Goal: Task Accomplishment & Management: Manage account settings

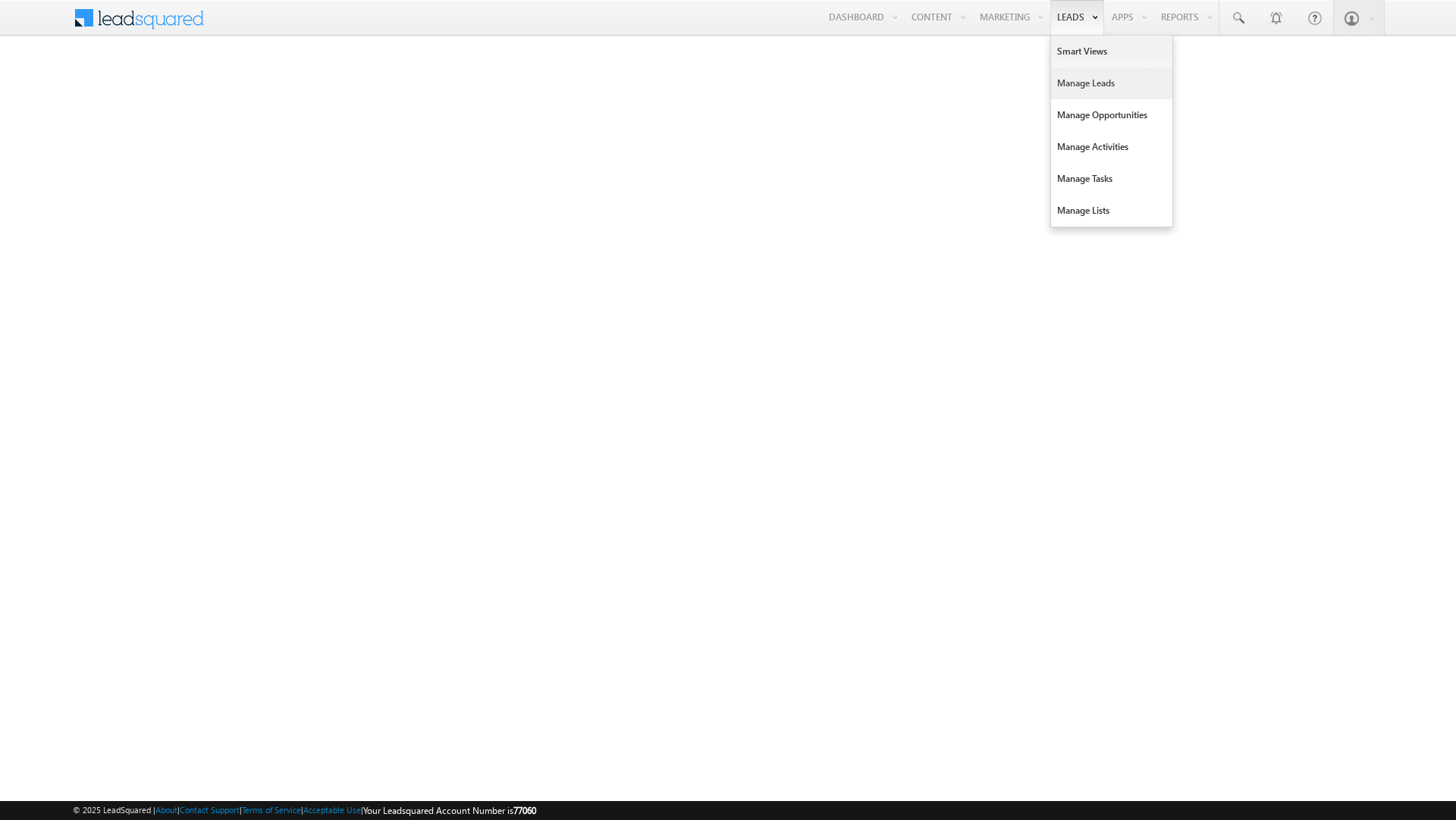
click at [1068, 82] on link "Manage Leads" at bounding box center [1111, 83] width 122 height 32
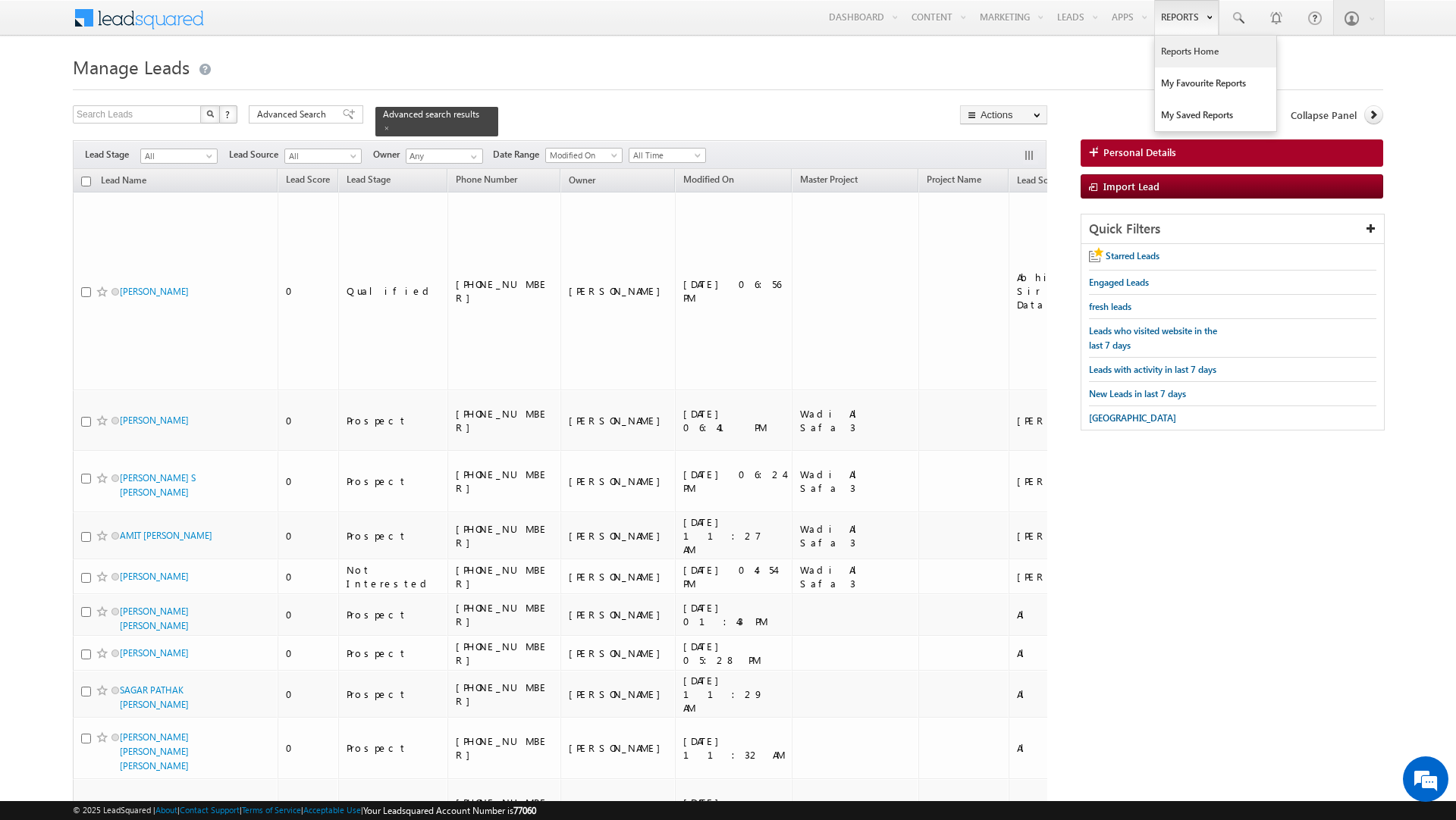
click at [1173, 49] on link "Reports Home" at bounding box center [1215, 51] width 122 height 32
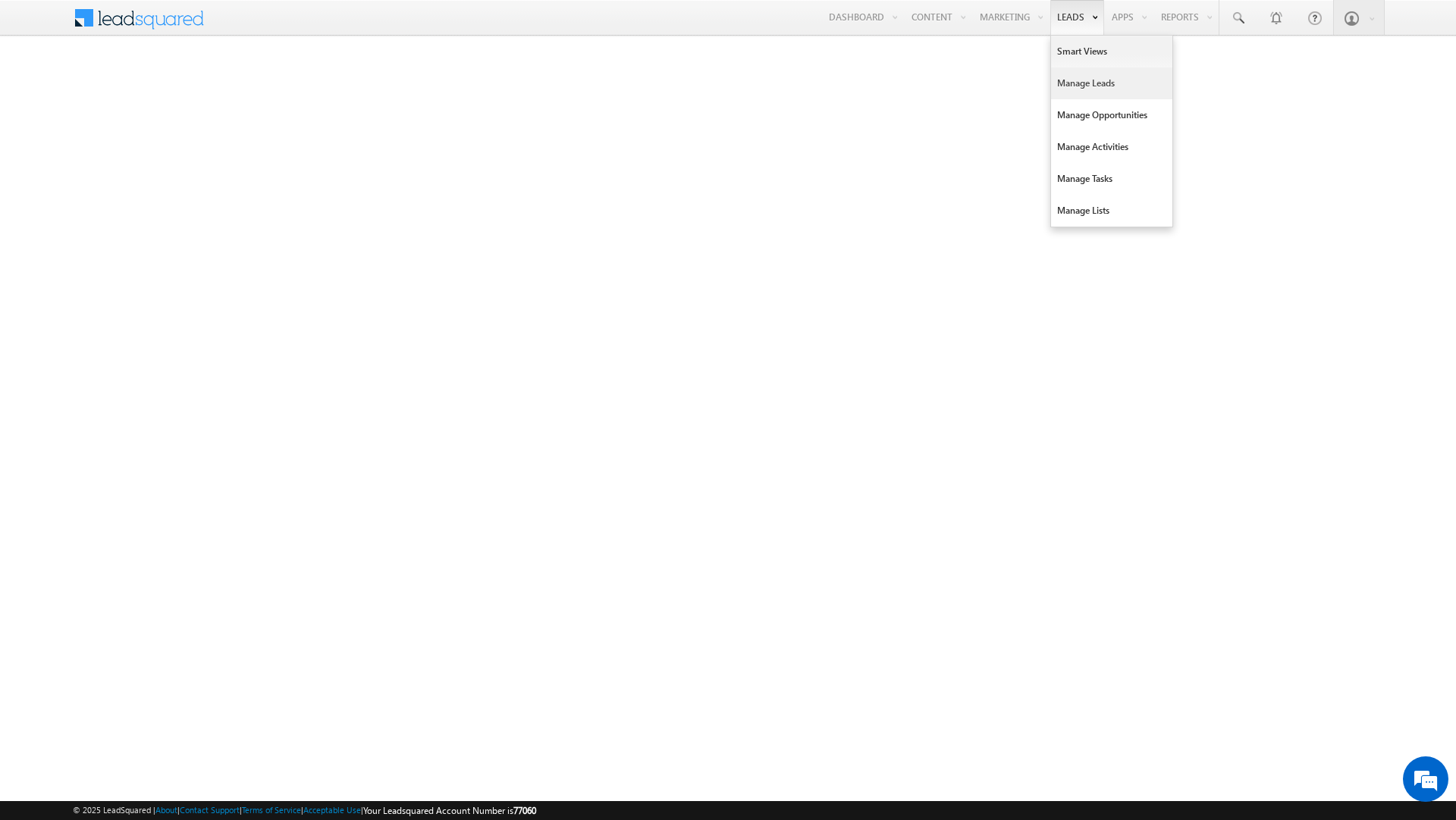
click at [1085, 93] on link "Manage Leads" at bounding box center [1111, 83] width 122 height 32
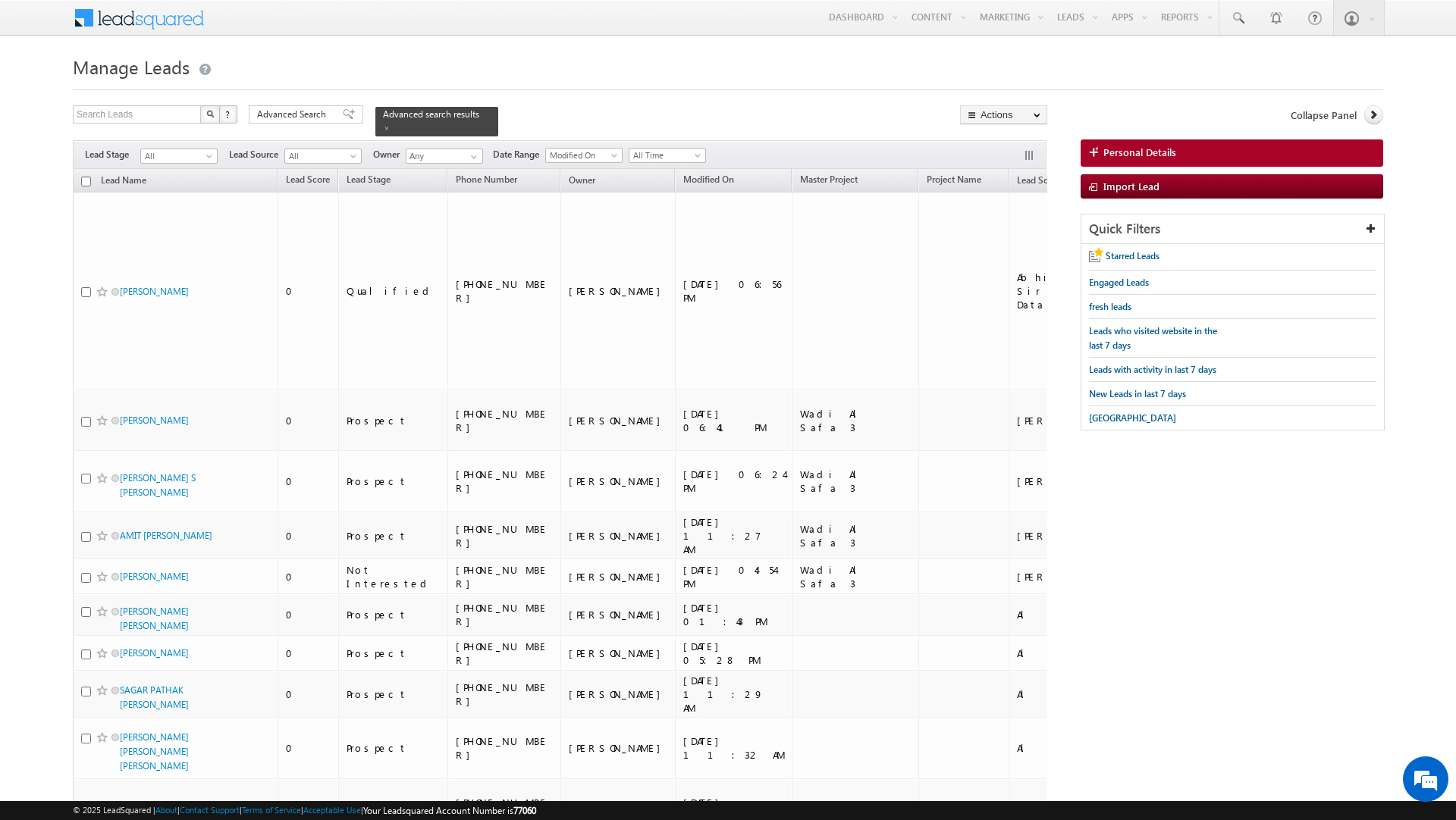
click at [835, 62] on h1 "Manage Leads" at bounding box center [728, 65] width 1310 height 29
click at [469, 150] on link at bounding box center [472, 157] width 19 height 15
click at [315, 118] on span "Advanced Search" at bounding box center [294, 114] width 74 height 13
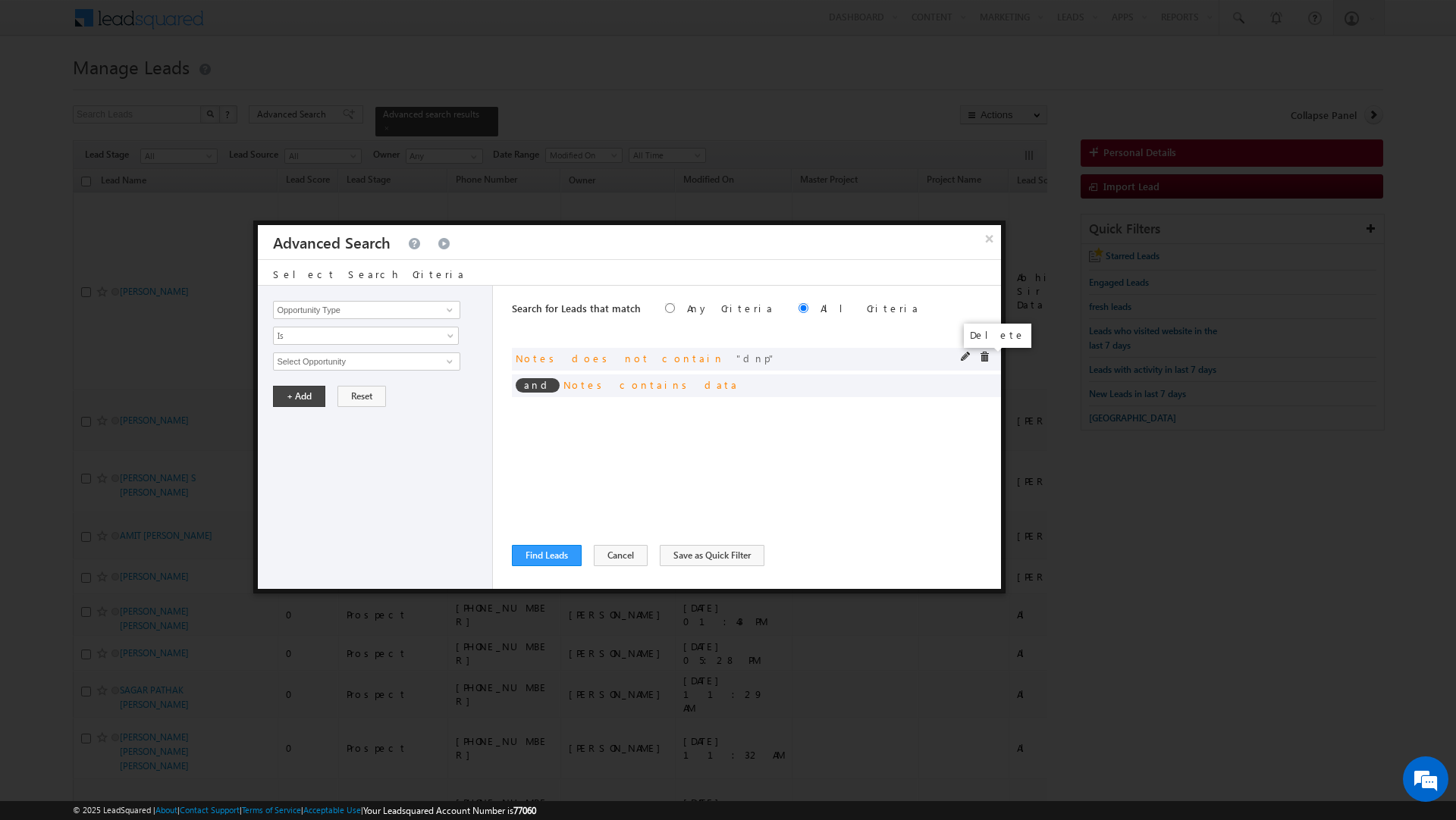
click at [982, 358] on span at bounding box center [984, 357] width 11 height 11
click at [0, 0] on span at bounding box center [0, 0] width 0 height 0
click at [313, 304] on input "Opportunity Type" at bounding box center [367, 310] width 186 height 18
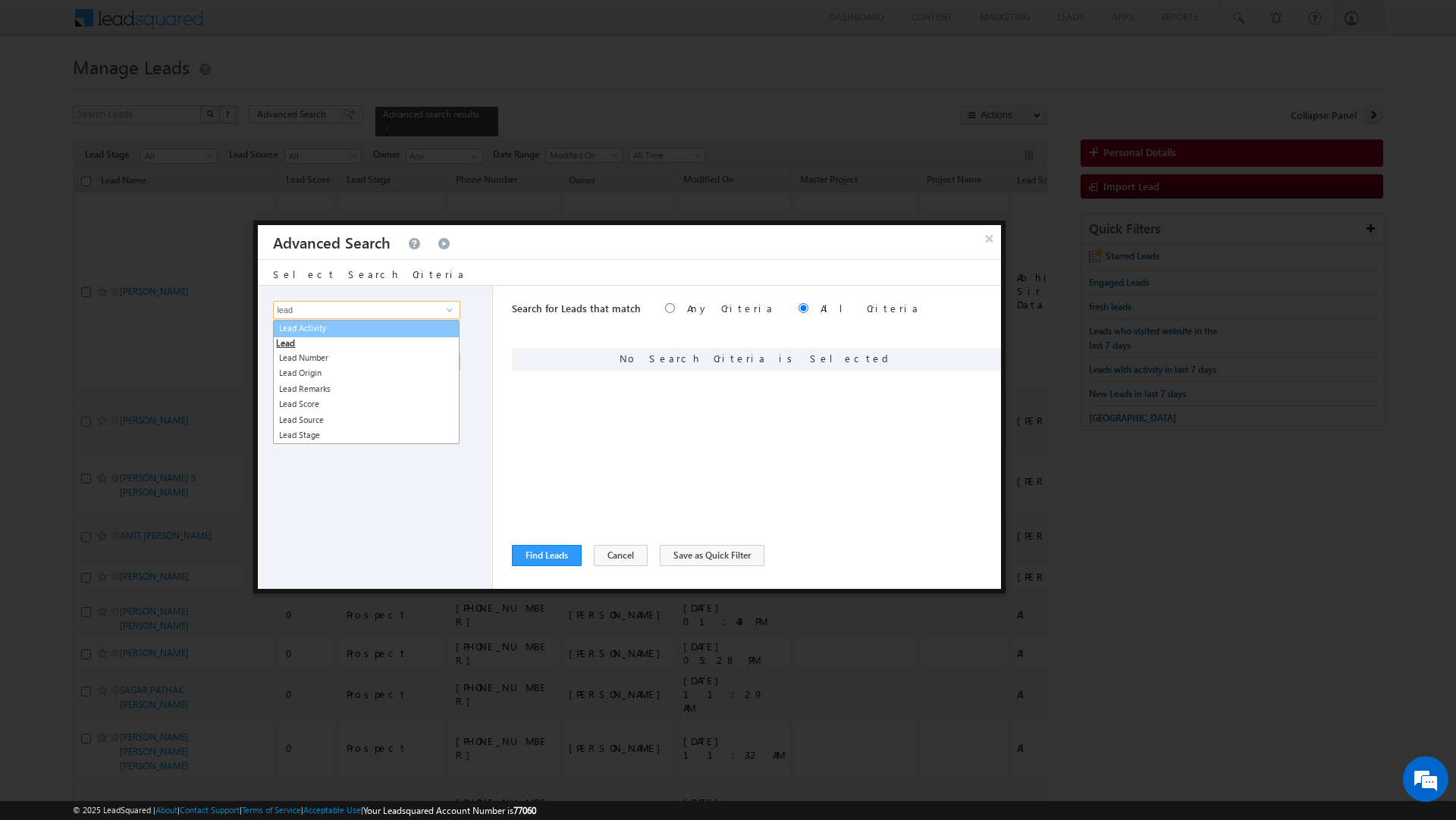
click at [315, 329] on link "Lead Activity" at bounding box center [367, 329] width 186 height 18
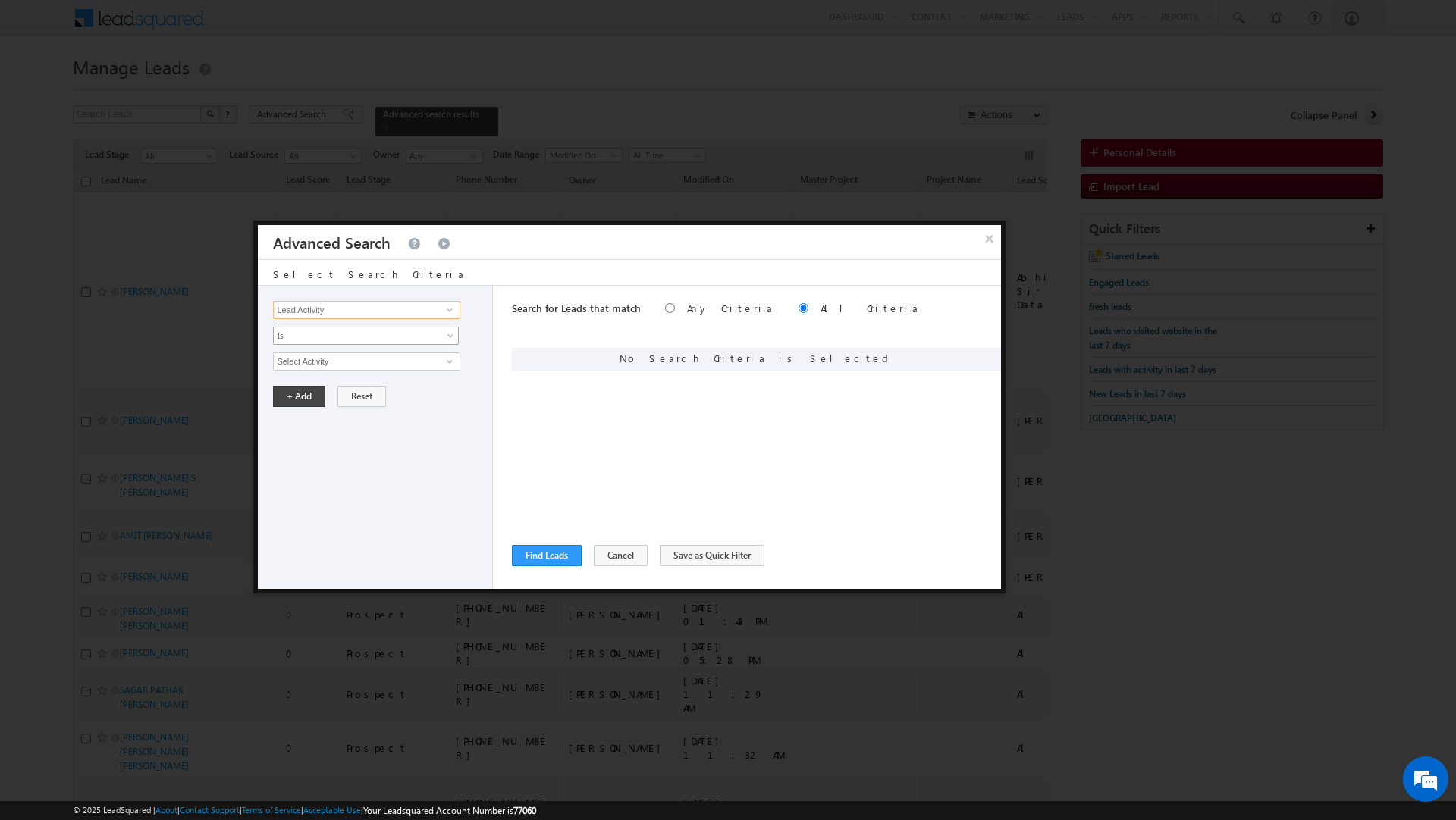
type input "Lead Activity"
click at [315, 329] on link "Is" at bounding box center [367, 336] width 186 height 18
click at [298, 368] on link "Is Not" at bounding box center [366, 371] width 185 height 13
click at [298, 368] on input "Select Activity" at bounding box center [367, 361] width 186 height 18
click at [318, 392] on link "Outbound Phone Call Activity" at bounding box center [367, 393] width 186 height 18
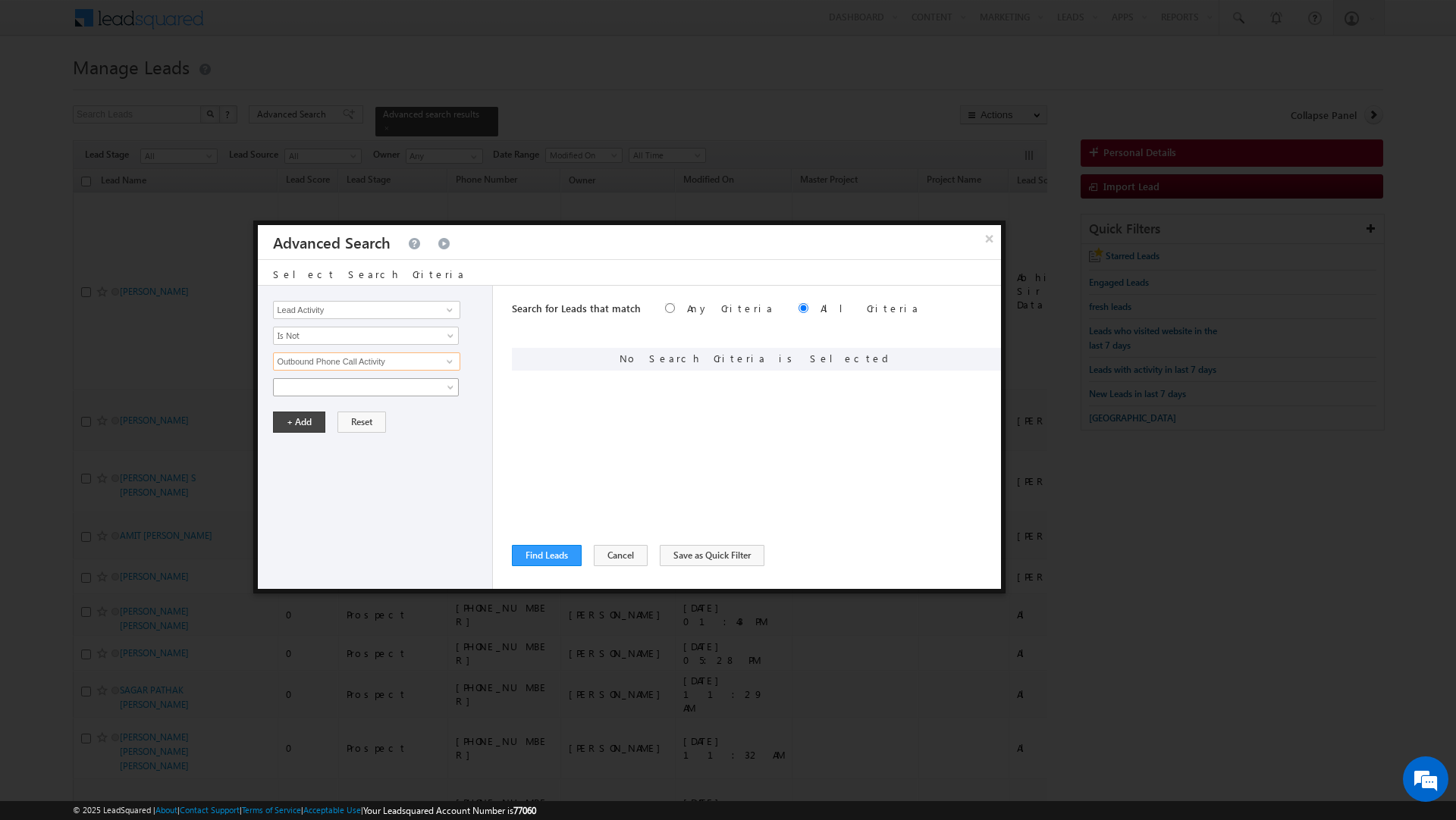
type input "Outbound Phone Call Activity"
click at [318, 392] on span at bounding box center [356, 387] width 164 height 13
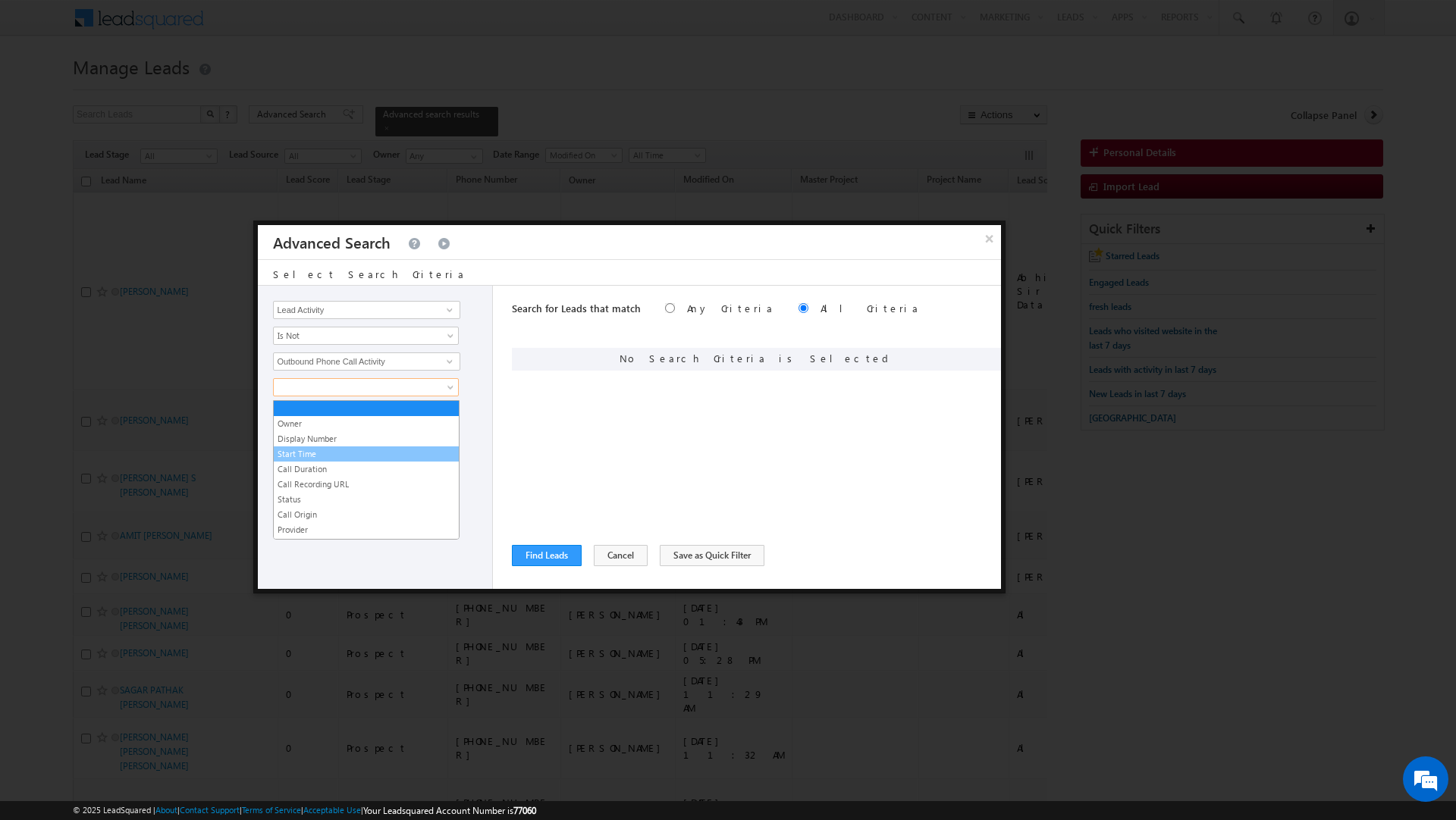
click at [308, 451] on link "Start Time" at bounding box center [366, 454] width 185 height 13
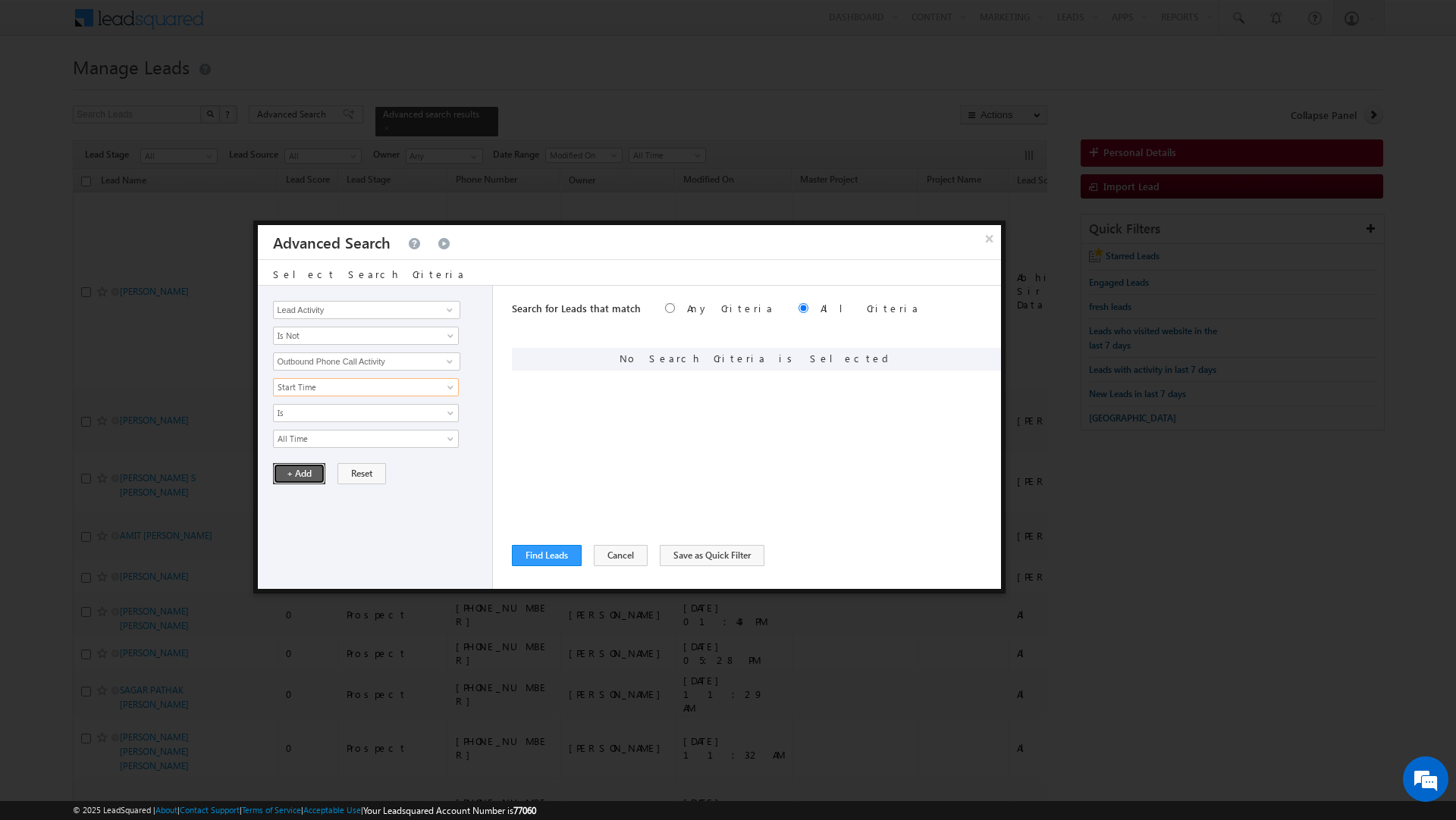
click at [291, 484] on button "+ Add" at bounding box center [299, 473] width 52 height 21
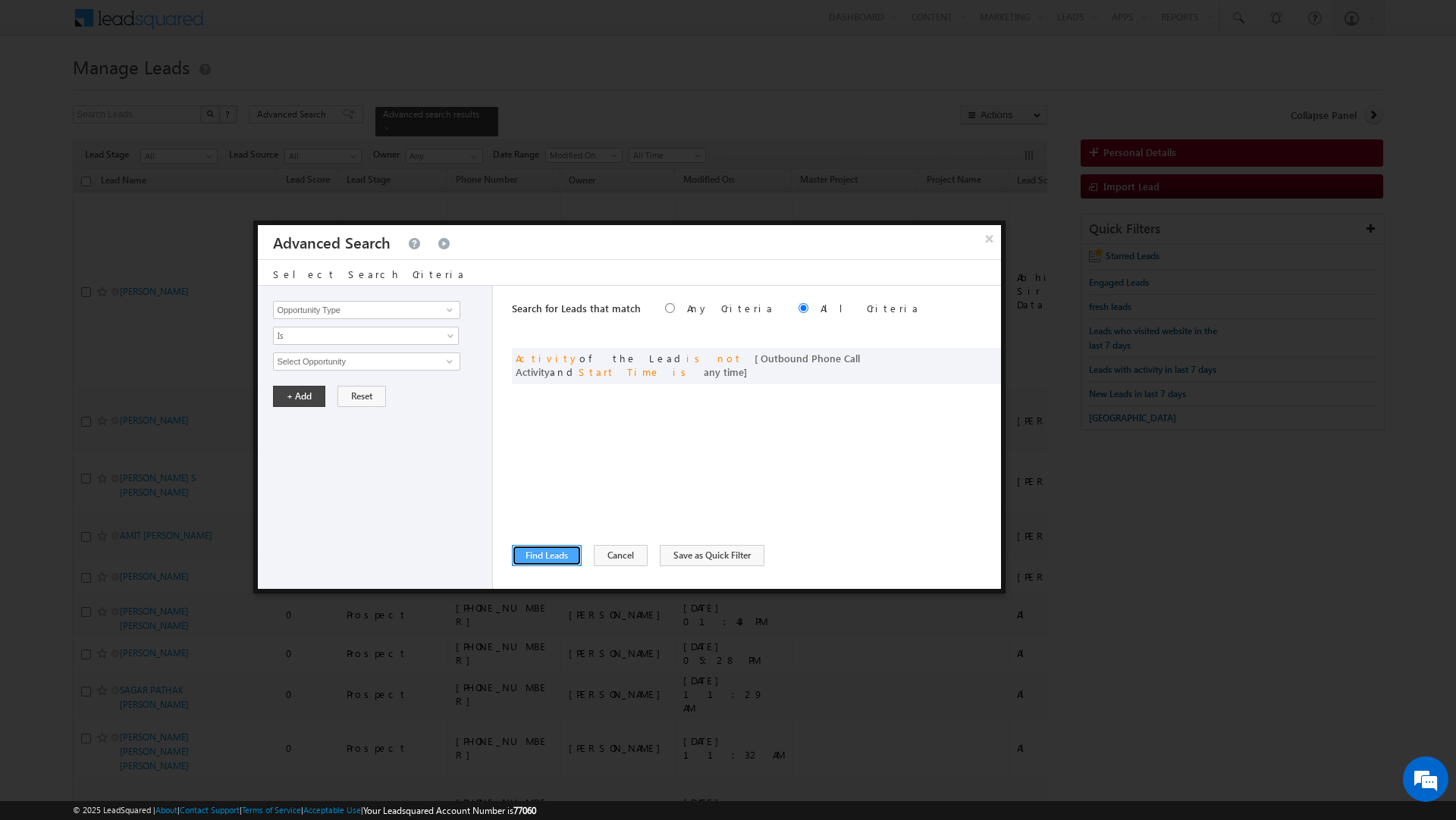
click at [555, 550] on button "Find Leads" at bounding box center [546, 555] width 70 height 21
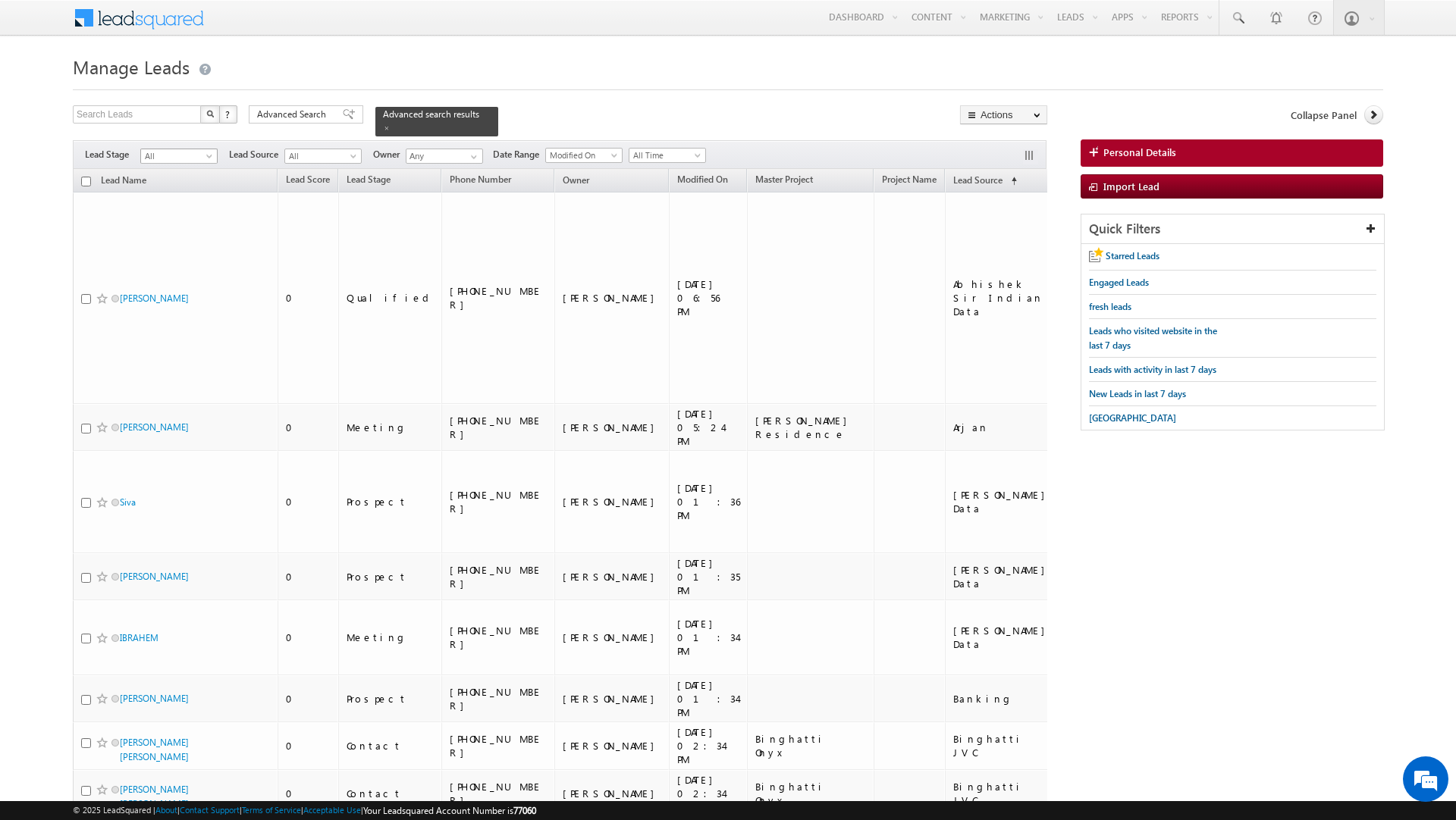
click at [193, 149] on span "All" at bounding box center [177, 156] width 72 height 13
click at [179, 195] on link "Prospect" at bounding box center [179, 195] width 76 height 13
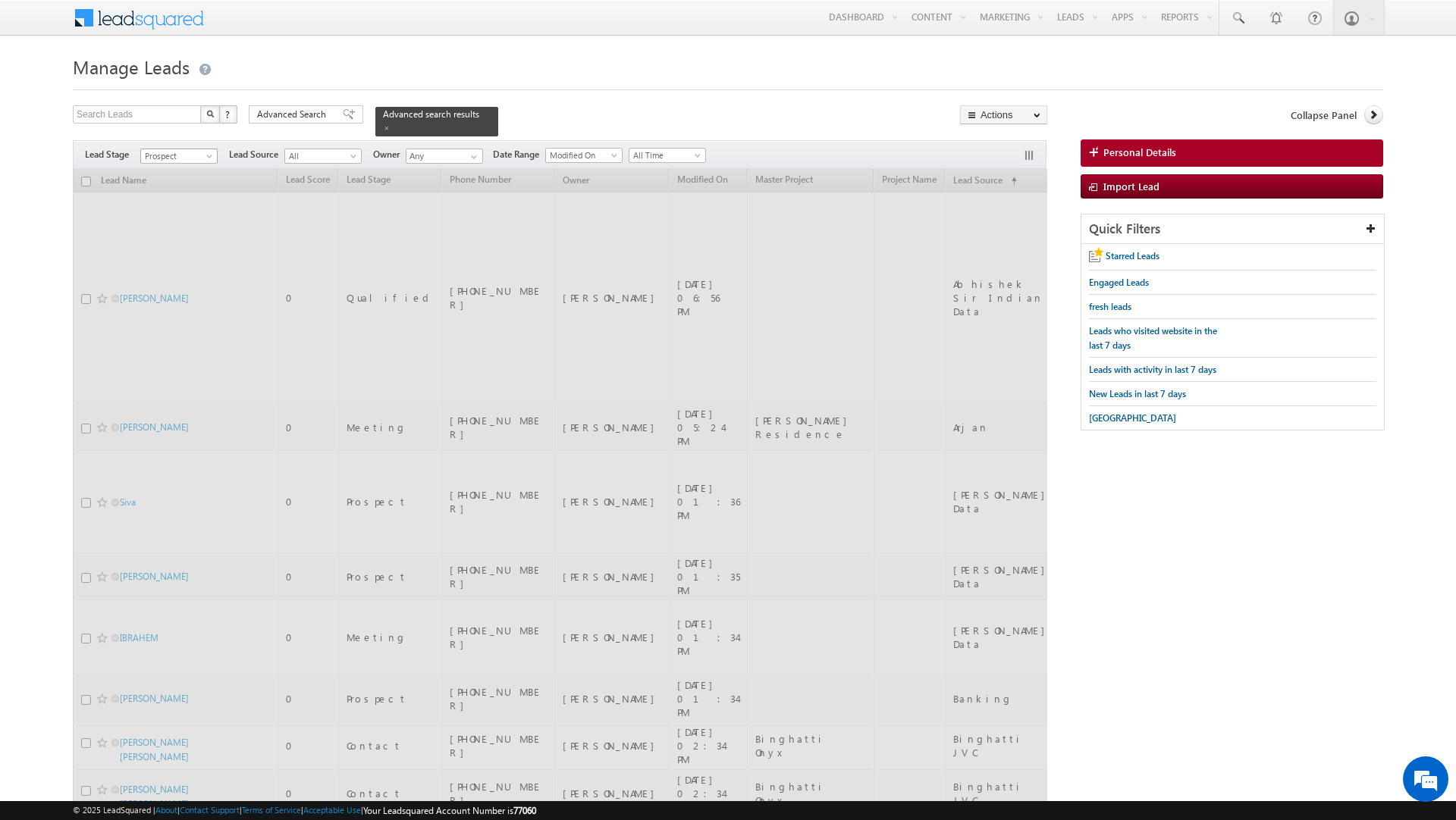
click at [192, 149] on span "Prospect" at bounding box center [177, 156] width 72 height 13
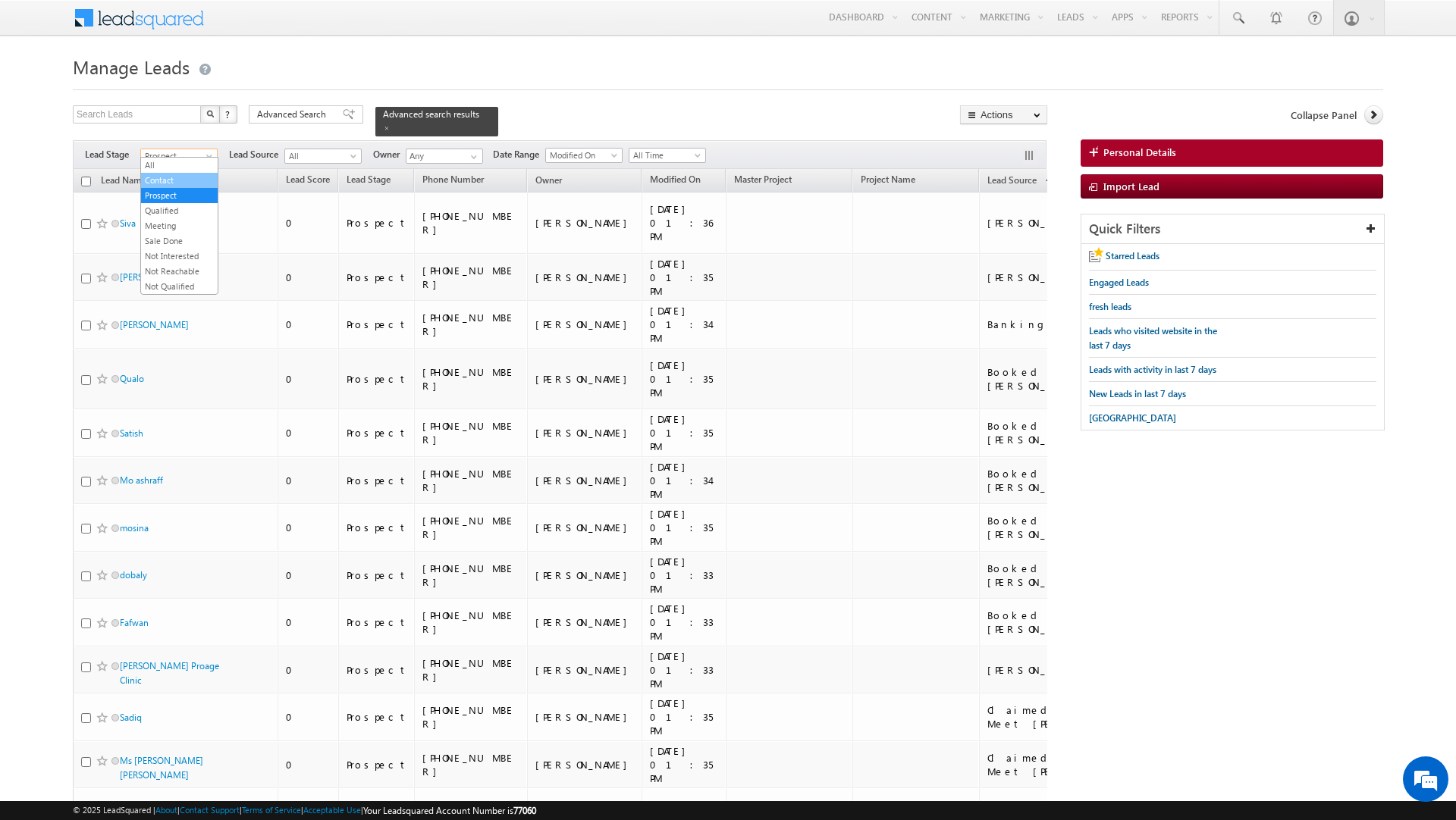
click at [162, 182] on link "Contact" at bounding box center [179, 180] width 76 height 13
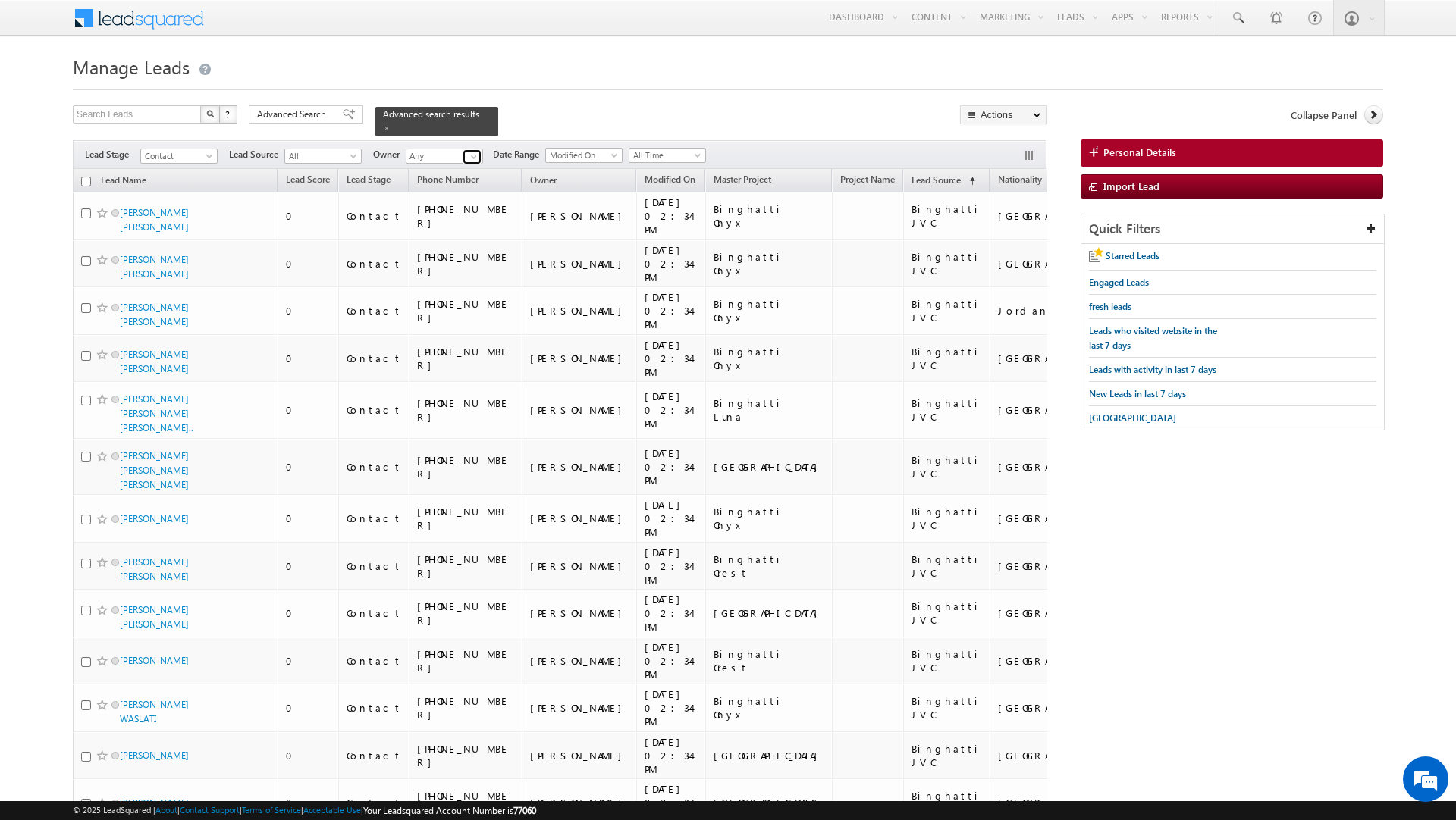
click at [471, 151] on span at bounding box center [474, 157] width 12 height 12
click at [469, 202] on link "Dheeraj Soni dheeraj.soni@indglobal.ae" at bounding box center [481, 210] width 152 height 29
type input "Dheeraj Soni"
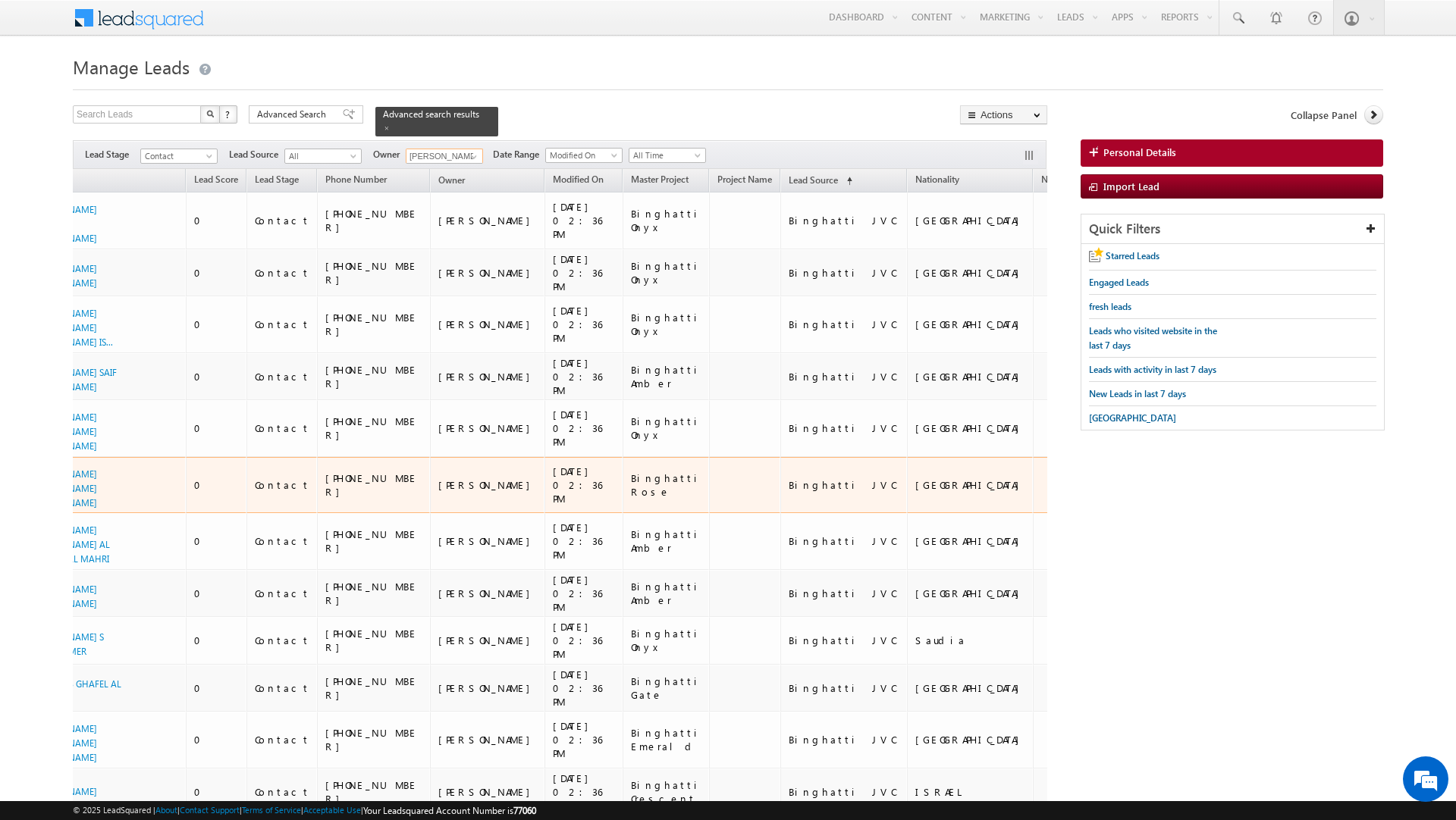
scroll to position [0, 96]
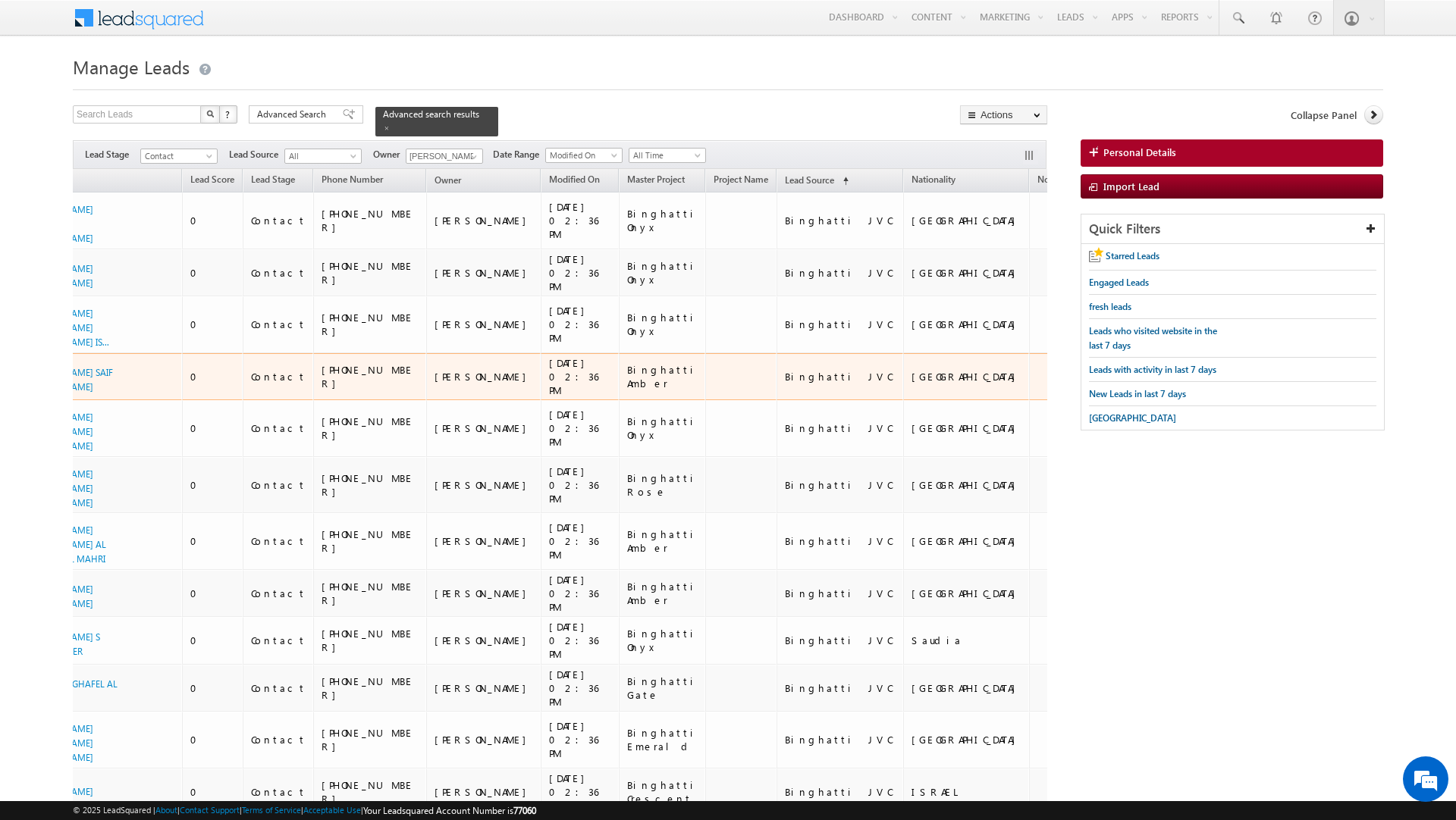
click at [705, 356] on td at bounding box center [741, 376] width 71 height 48
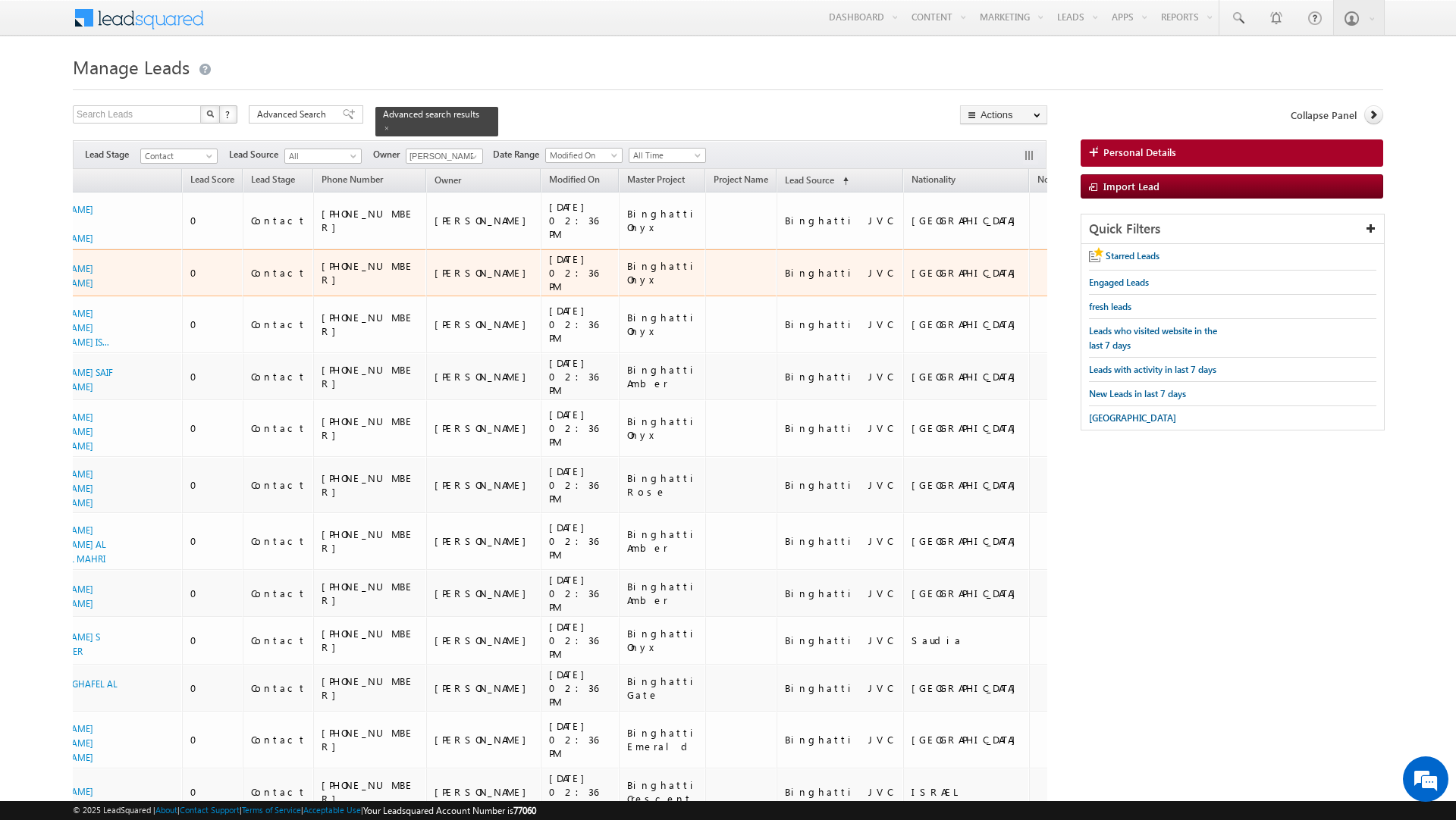
scroll to position [0, 0]
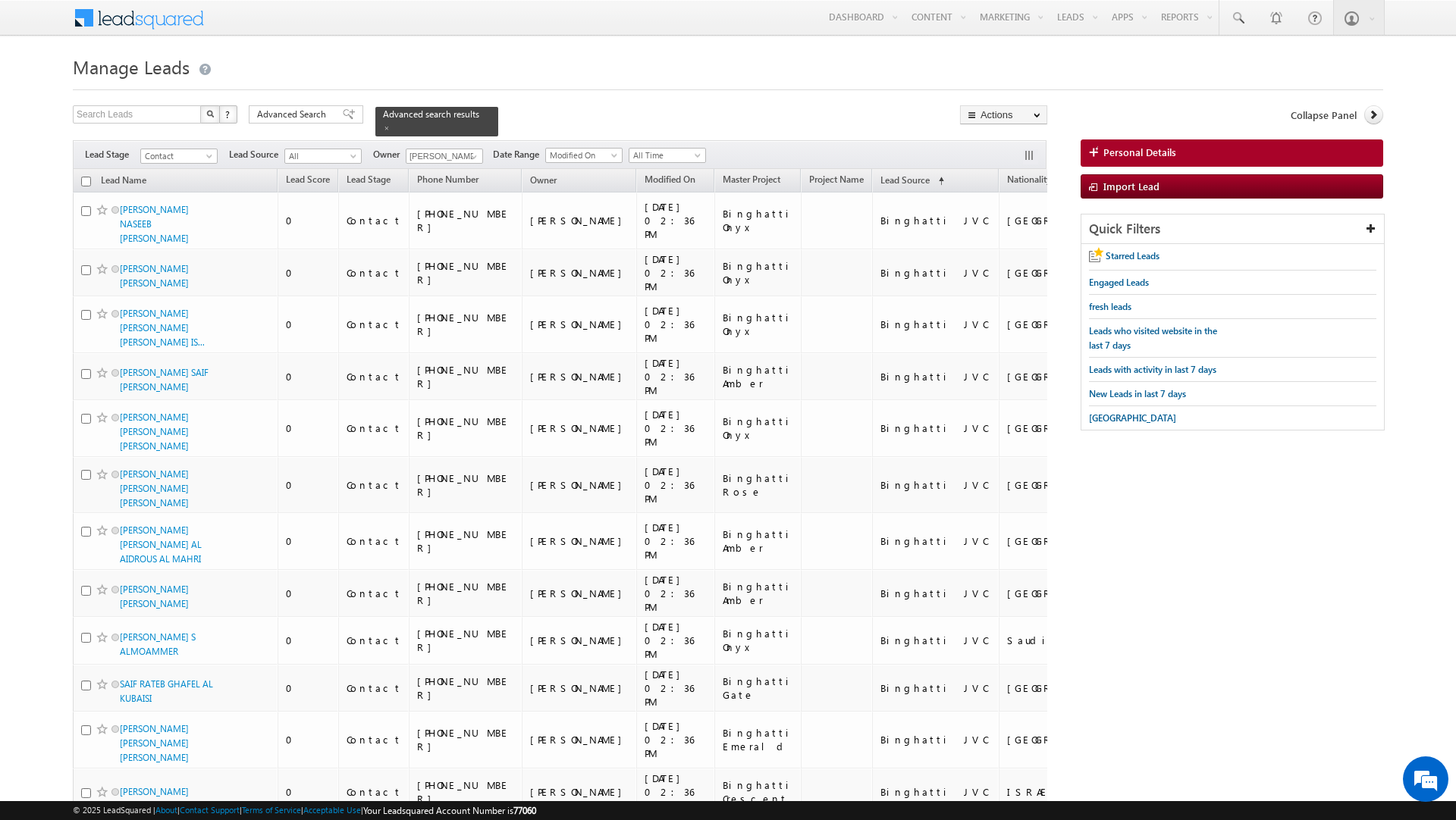
click at [81, 177] on input "checkbox" at bounding box center [86, 182] width 10 height 10
checkbox input "true"
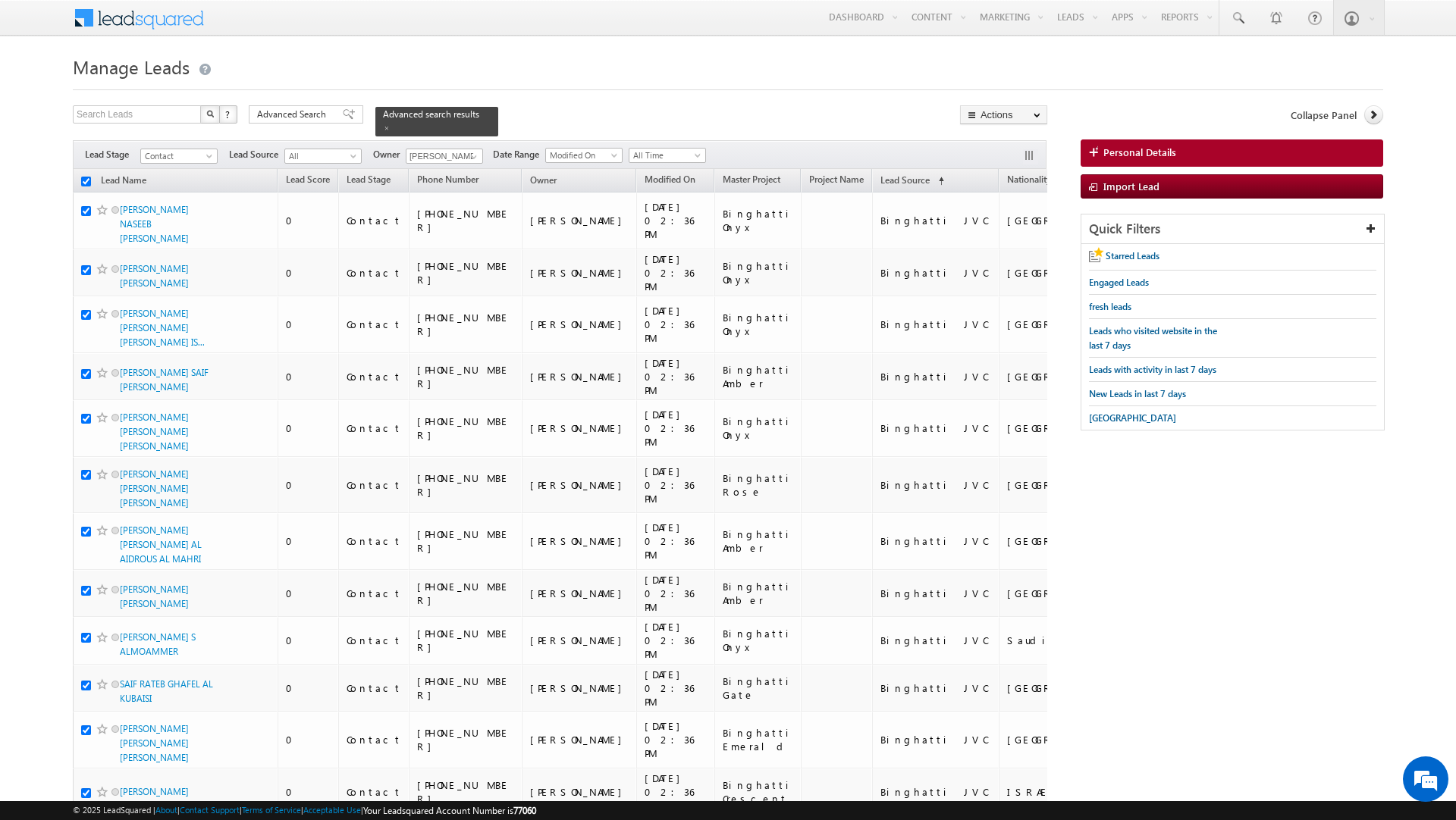
checkbox input "true"
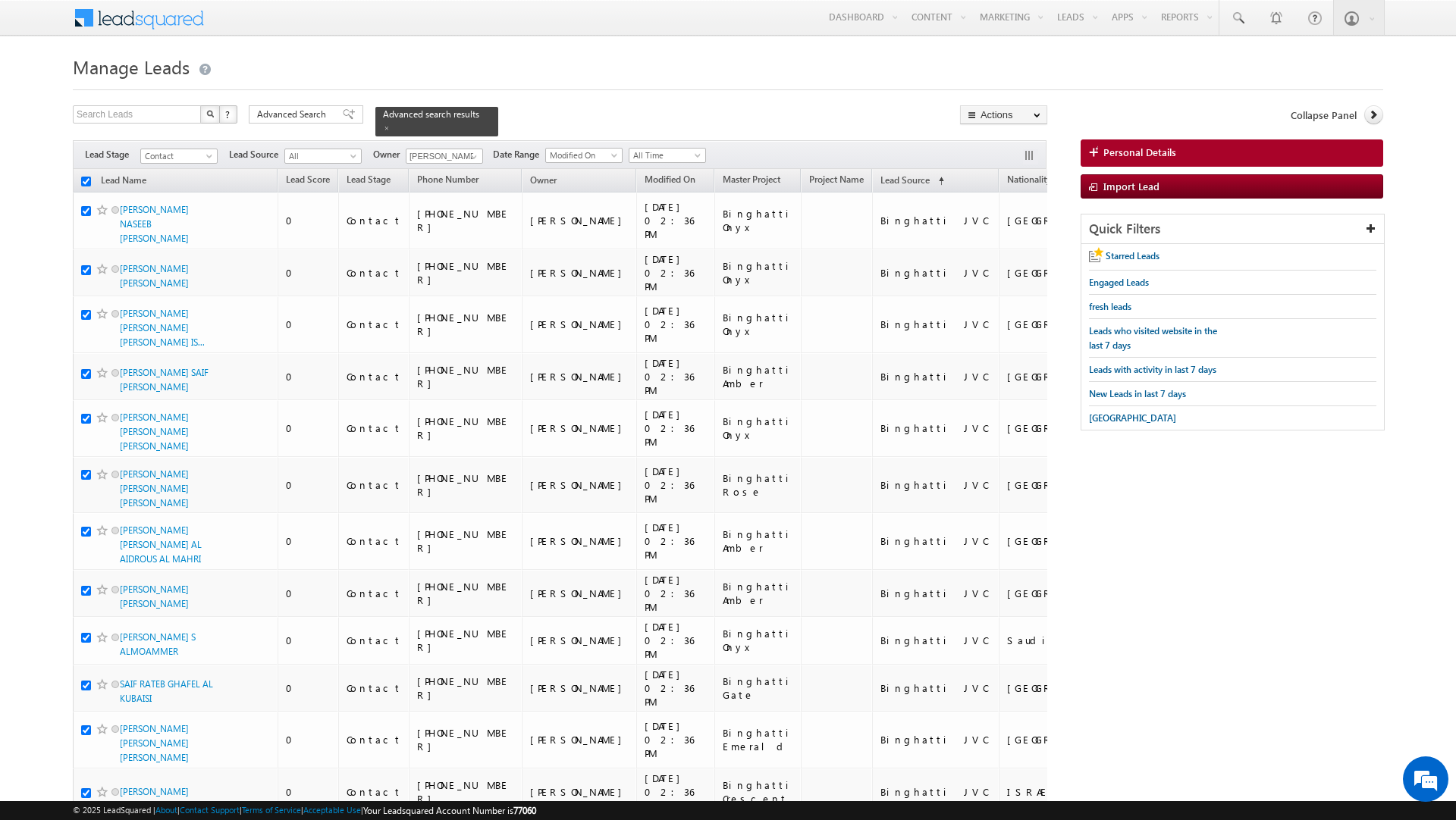
checkbox input "true"
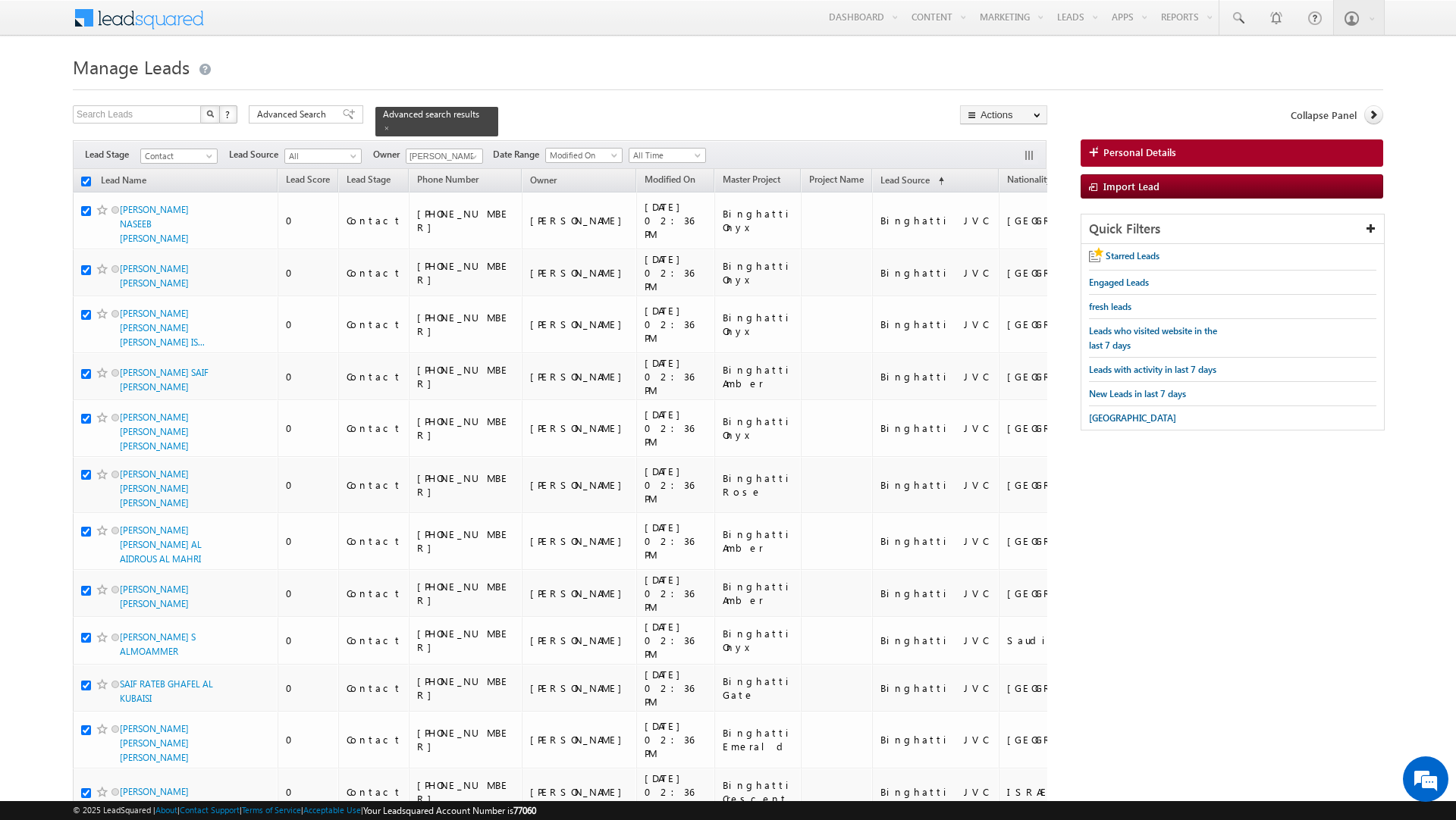
checkbox input "true"
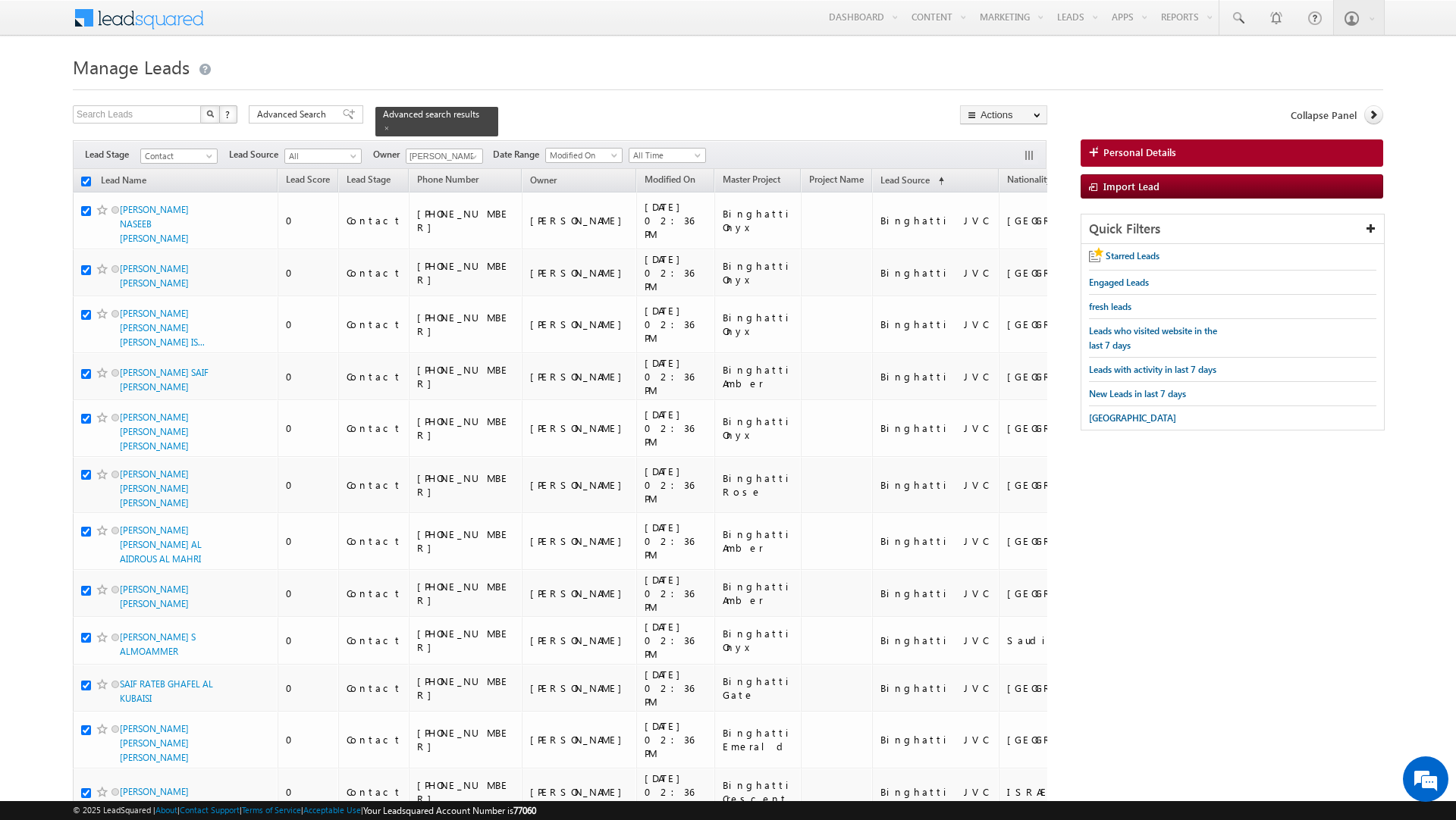
checkbox input "true"
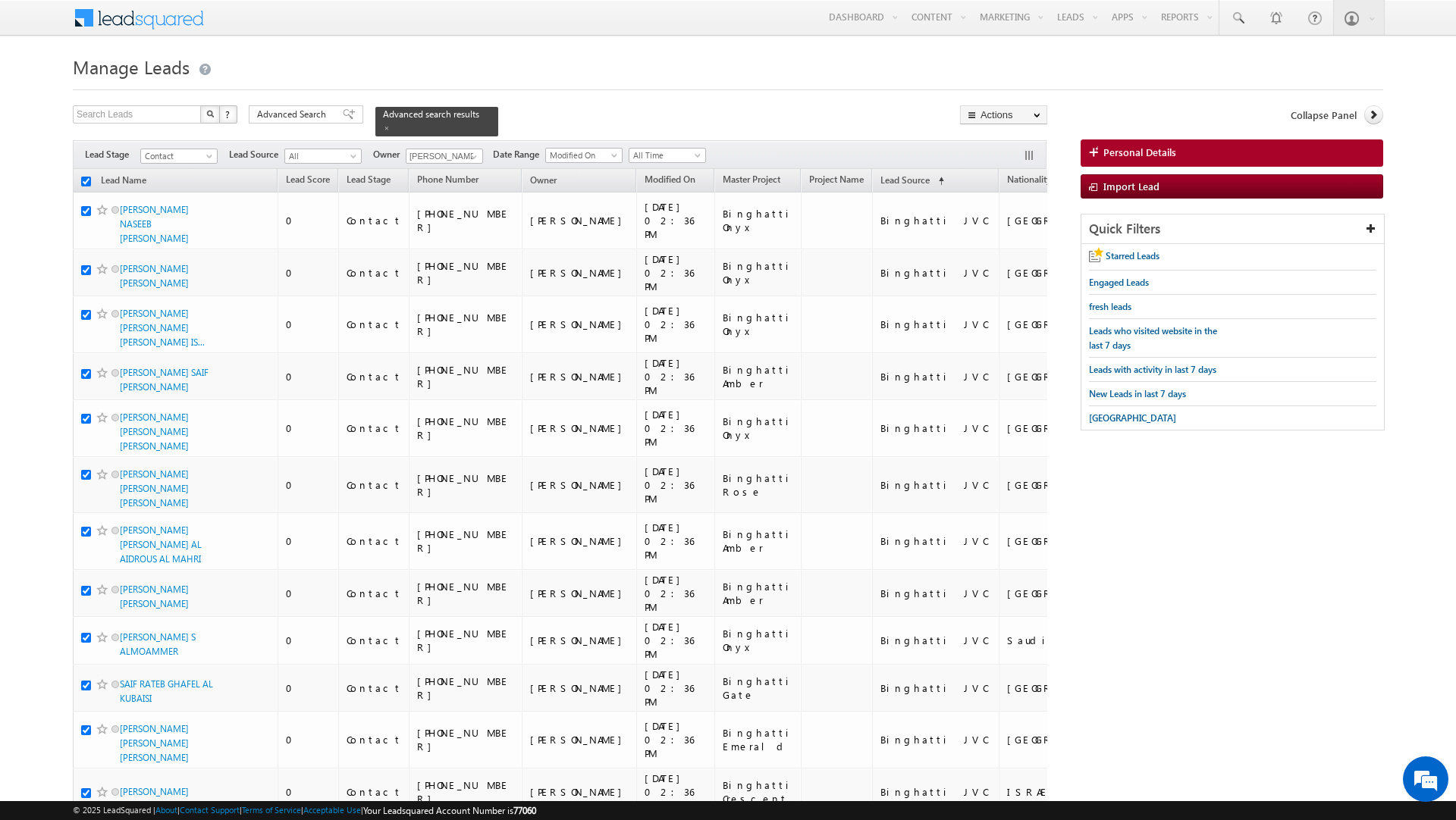
checkbox input "true"
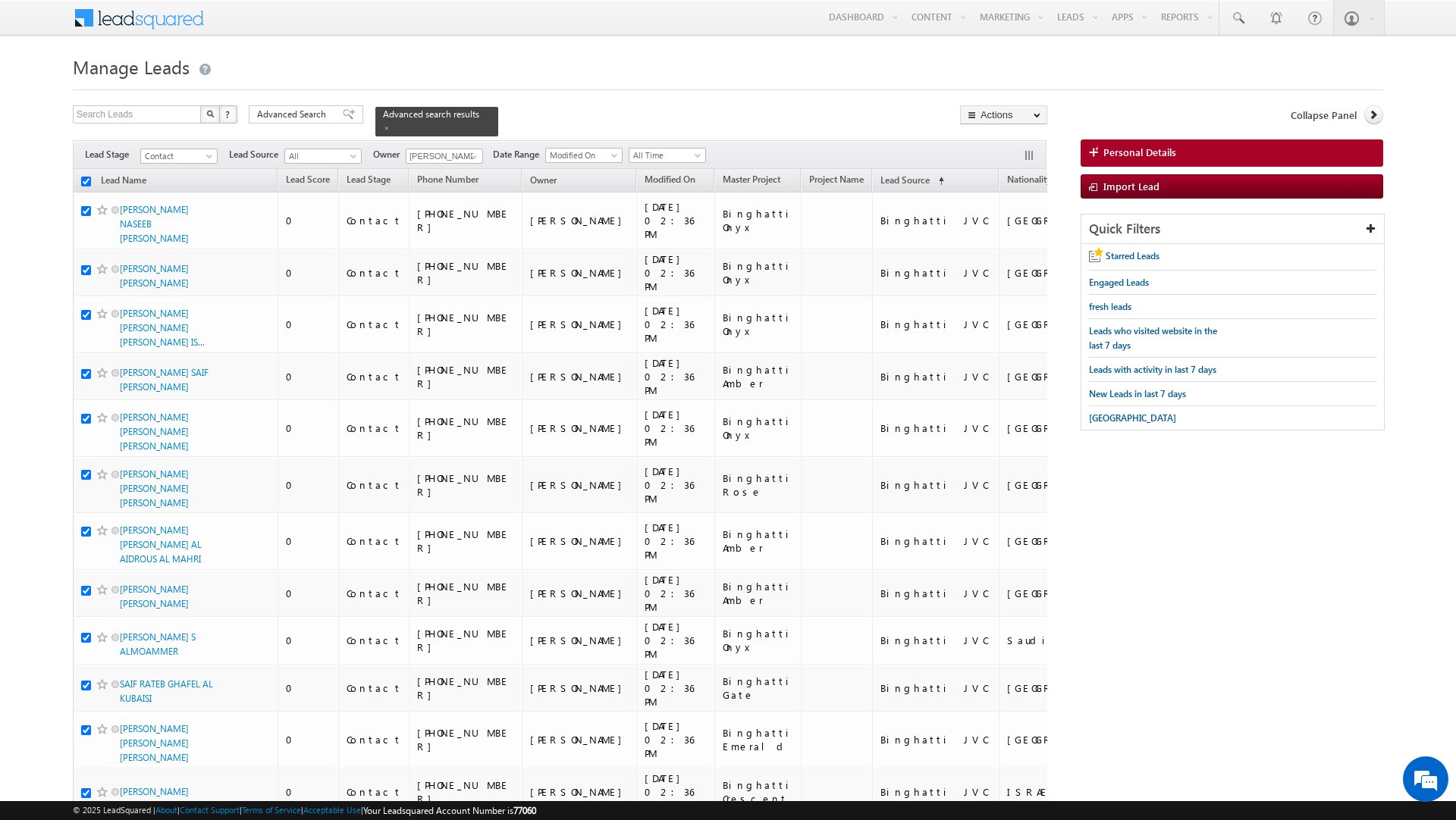
checkbox input "true"
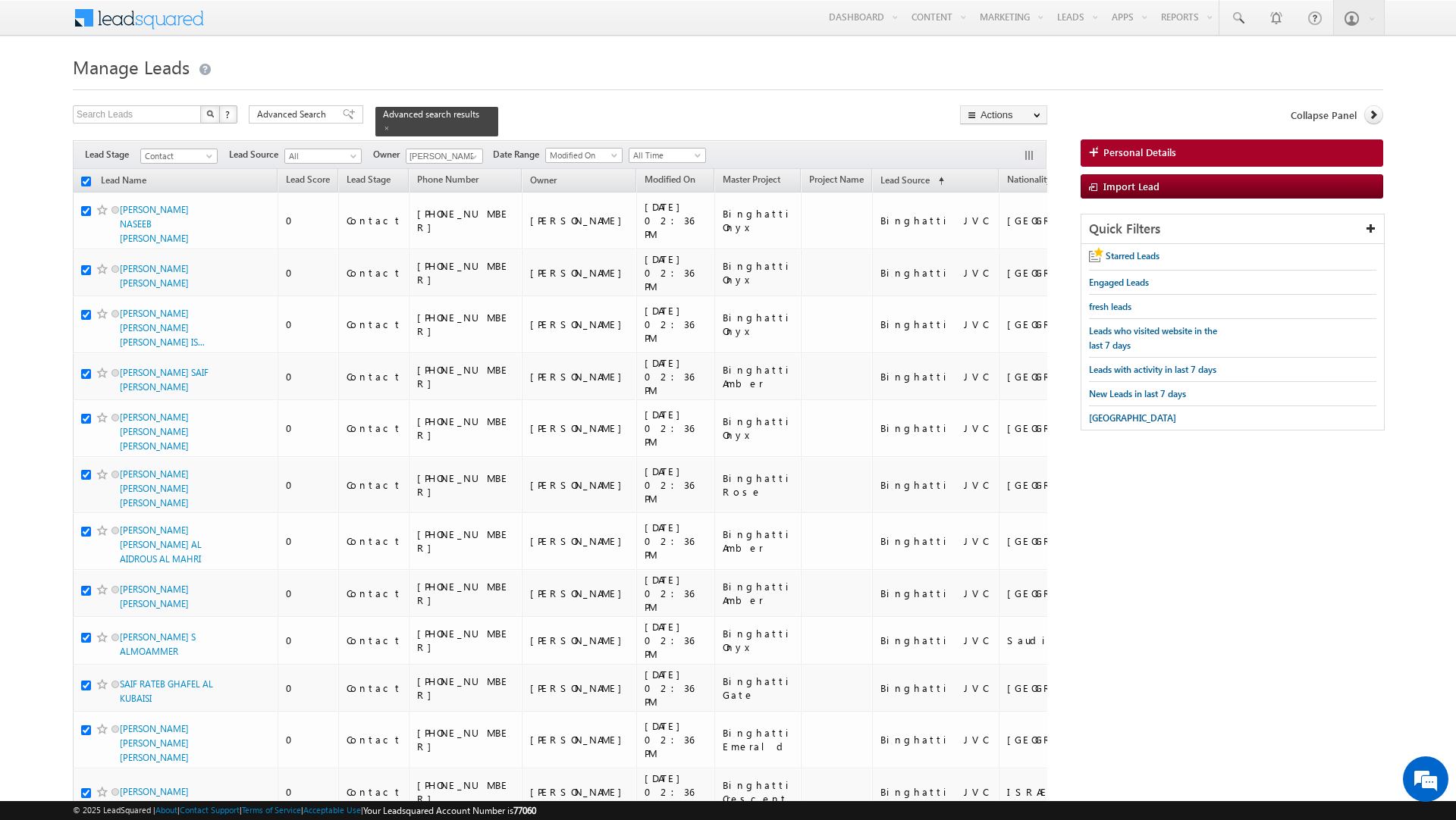
checkbox input "true"
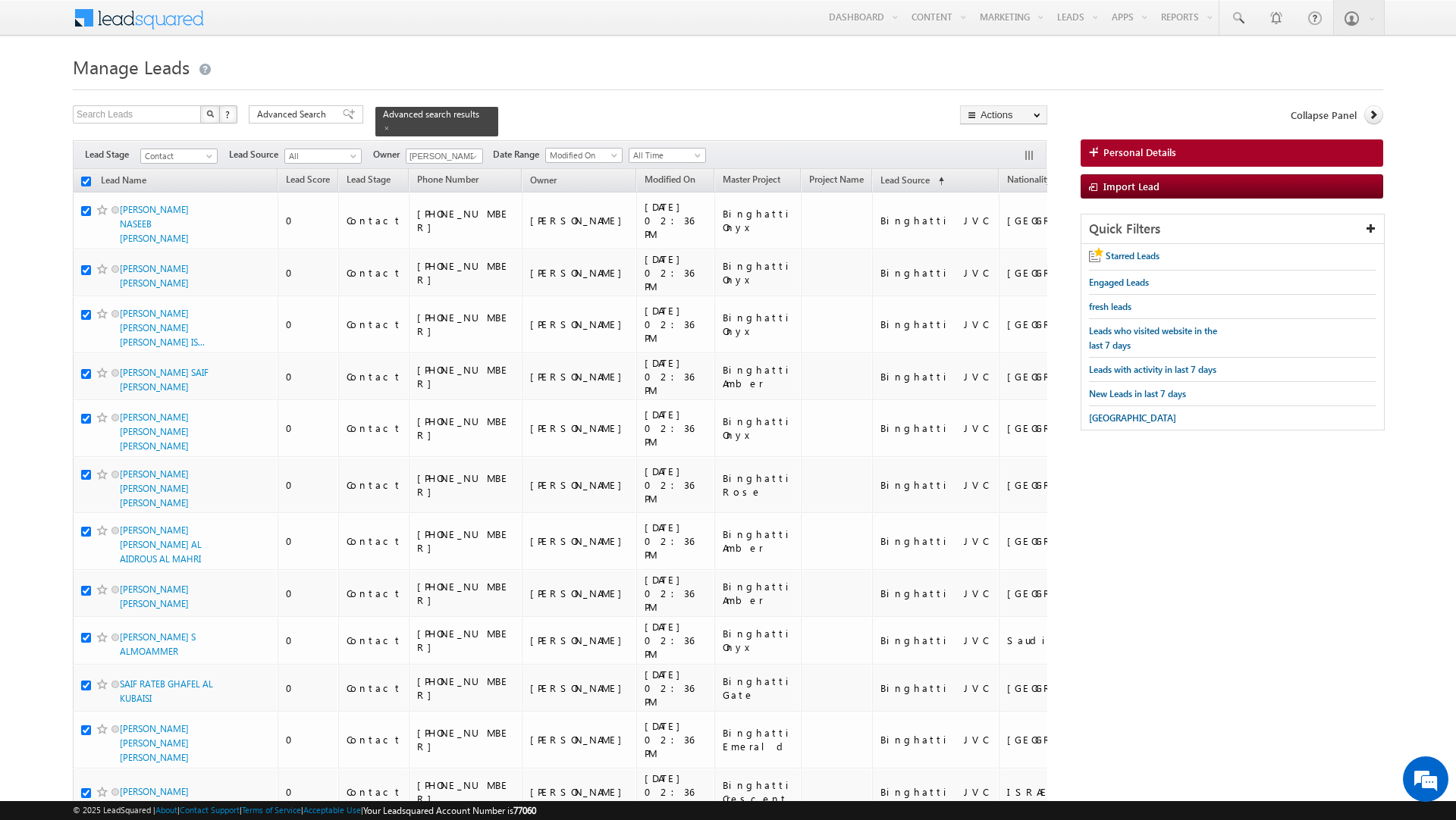
checkbox input "true"
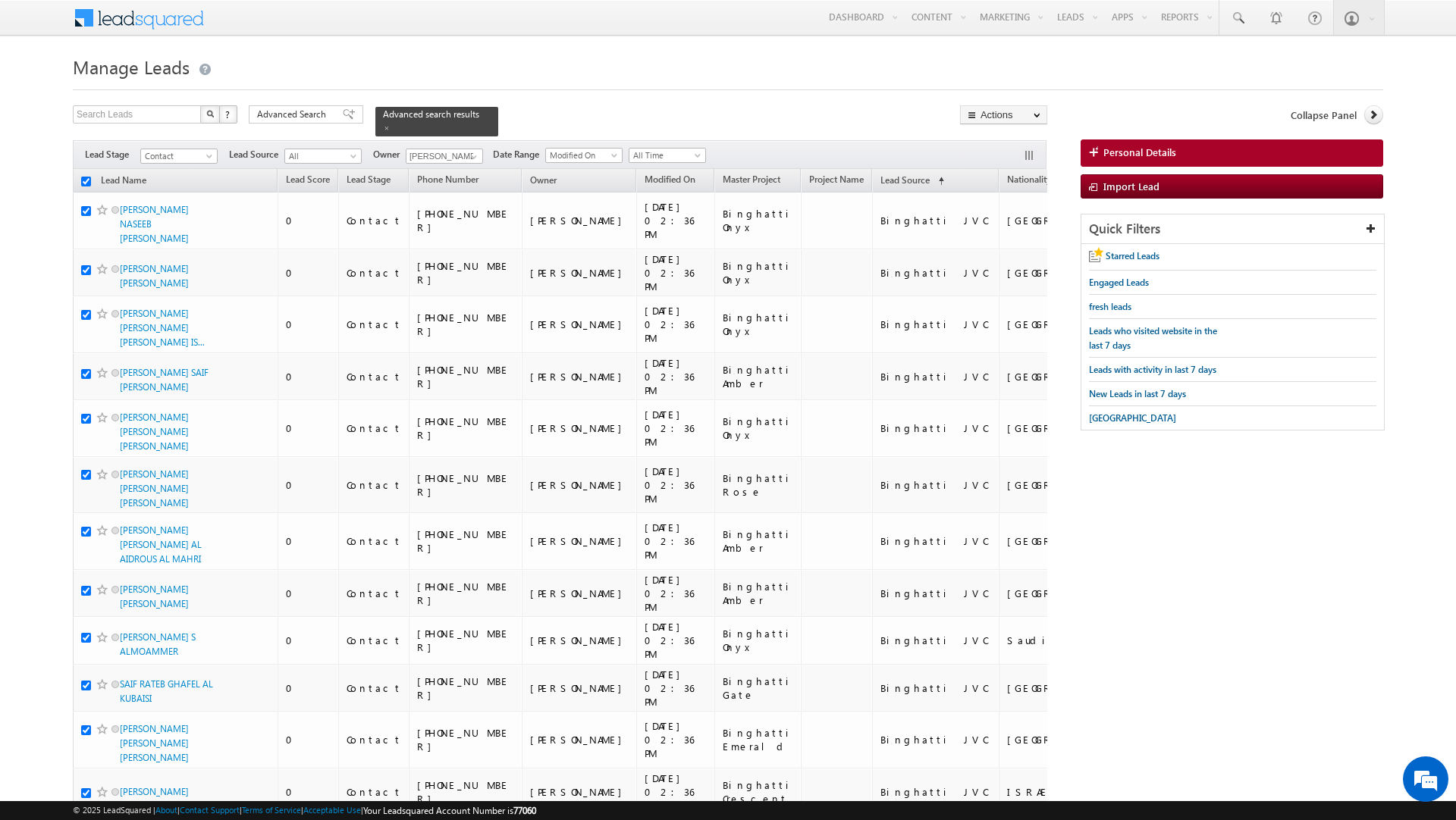
checkbox input "true"
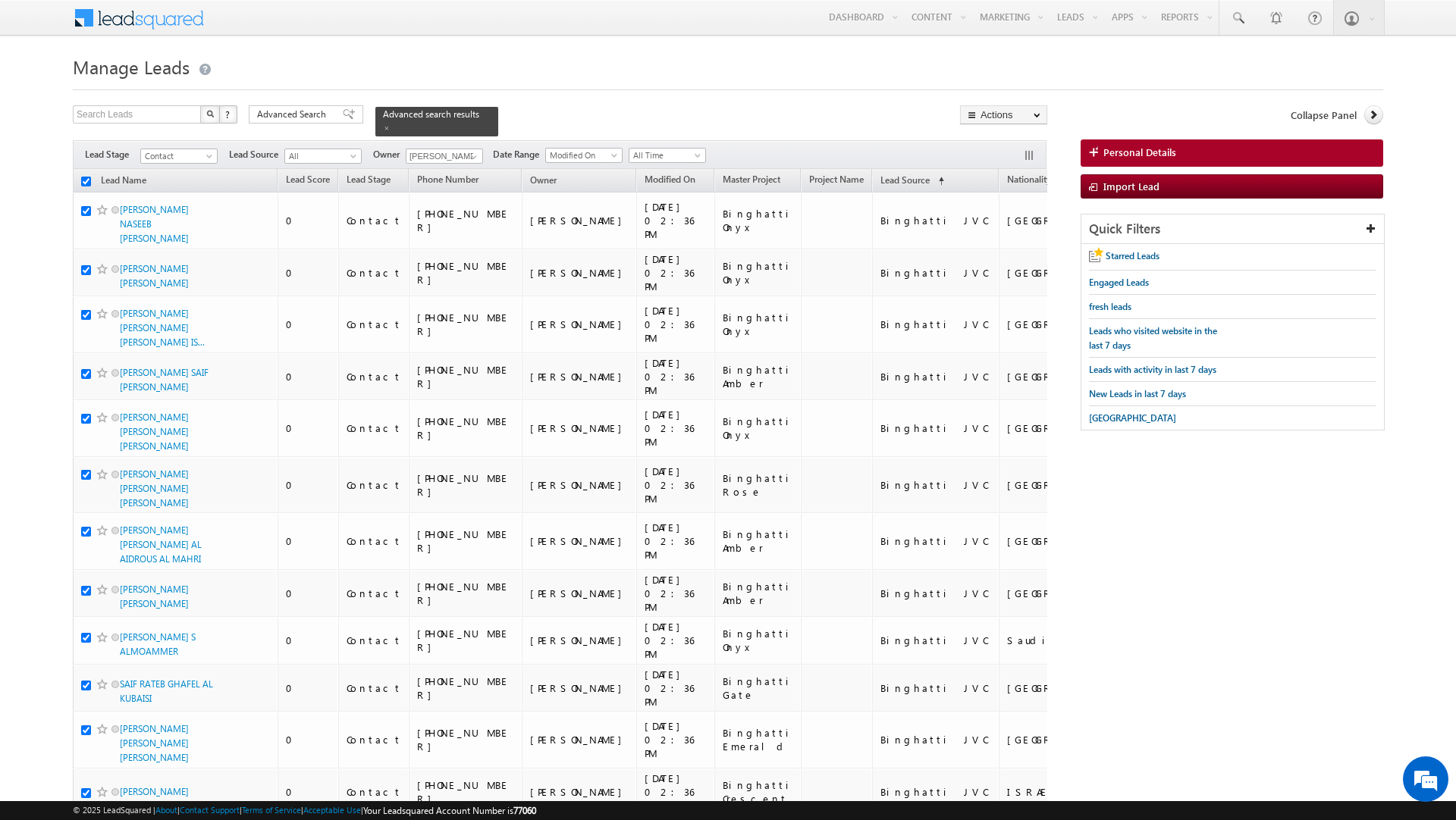
checkbox input "true"
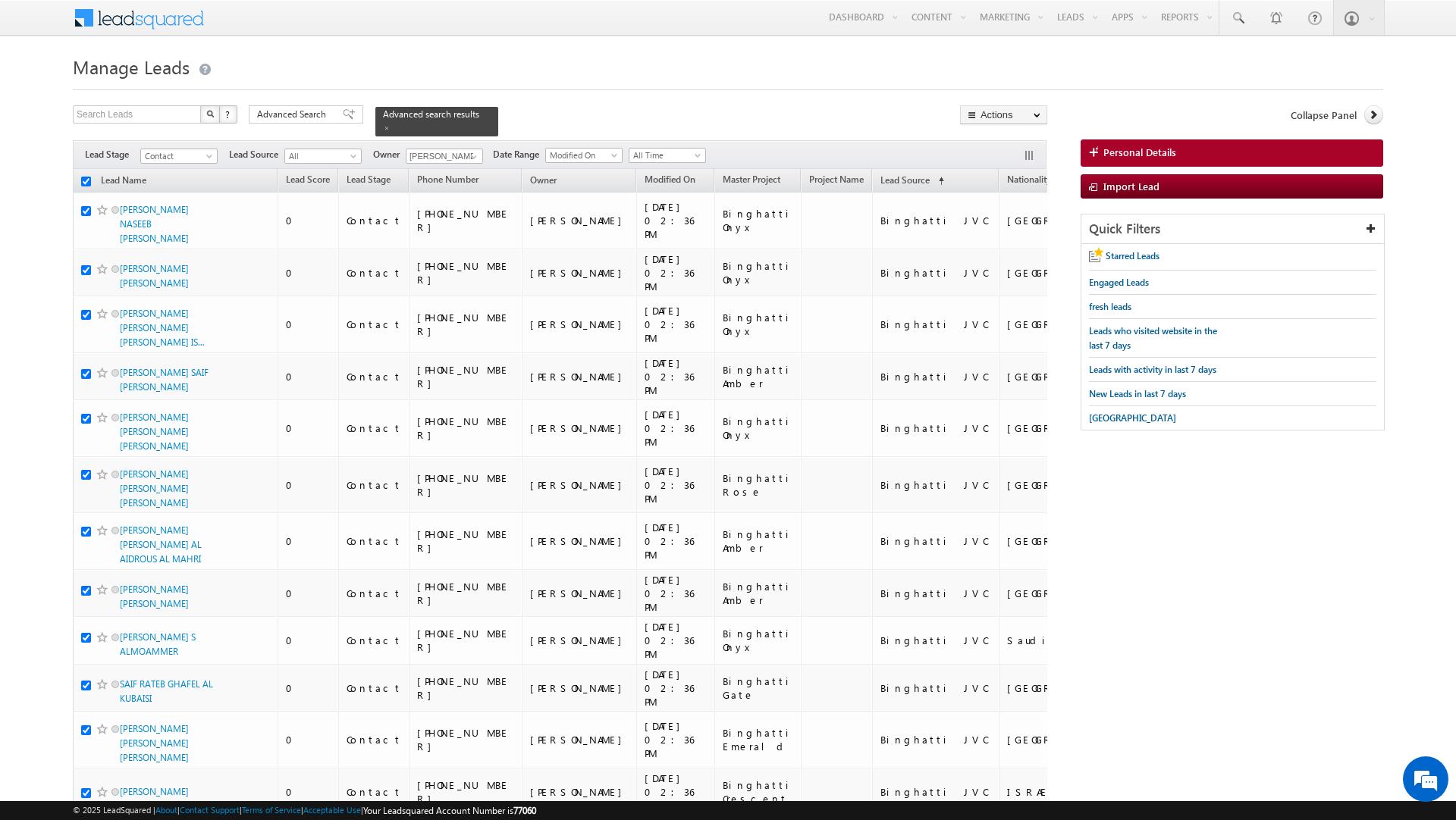
checkbox input "true"
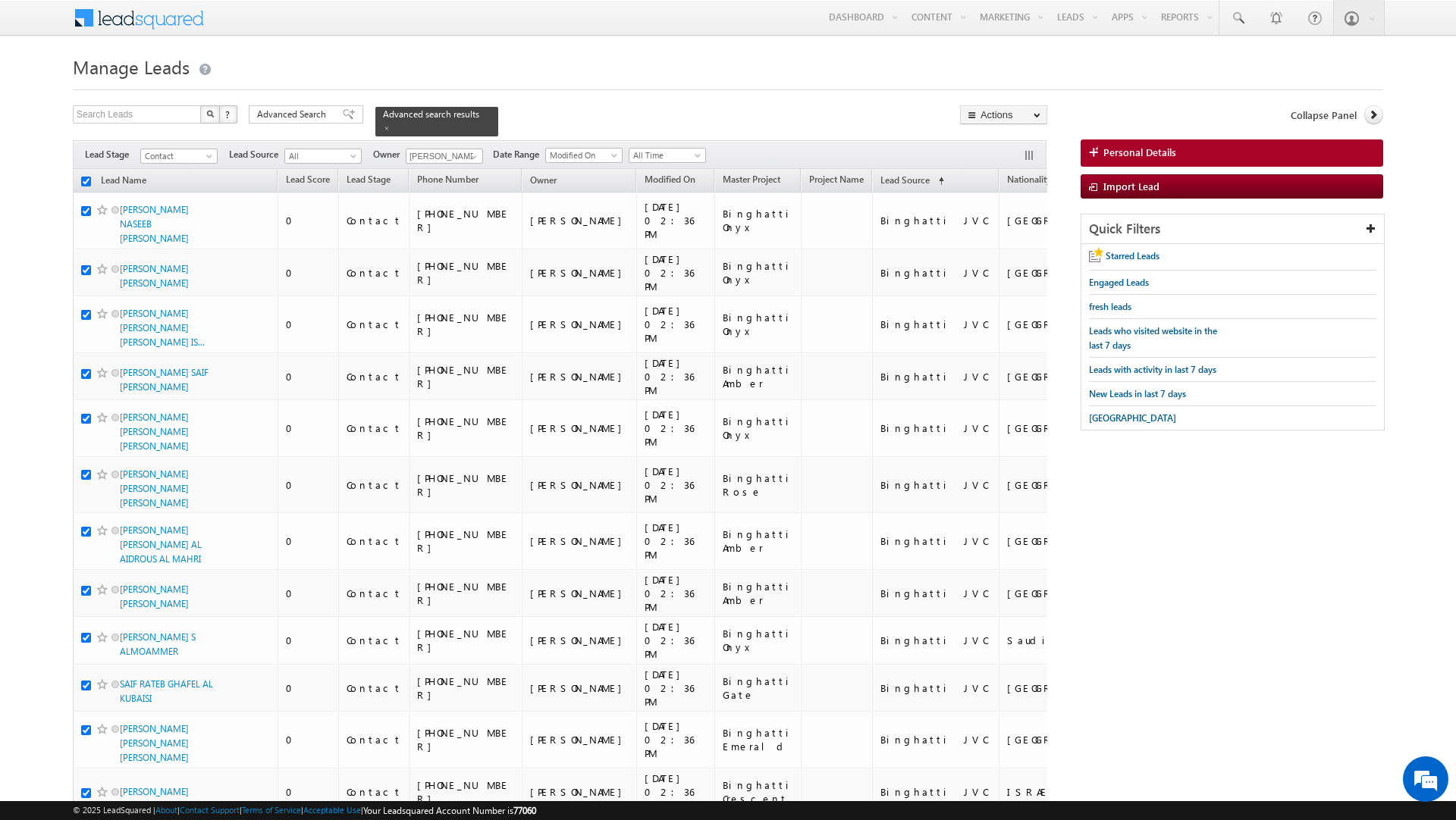
checkbox input "true"
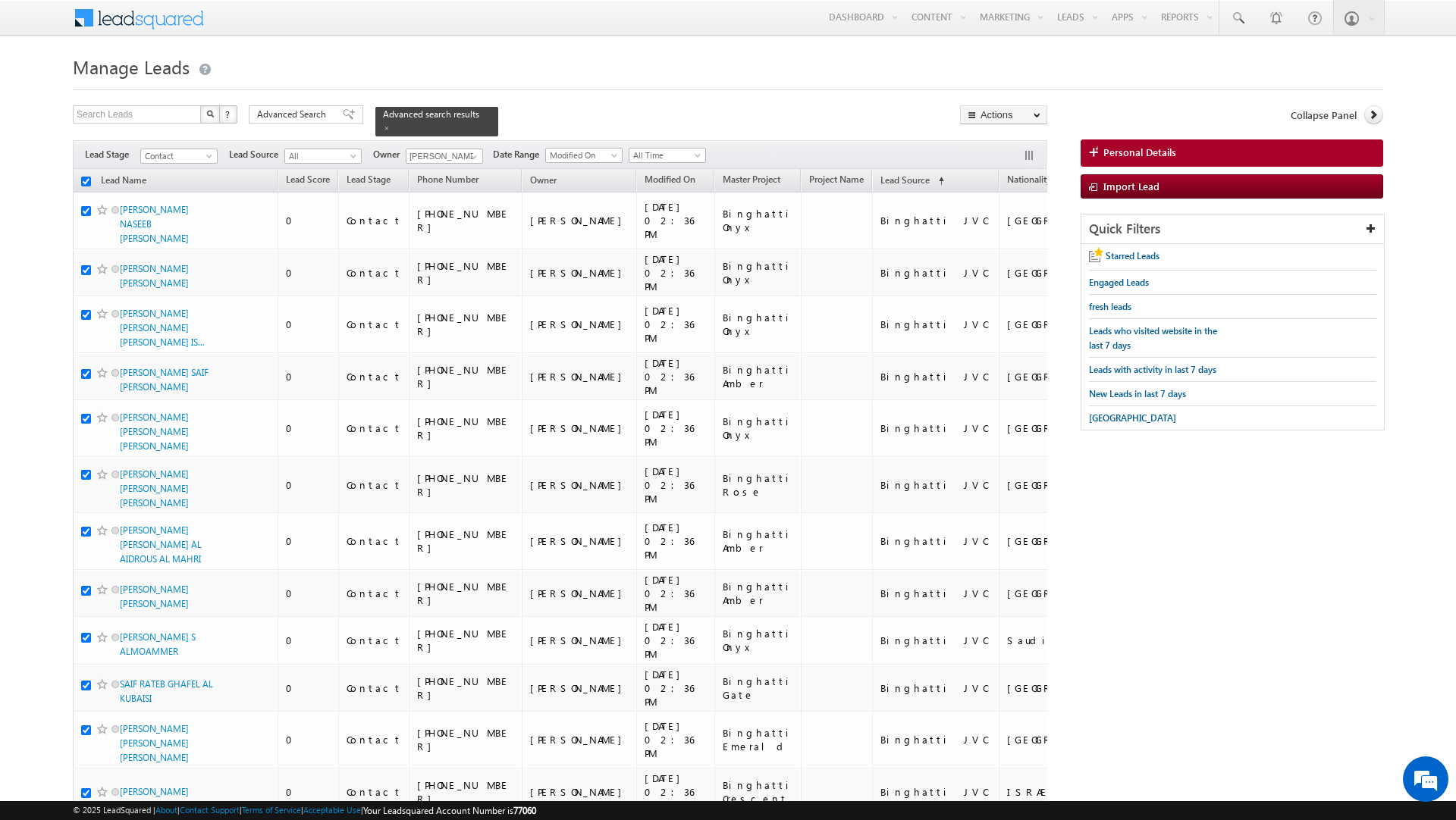
checkbox input "true"
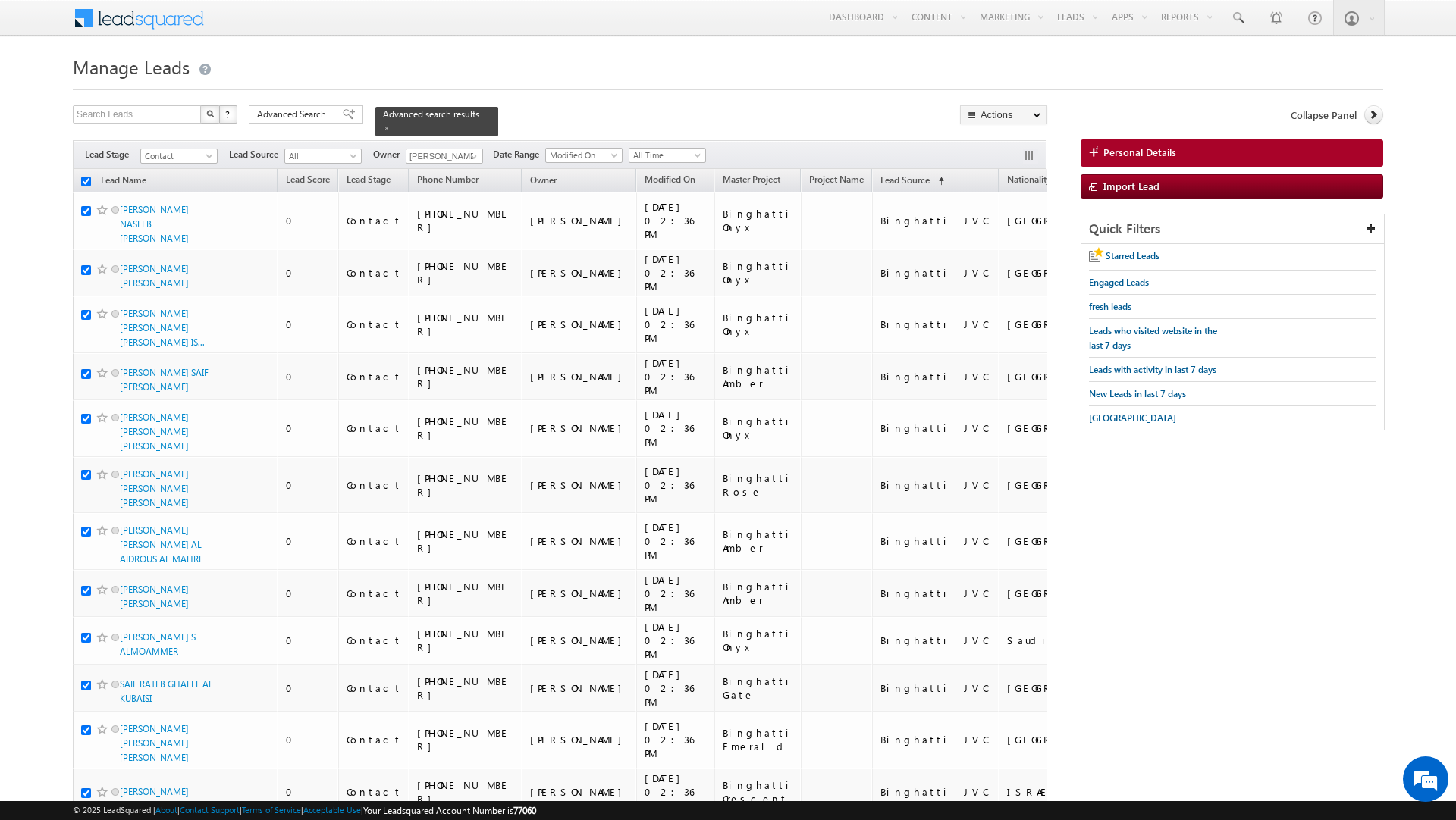
checkbox input "true"
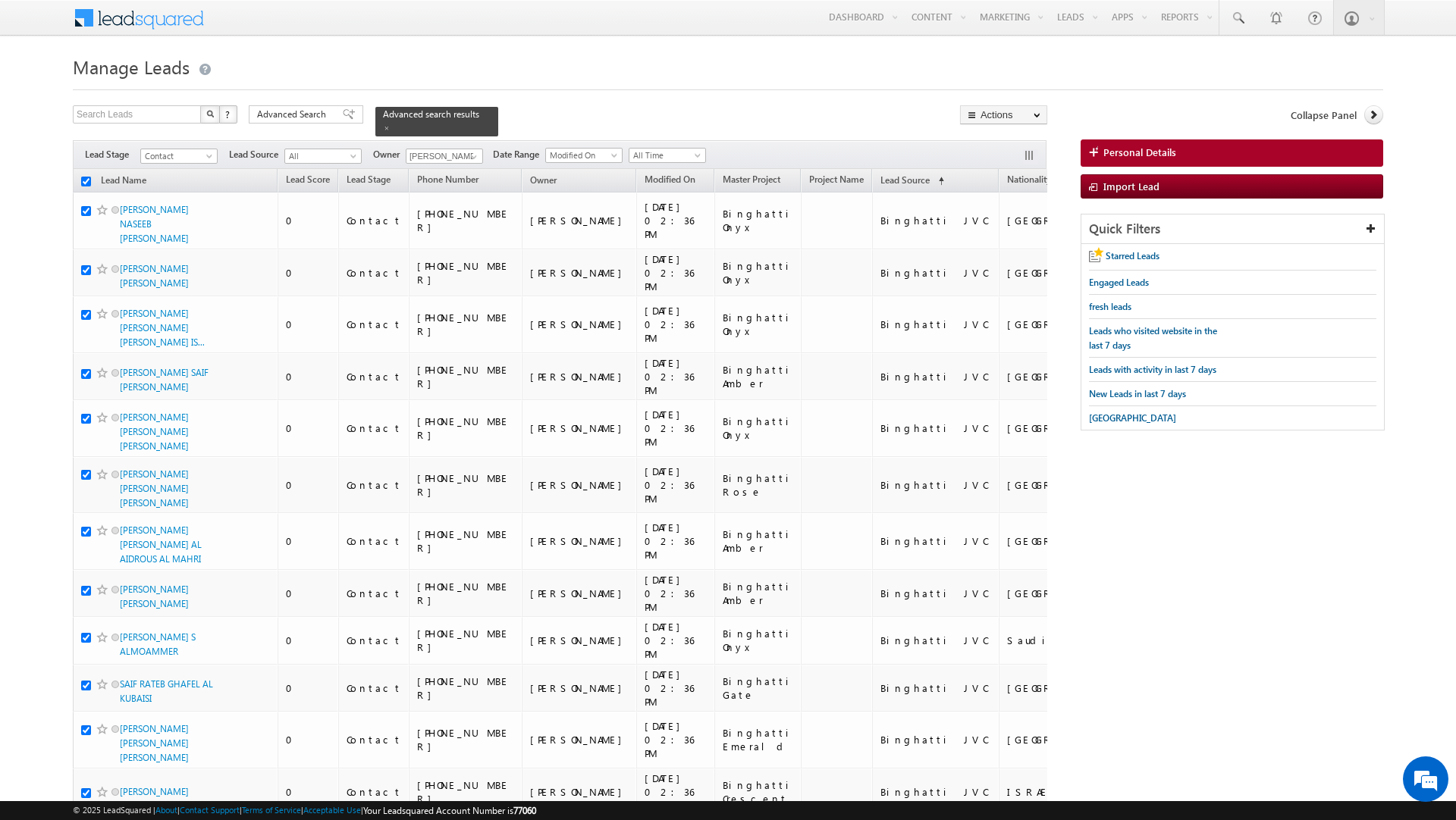
checkbox input "true"
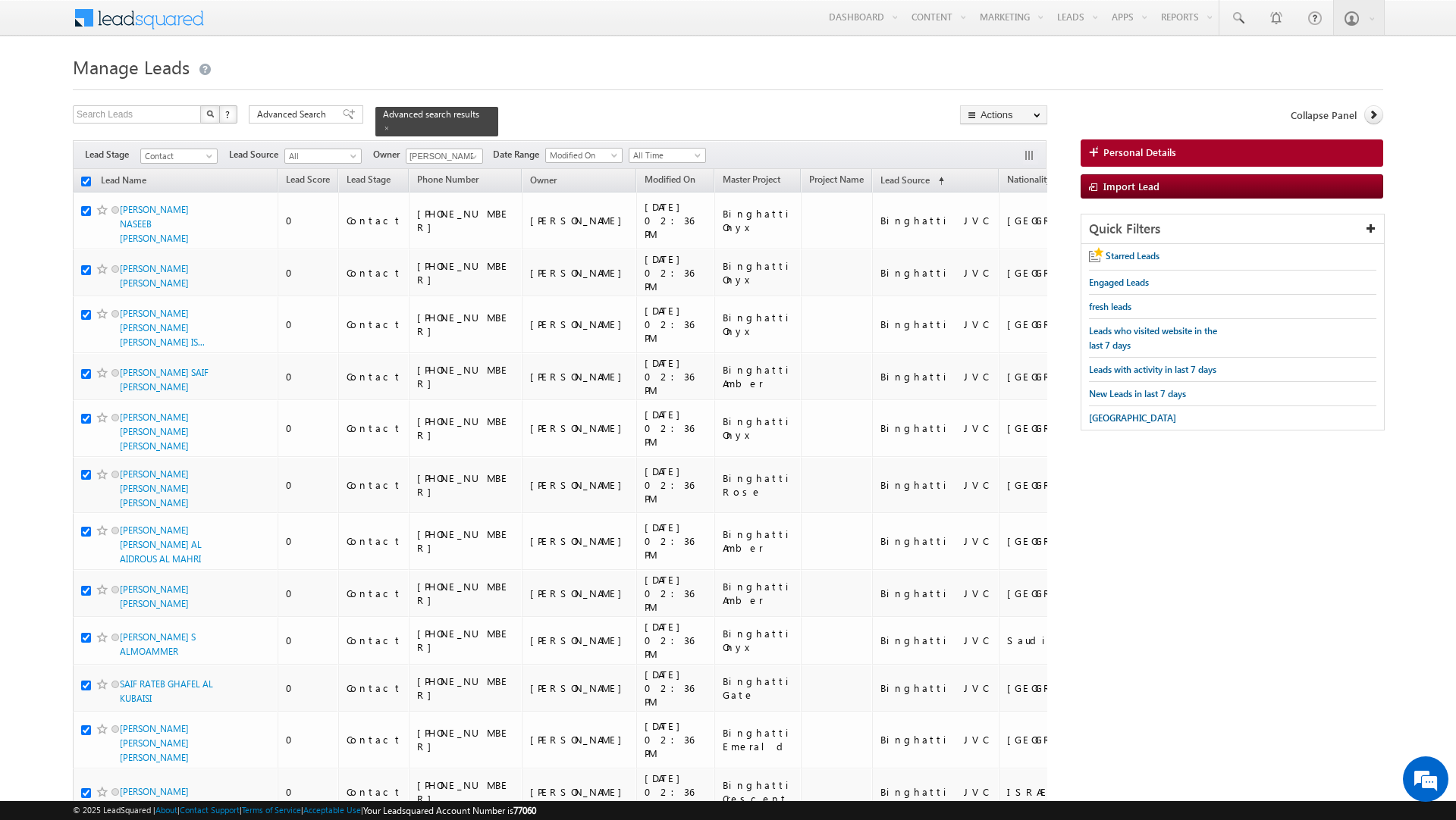
checkbox input "true"
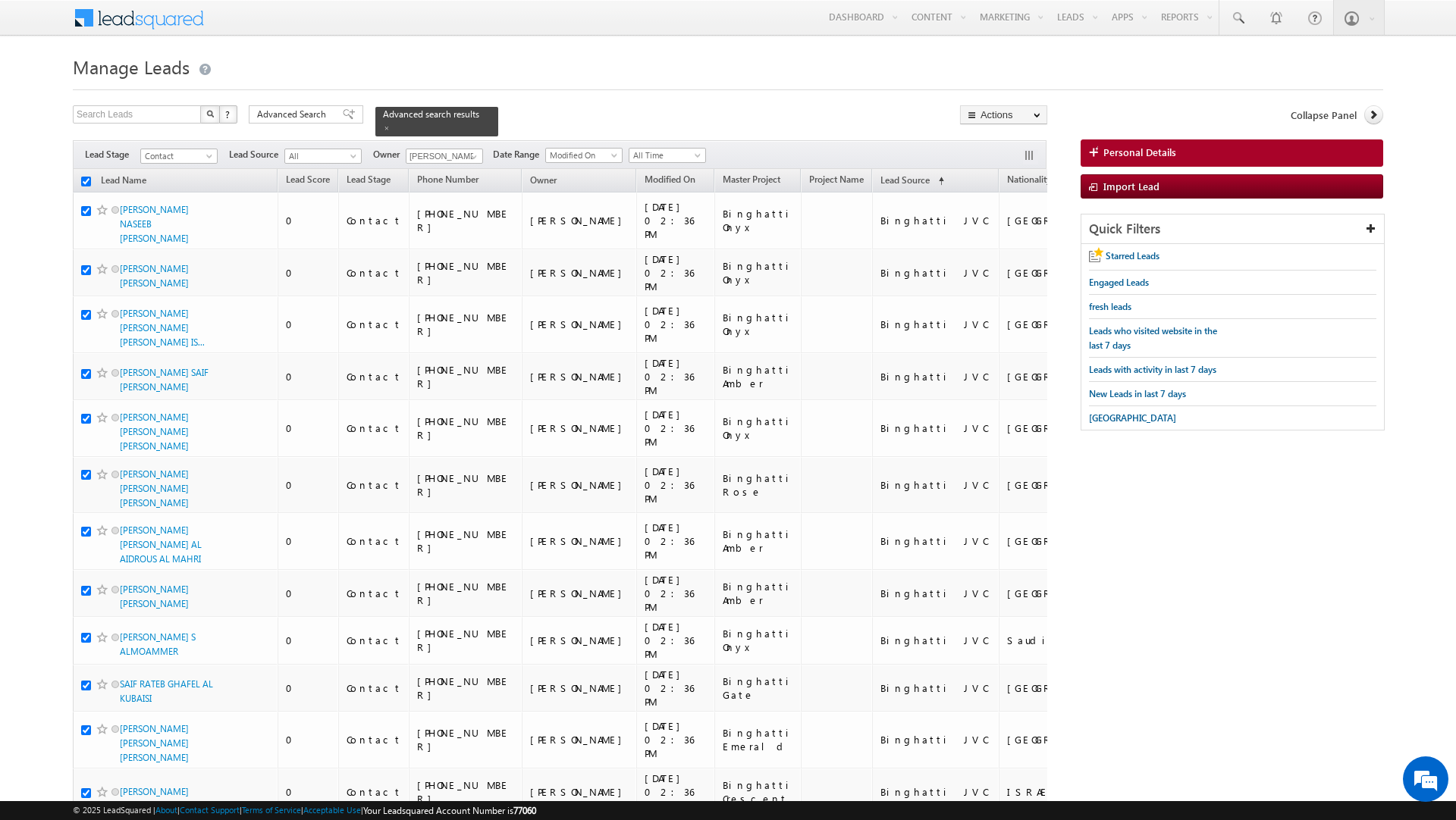
checkbox input "true"
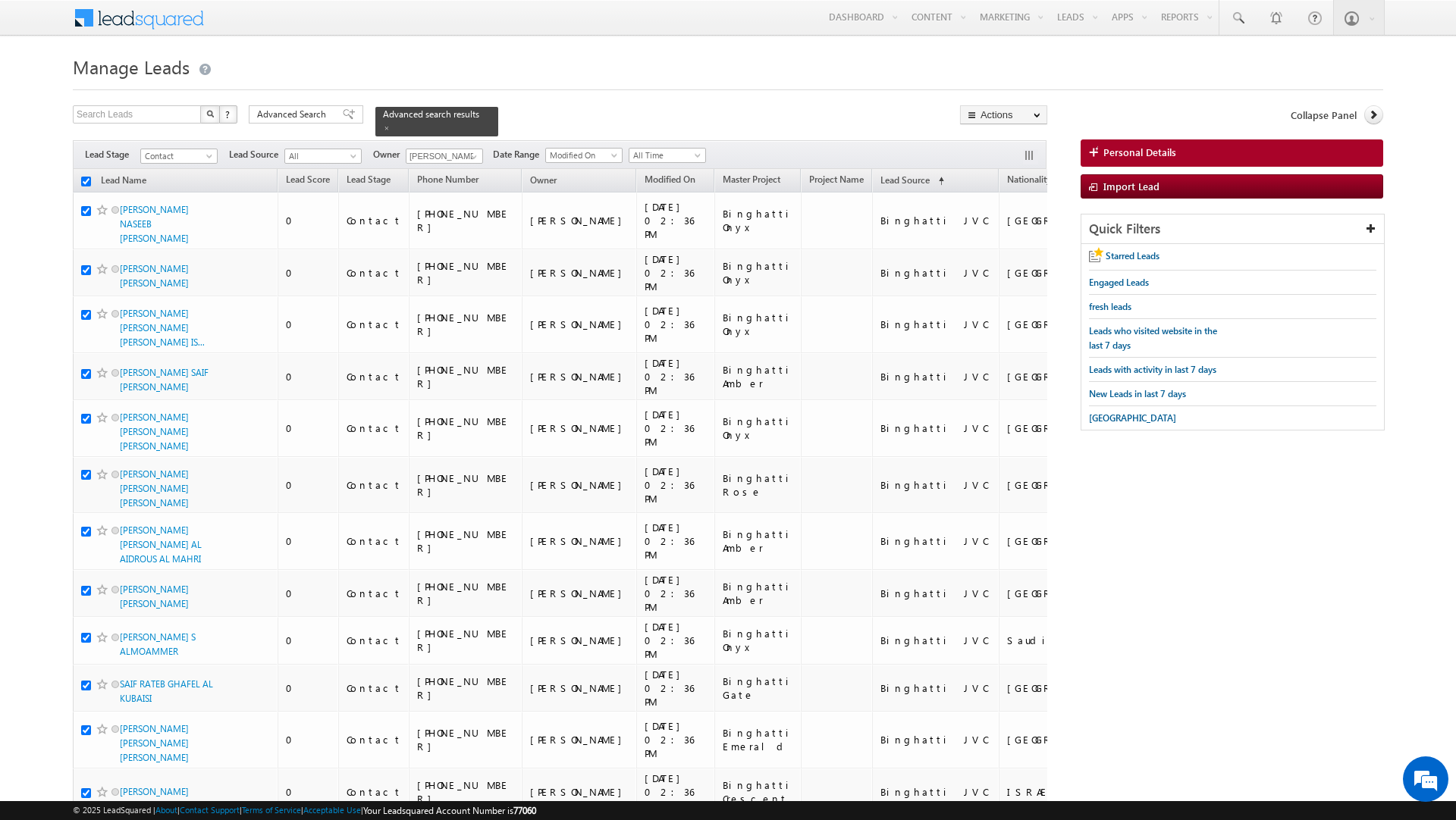
checkbox input "true"
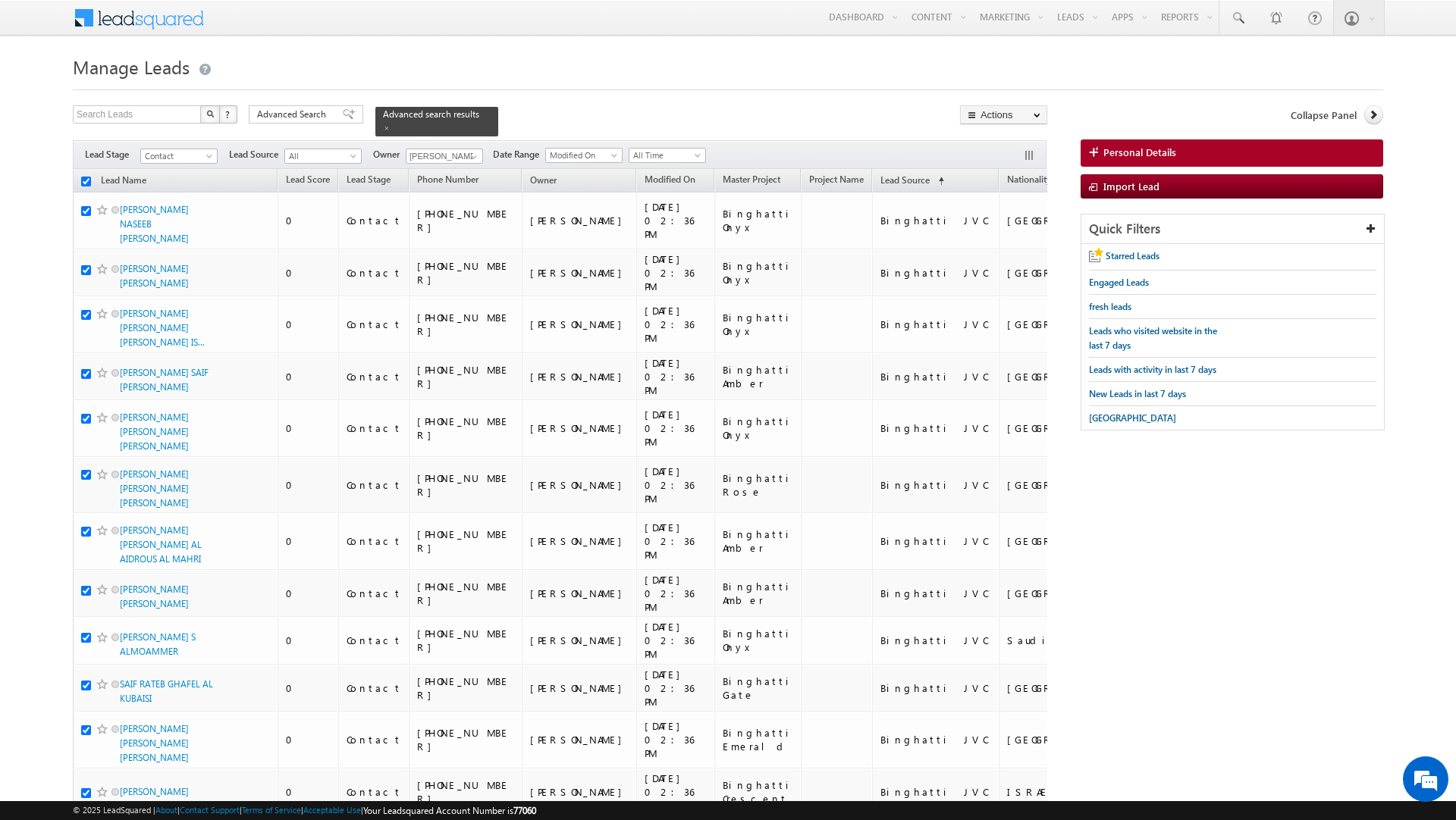
checkbox input "true"
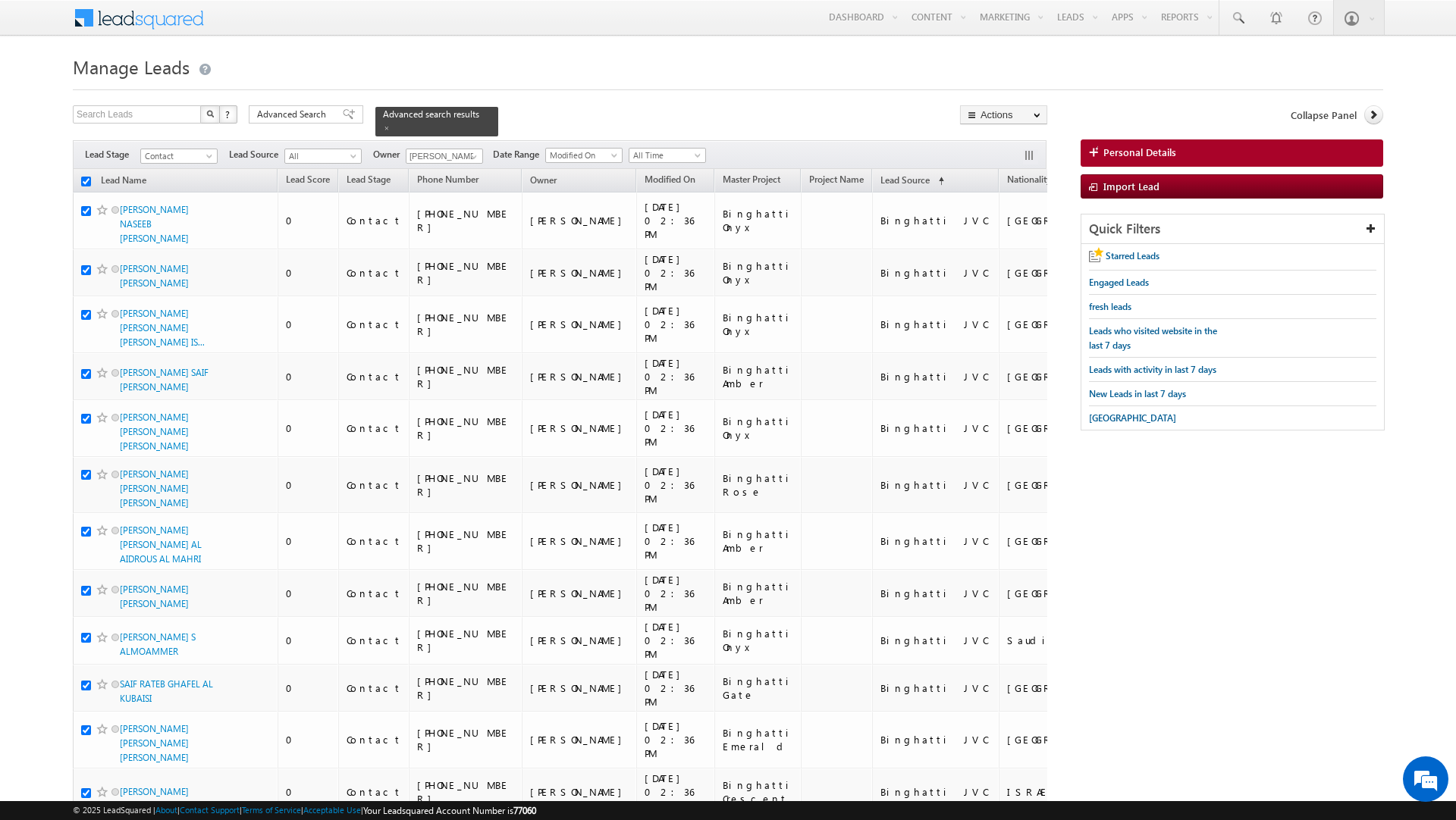
checkbox input "true"
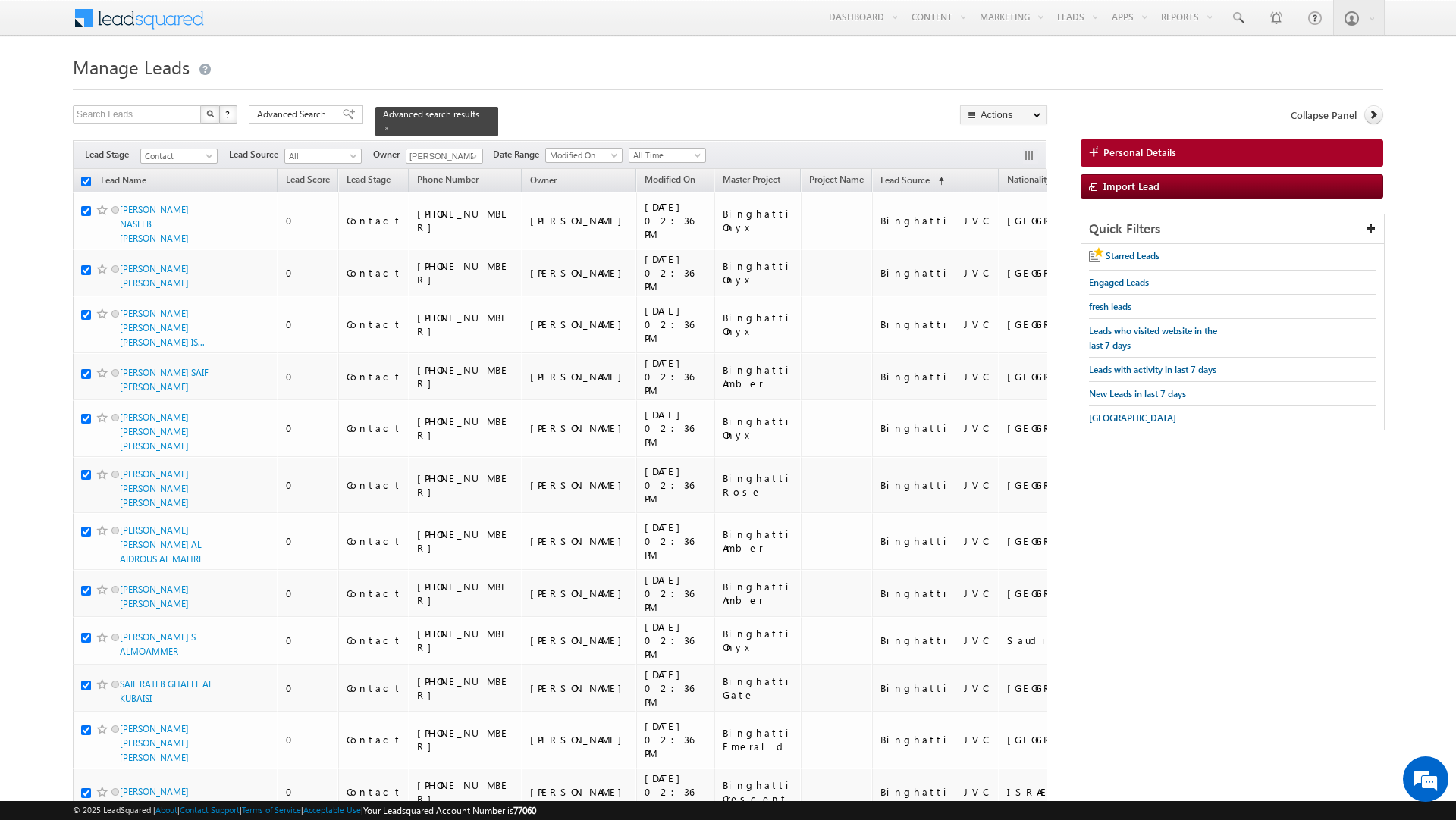
checkbox input "true"
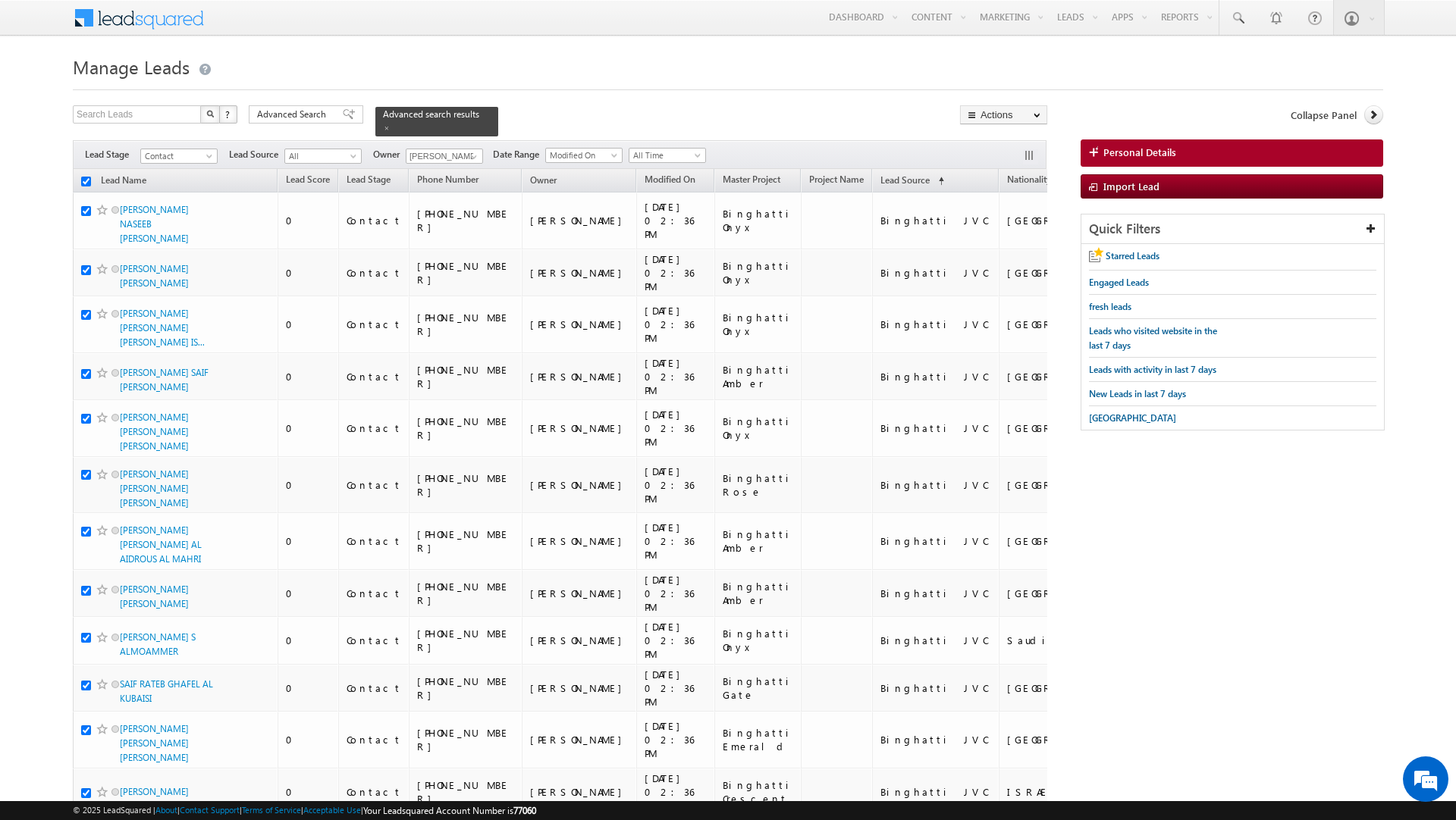
checkbox input "true"
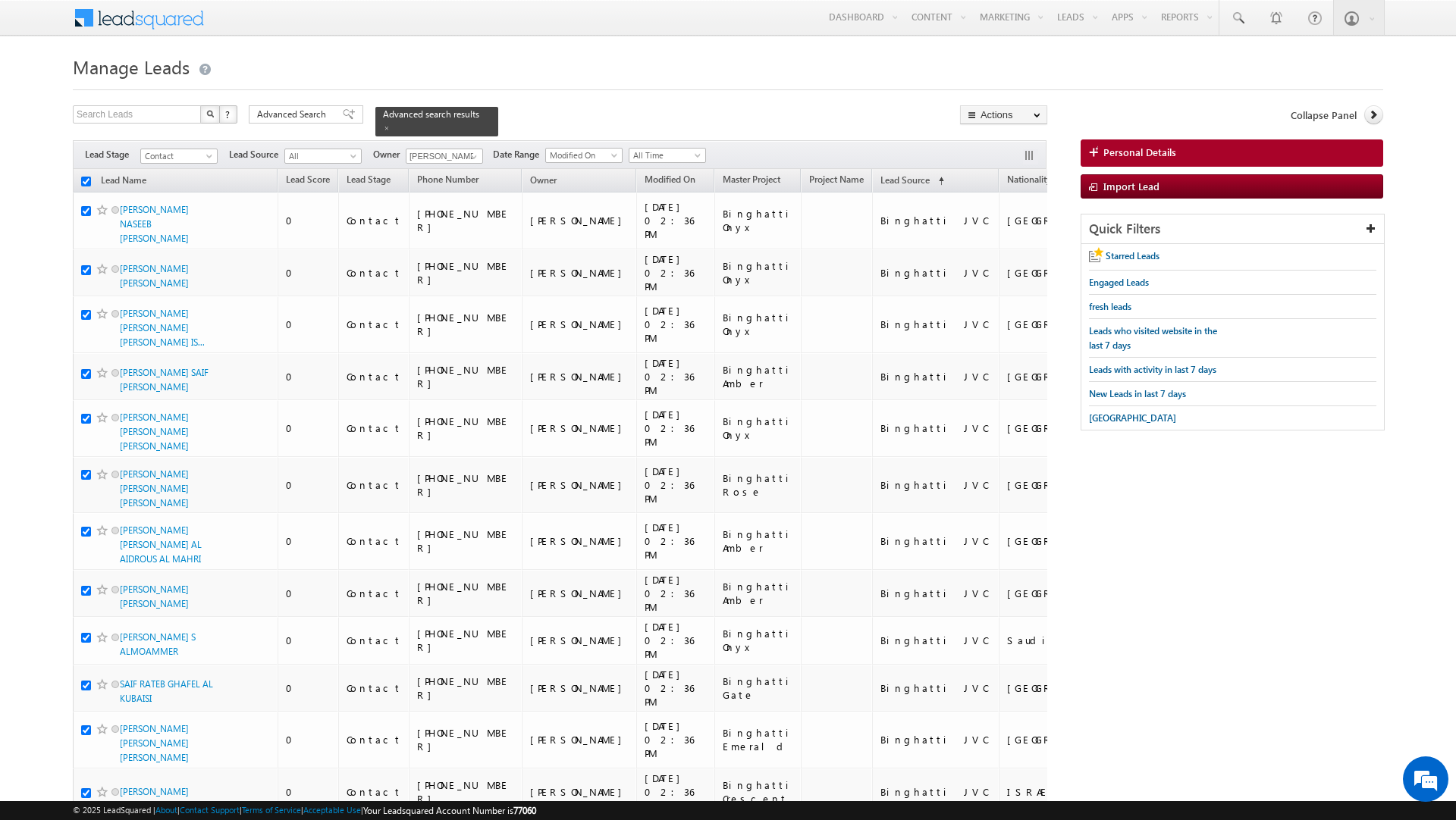
checkbox input "true"
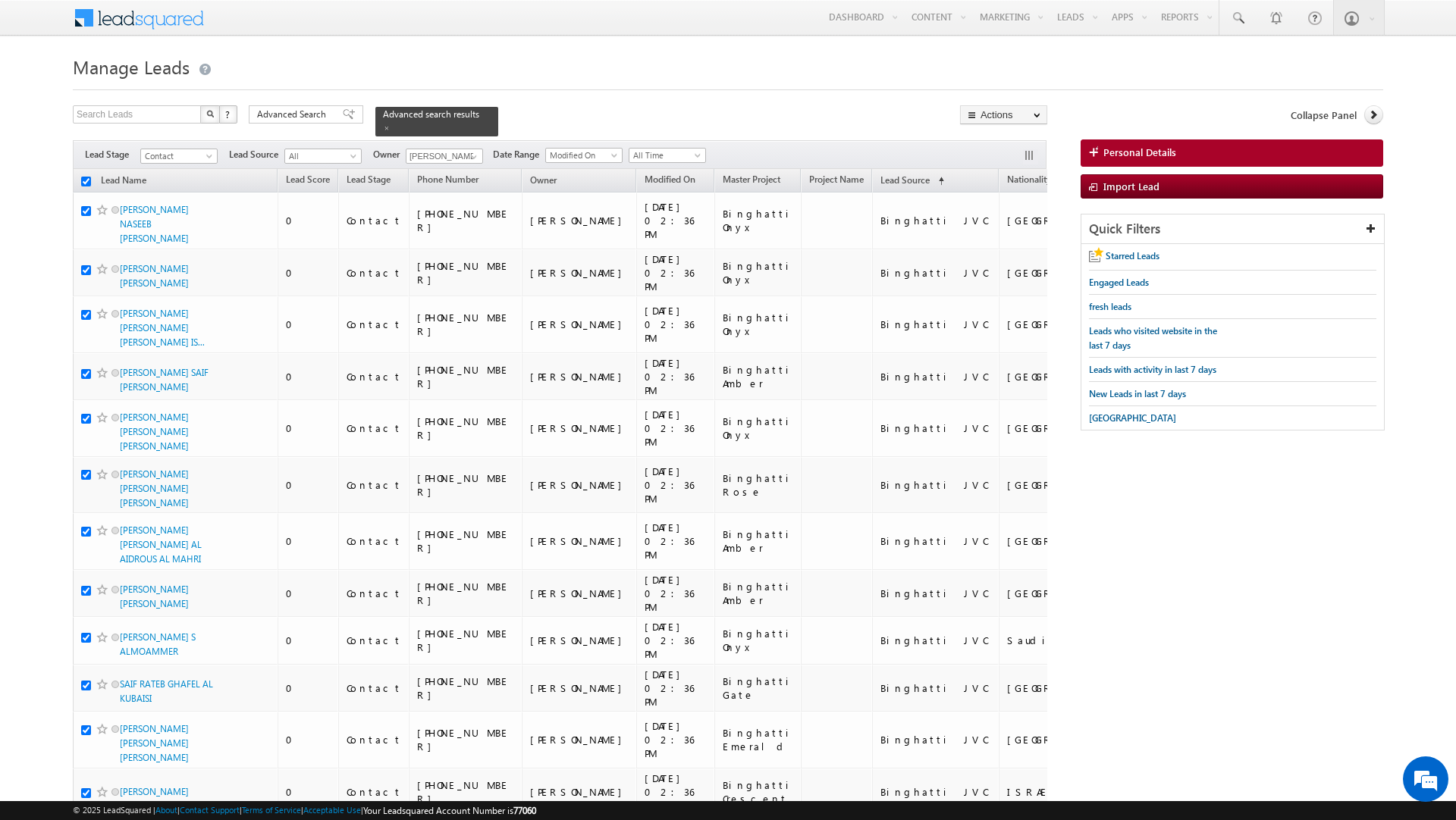
checkbox input "true"
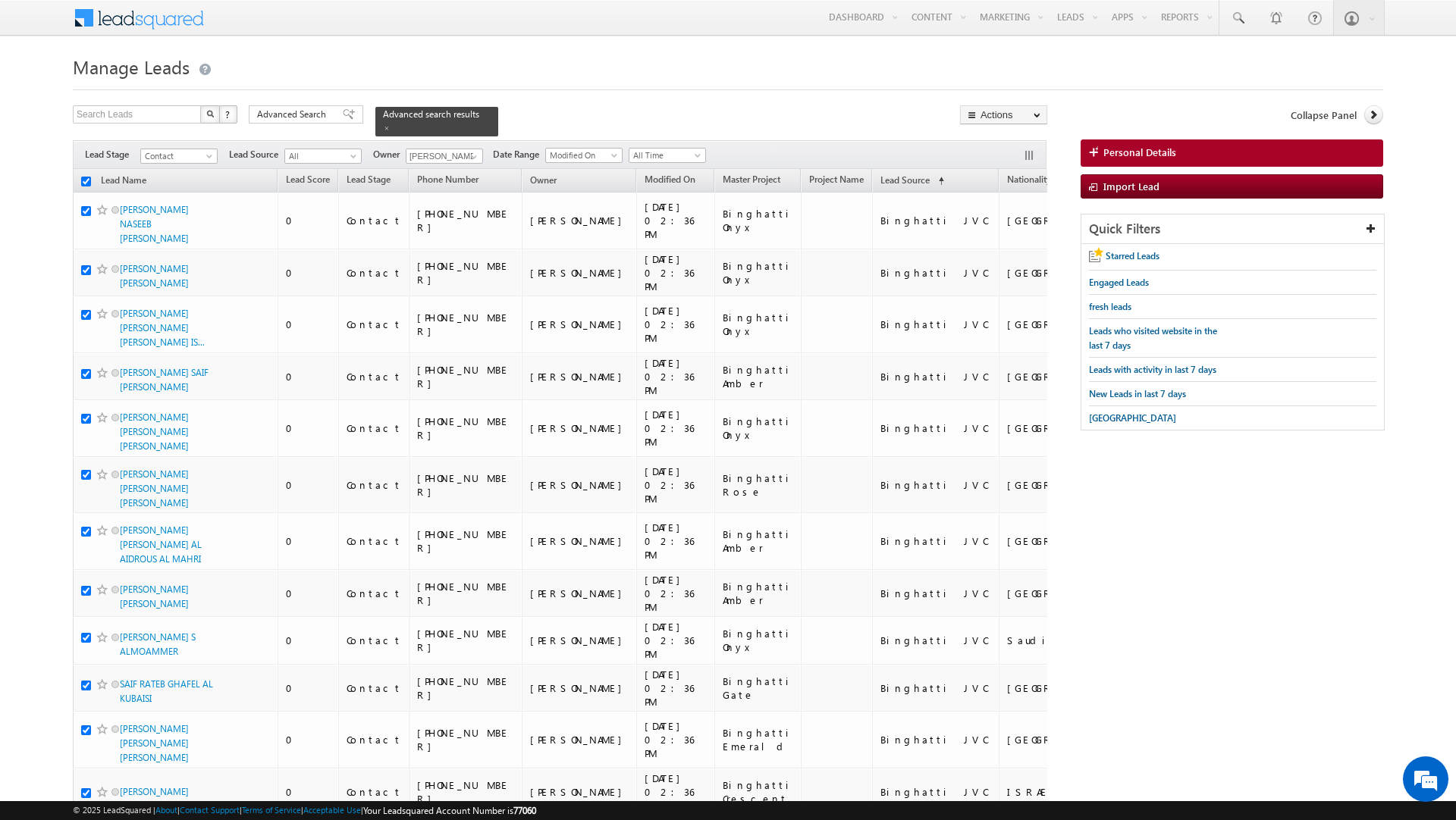
checkbox input "true"
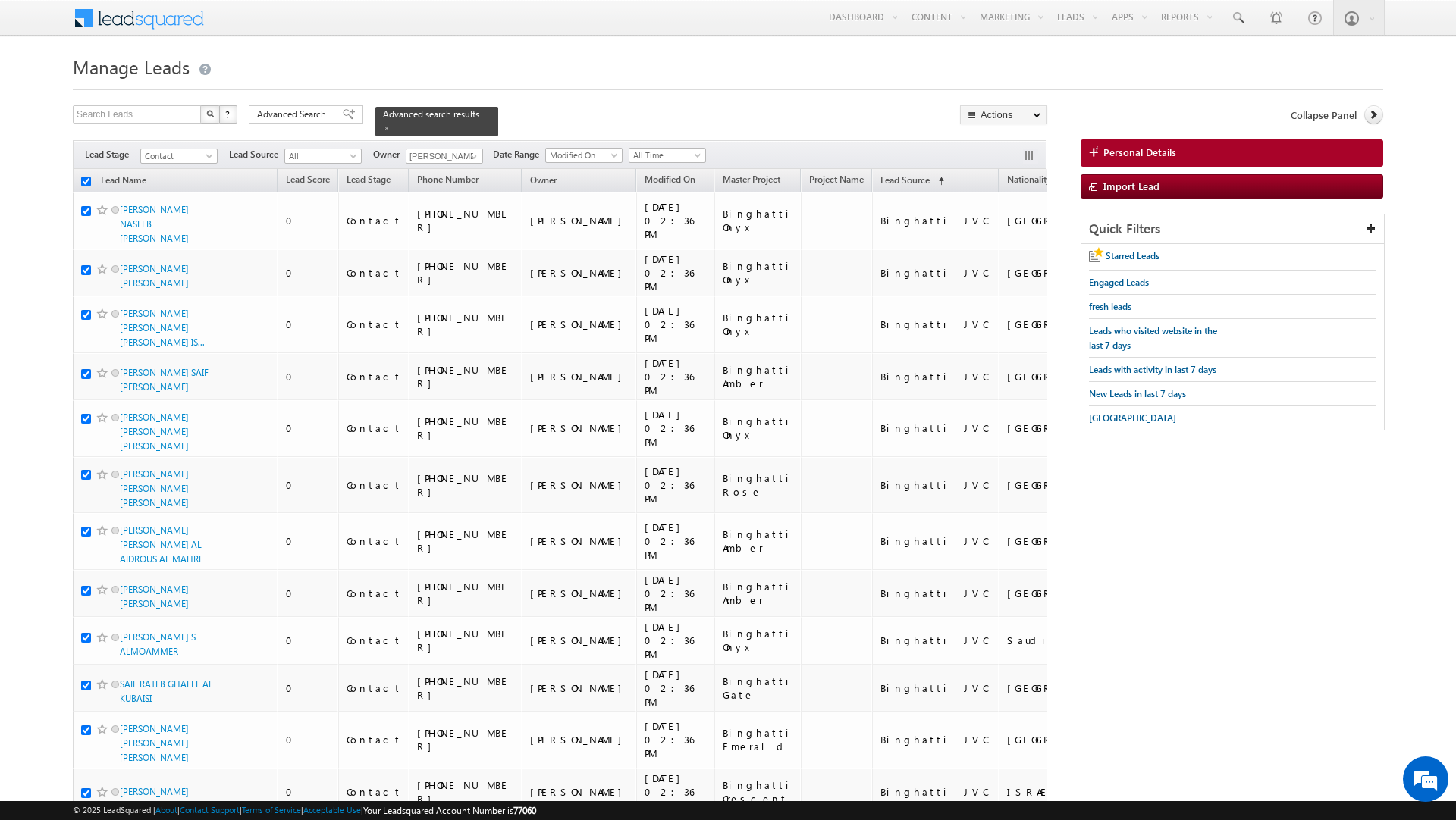
checkbox input "true"
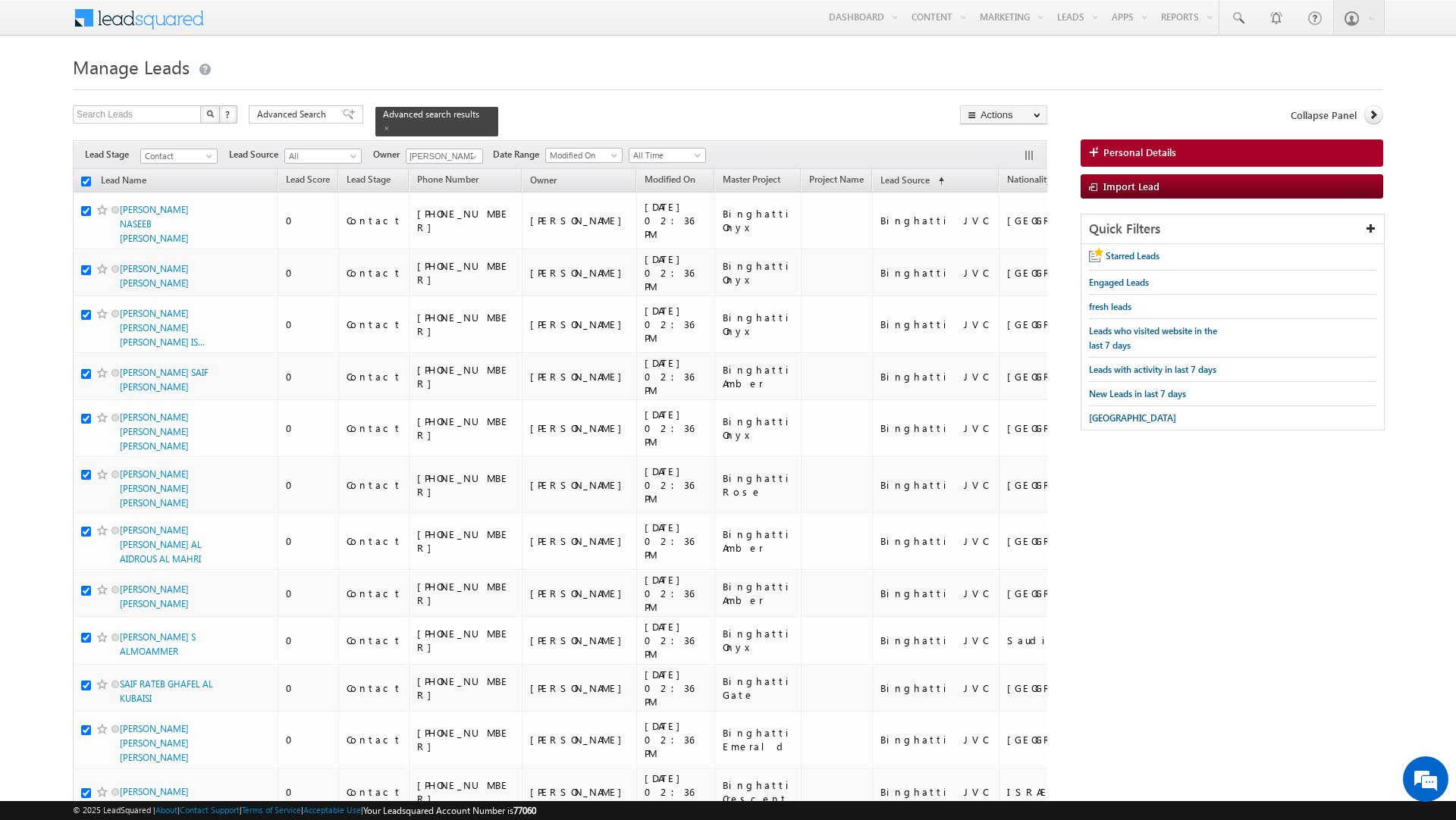
checkbox input "true"
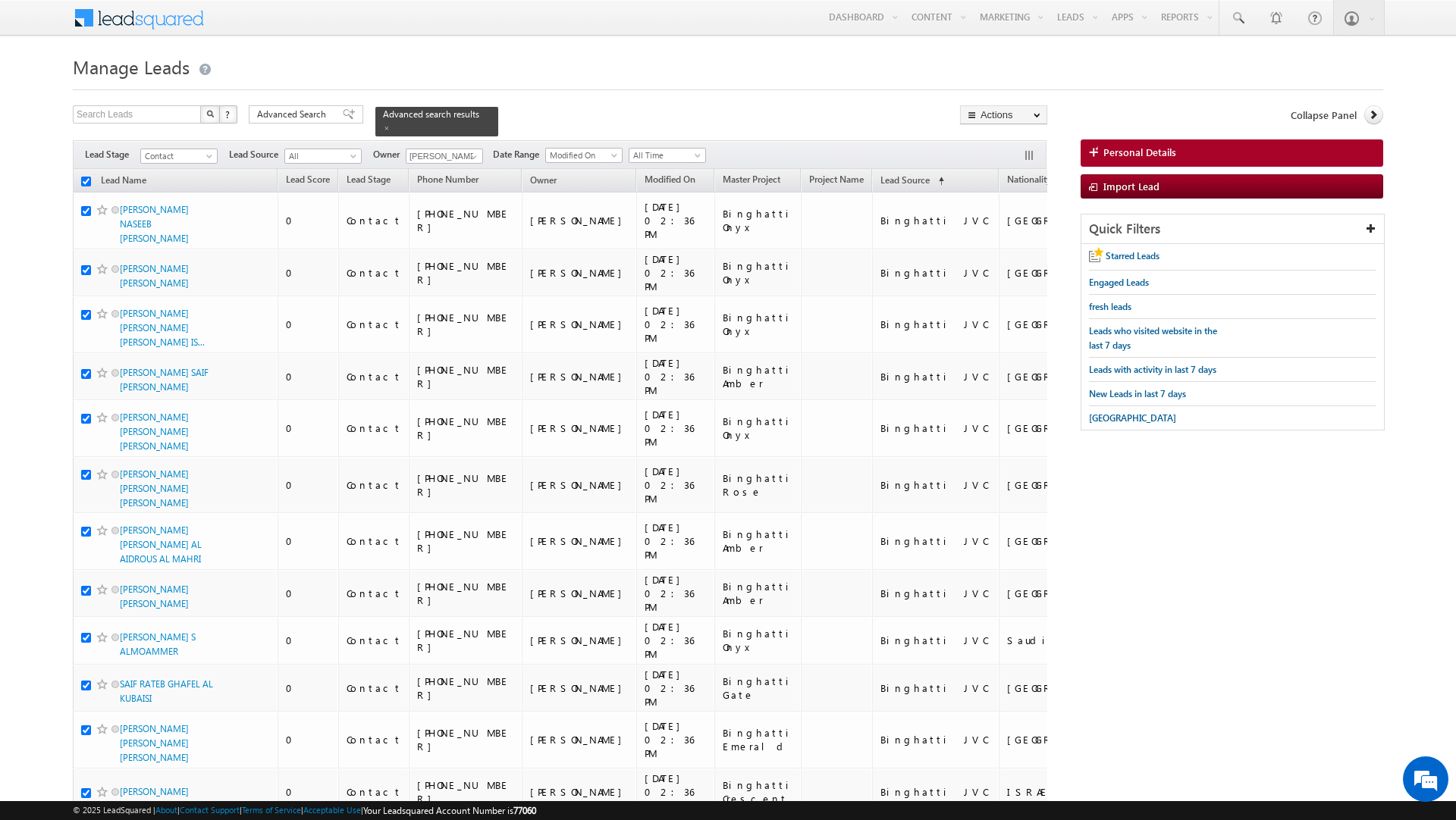
checkbox input "true"
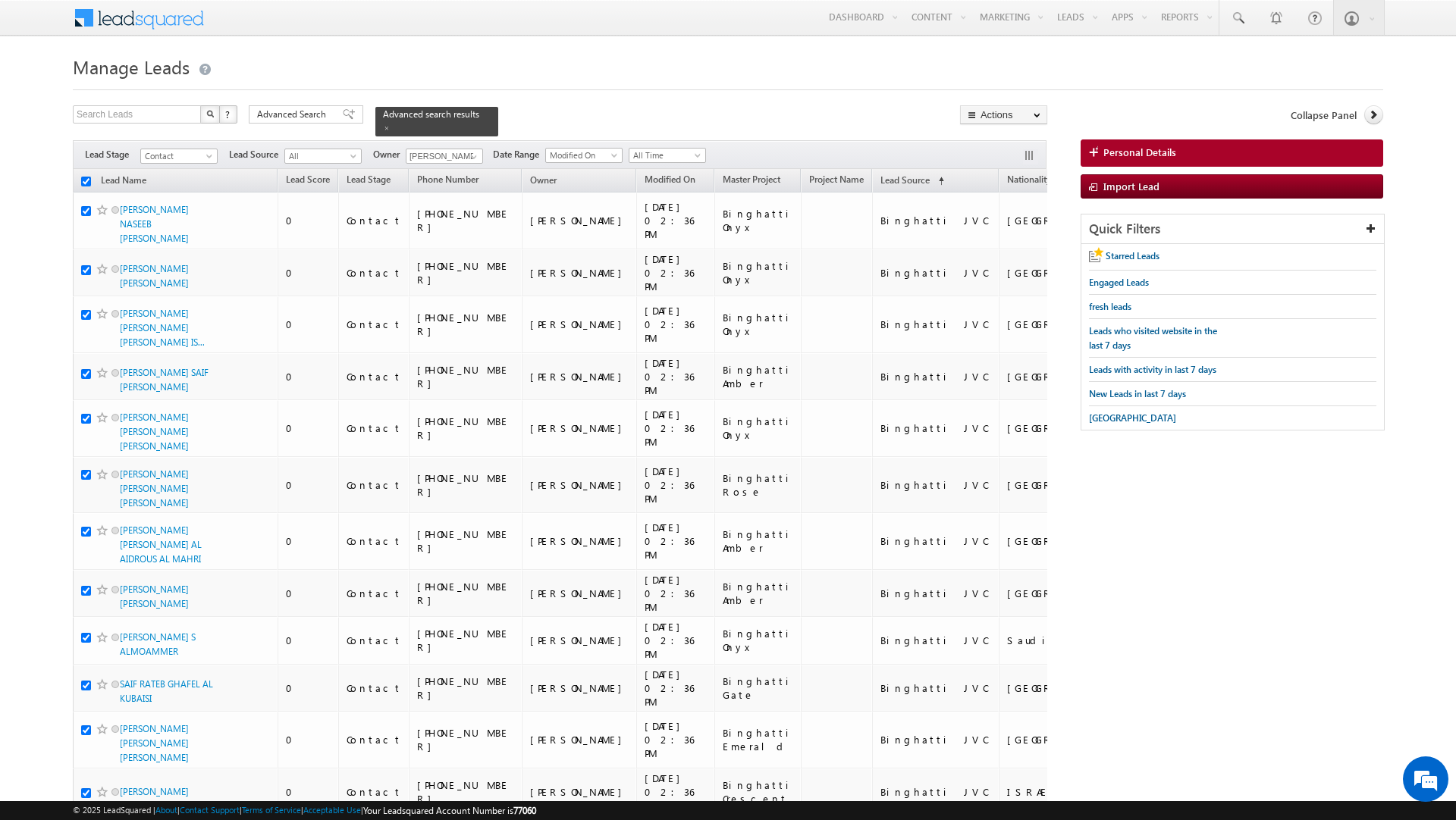
checkbox input "true"
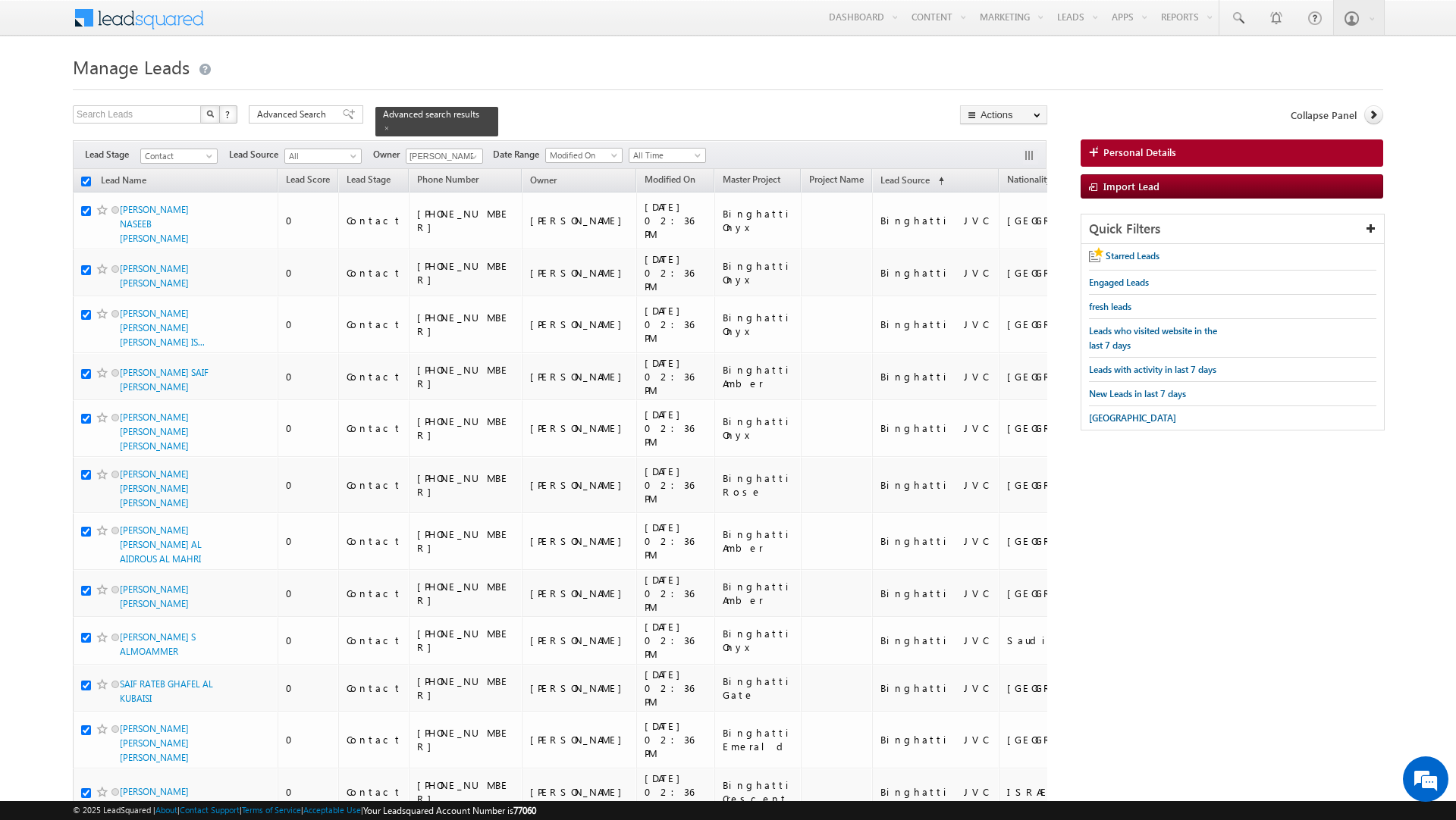
checkbox input "true"
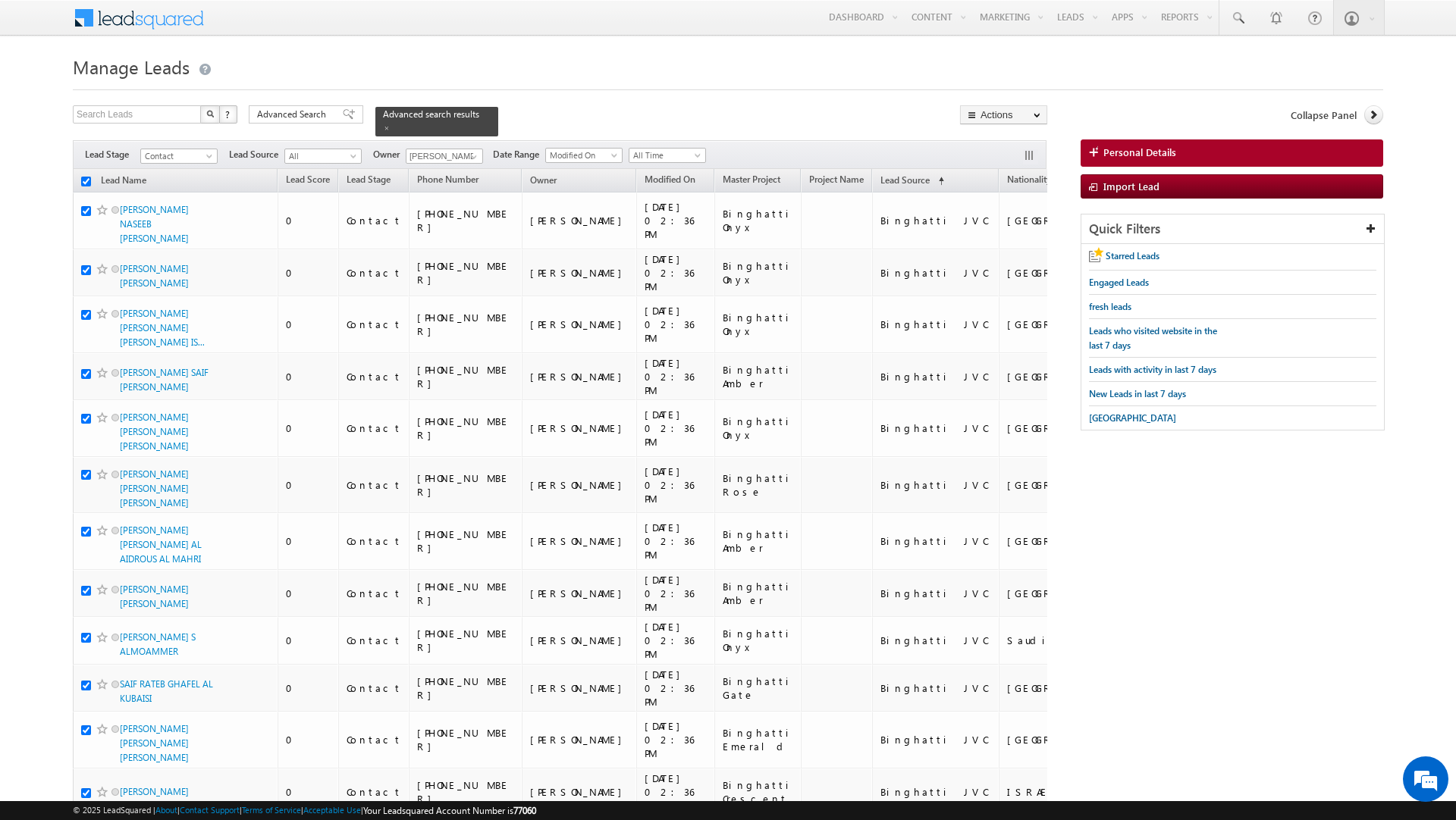
checkbox input "true"
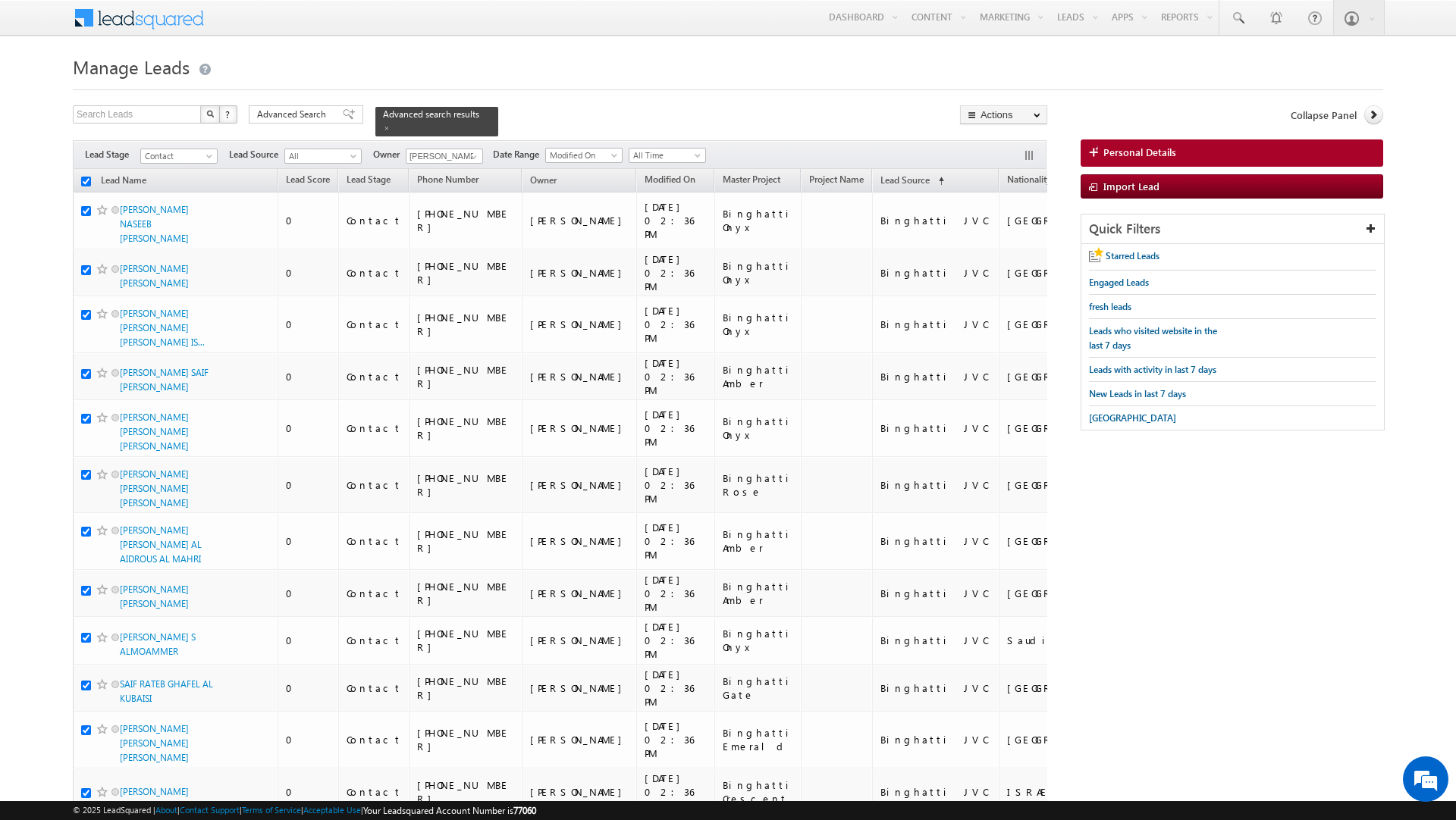
checkbox input "true"
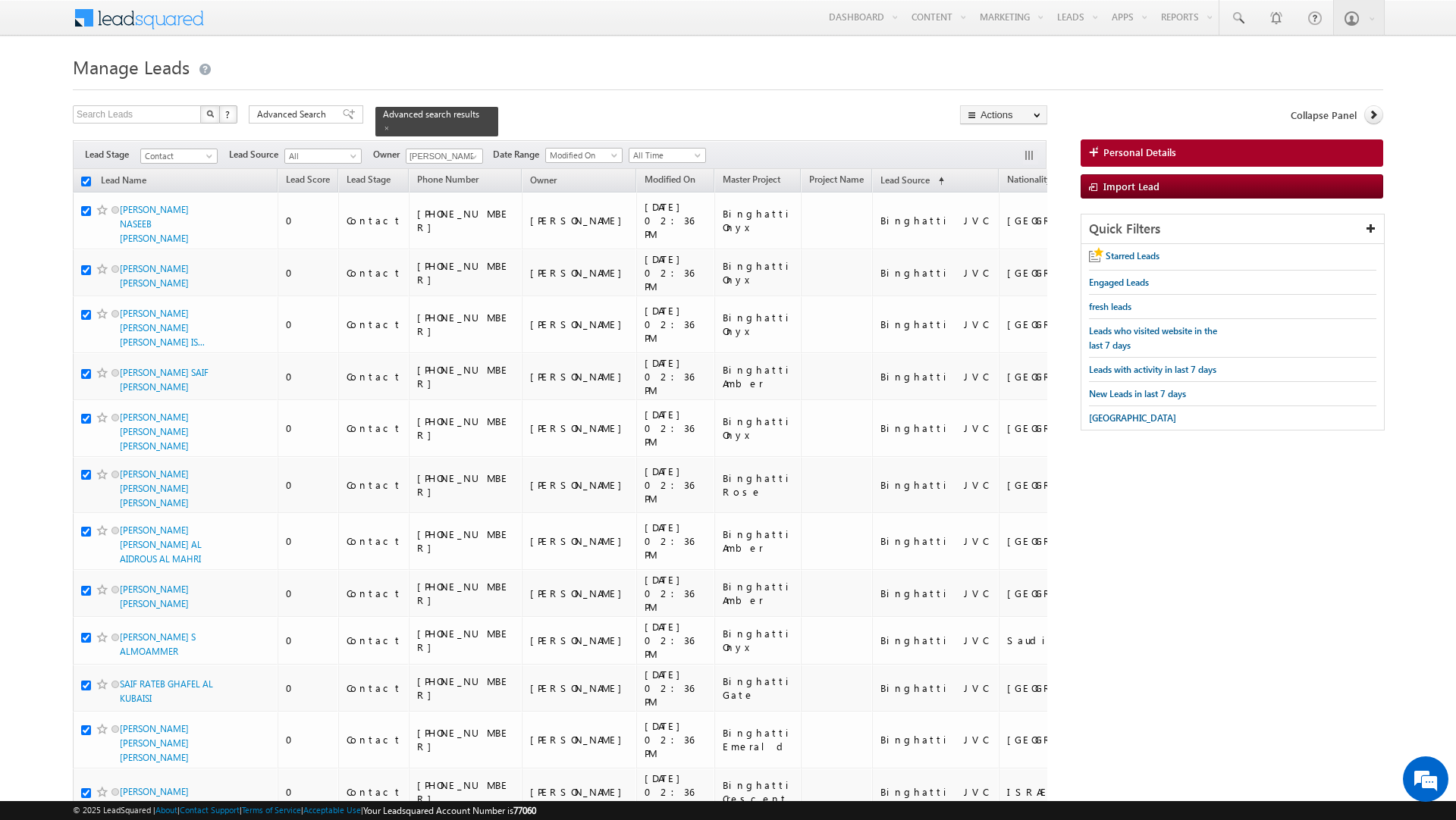
checkbox input "true"
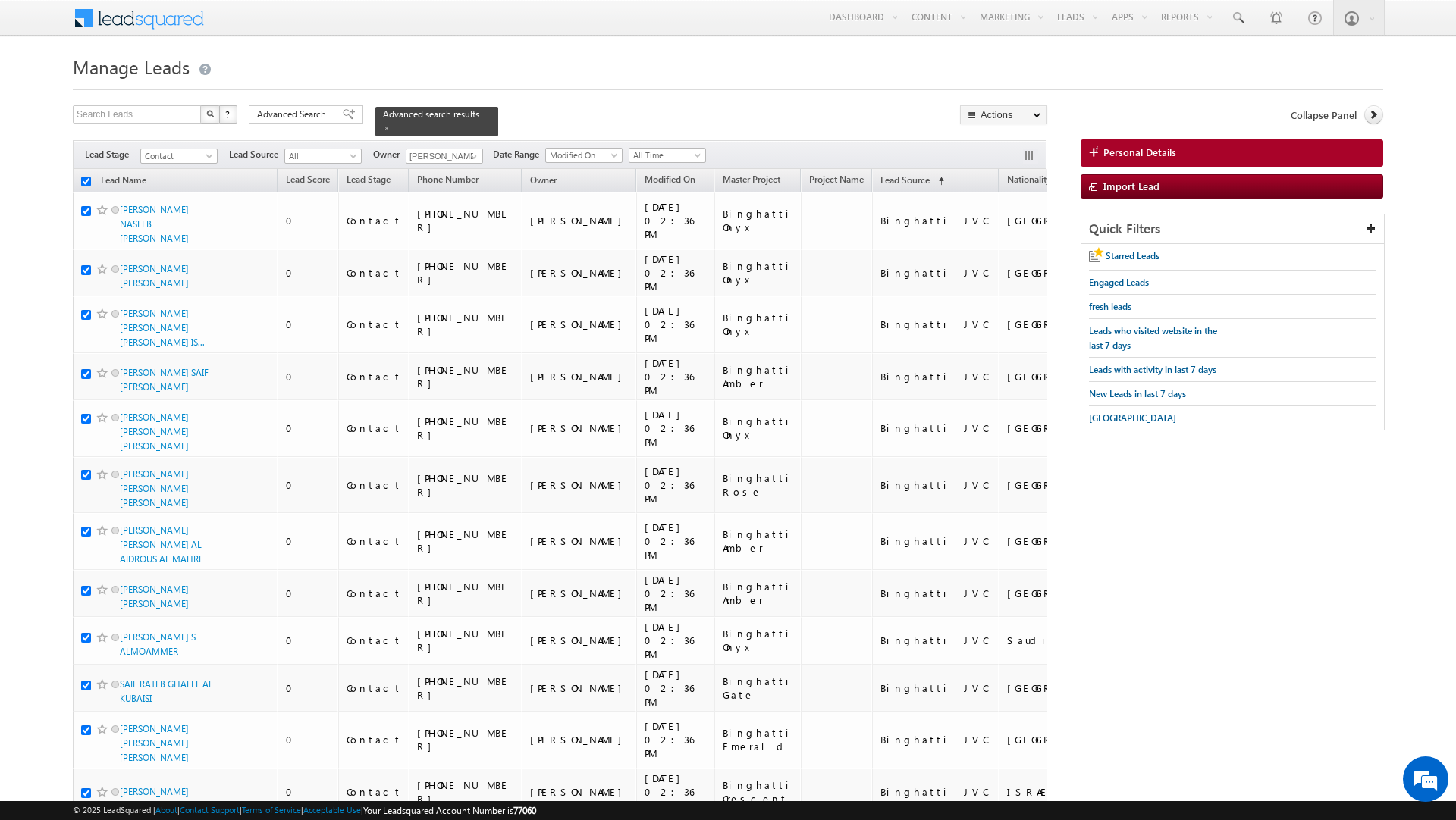
checkbox input "true"
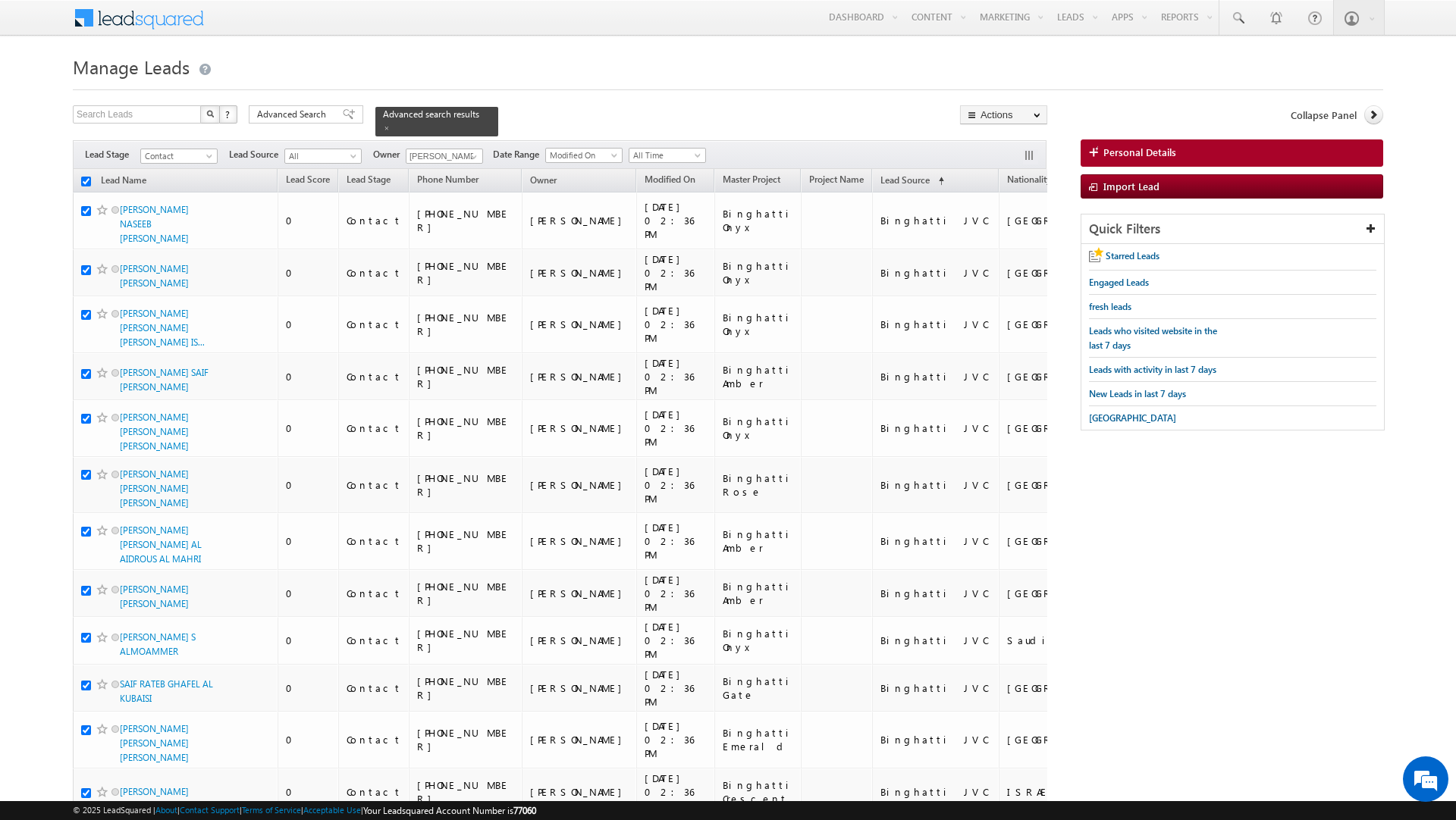
checkbox input "true"
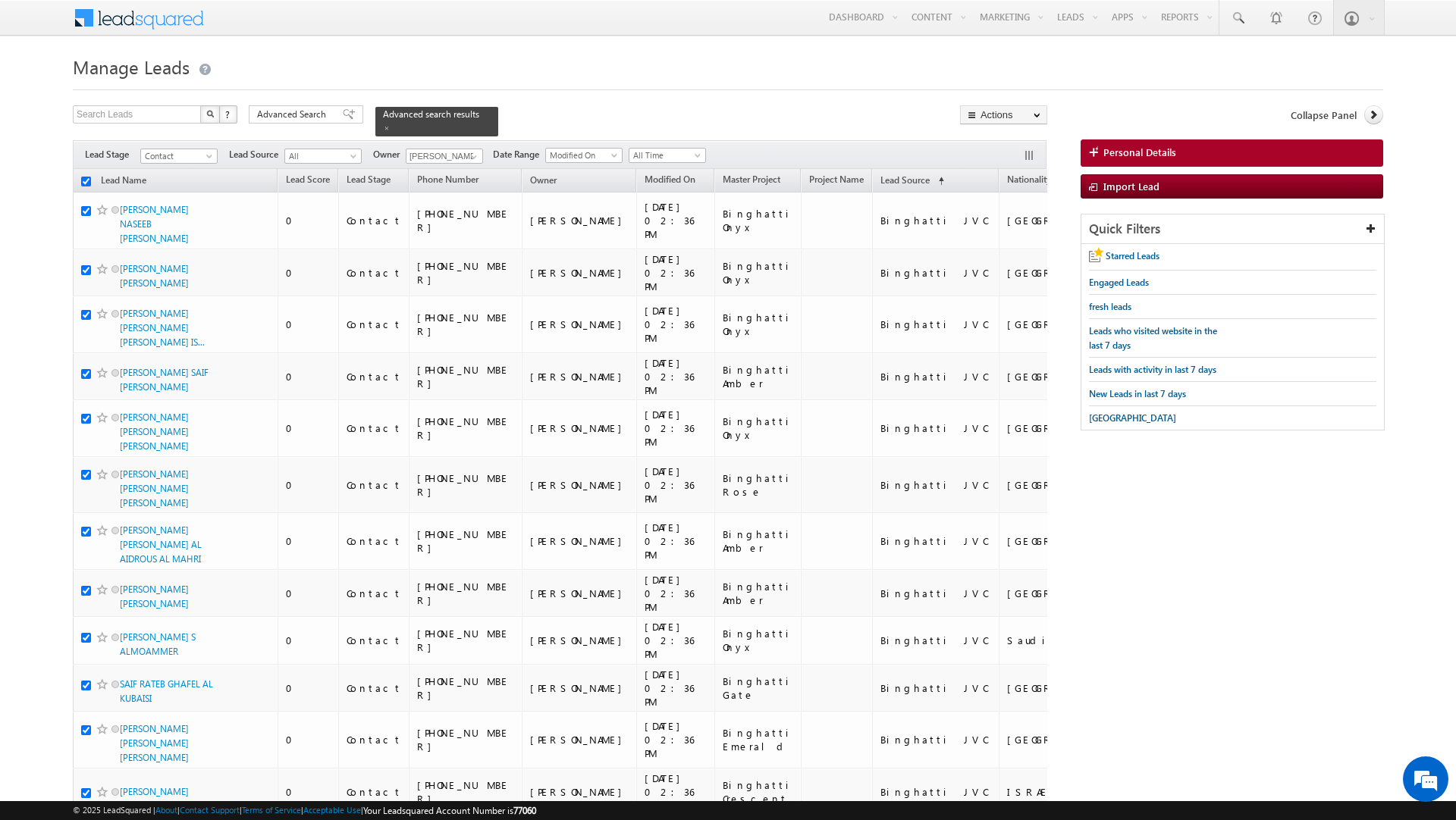
checkbox input "true"
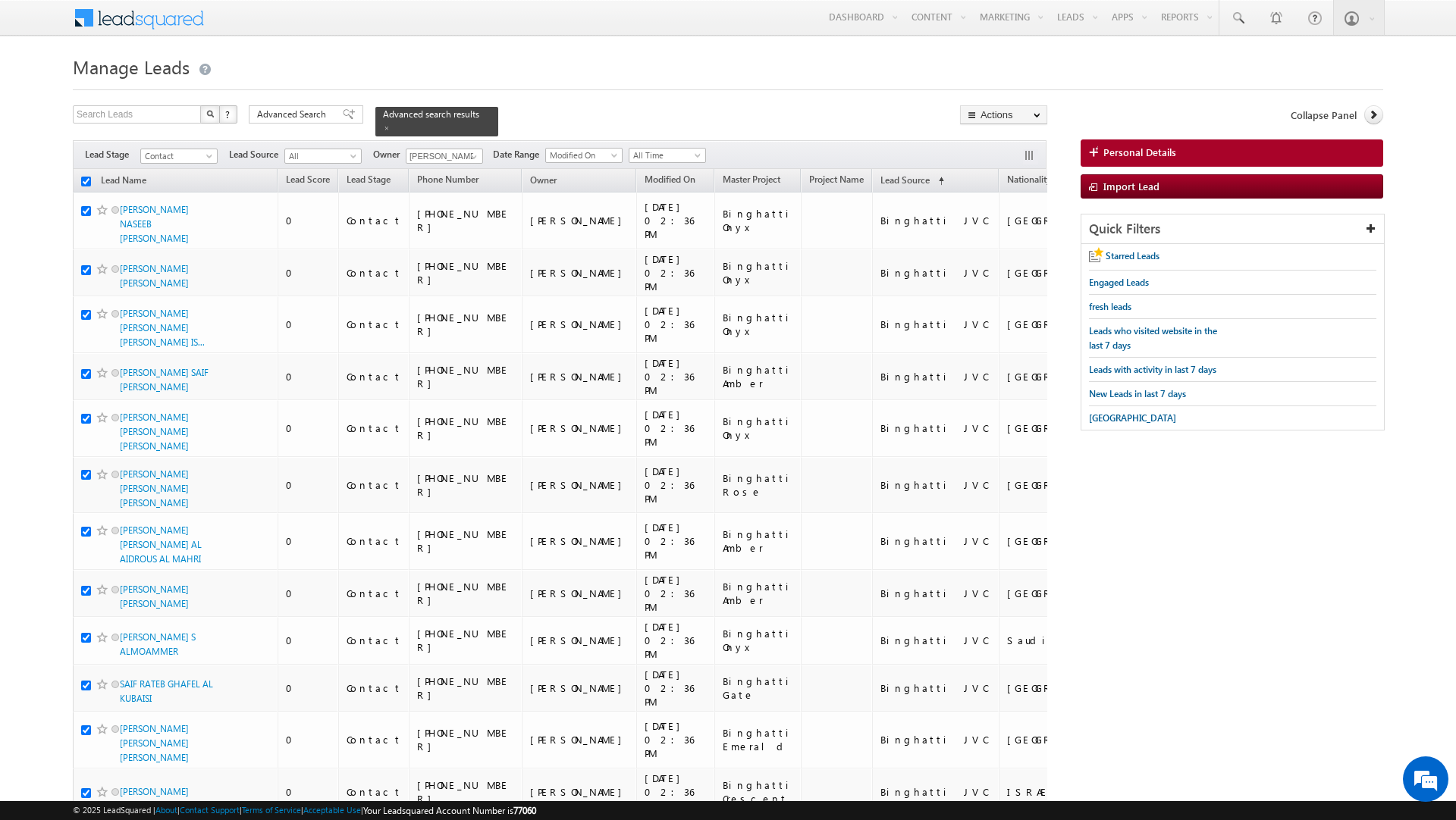
checkbox input "true"
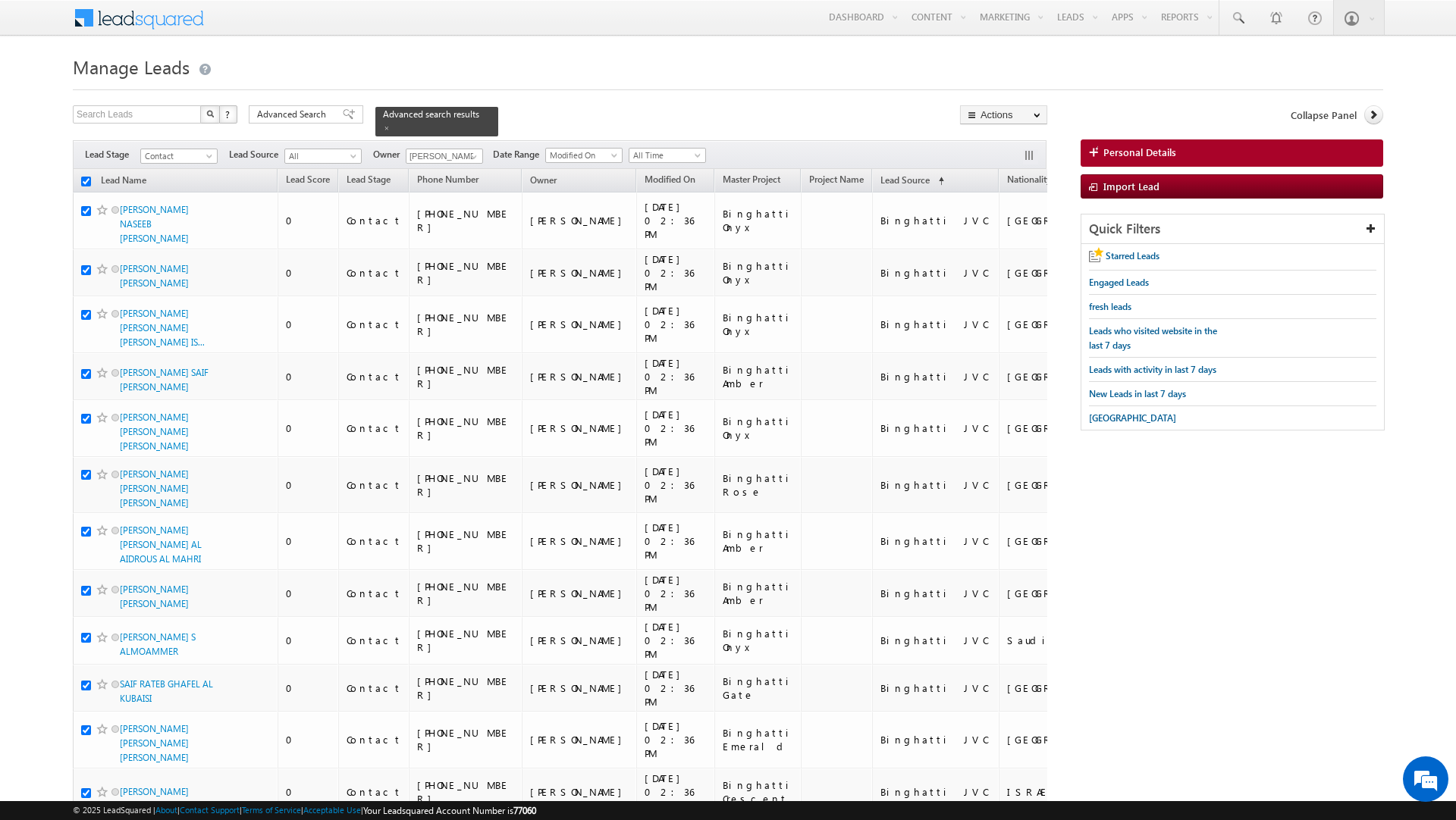
checkbox input "true"
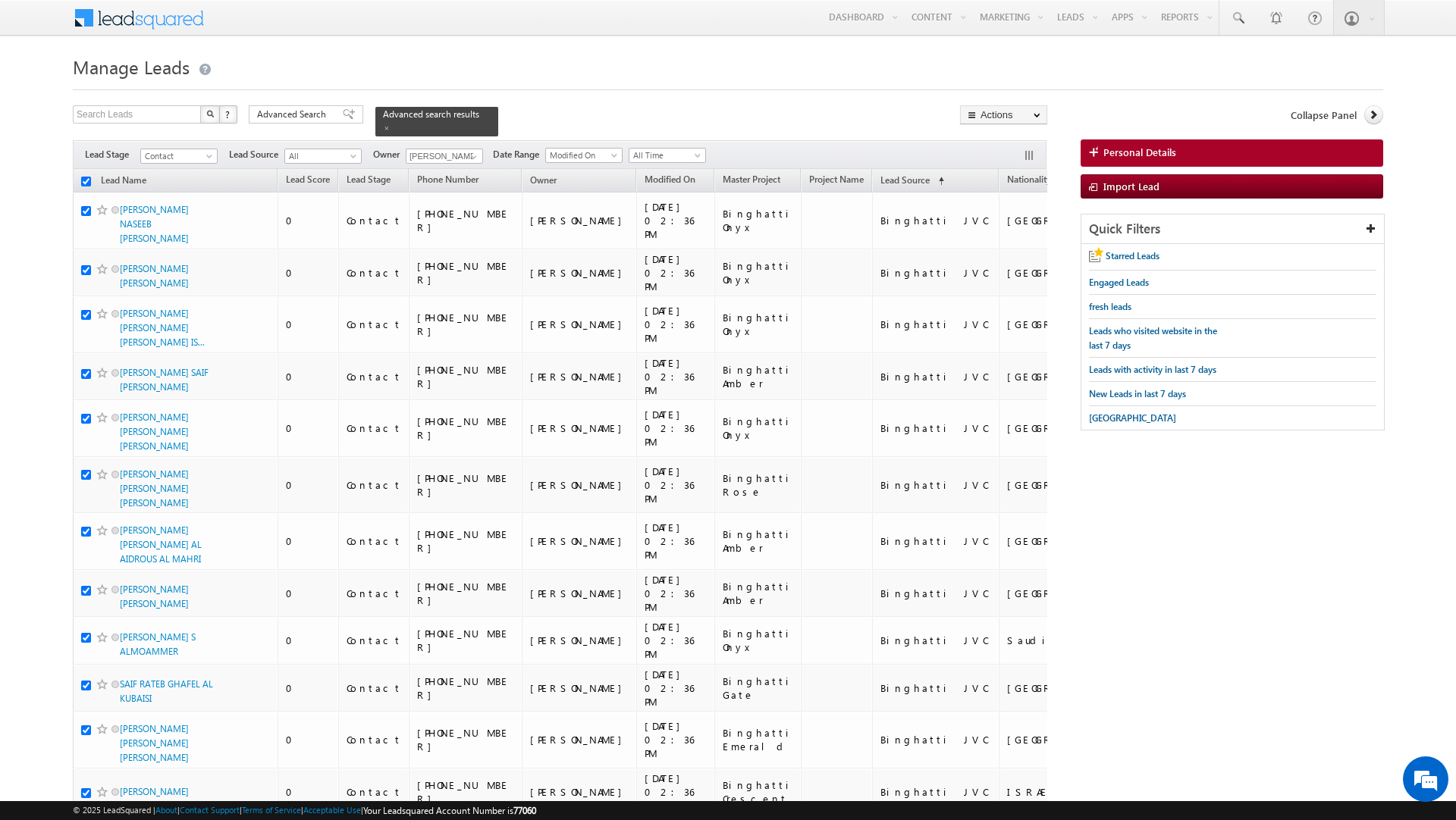
checkbox input "true"
click at [998, 249] on link "Change Owner" at bounding box center [1004, 246] width 86 height 18
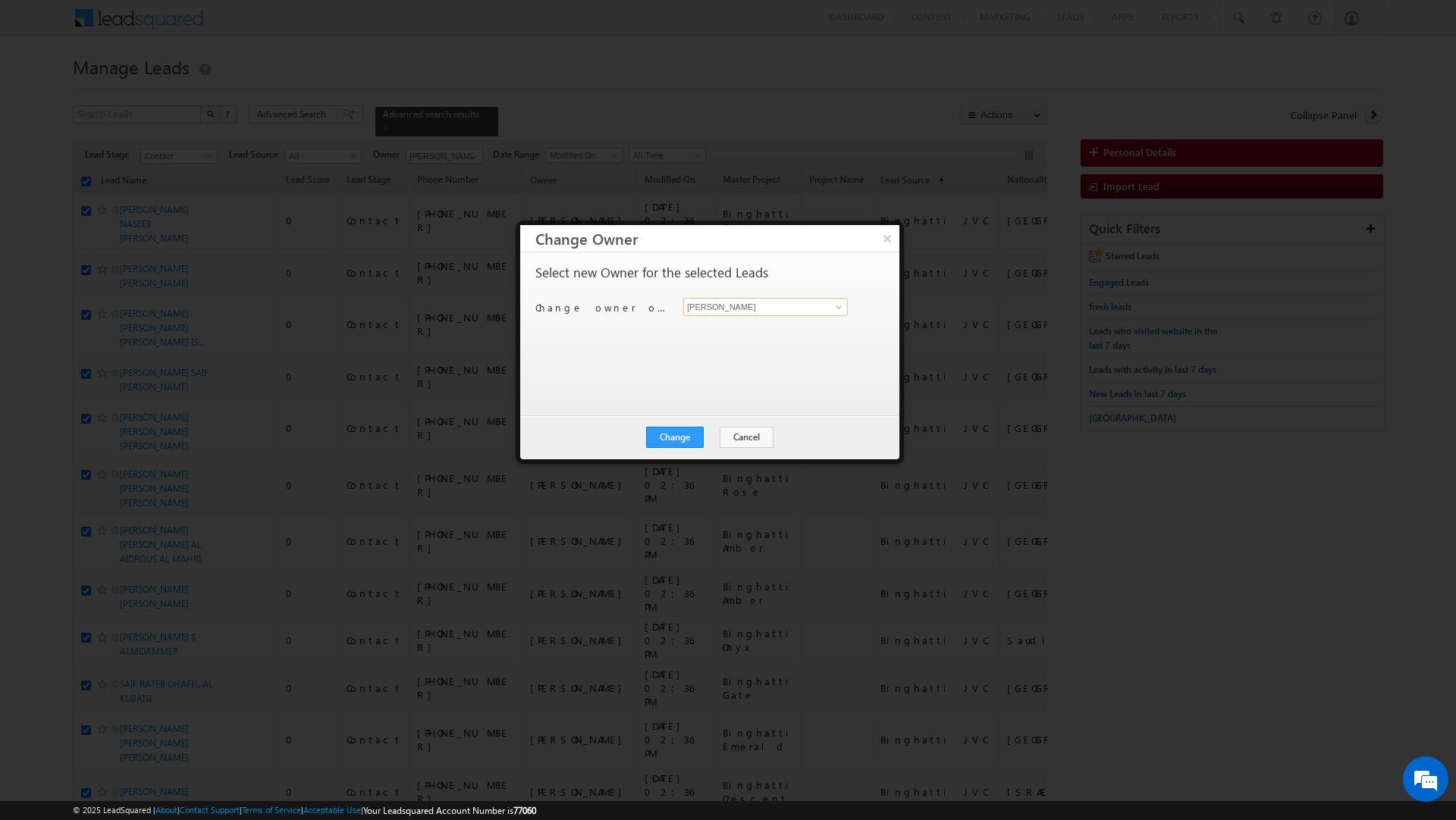
click at [789, 308] on input "[PERSON_NAME]" at bounding box center [766, 307] width 164 height 18
click at [772, 332] on span "dheeraj.soni@indglobal.ae" at bounding box center [757, 338] width 137 height 12
click at [680, 442] on button "Change" at bounding box center [674, 437] width 58 height 21
click at [719, 440] on button "Close" at bounding box center [712, 437] width 49 height 21
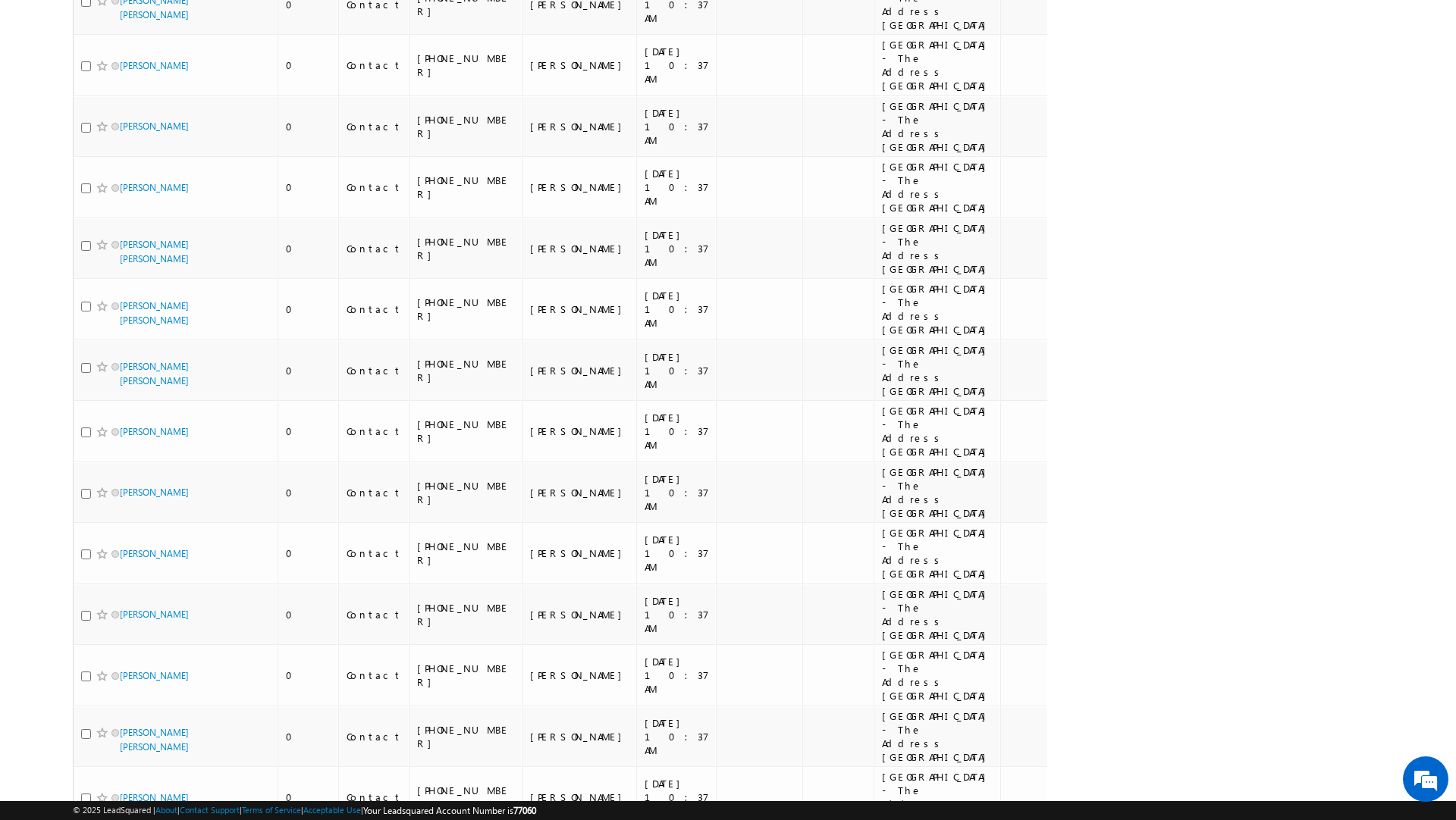
scroll to position [9003, 0]
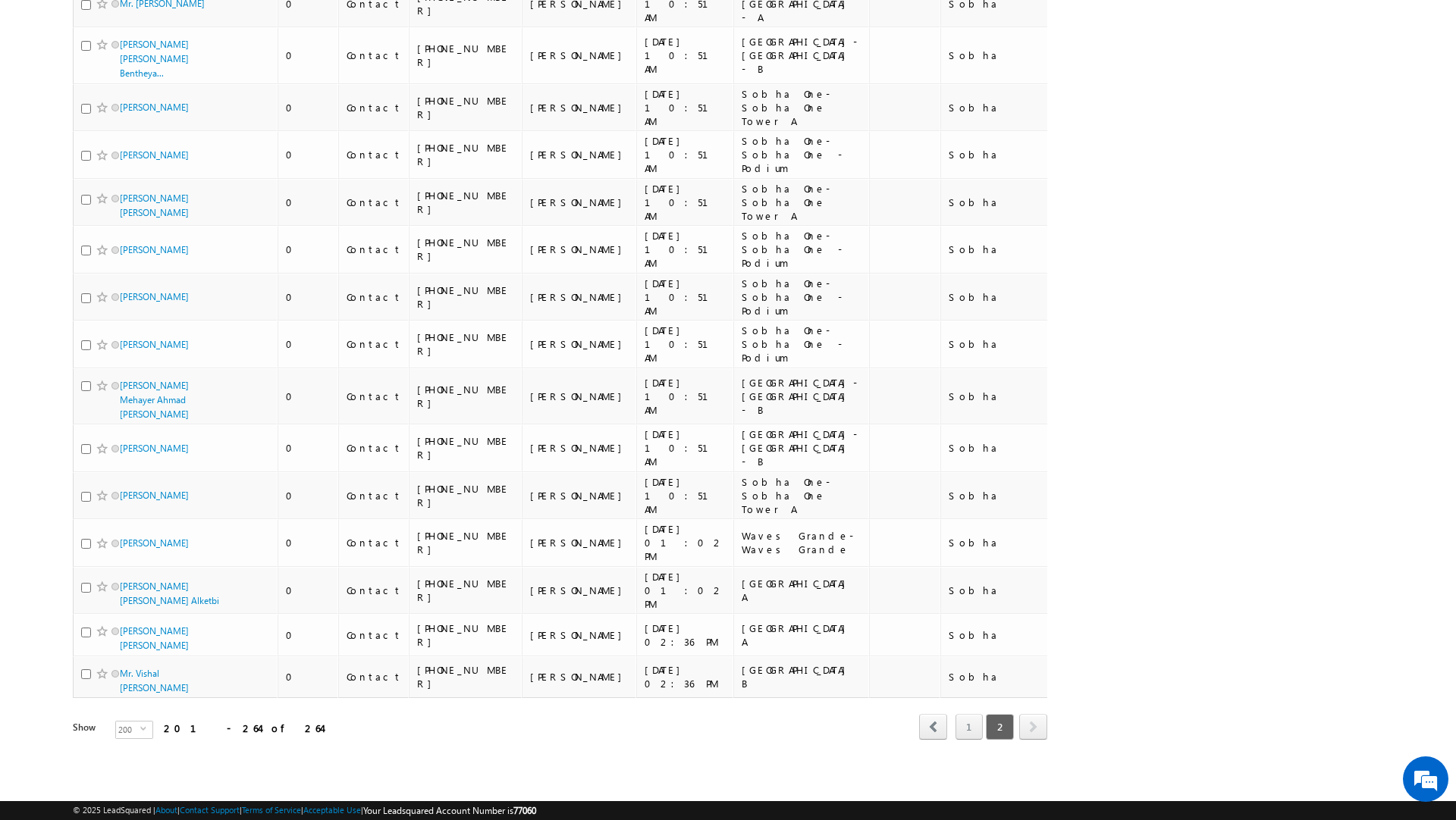
scroll to position [0, 0]
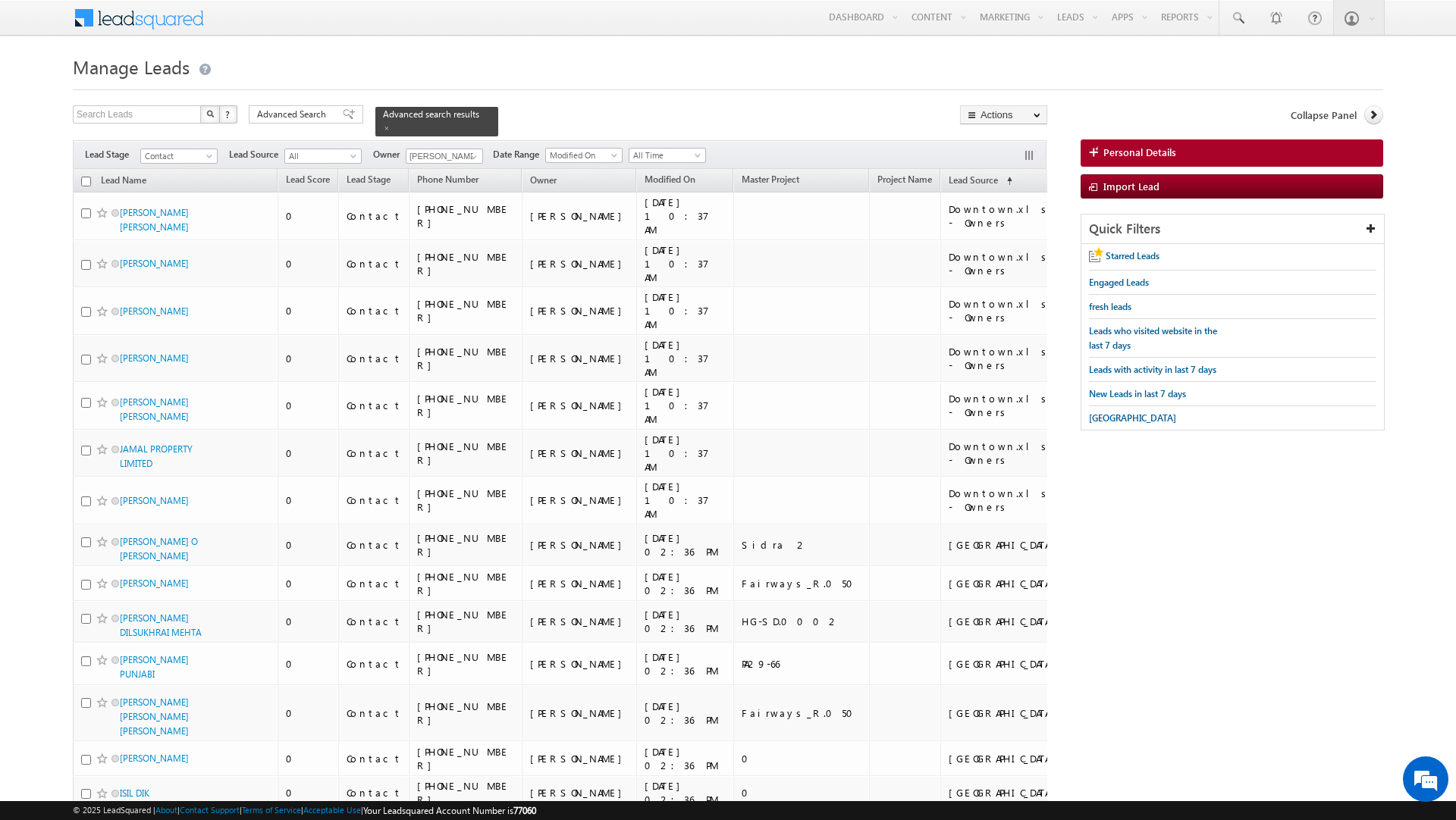
click at [87, 177] on input "checkbox" at bounding box center [86, 182] width 10 height 10
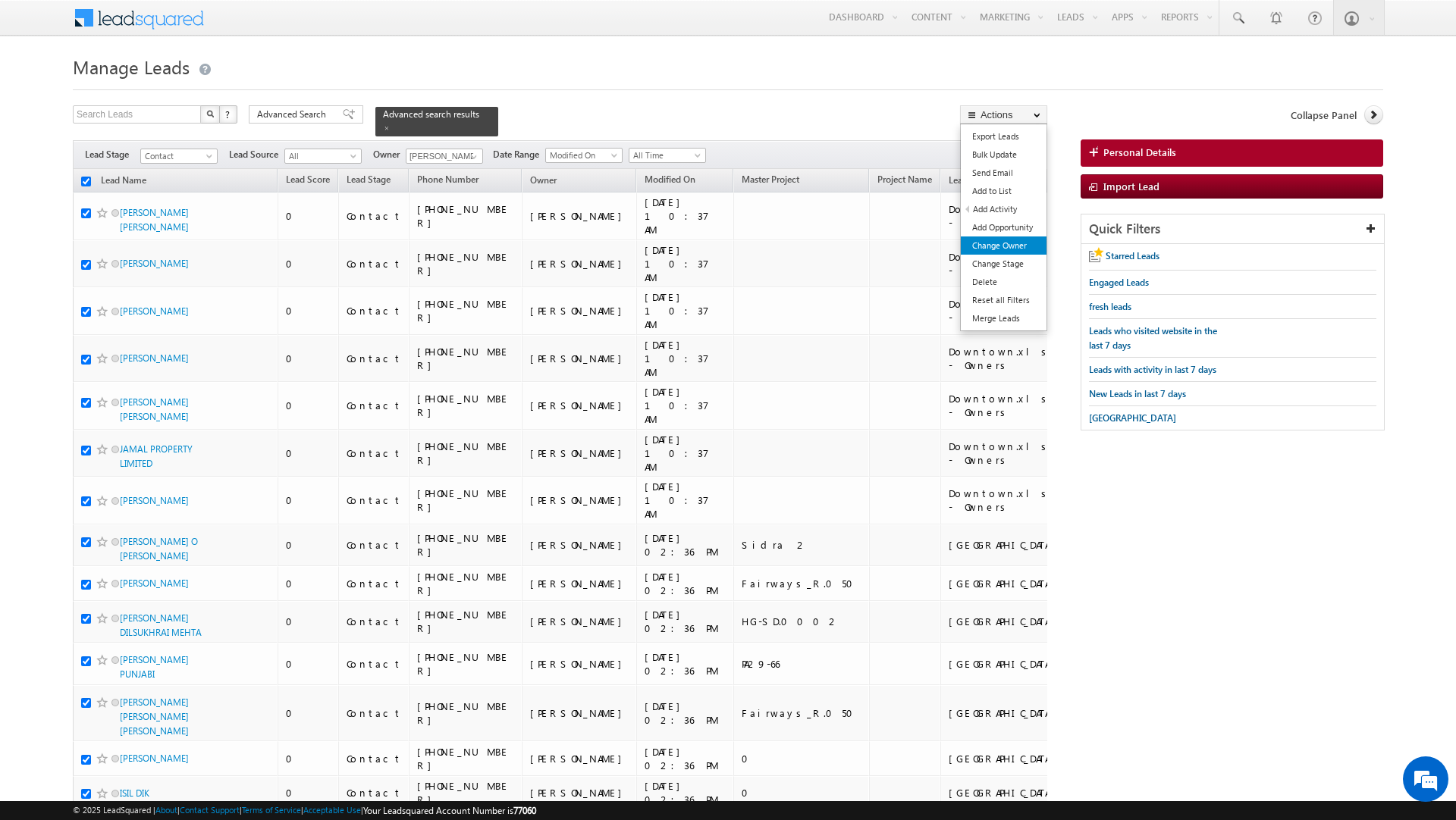
click at [1010, 242] on link "Change Owner" at bounding box center [1004, 246] width 86 height 18
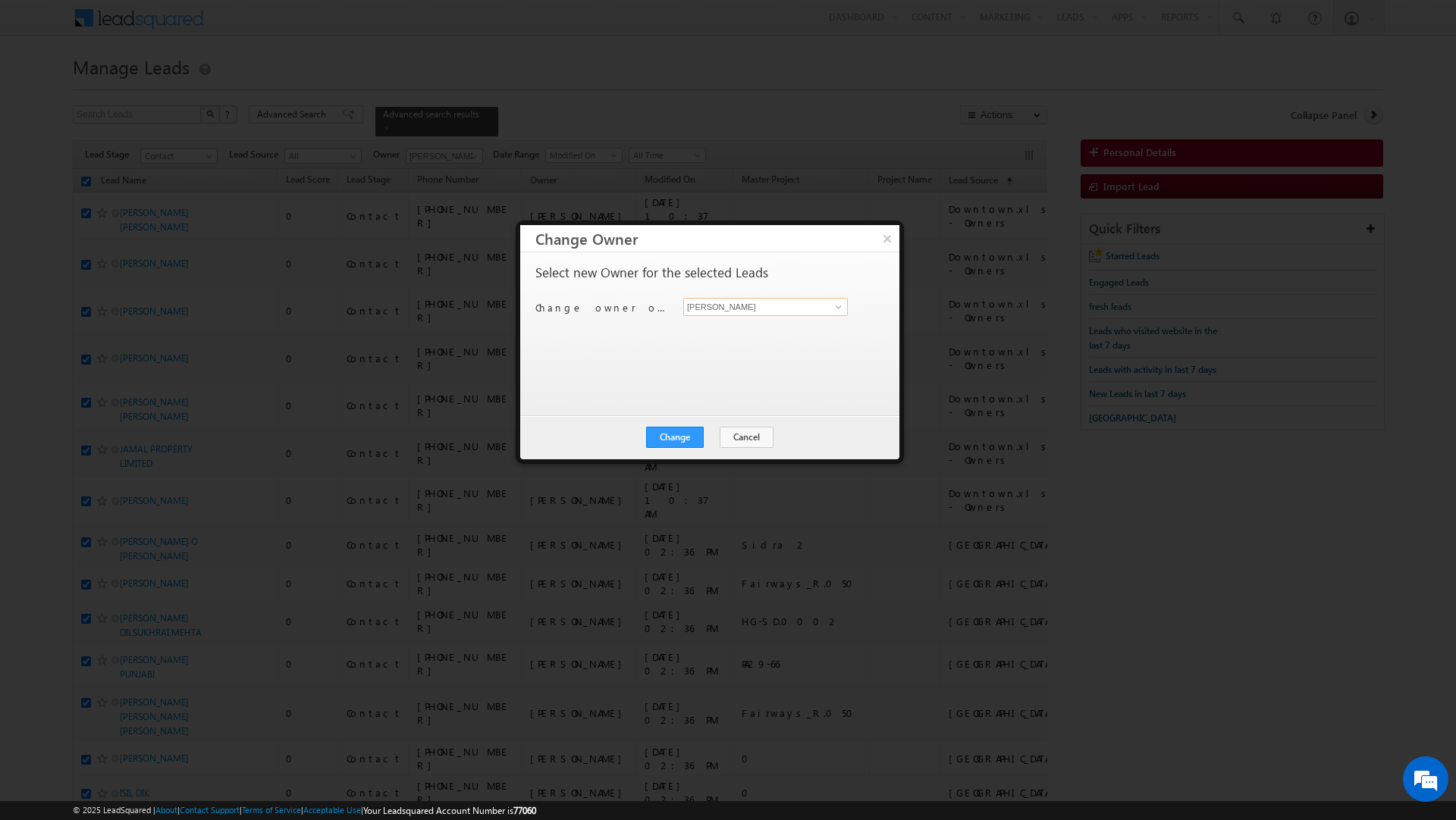
click at [741, 309] on input "[PERSON_NAME]" at bounding box center [766, 307] width 164 height 18
click at [727, 339] on span "dheeraj.soni@indglobal.ae" at bounding box center [757, 338] width 137 height 12
click at [677, 440] on button "Change" at bounding box center [674, 437] width 58 height 21
click at [712, 434] on button "Close" at bounding box center [712, 437] width 49 height 21
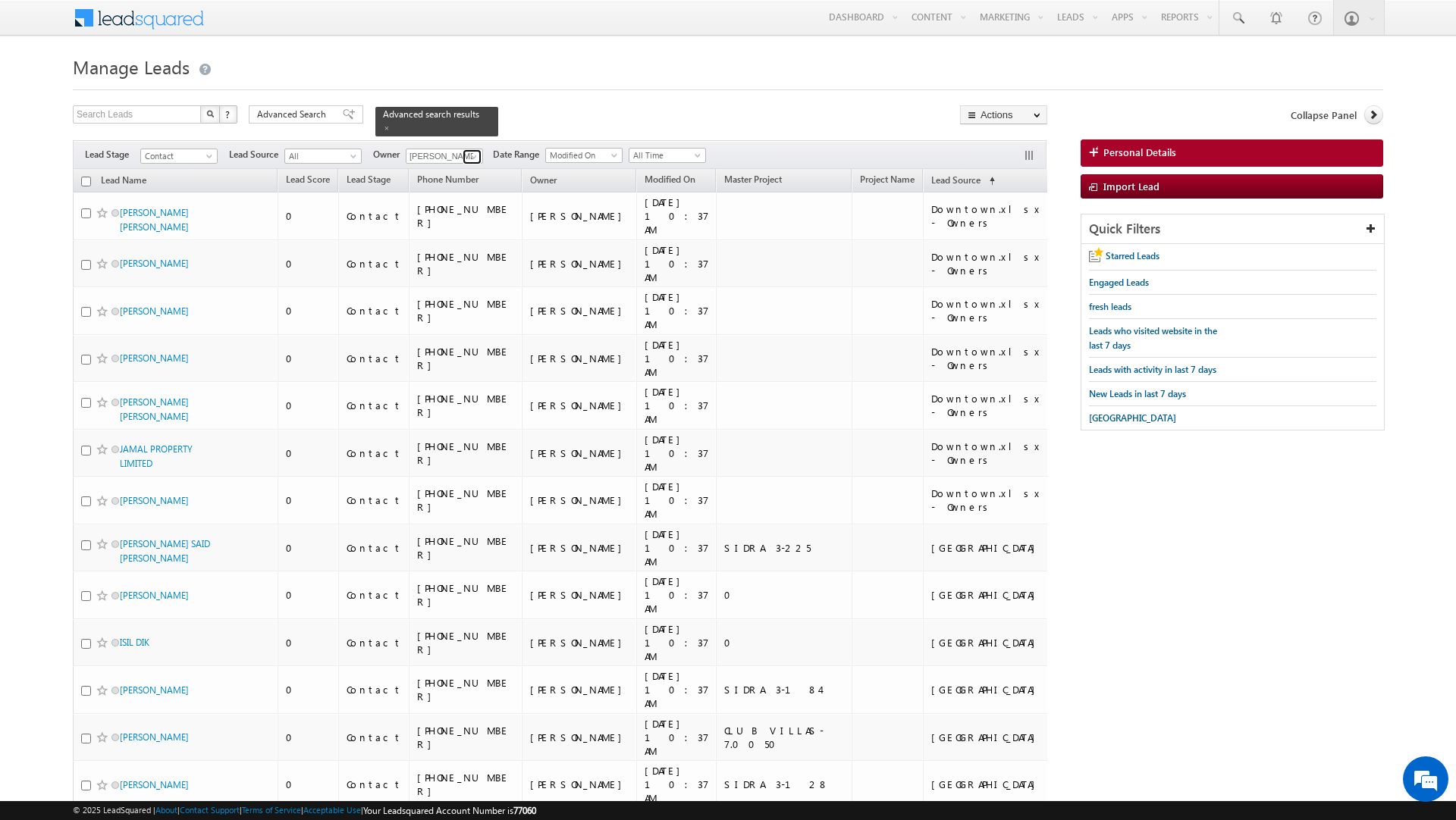
click at [470, 151] on span at bounding box center [474, 157] width 12 height 12
click at [462, 223] on link "Murari Sharma murari.sharma@indglobal.ae" at bounding box center [481, 237] width 152 height 29
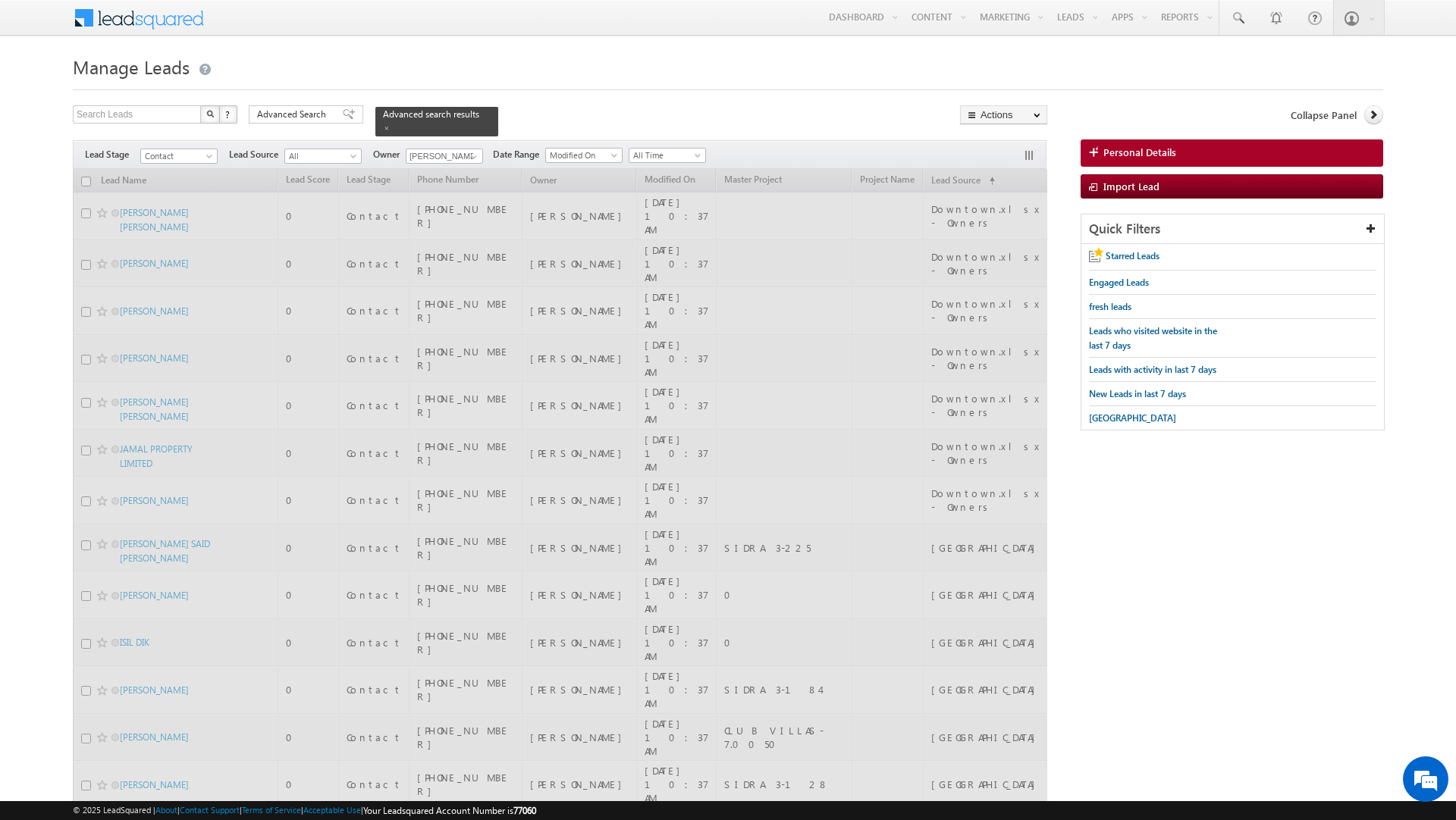
click at [545, 86] on div at bounding box center [728, 86] width 1310 height 10
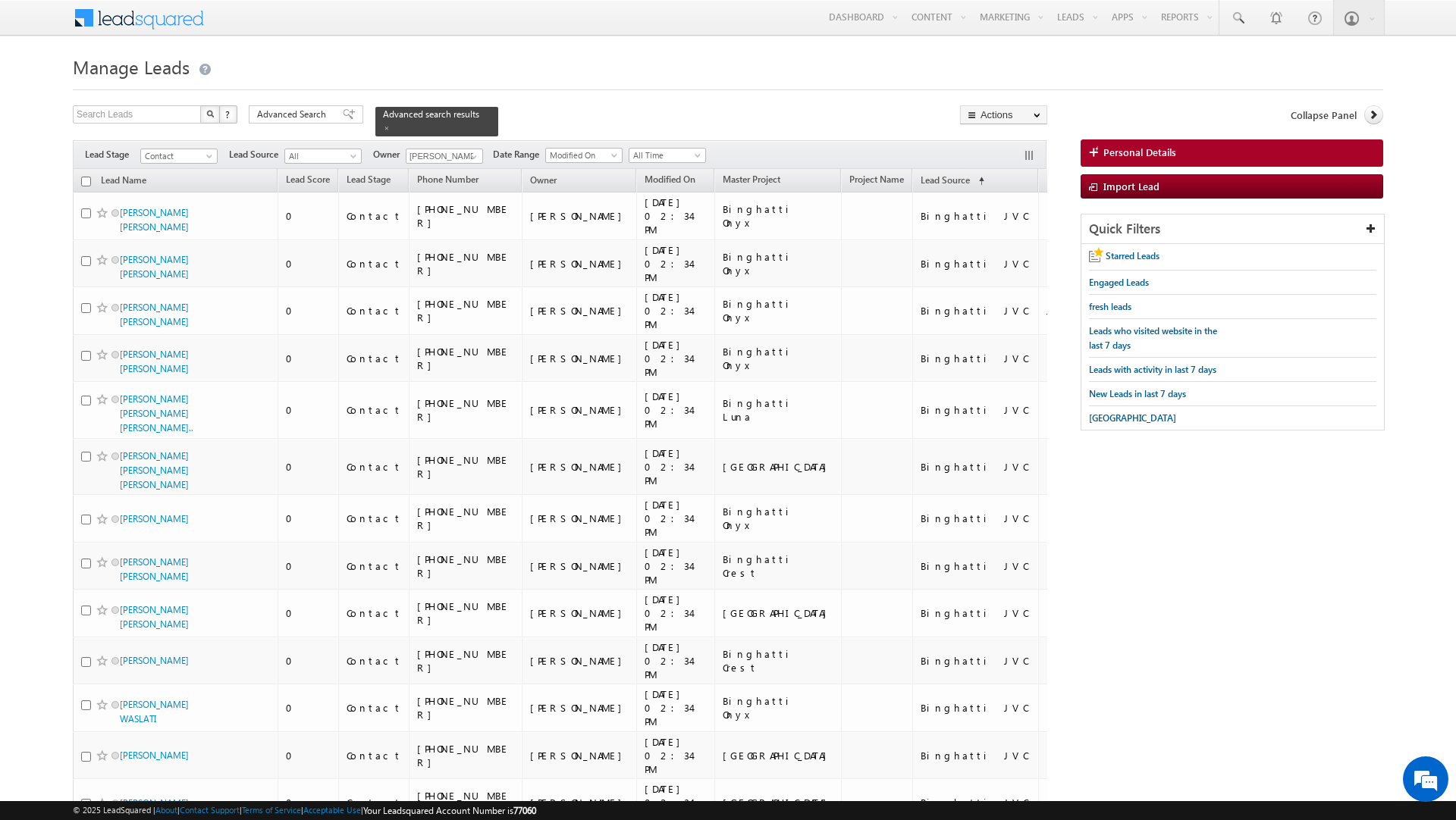
click at [84, 178] on input "checkbox" at bounding box center [86, 182] width 10 height 10
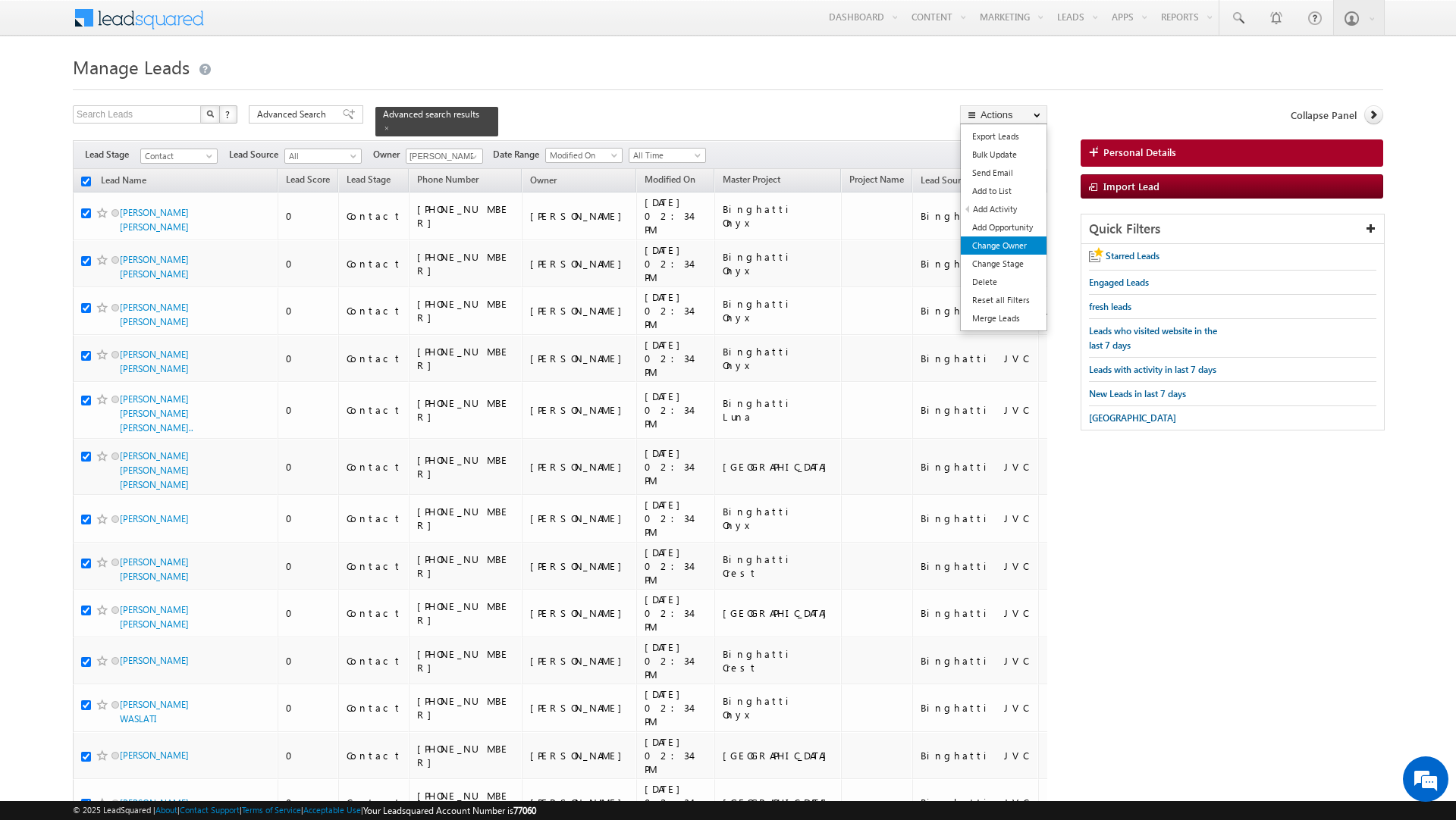
click at [995, 246] on link "Change Owner" at bounding box center [1004, 246] width 86 height 18
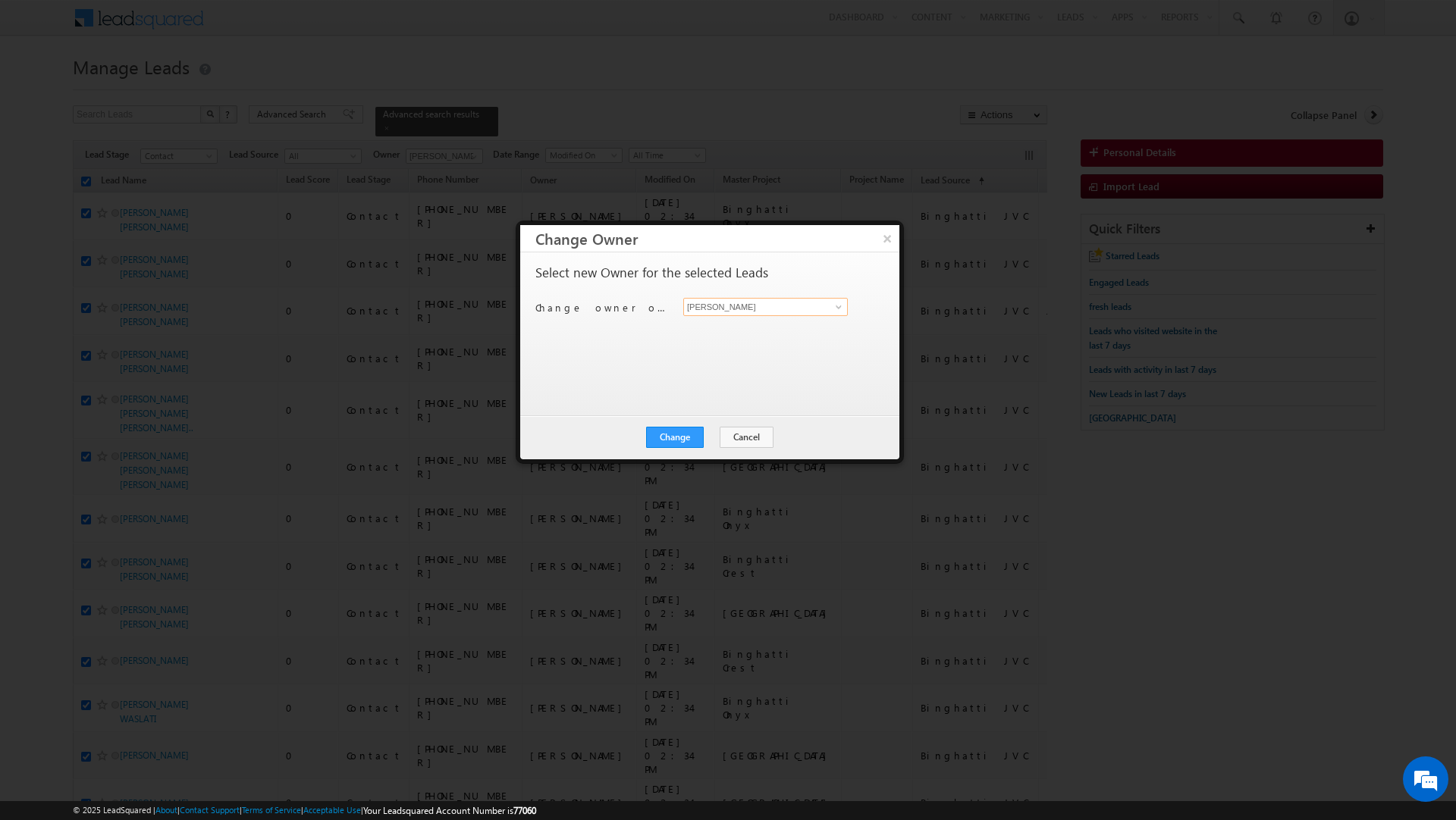
click at [767, 304] on input "[PERSON_NAME]" at bounding box center [766, 307] width 164 height 18
click at [748, 333] on span "murari.sharma@indglobal.ae" at bounding box center [757, 338] width 137 height 12
click at [684, 434] on button "Change" at bounding box center [674, 437] width 58 height 21
click at [726, 435] on button "Close" at bounding box center [712, 437] width 49 height 21
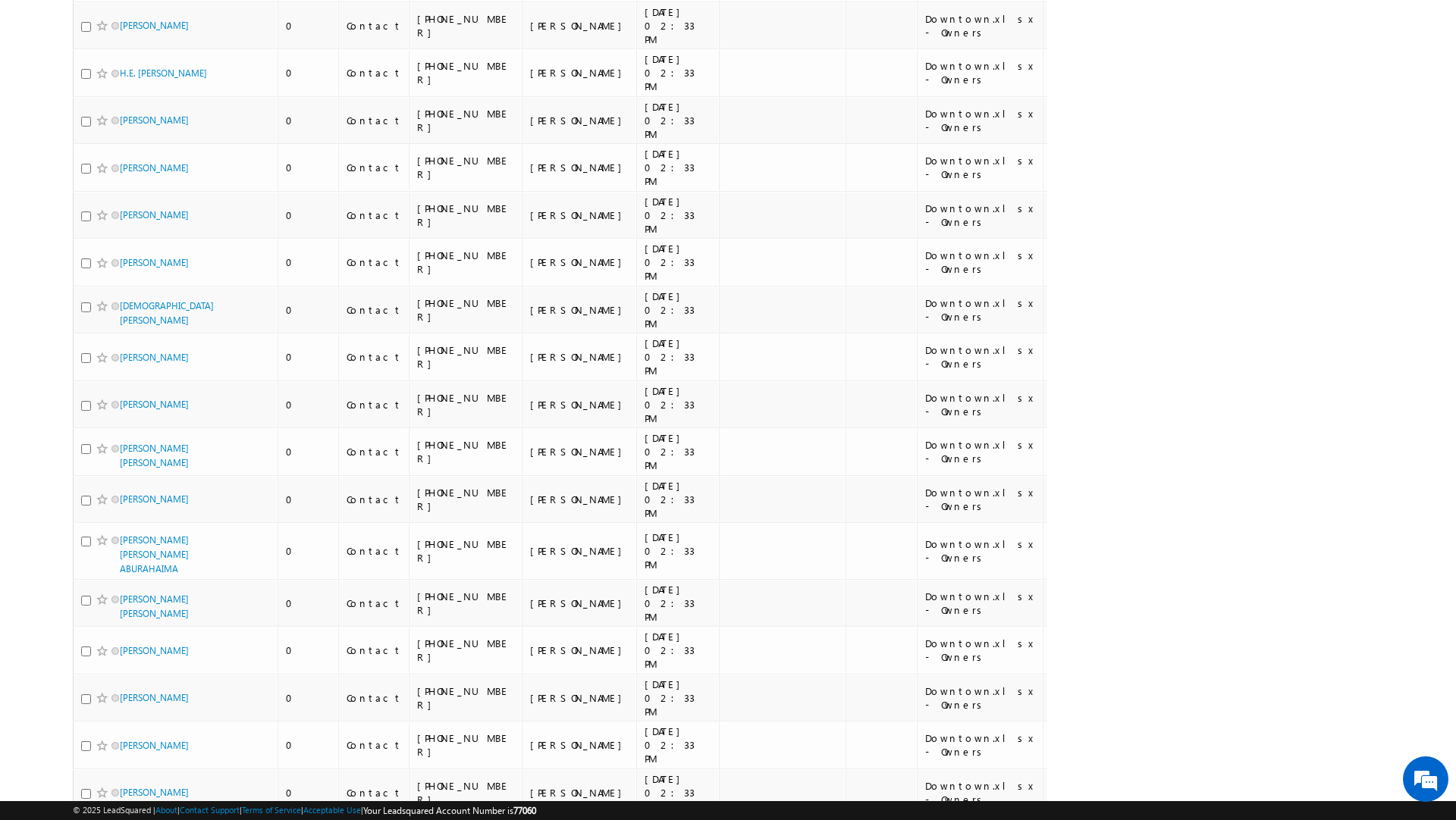
scroll to position [8147, 0]
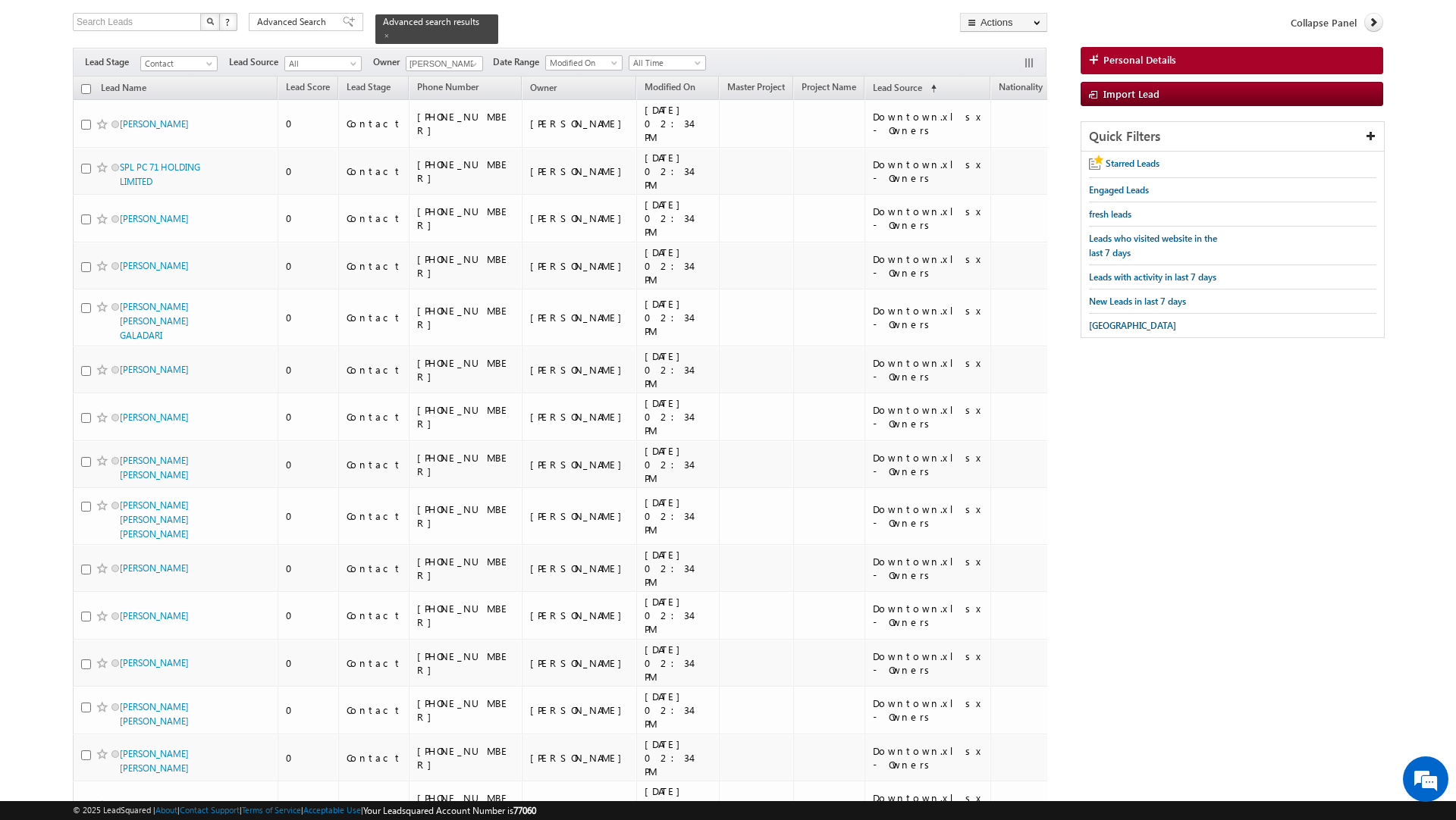
scroll to position [0, 0]
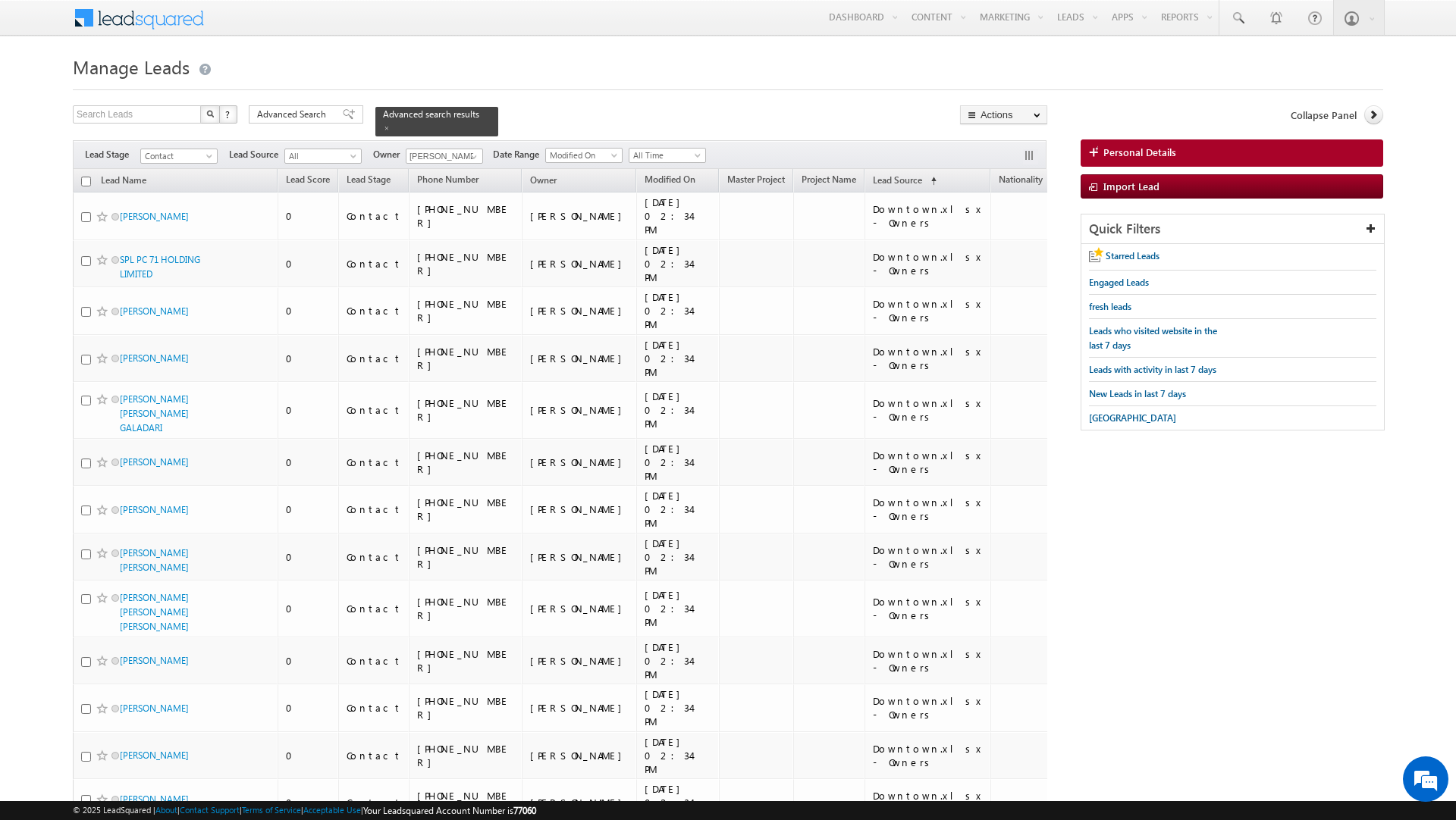
click at [88, 177] on input "checkbox" at bounding box center [86, 182] width 10 height 10
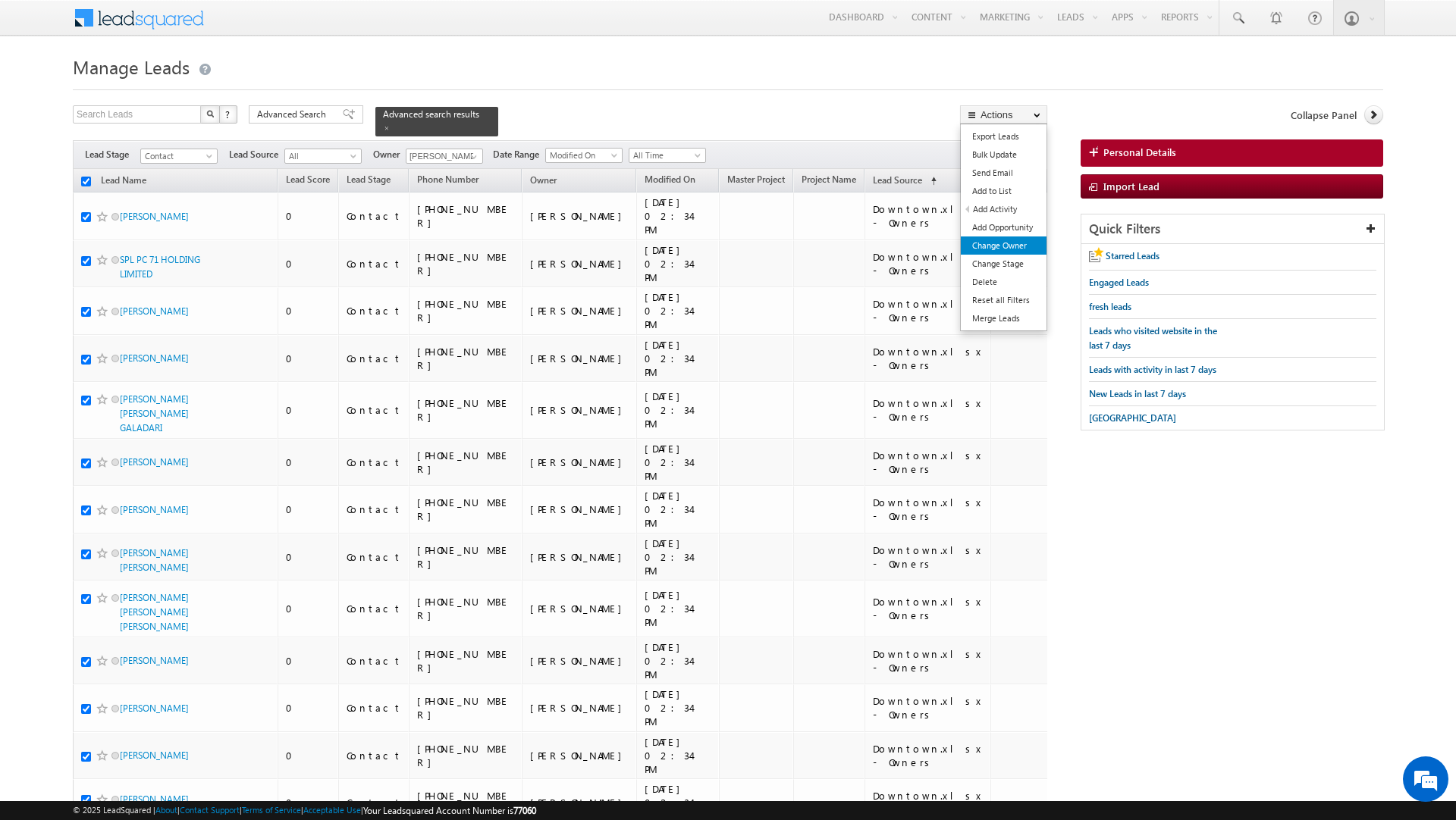
click at [1008, 241] on link "Change Owner" at bounding box center [1004, 246] width 86 height 18
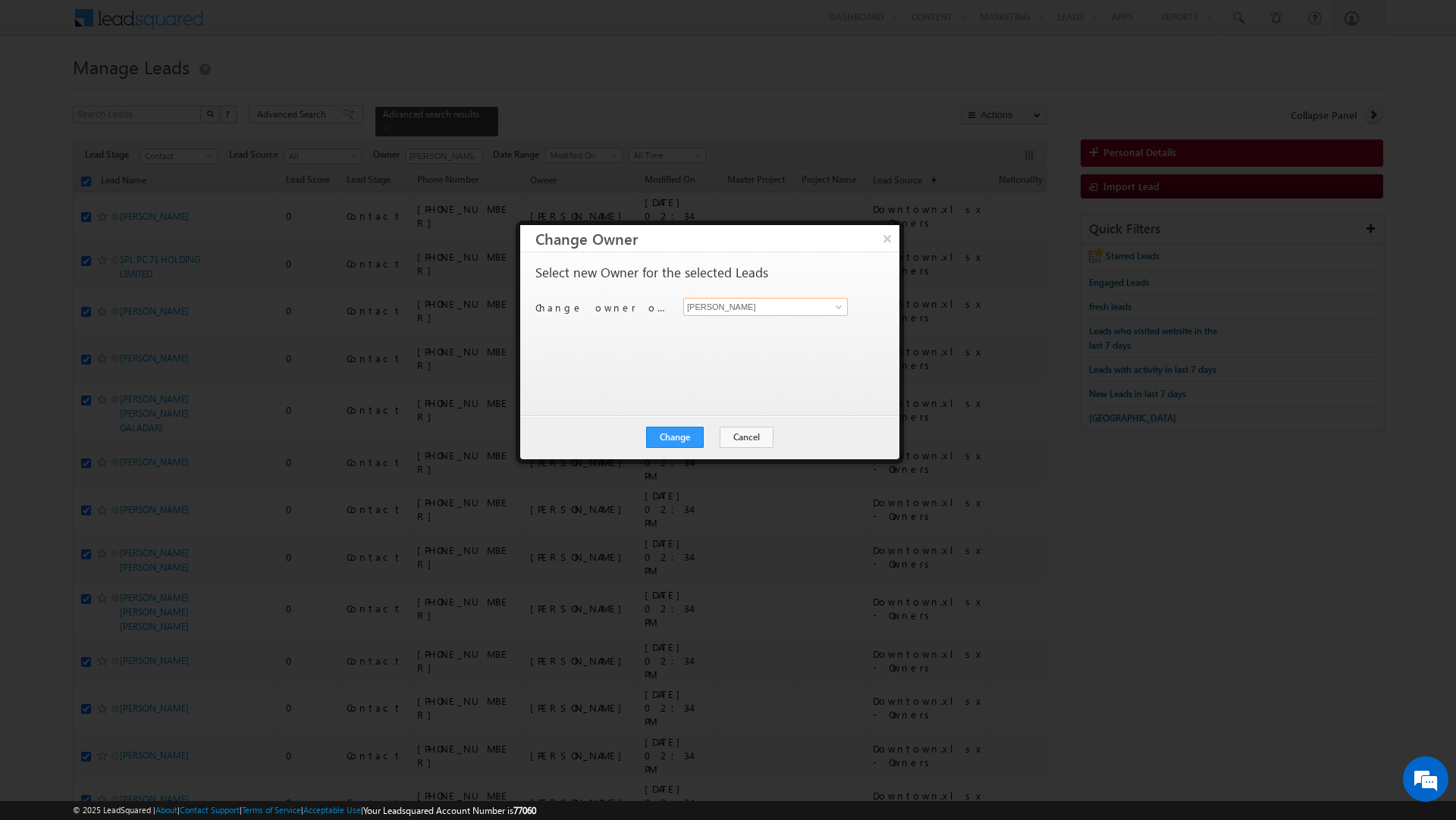
click at [791, 311] on input "[PERSON_NAME]" at bounding box center [766, 307] width 164 height 18
click at [777, 329] on link "Murari Sharma murari.sharma@indglobal.ae" at bounding box center [766, 331] width 164 height 29
click at [669, 436] on button "Change" at bounding box center [674, 437] width 58 height 21
click at [718, 434] on button "Close" at bounding box center [712, 437] width 49 height 21
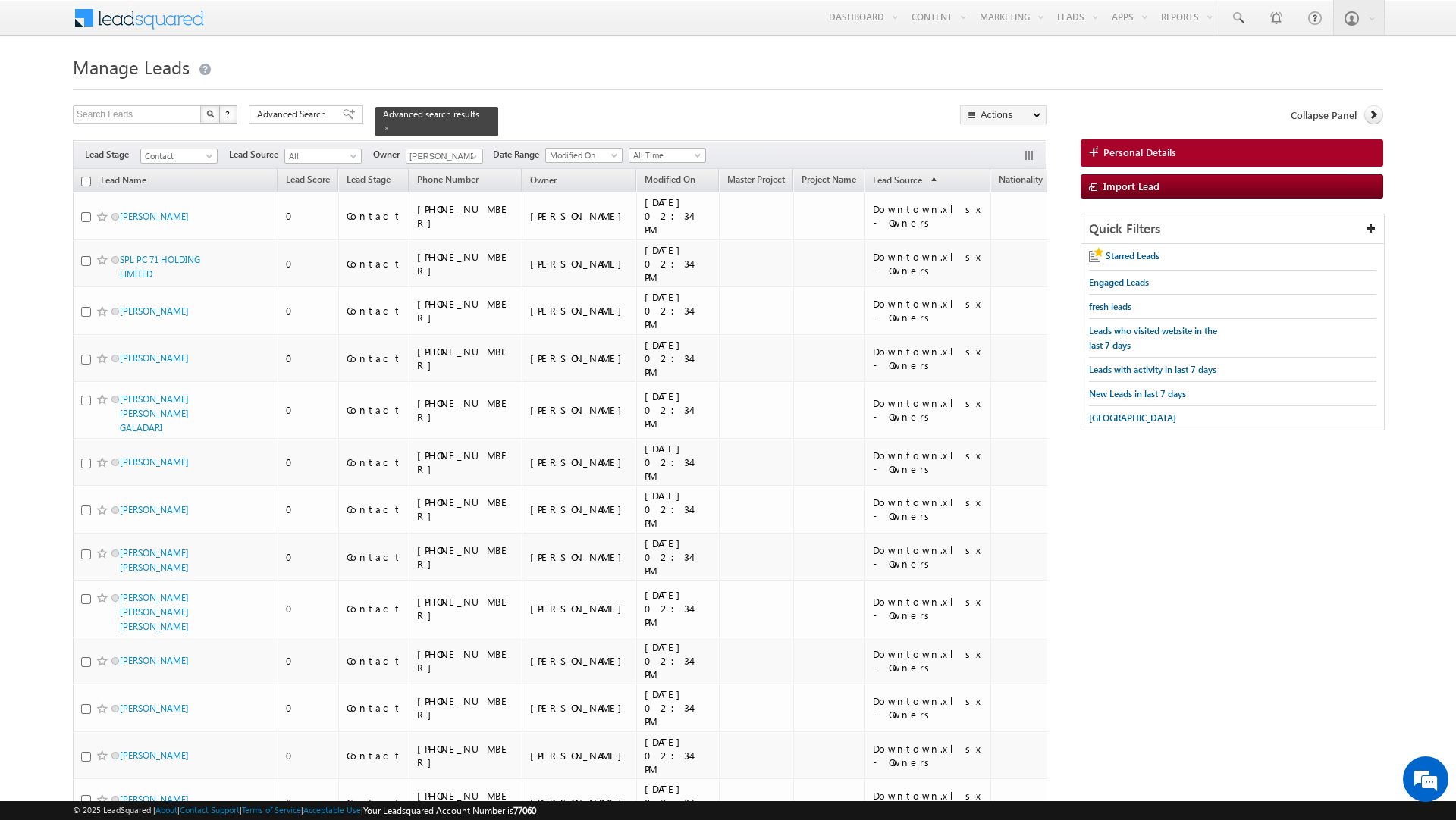
scroll to position [7498, 0]
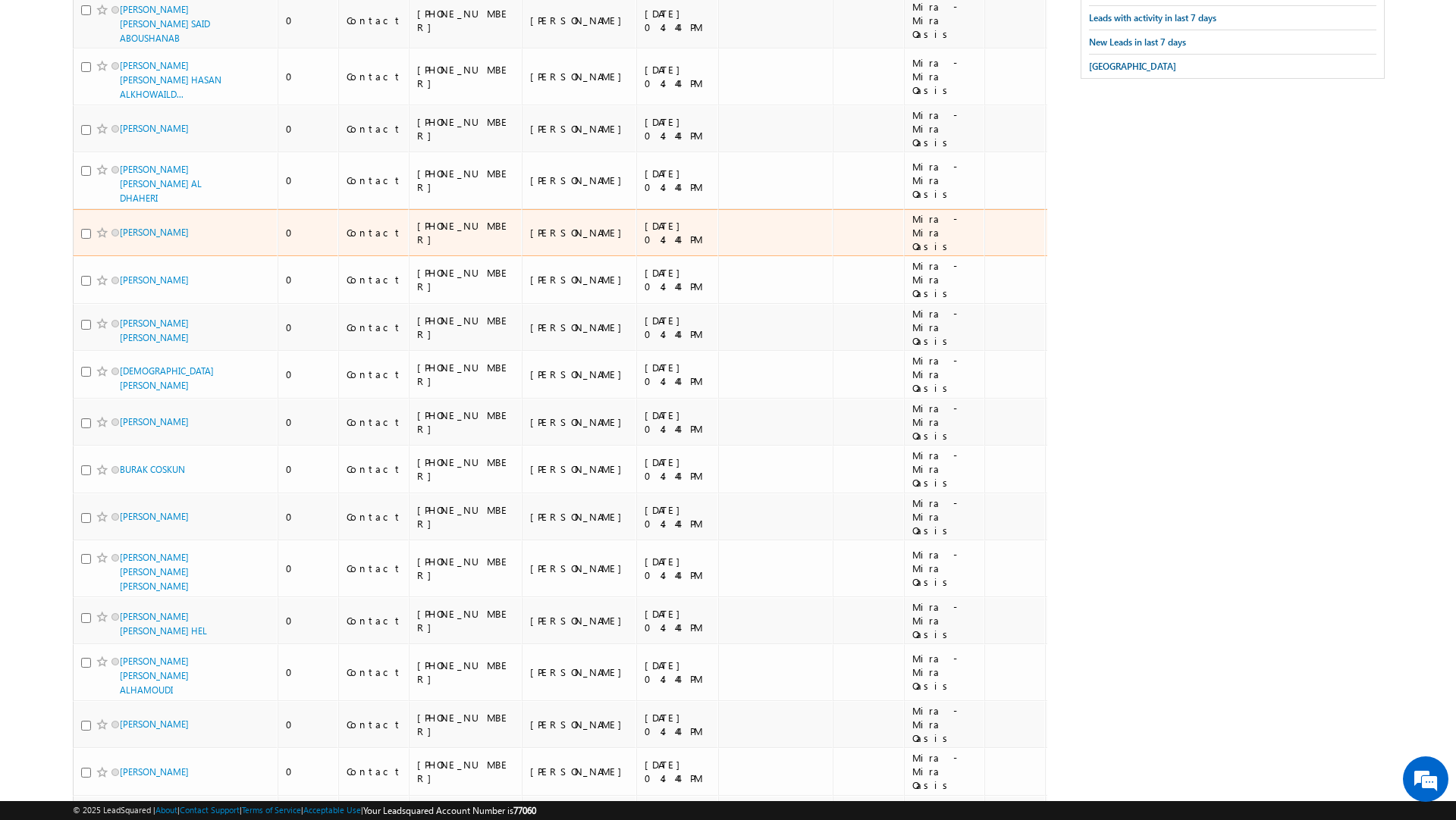
scroll to position [0, 0]
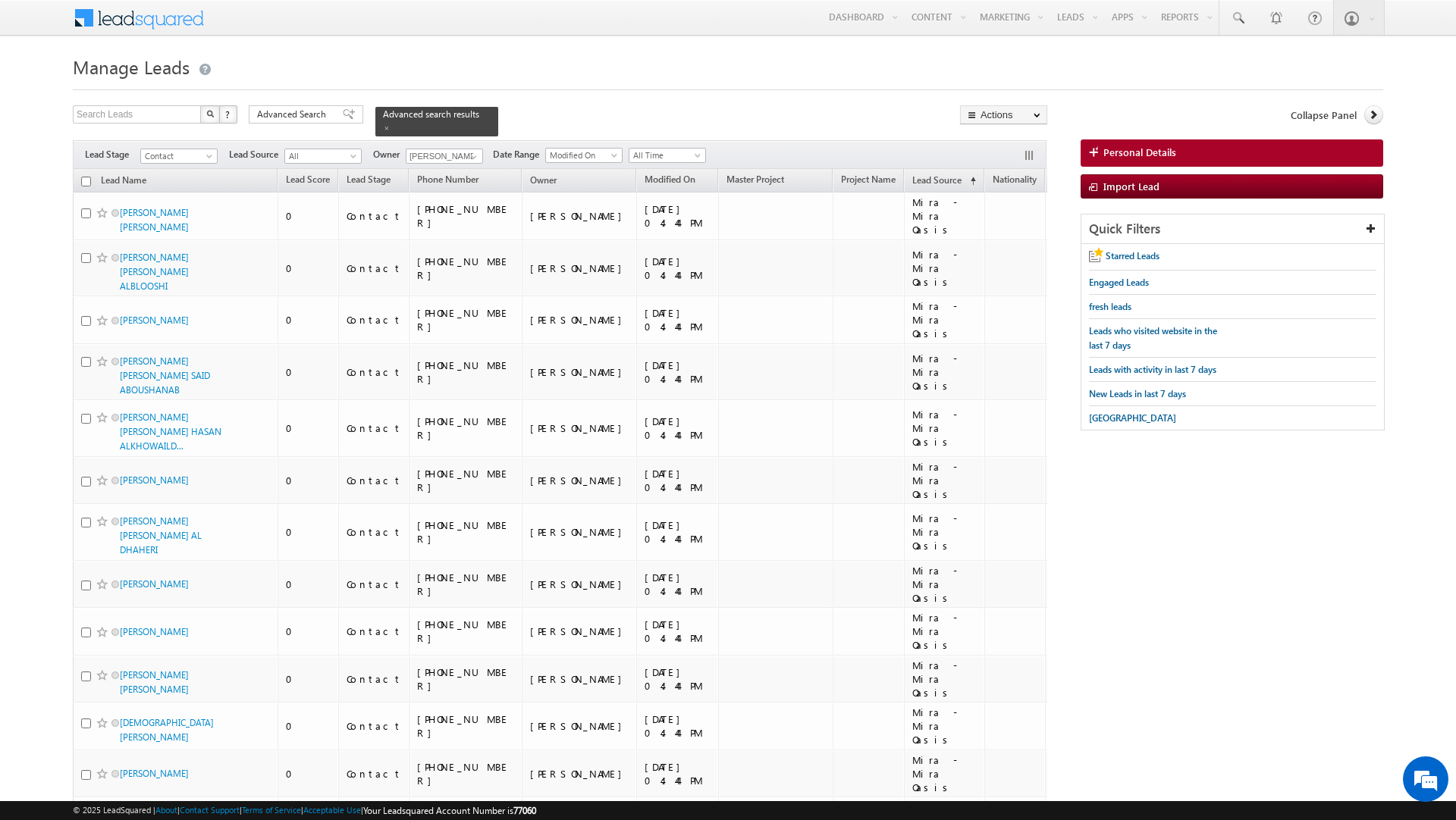
click at [85, 177] on input "checkbox" at bounding box center [86, 182] width 10 height 10
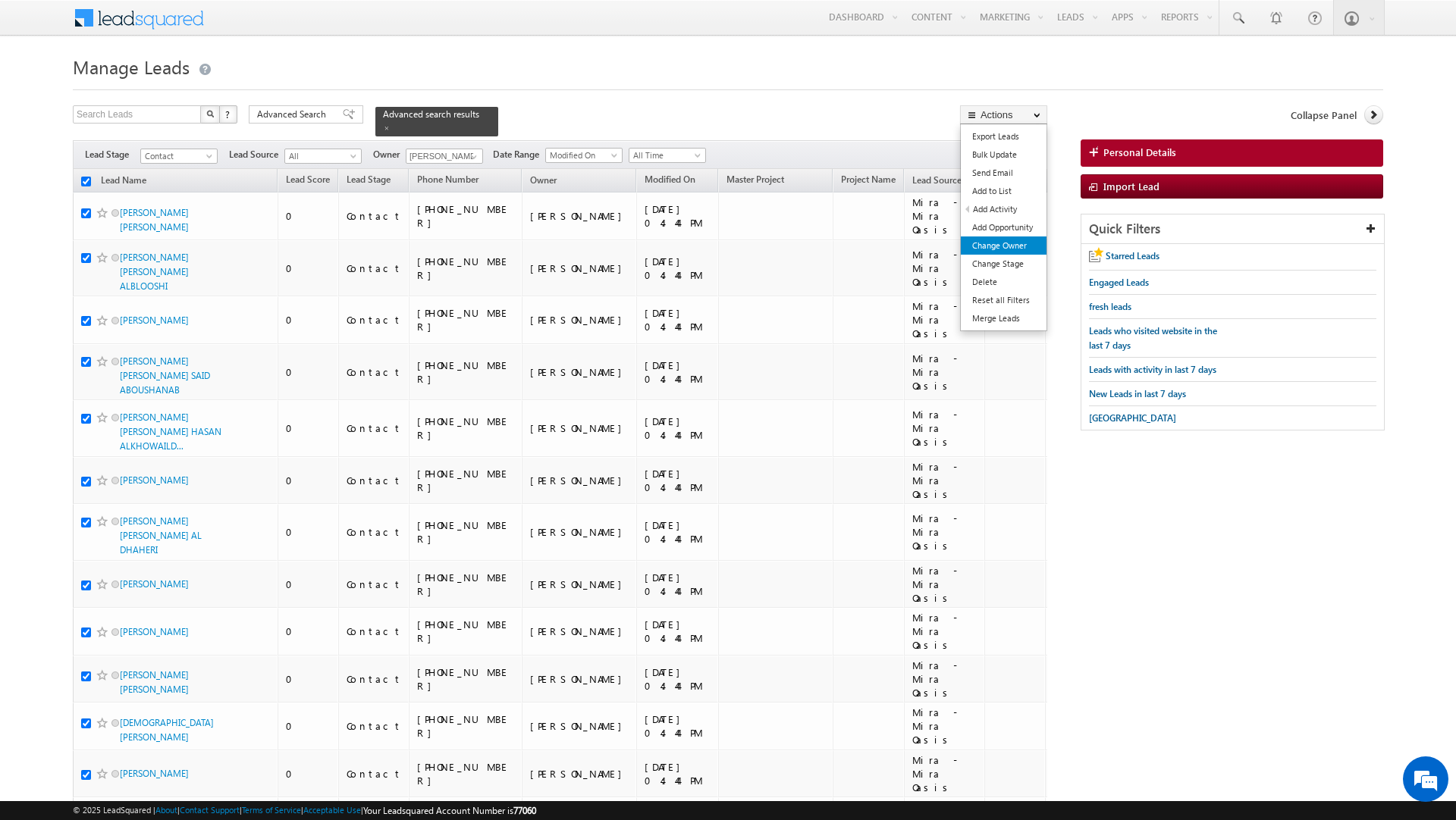
click at [995, 249] on link "Change Owner" at bounding box center [1004, 246] width 86 height 18
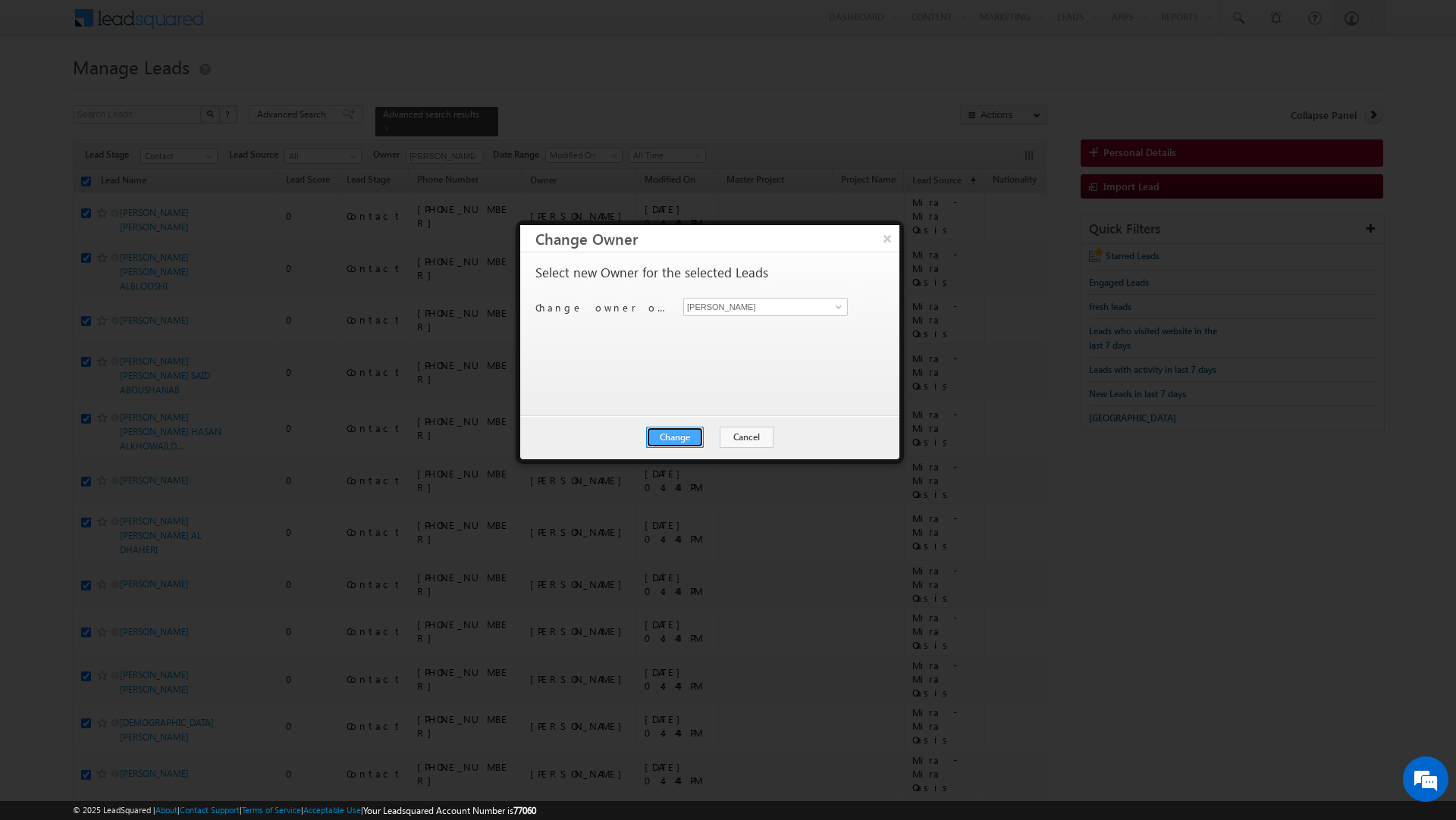
click at [667, 436] on button "Change" at bounding box center [674, 437] width 58 height 21
click at [705, 431] on button "Close" at bounding box center [712, 437] width 49 height 21
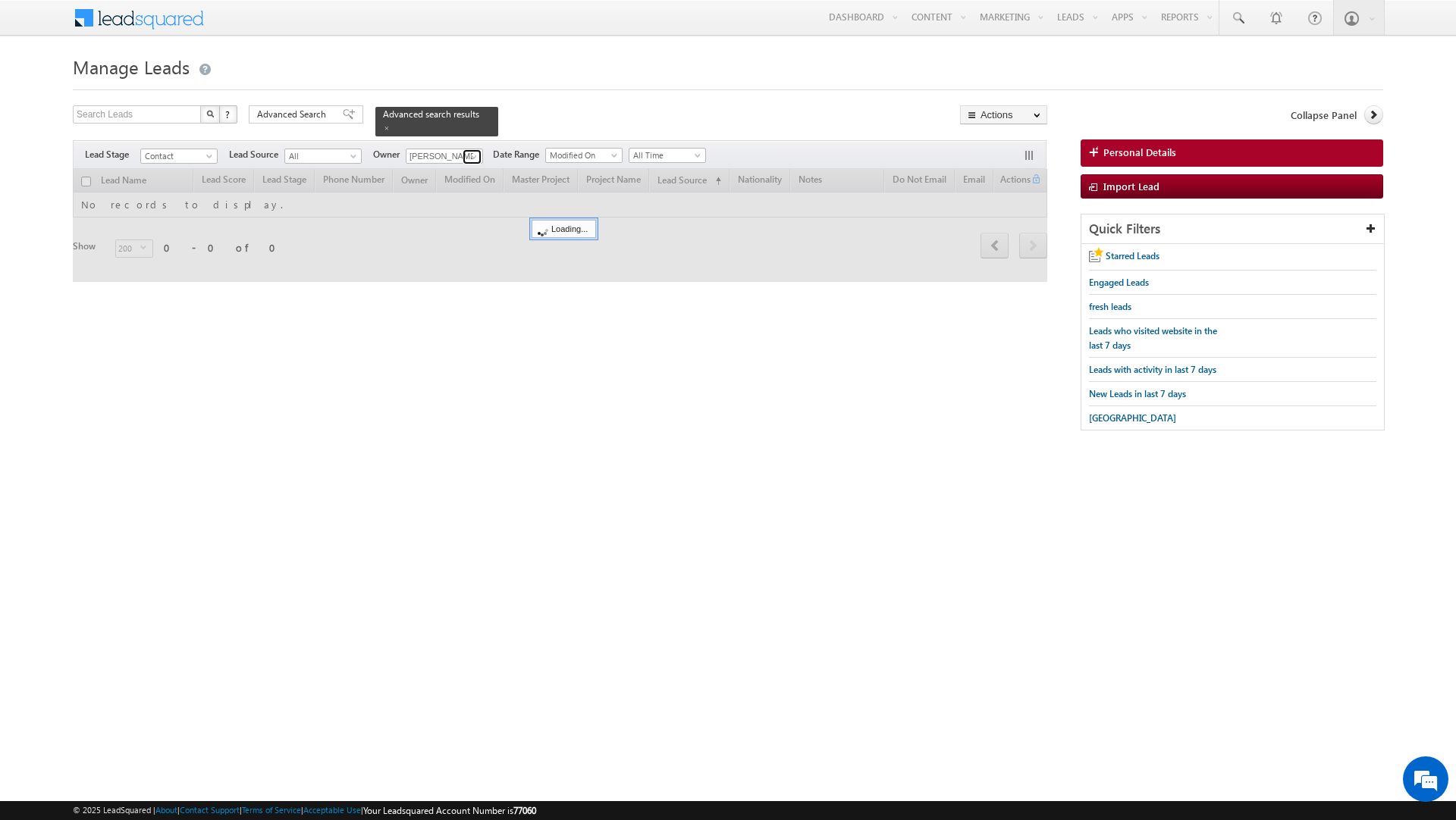
click at [475, 151] on span at bounding box center [474, 157] width 12 height 12
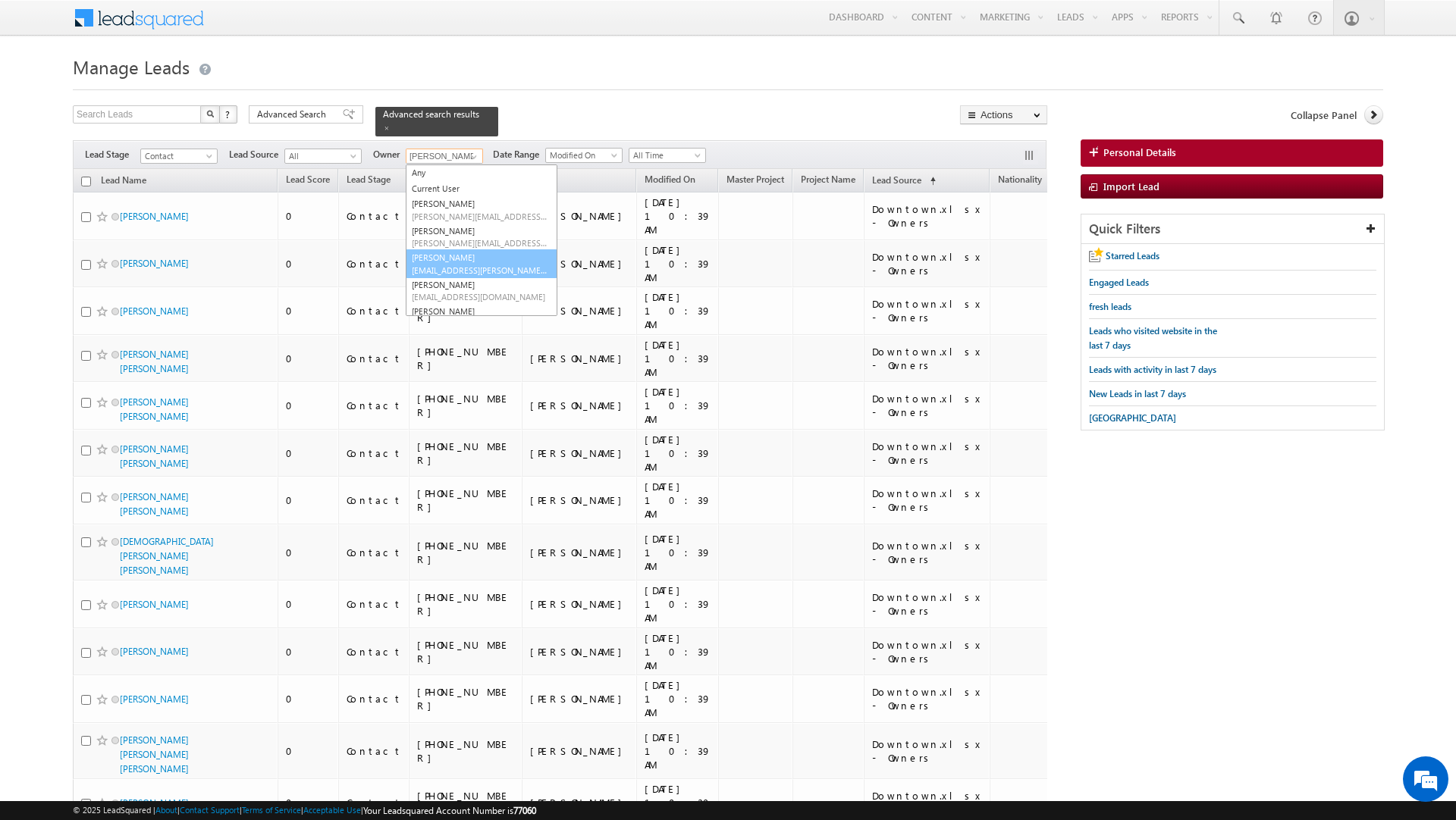
click at [455, 250] on link "Priya Kumra priya.kumra@indglobal.ae" at bounding box center [481, 263] width 152 height 29
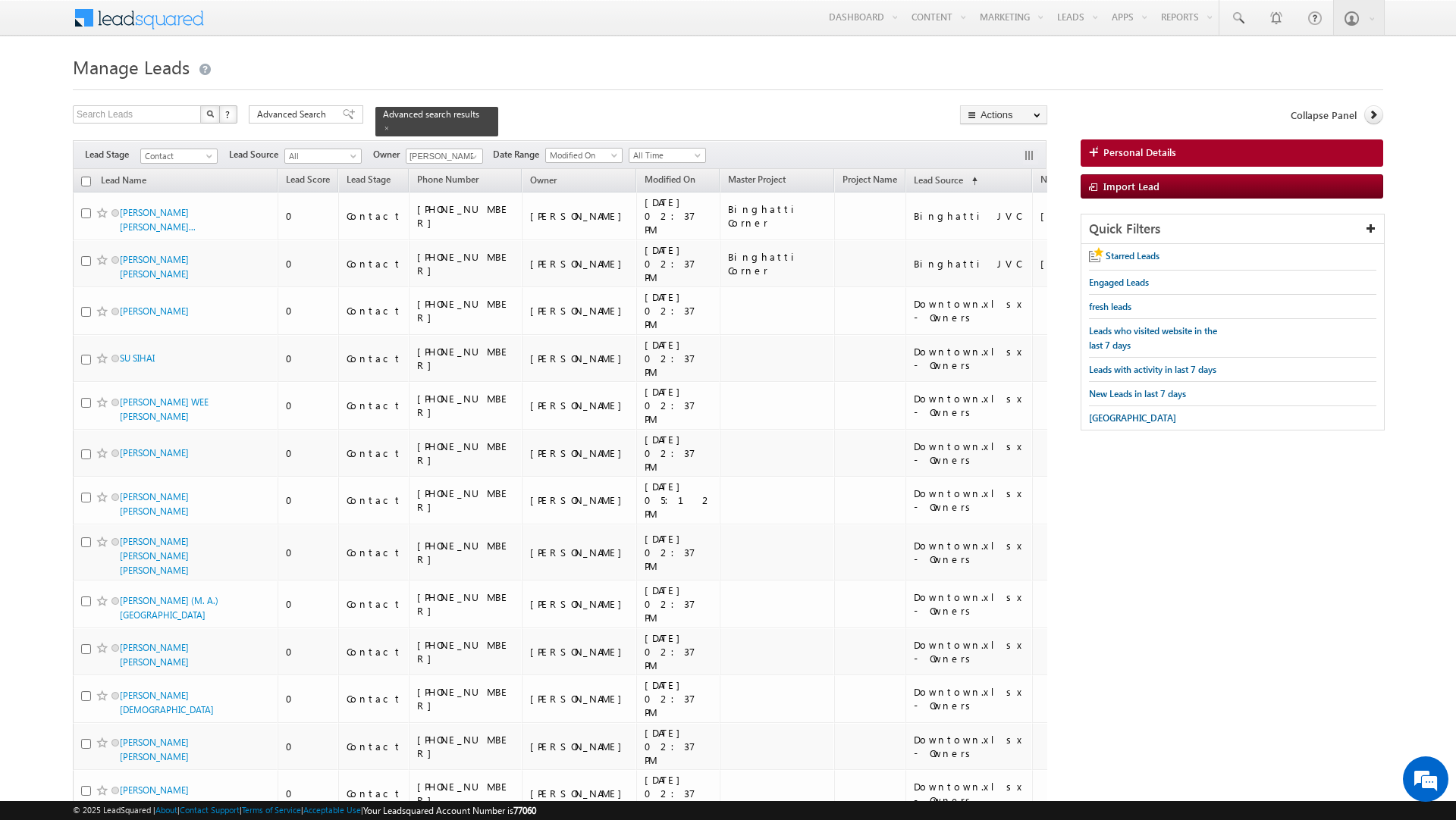
click at [564, 110] on div "Search Leads X ? 45 results found Advanced Search Advanced Search Advanced sear…" at bounding box center [560, 121] width 975 height 31
click at [87, 169] on th "Lead Name" at bounding box center [175, 181] width 205 height 23
click at [86, 178] on input "checkbox" at bounding box center [86, 182] width 10 height 10
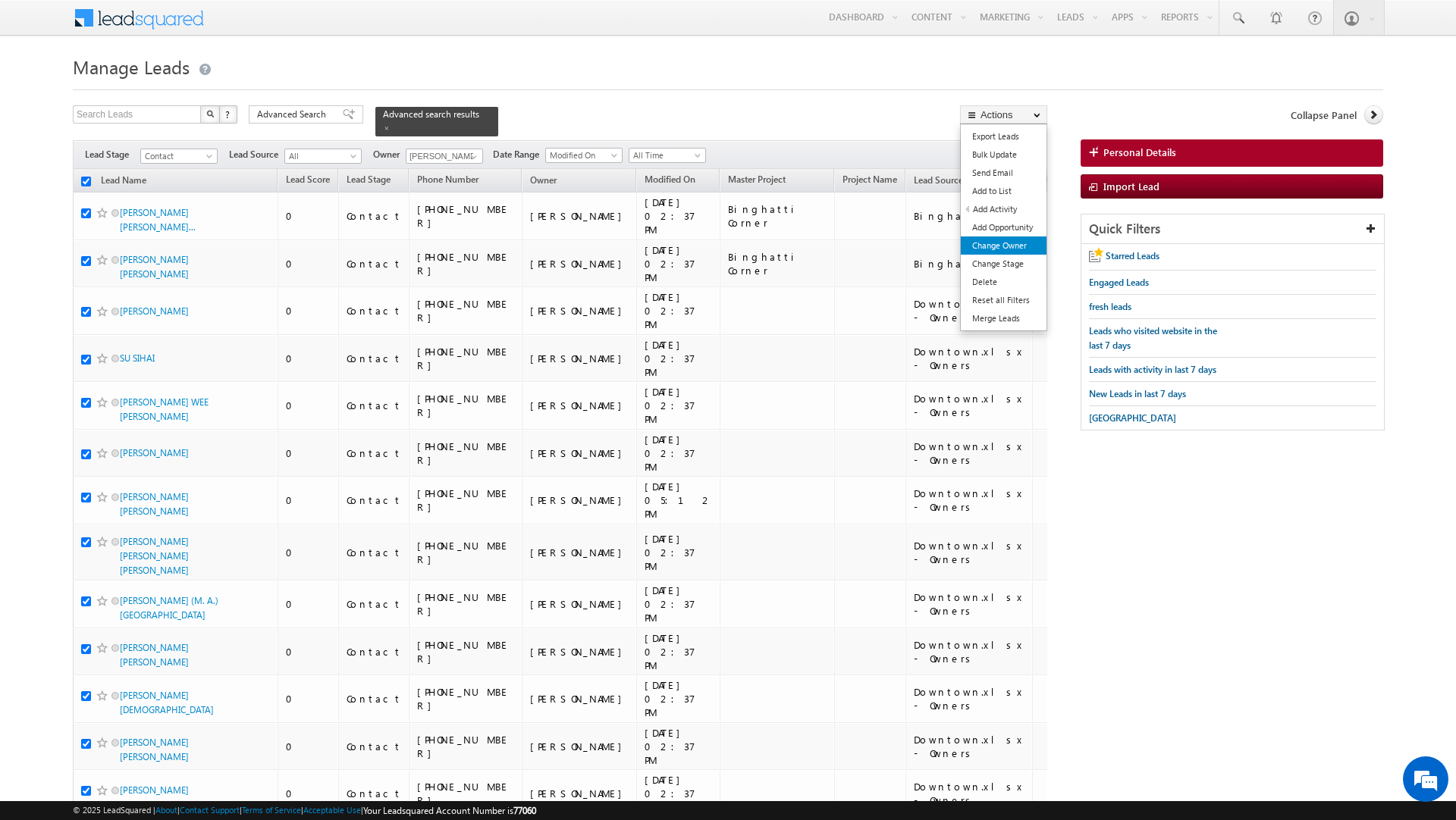
click at [996, 249] on link "Change Owner" at bounding box center [1004, 246] width 86 height 18
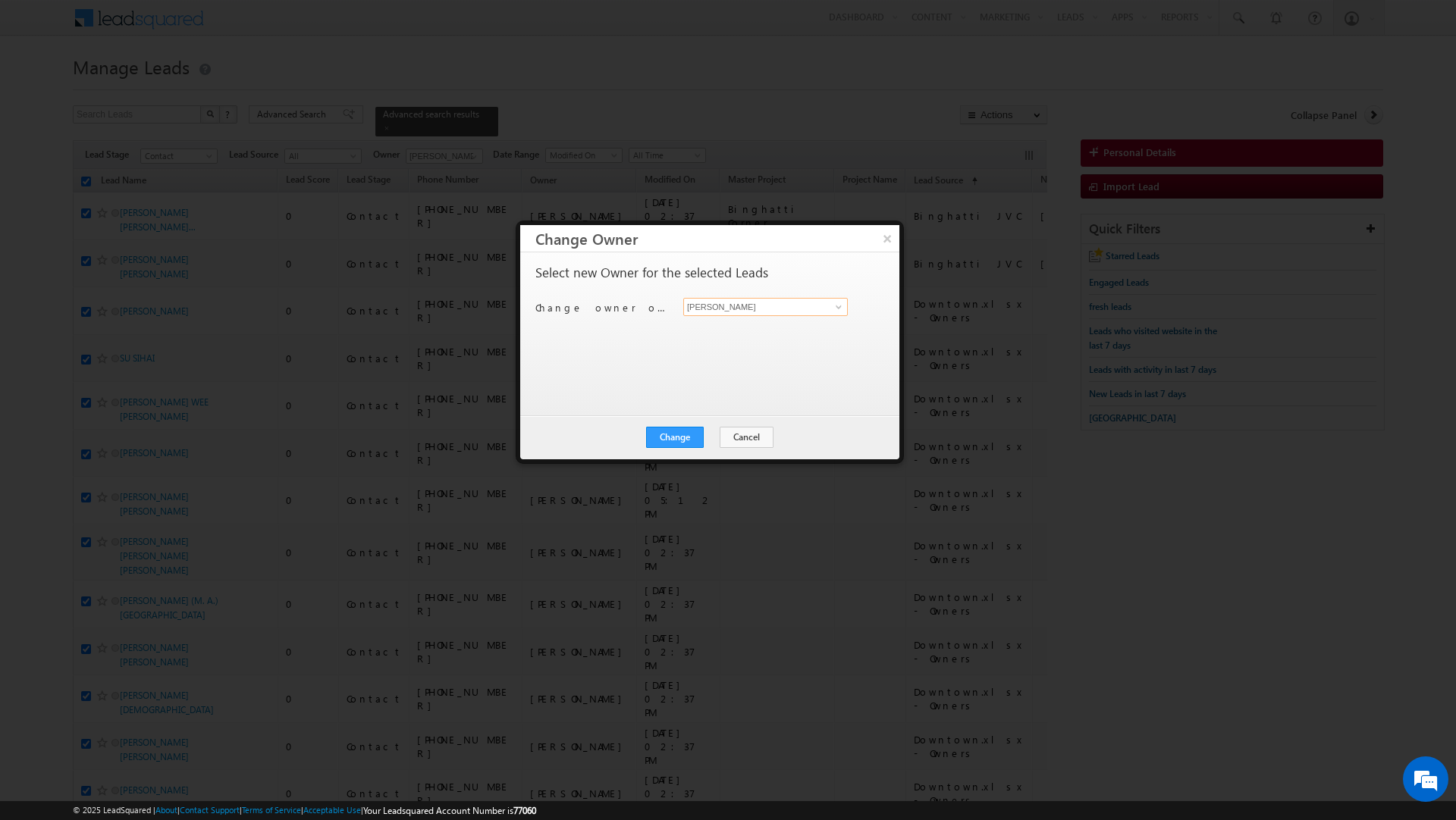
click at [755, 309] on input "[PERSON_NAME]" at bounding box center [766, 307] width 164 height 18
click at [733, 336] on span "priya.kumra@indglobal.ae" at bounding box center [757, 338] width 137 height 12
click at [677, 432] on button "Change" at bounding box center [674, 437] width 58 height 21
click at [710, 441] on button "Close" at bounding box center [712, 437] width 49 height 21
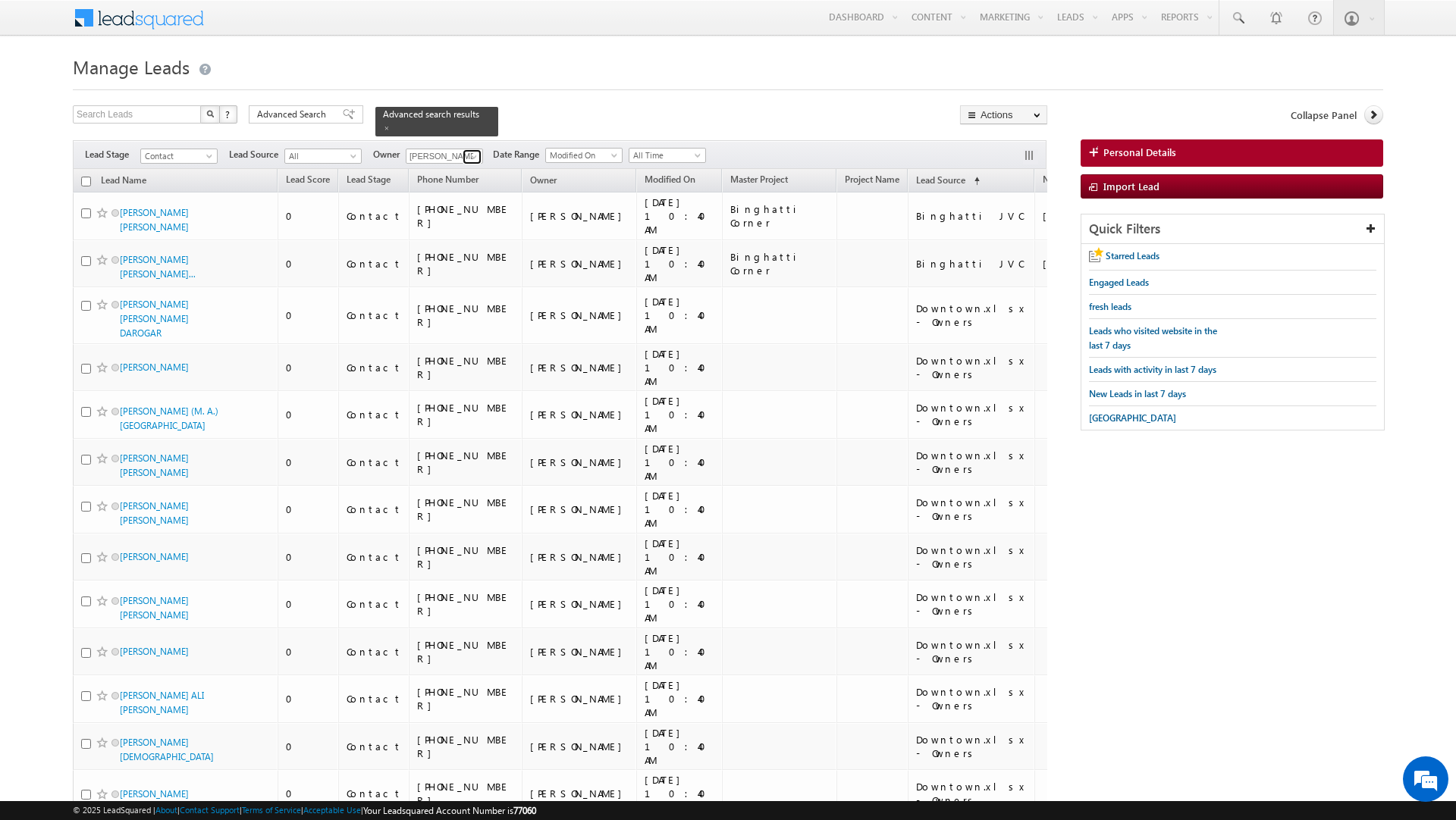
click at [471, 151] on span at bounding box center [474, 157] width 12 height 12
click at [447, 278] on link "Rahul Raj rahul.raj@indglobal.ae" at bounding box center [481, 291] width 152 height 29
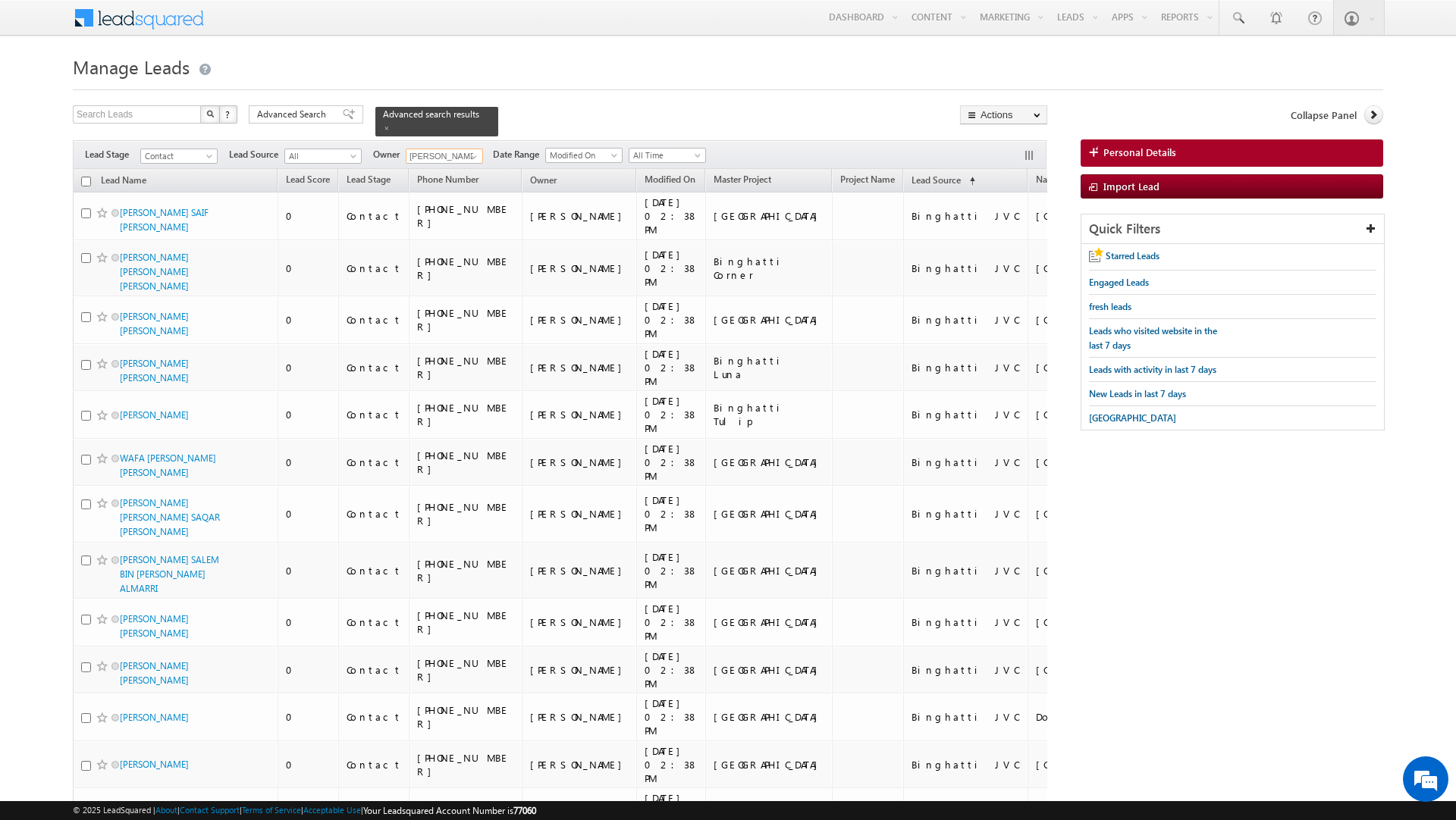
click at [86, 177] on input "checkbox" at bounding box center [86, 182] width 10 height 10
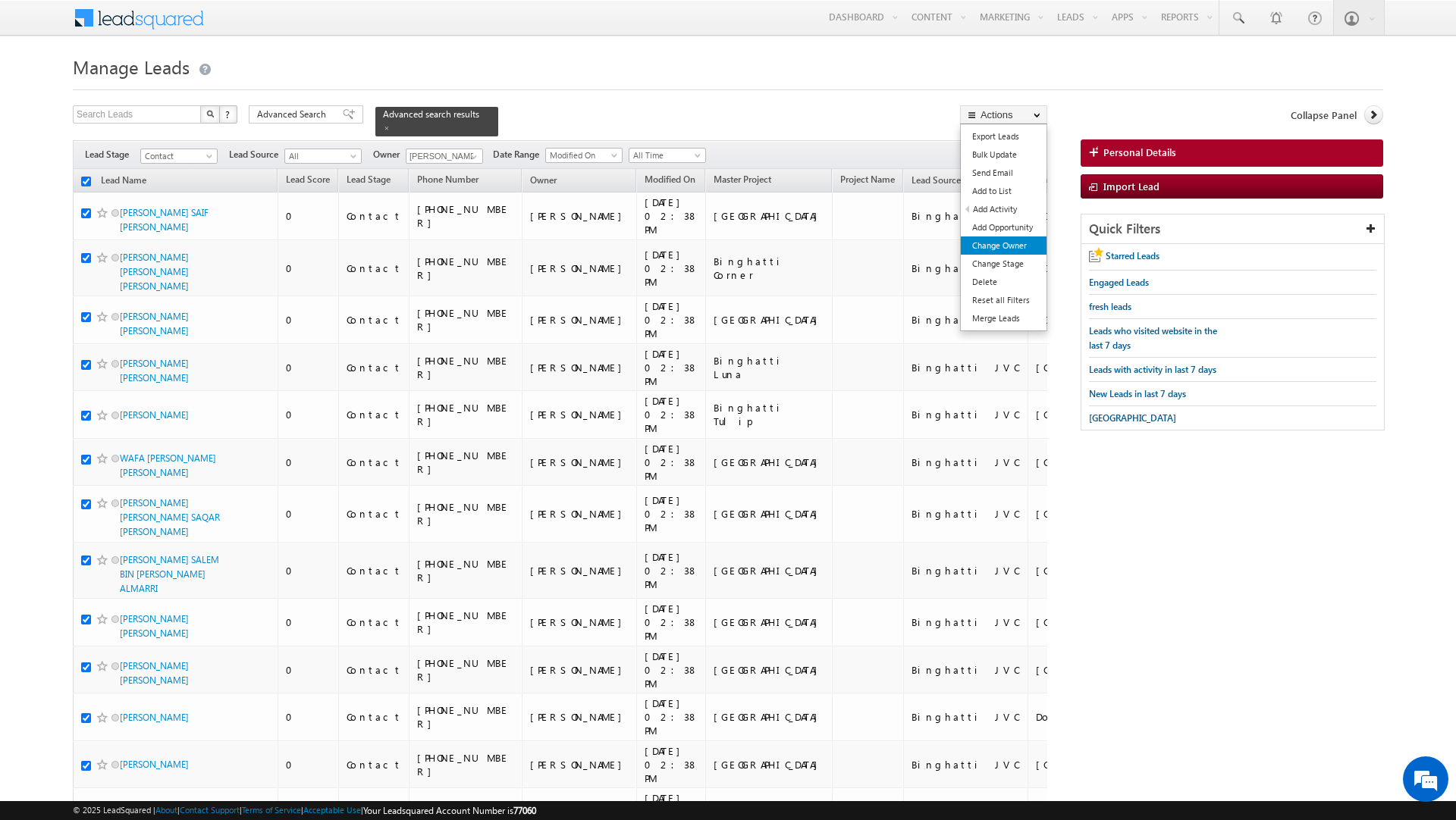
click at [989, 240] on link "Change Owner" at bounding box center [1004, 246] width 86 height 18
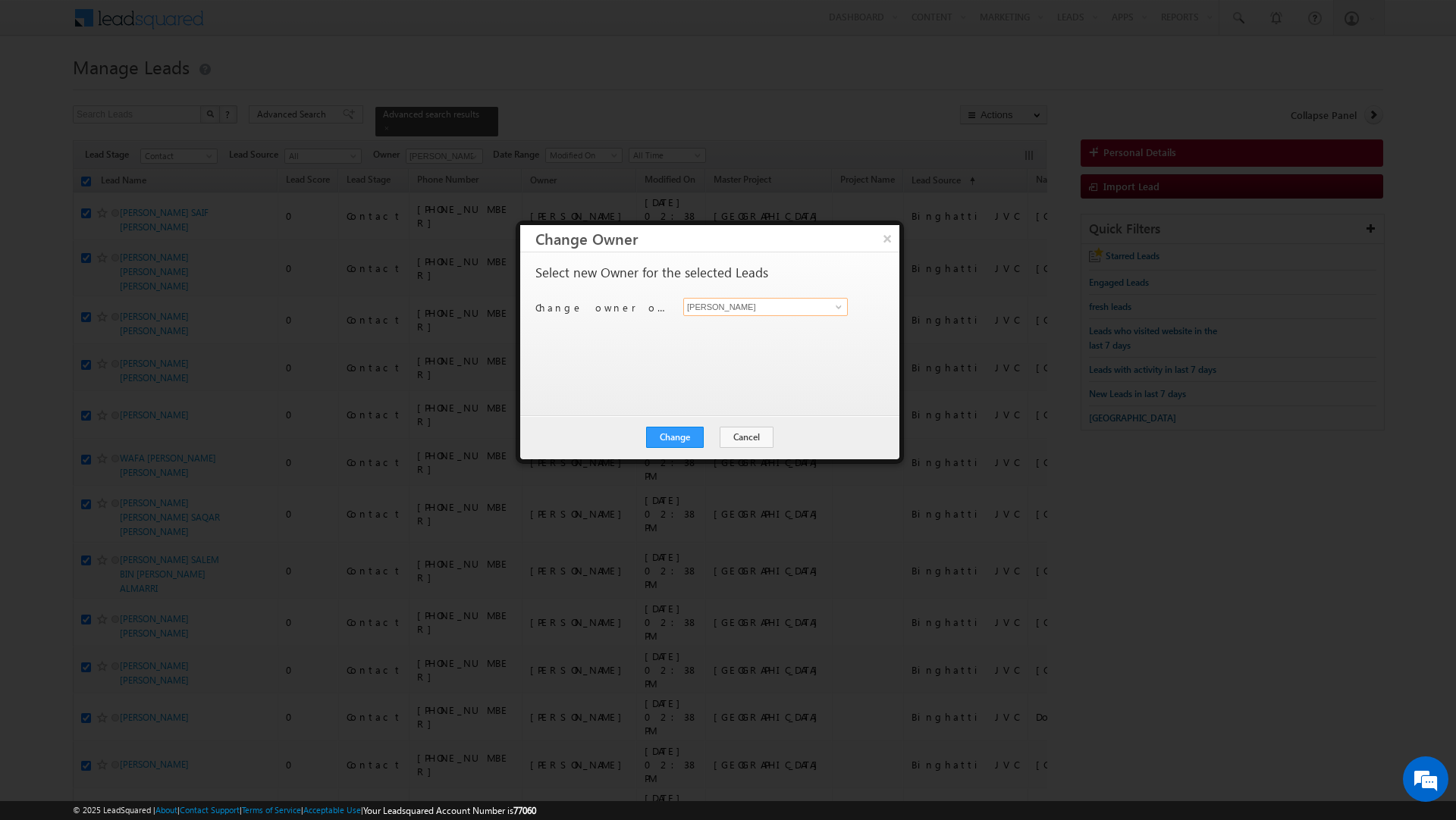
click at [785, 304] on input "[PERSON_NAME]" at bounding box center [766, 307] width 164 height 18
click at [750, 358] on link "Rahul Raj rahul.raj@indglobal.ae" at bounding box center [766, 359] width 164 height 29
click at [680, 431] on button "Change" at bounding box center [674, 437] width 58 height 21
click at [710, 430] on button "Close" at bounding box center [712, 437] width 49 height 21
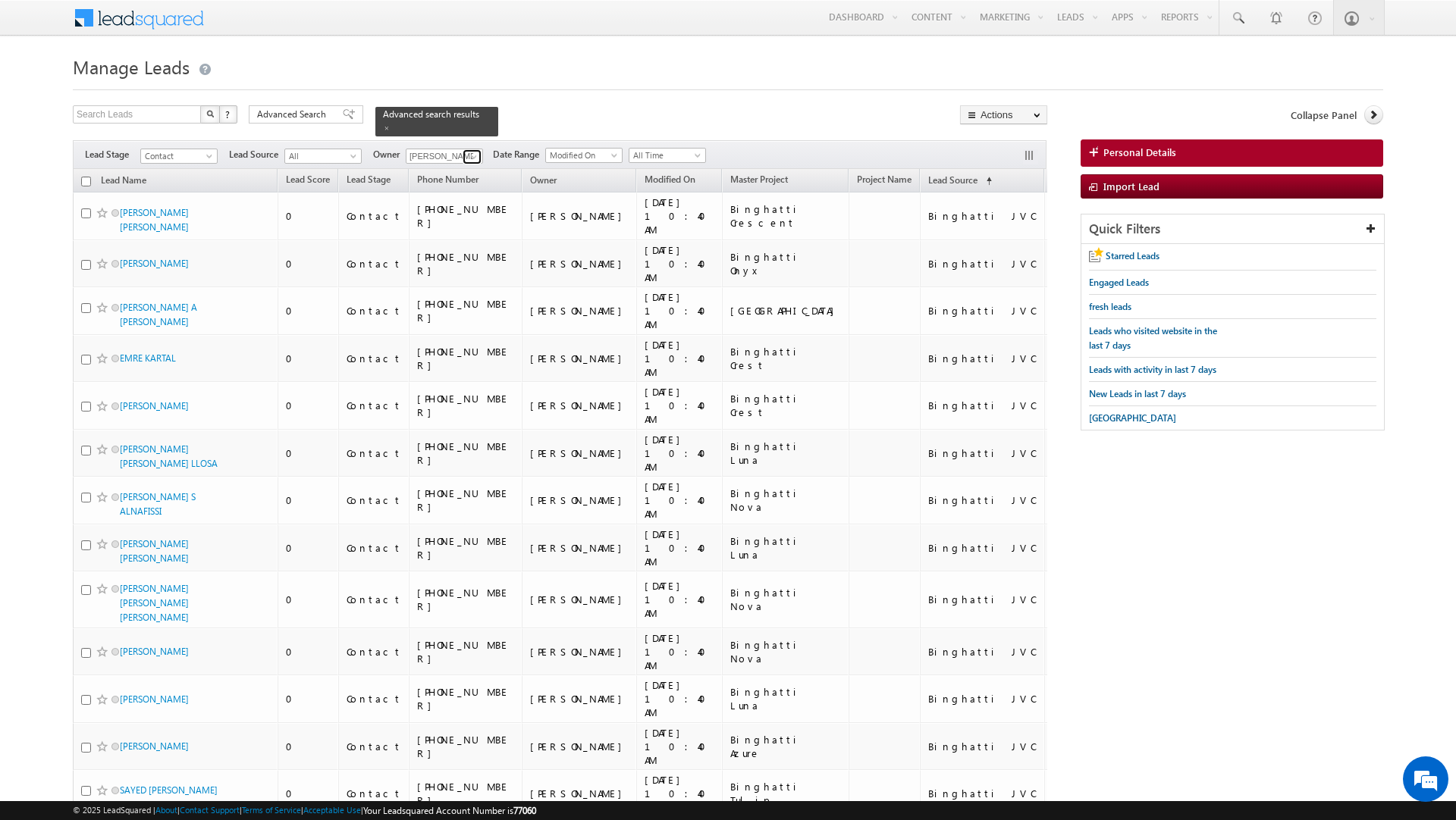
click at [475, 151] on span at bounding box center [474, 157] width 12 height 12
click at [460, 222] on span "rahul.rajpurohit@indglobal.ae" at bounding box center [480, 228] width 137 height 12
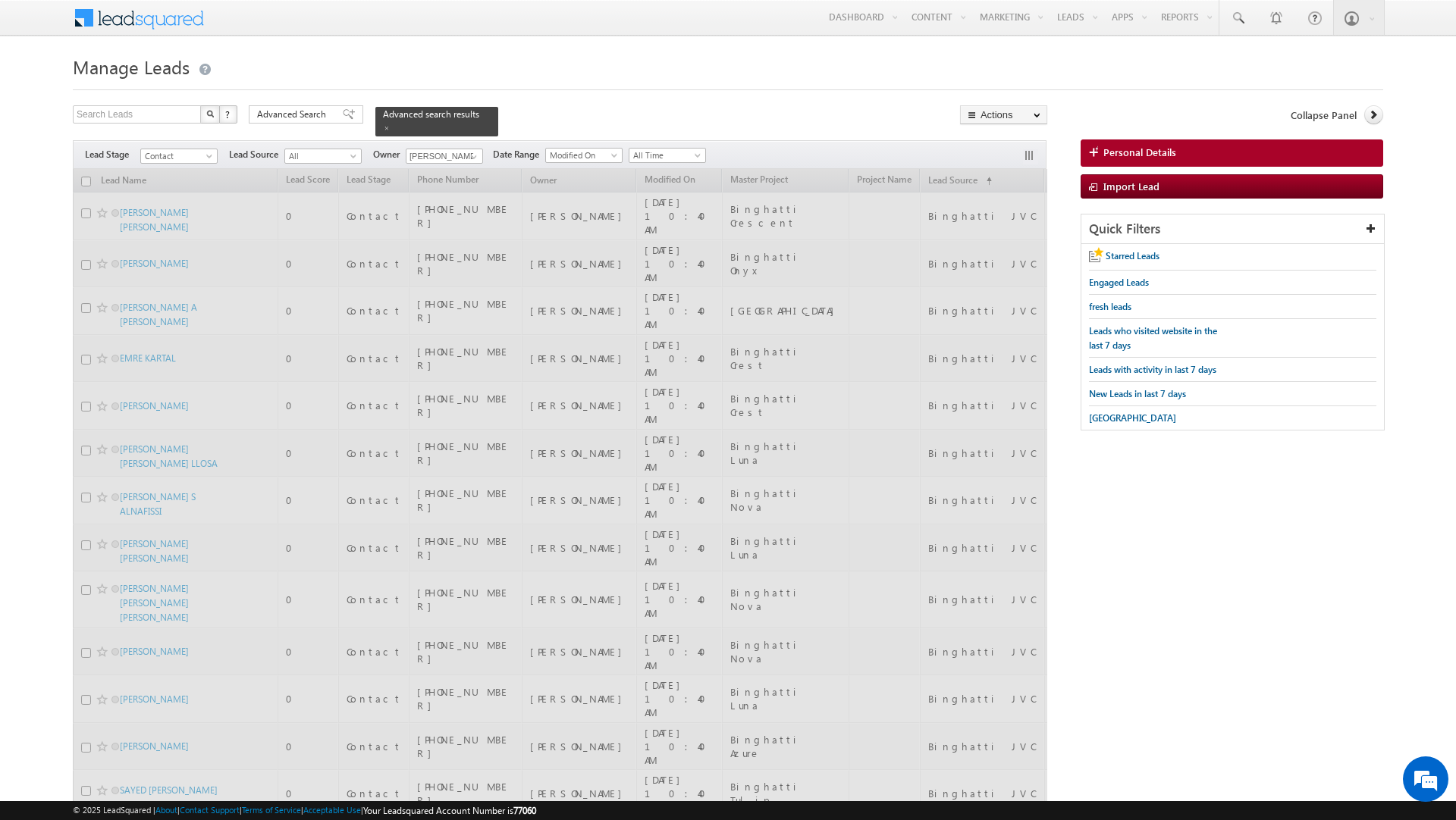
click at [564, 110] on div "Search Leads X ? 81 results found Advanced Search Advanced Search Advanced sear…" at bounding box center [560, 121] width 975 height 31
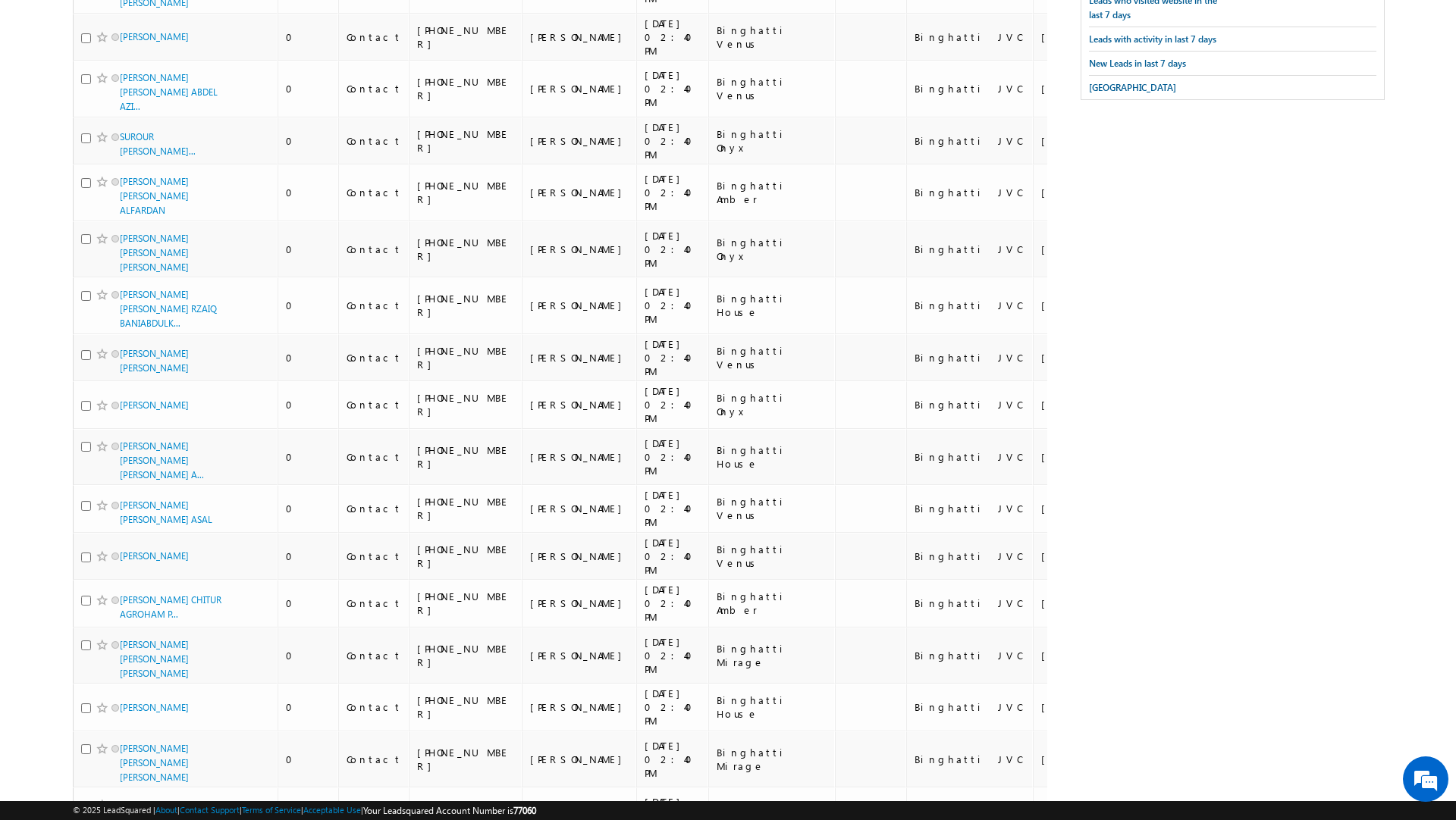
scroll to position [0, 0]
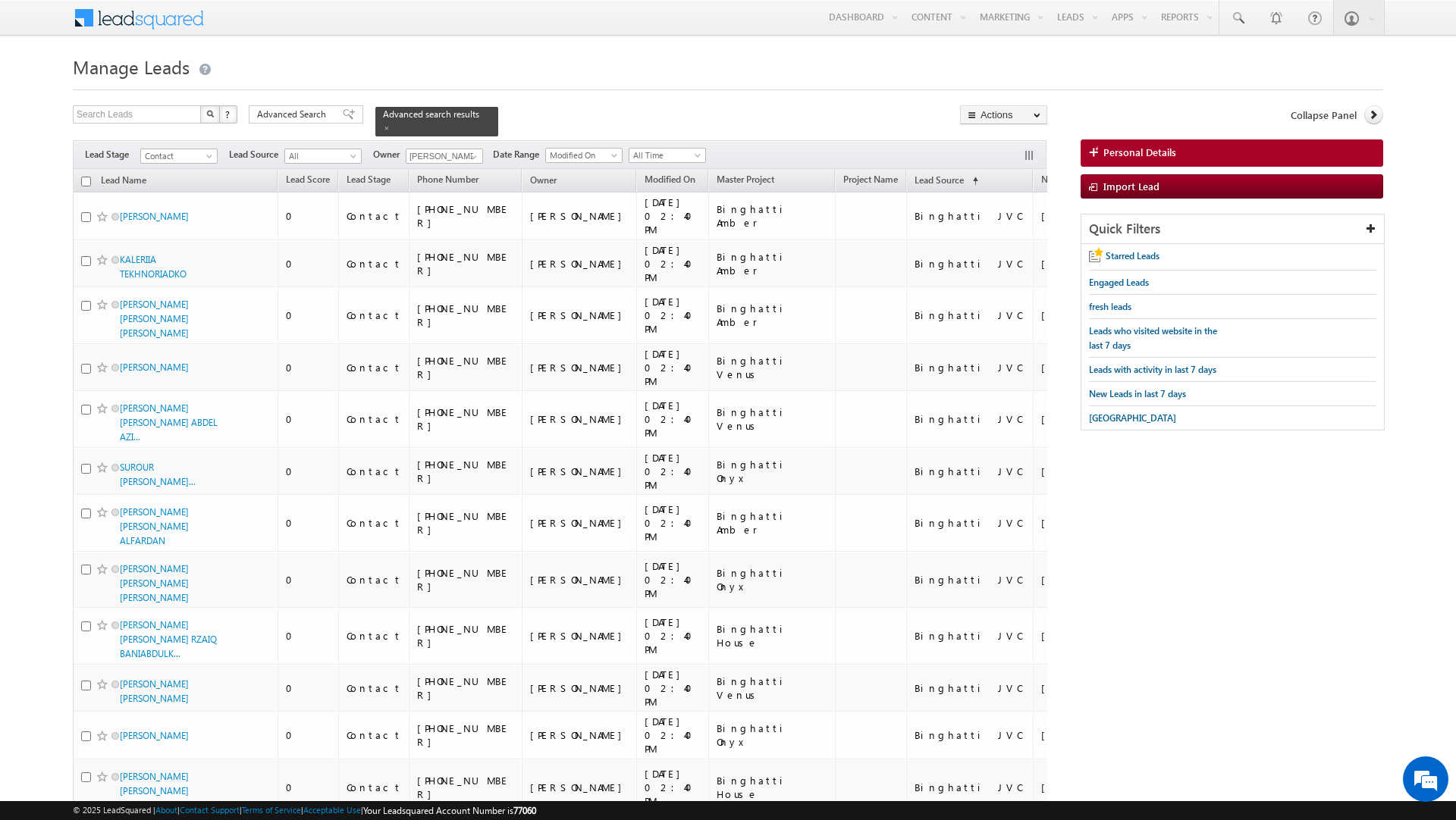
click at [85, 177] on input "checkbox" at bounding box center [86, 182] width 10 height 10
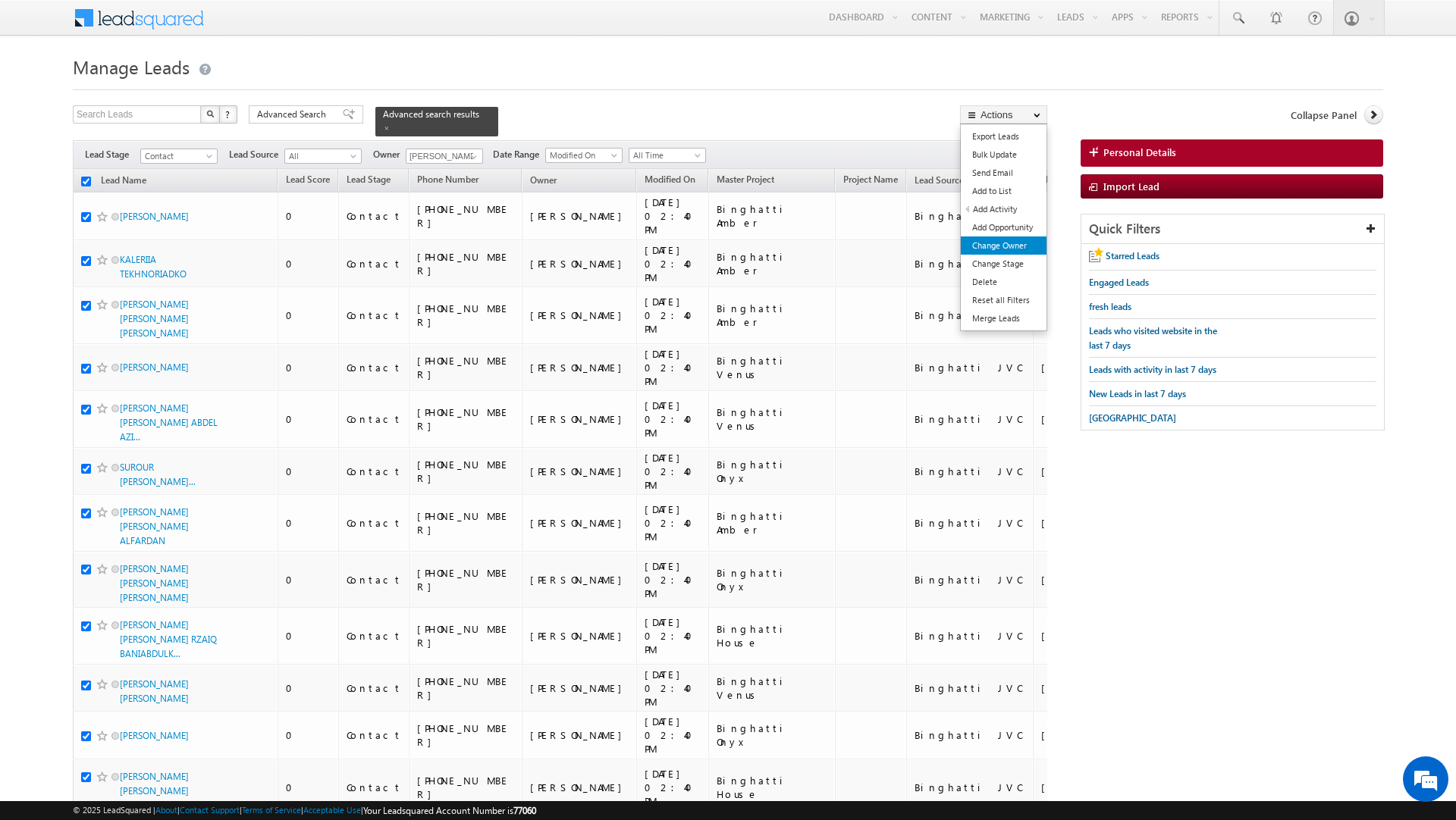
click at [1017, 252] on link "Change Owner" at bounding box center [1004, 246] width 86 height 18
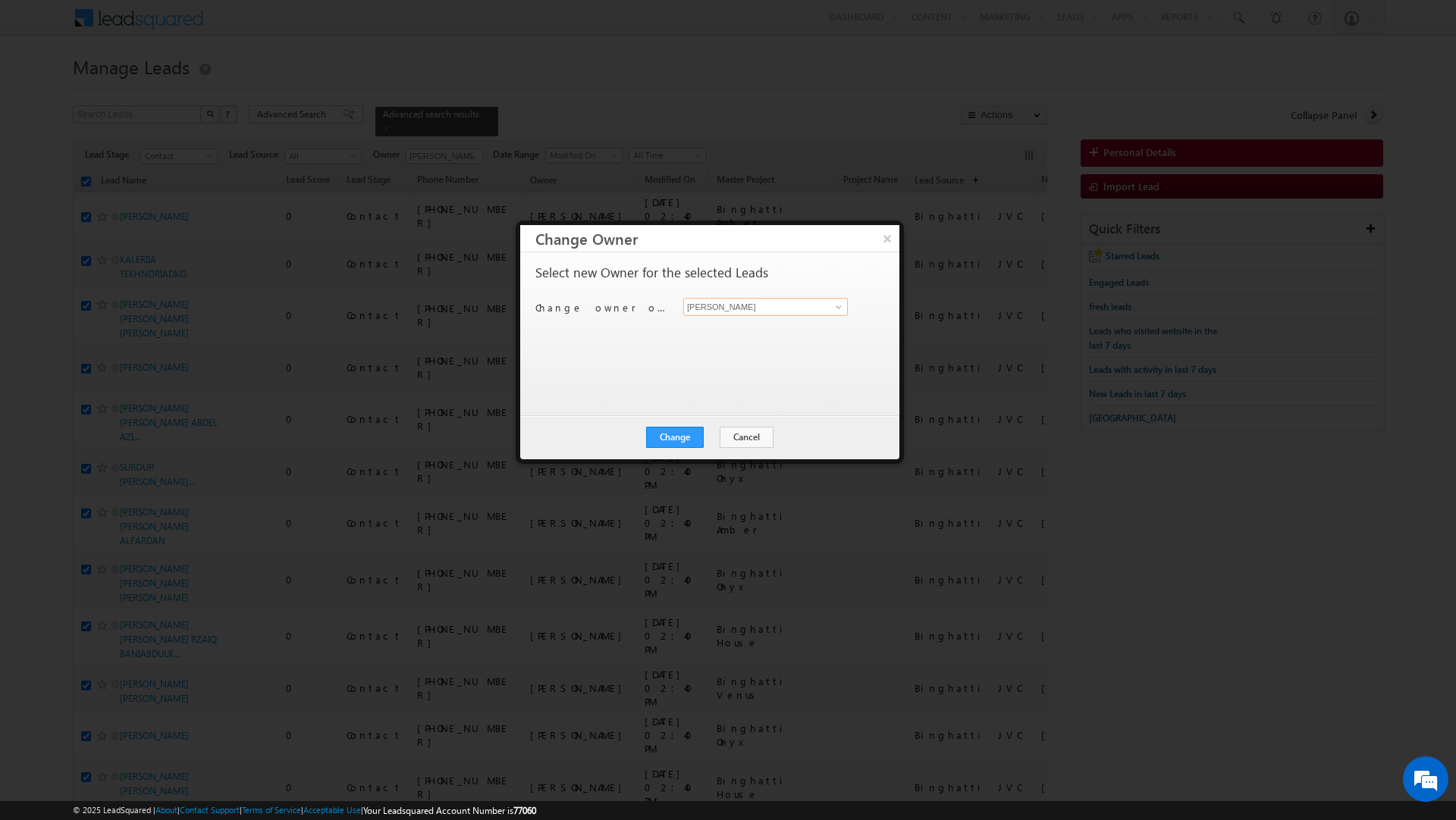
click at [750, 305] on input "[PERSON_NAME]" at bounding box center [766, 307] width 164 height 18
click at [744, 353] on link "Rahul Rajpurohit rahul.rajpurohit@indglobal.ae" at bounding box center [766, 359] width 164 height 29
click at [677, 439] on button "Change" at bounding box center [674, 437] width 58 height 21
click at [704, 433] on button "Close" at bounding box center [712, 437] width 49 height 21
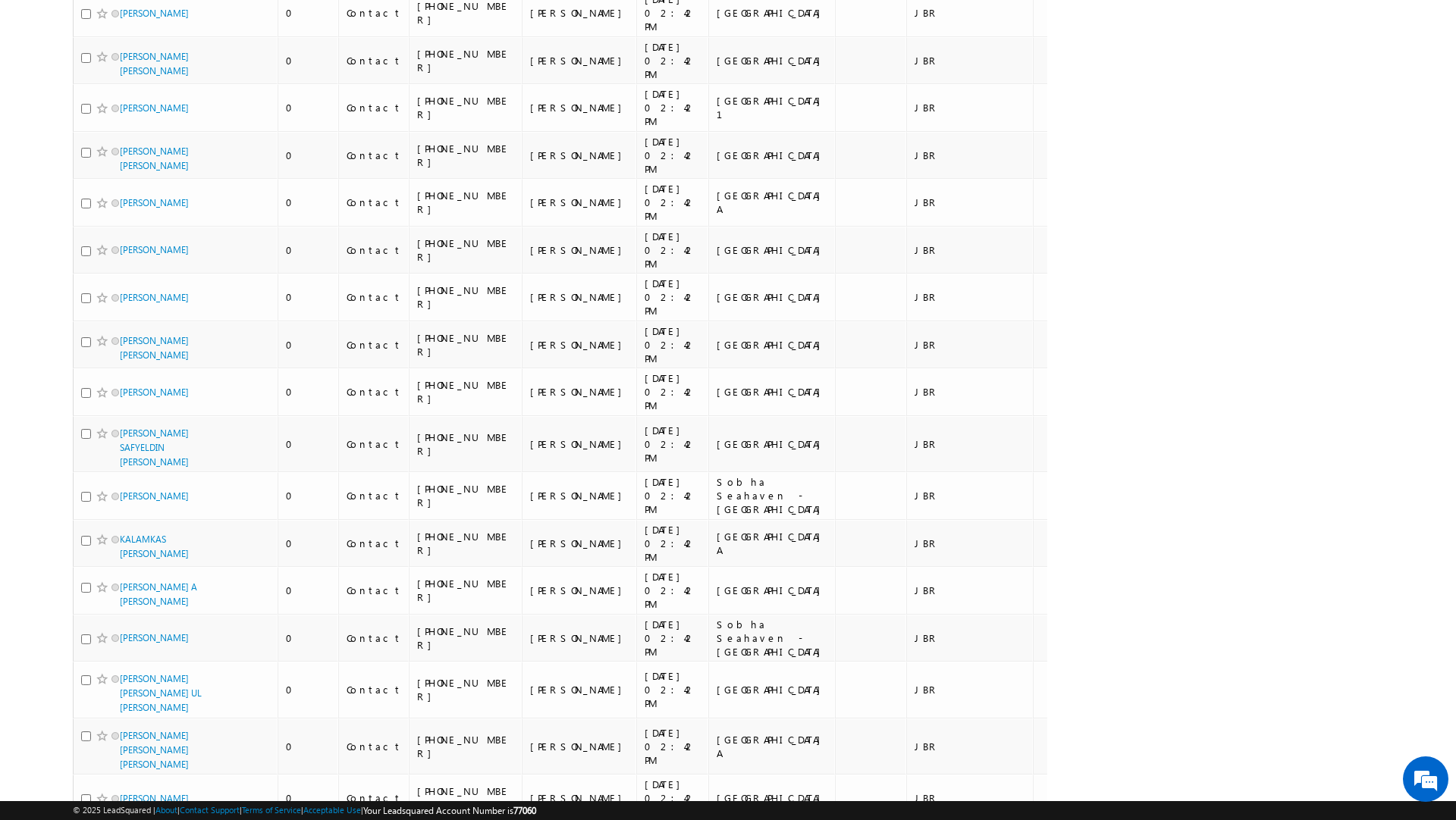
scroll to position [8158, 0]
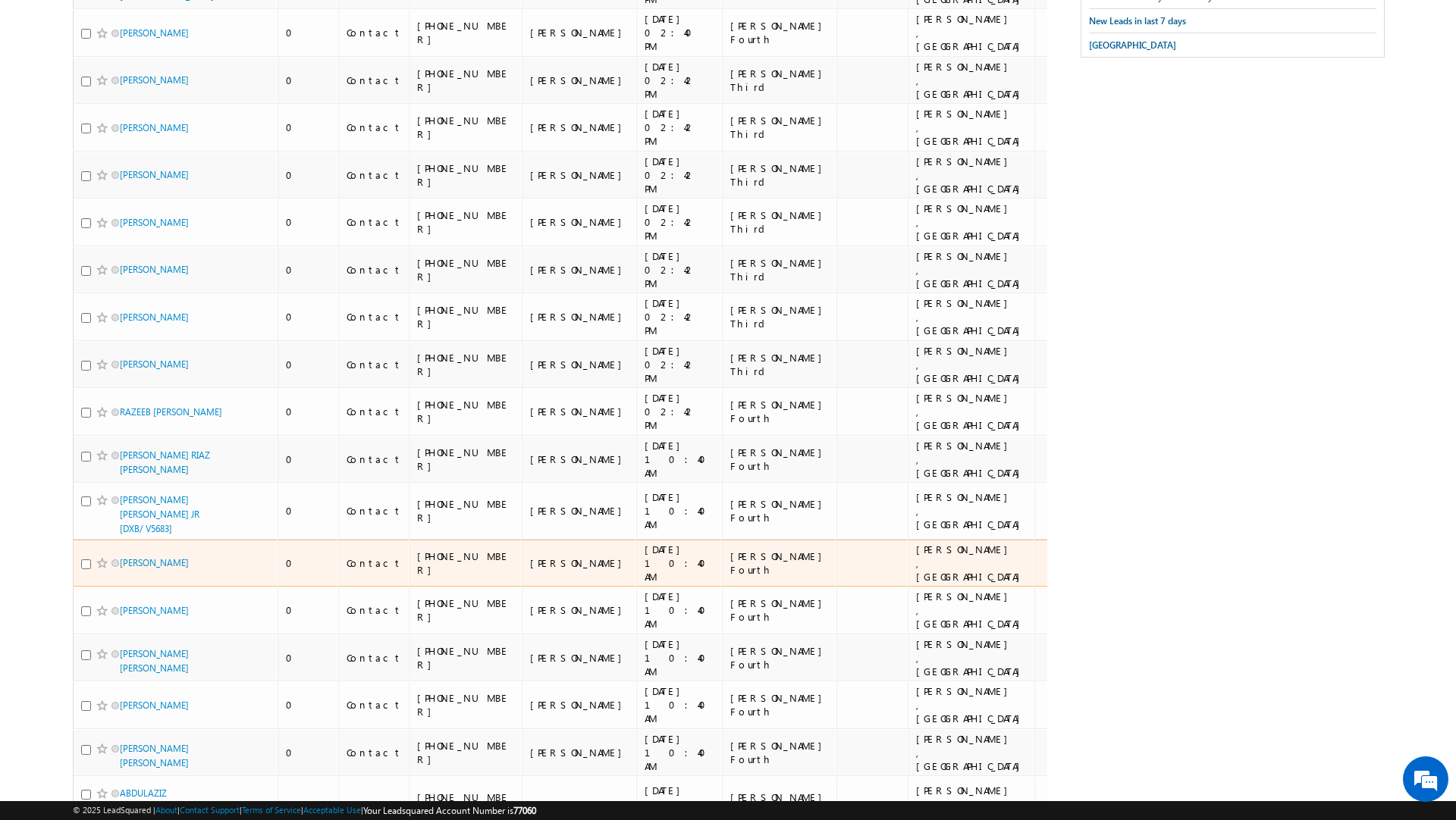
scroll to position [0, 0]
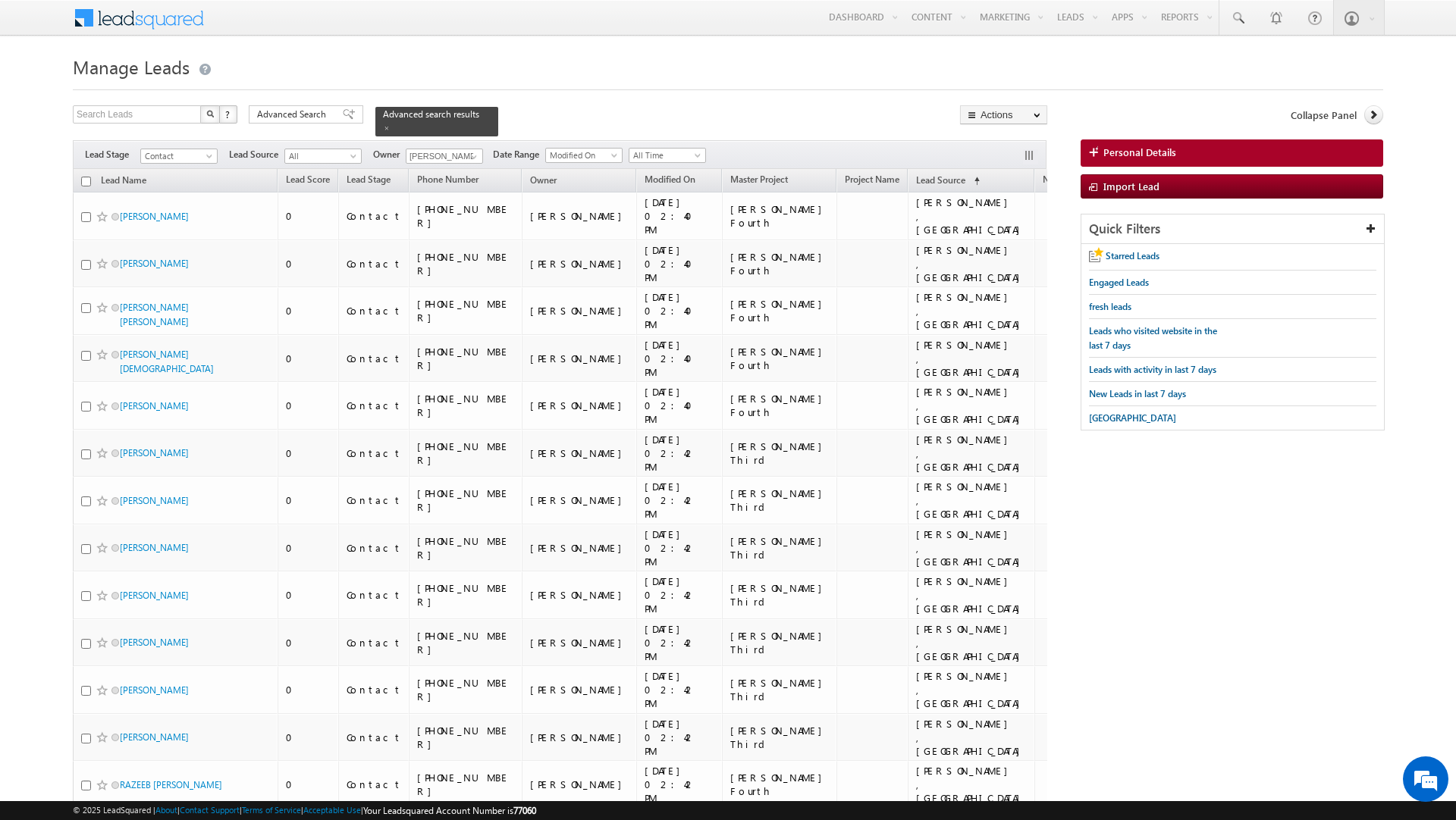
click at [86, 177] on input "checkbox" at bounding box center [86, 182] width 10 height 10
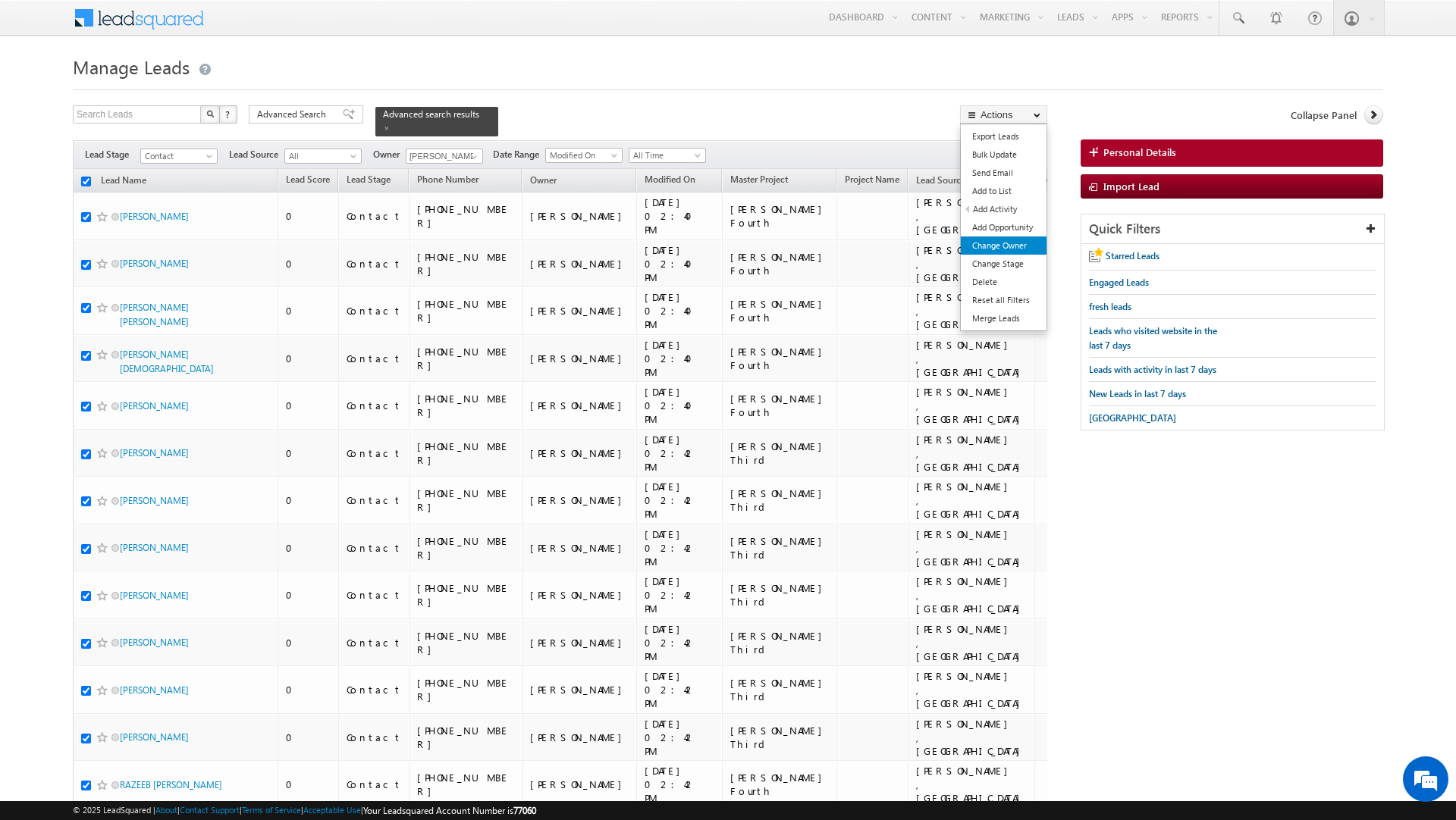
click at [1015, 248] on link "Change Owner" at bounding box center [1004, 246] width 86 height 18
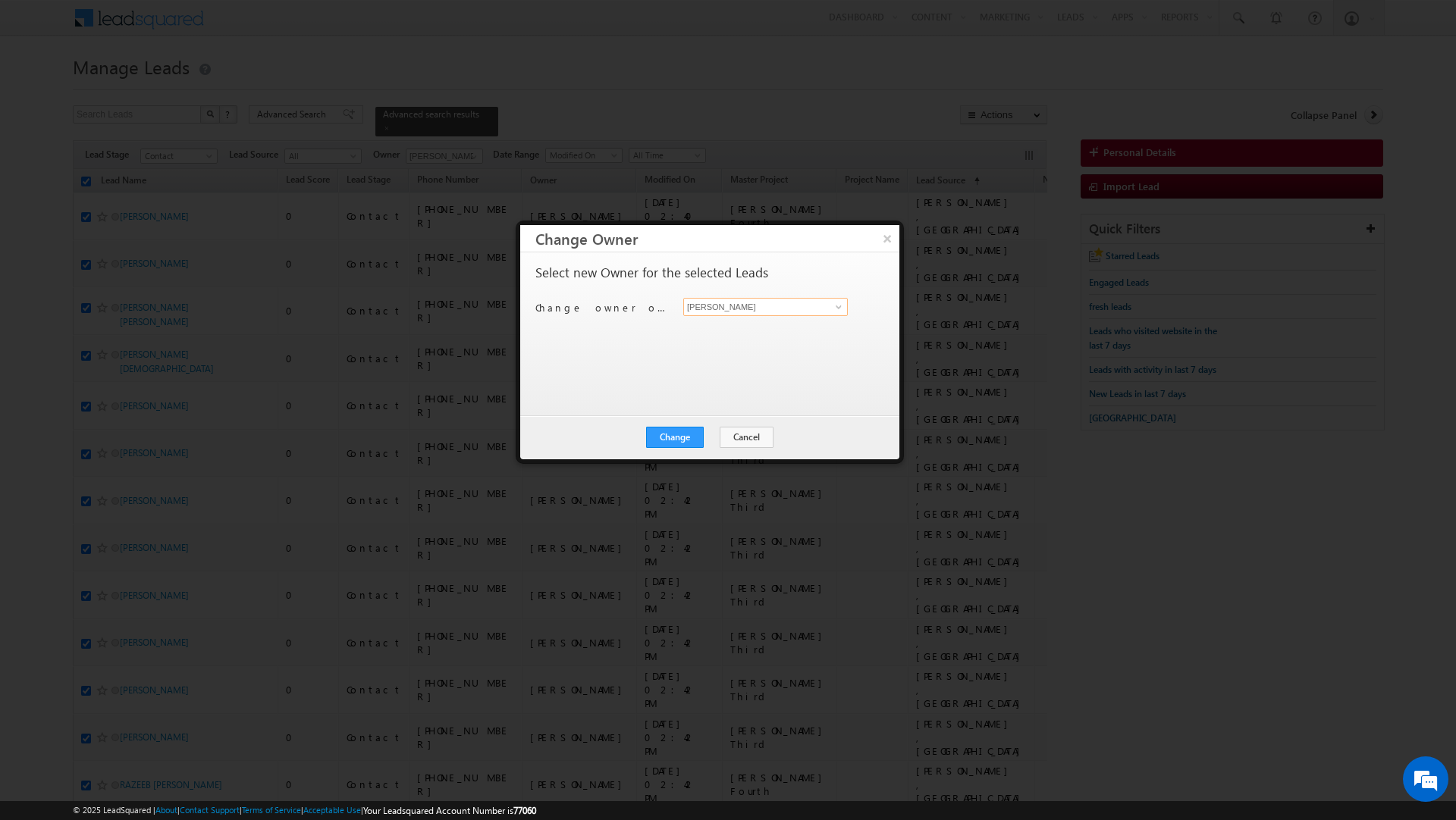
click at [787, 304] on input "[PERSON_NAME]" at bounding box center [766, 307] width 164 height 18
click at [715, 348] on link "Rahul Rajpurohit rahul.rajpurohit@indglobal.ae" at bounding box center [766, 359] width 164 height 29
click at [669, 428] on button "Change" at bounding box center [674, 437] width 58 height 21
click at [723, 428] on button "Close" at bounding box center [712, 437] width 49 height 21
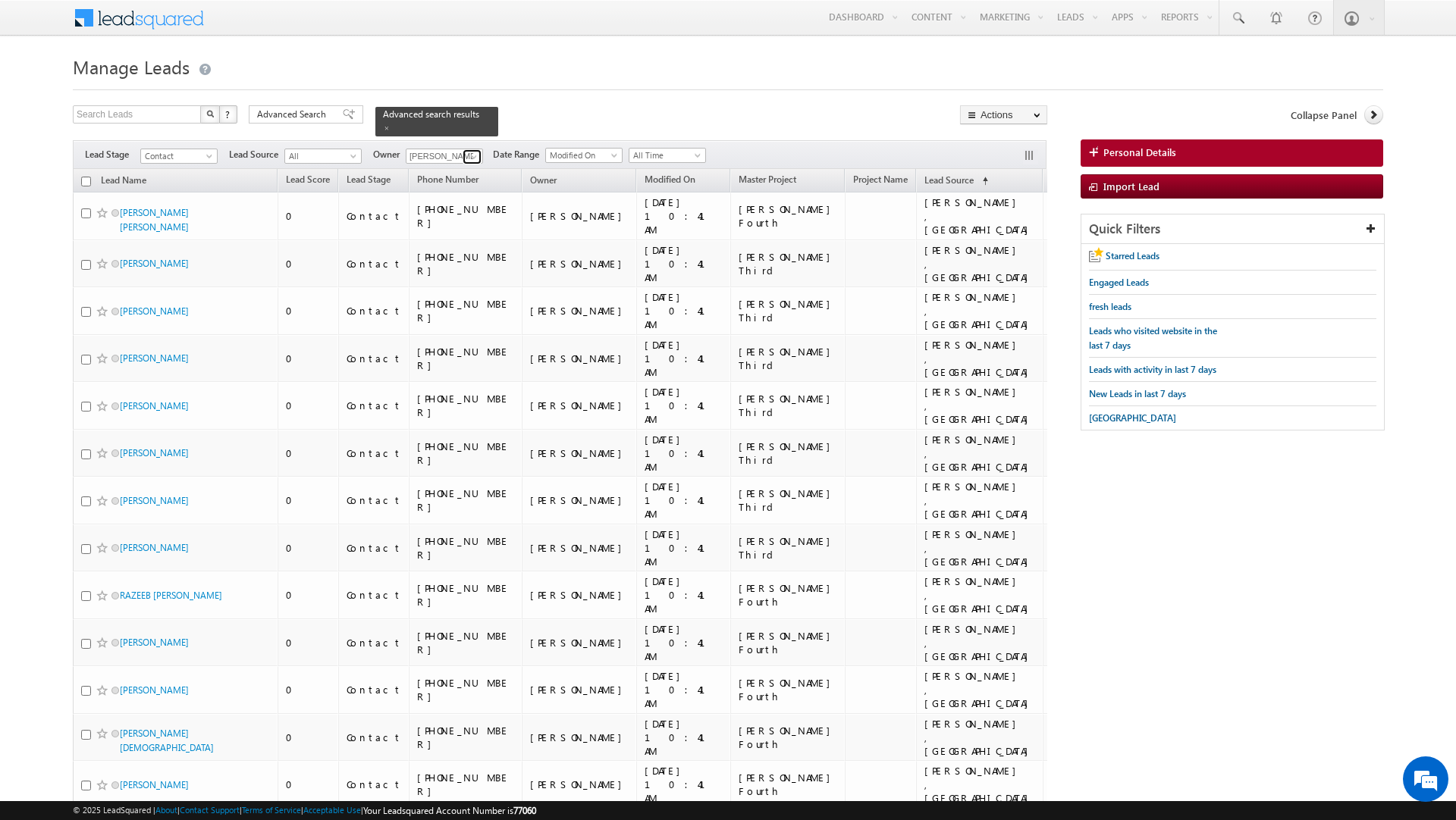
click at [469, 151] on span at bounding box center [474, 157] width 12 height 12
click at [472, 266] on link "Shaik Razak shaik.razak@indglobal.ae" at bounding box center [481, 275] width 152 height 29
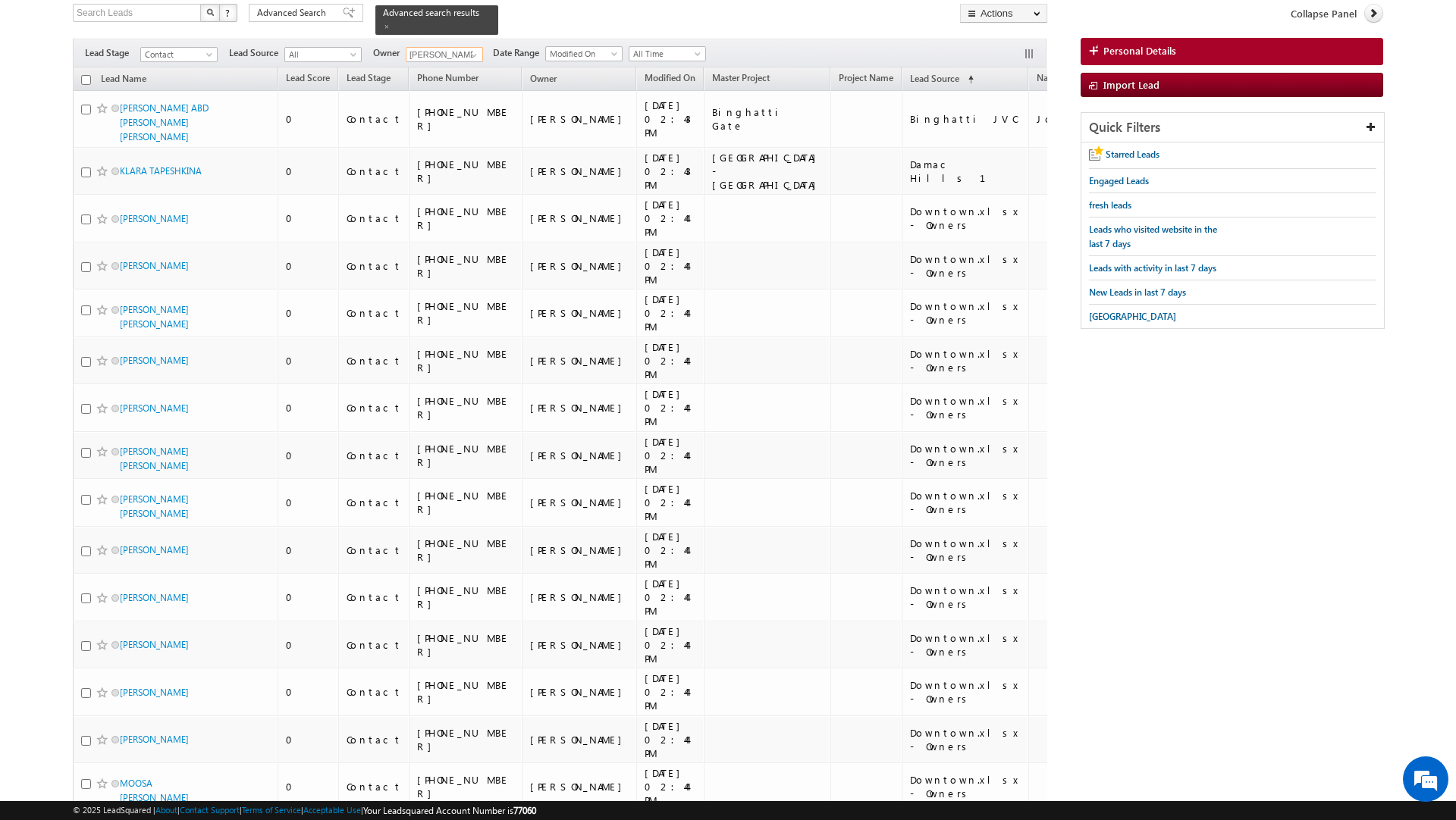
scroll to position [0, 0]
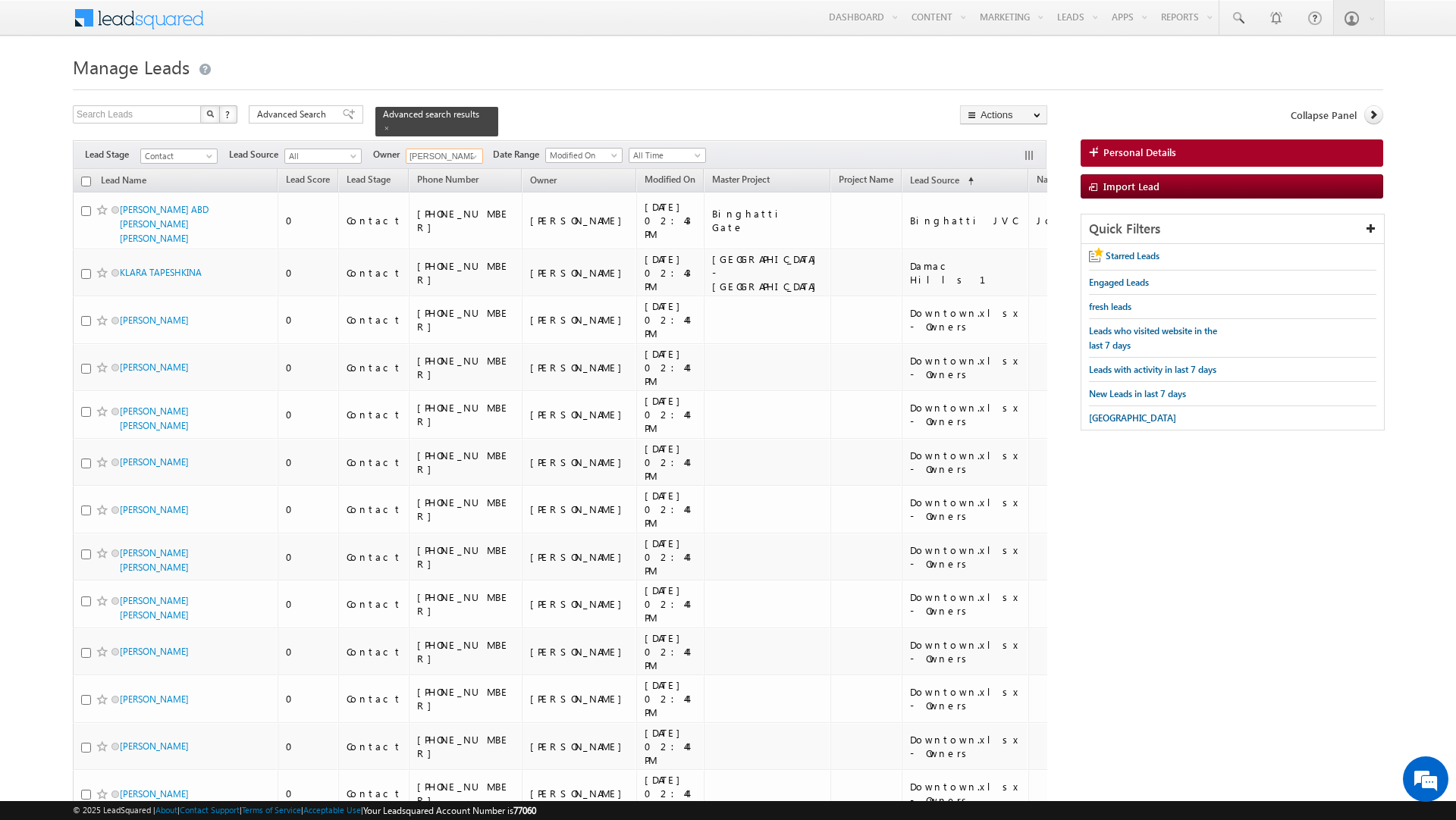
click at [85, 177] on input "checkbox" at bounding box center [86, 182] width 10 height 10
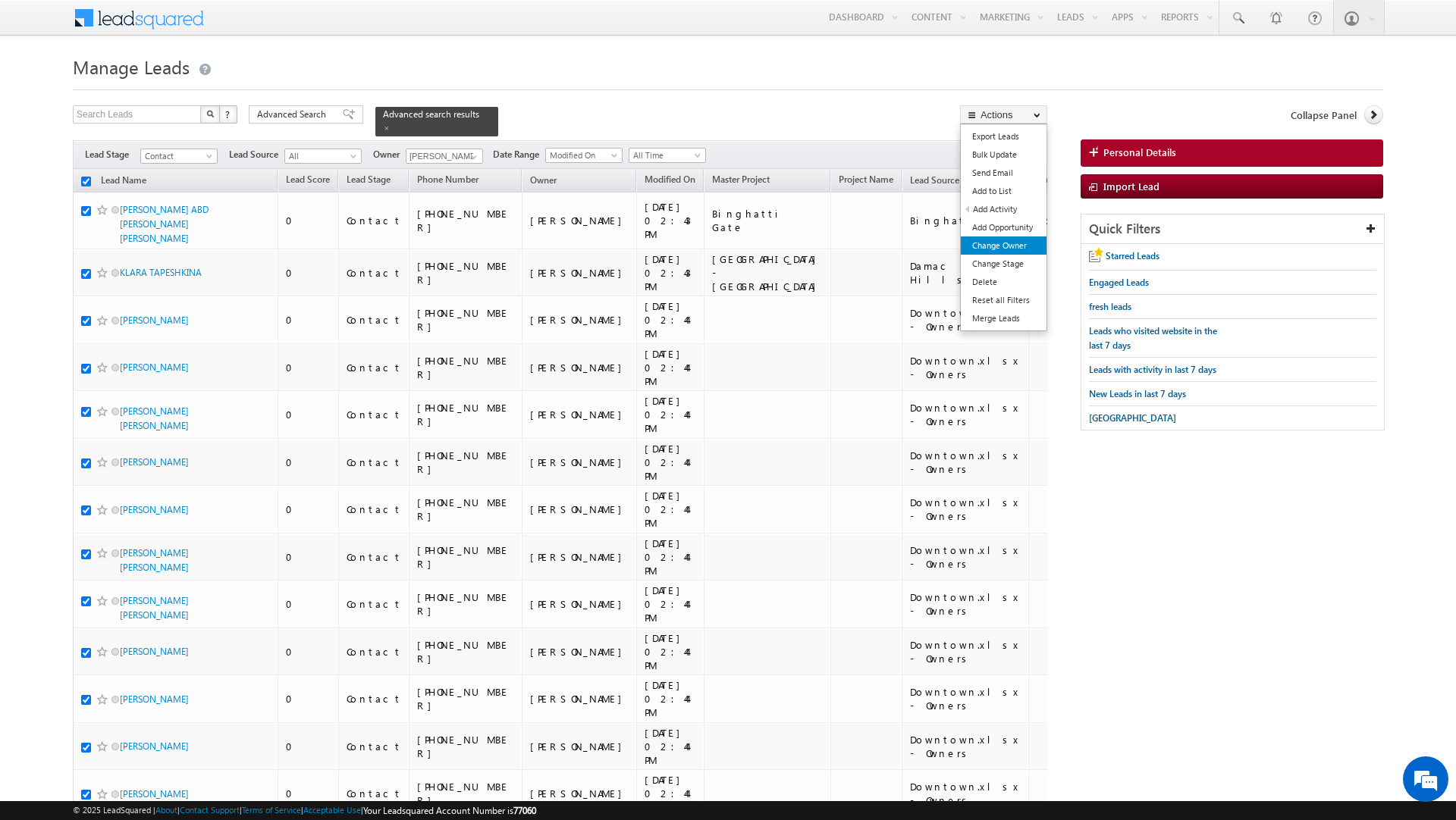
click at [993, 248] on link "Change Owner" at bounding box center [1004, 246] width 86 height 18
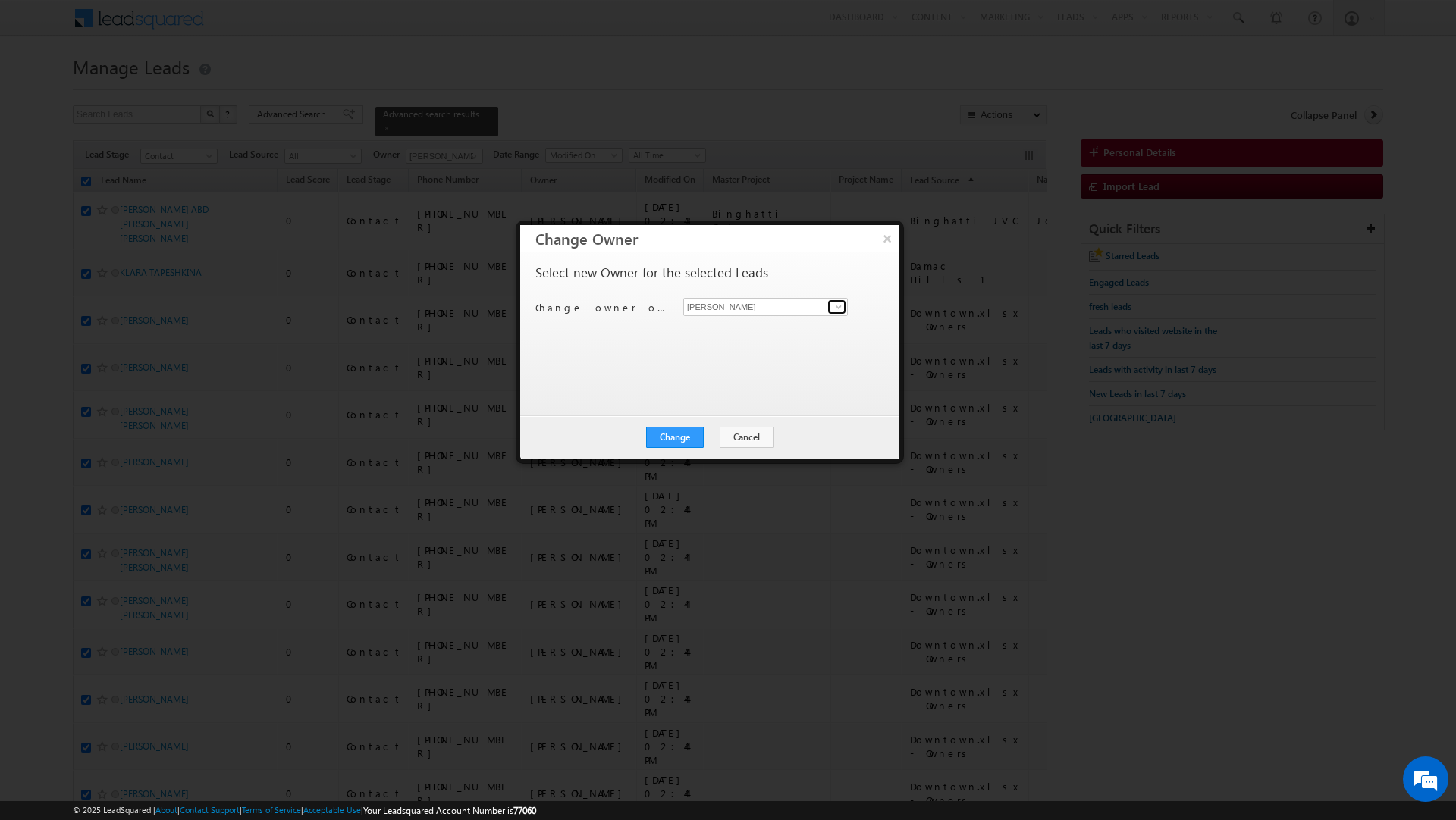
click at [835, 305] on span at bounding box center [839, 307] width 12 height 12
click at [783, 339] on span "shaik.razak@indglobal.ae" at bounding box center [757, 338] width 137 height 12
click at [677, 439] on button "Change" at bounding box center [674, 437] width 58 height 21
click at [715, 432] on button "Close" at bounding box center [712, 437] width 49 height 21
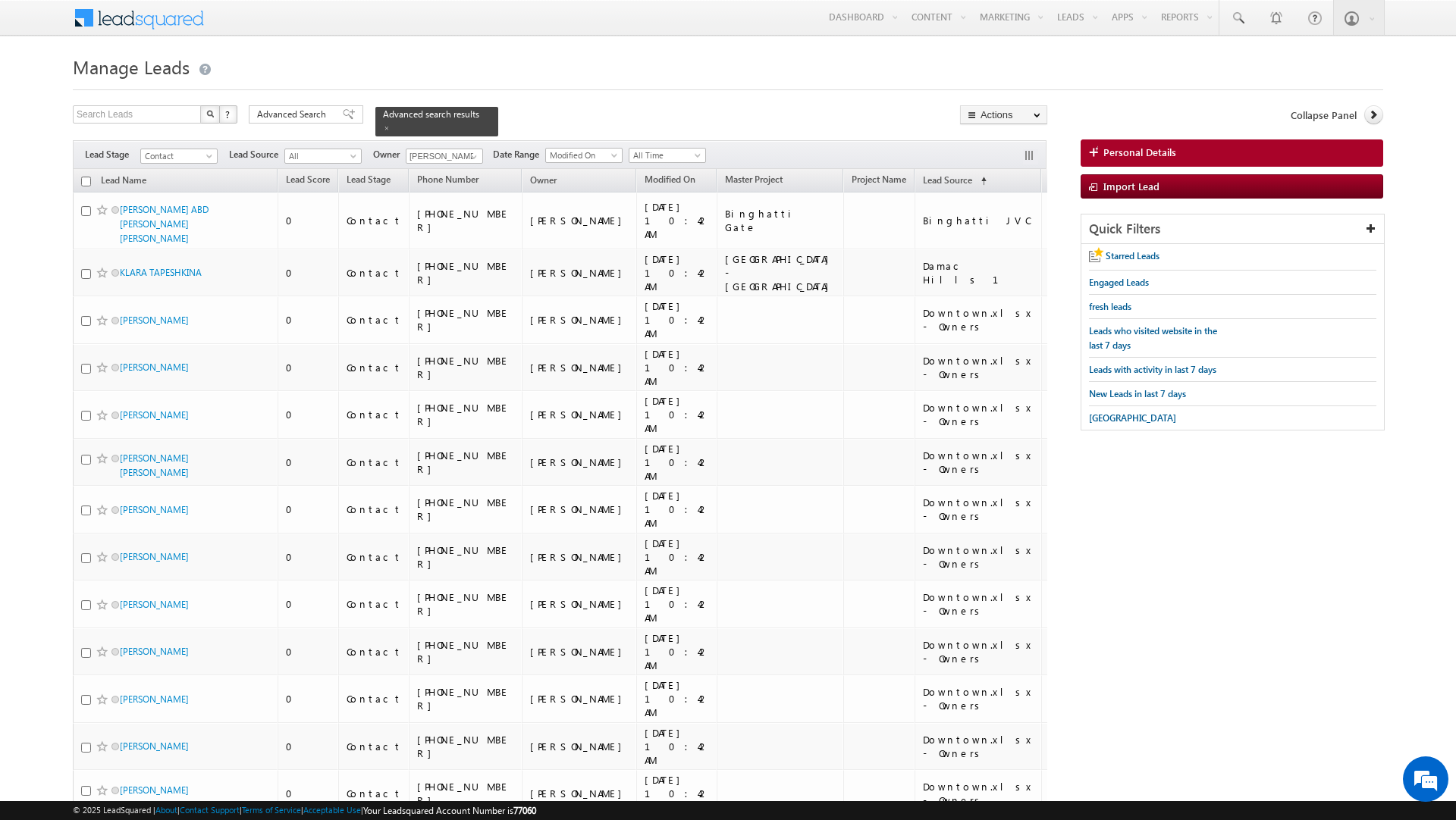
scroll to position [7232, 0]
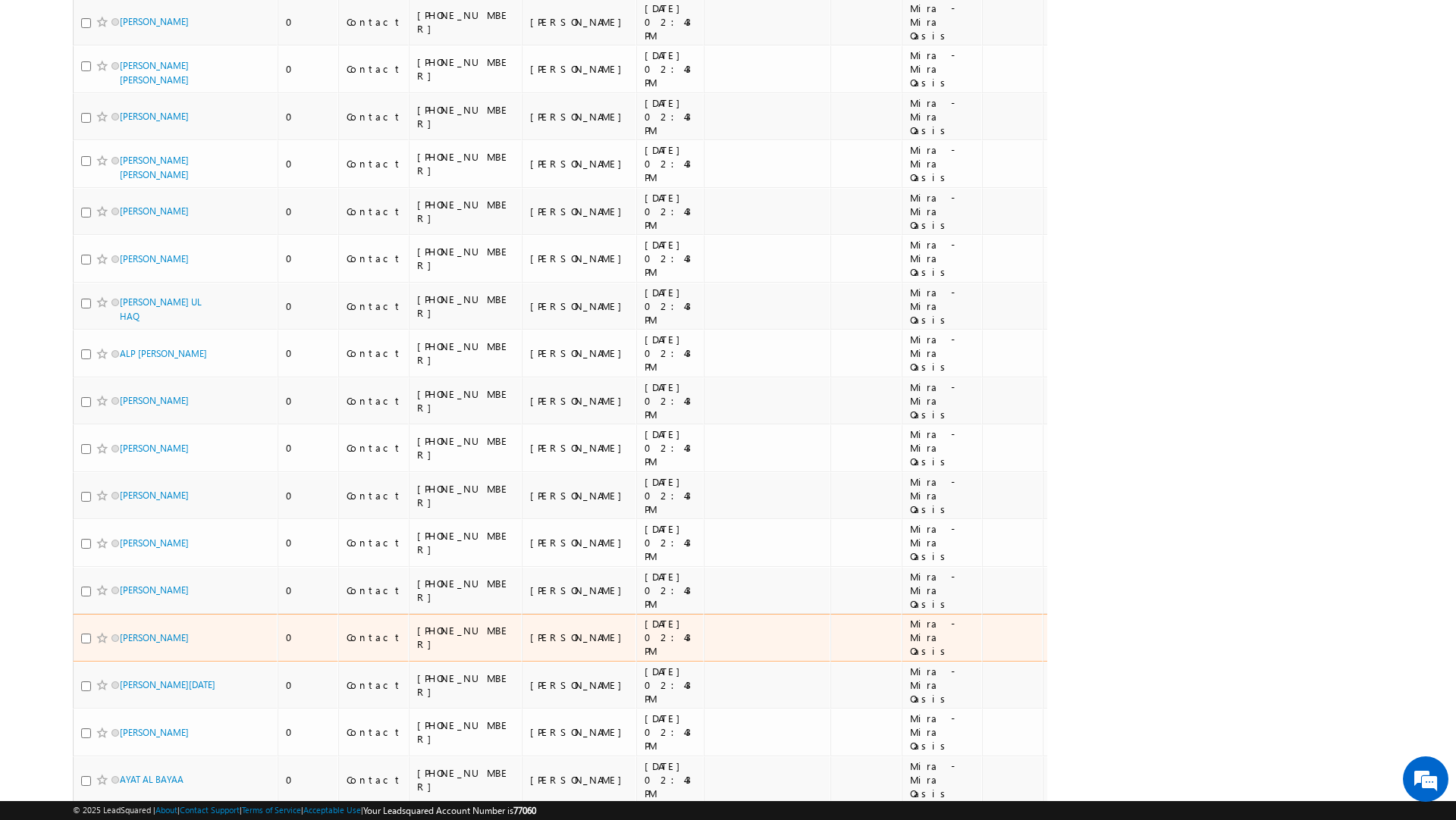
scroll to position [0, 0]
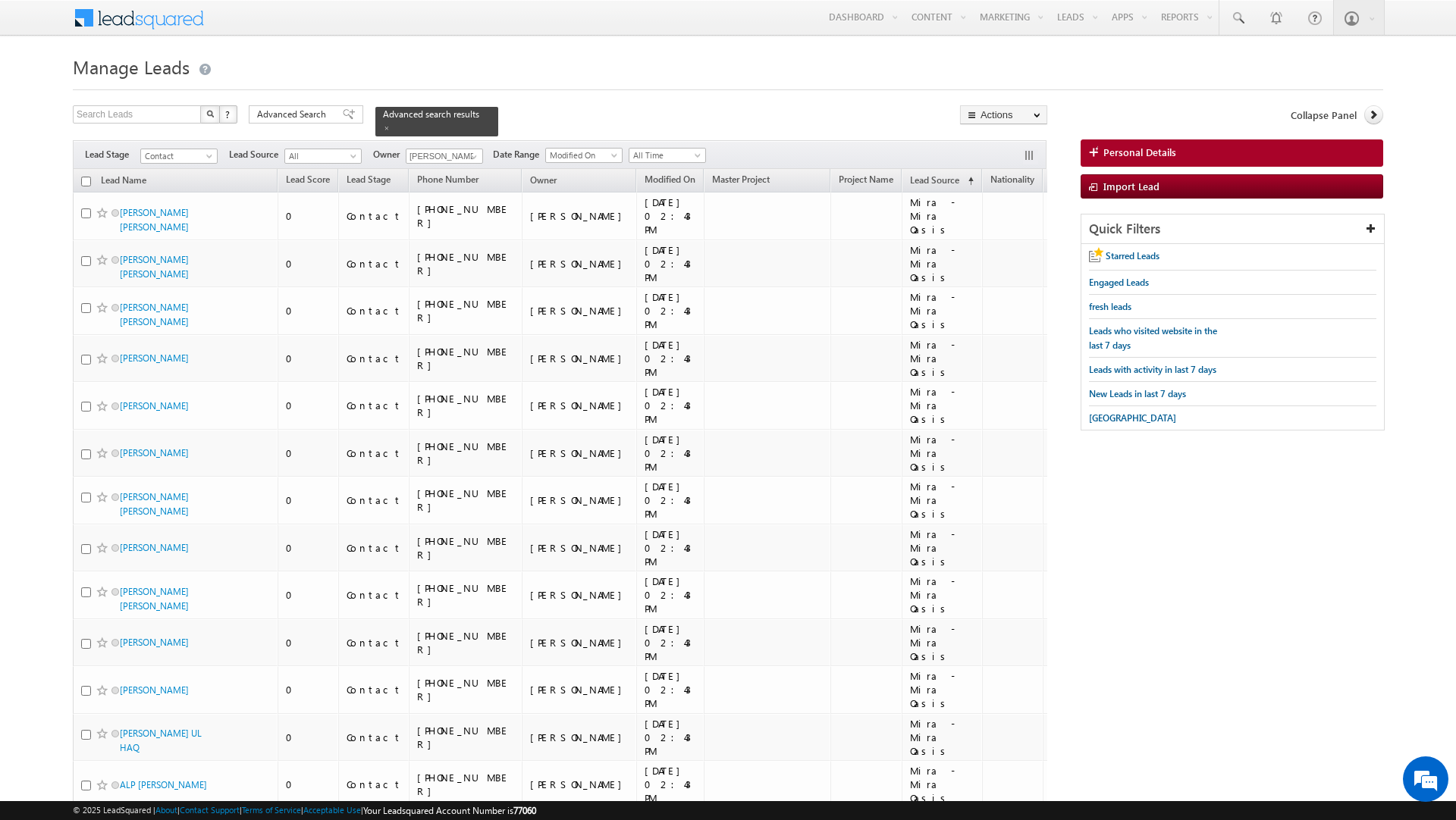
click at [85, 177] on input "checkbox" at bounding box center [86, 182] width 10 height 10
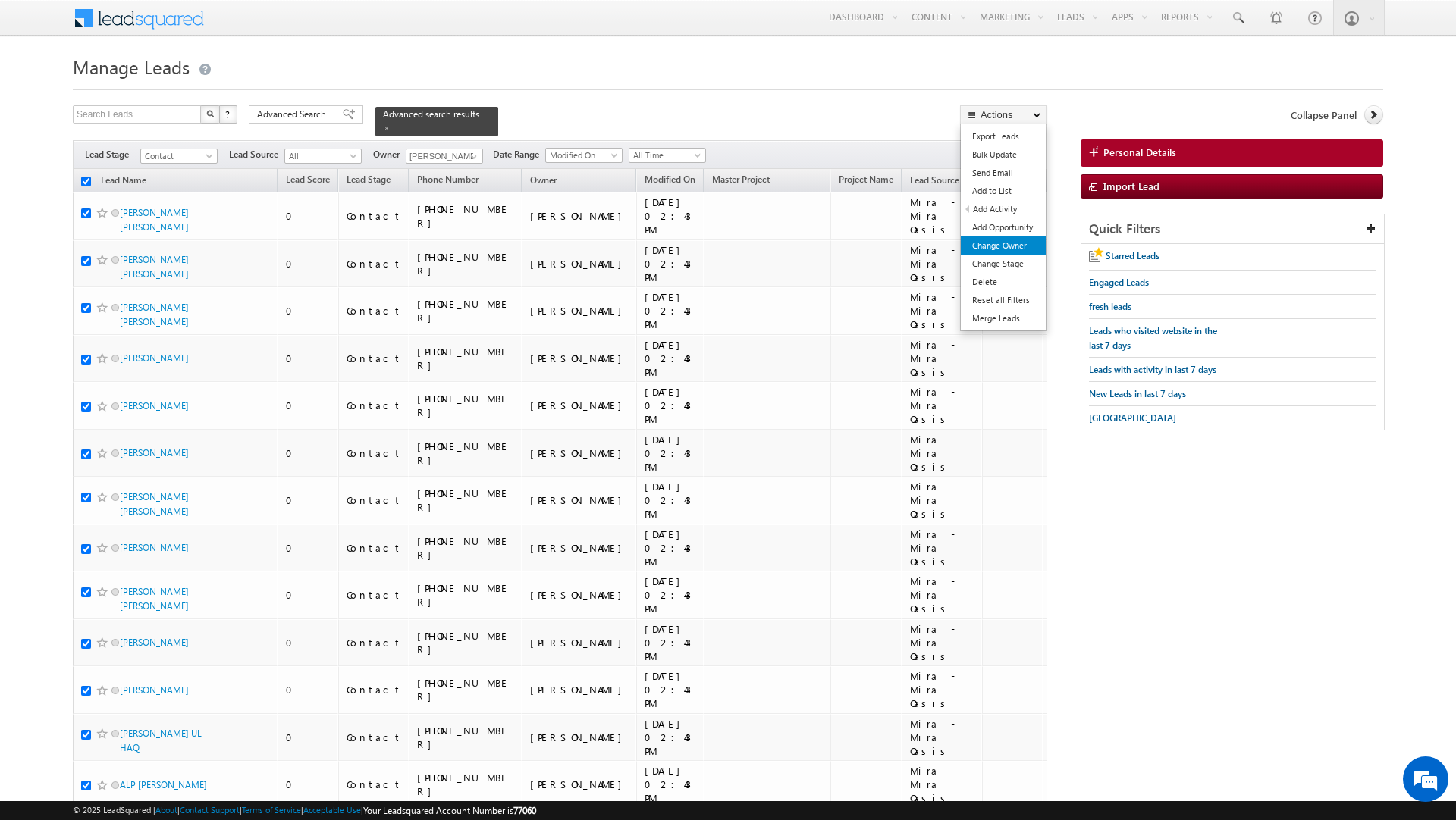
click at [1000, 247] on link "Change Owner" at bounding box center [1004, 246] width 86 height 18
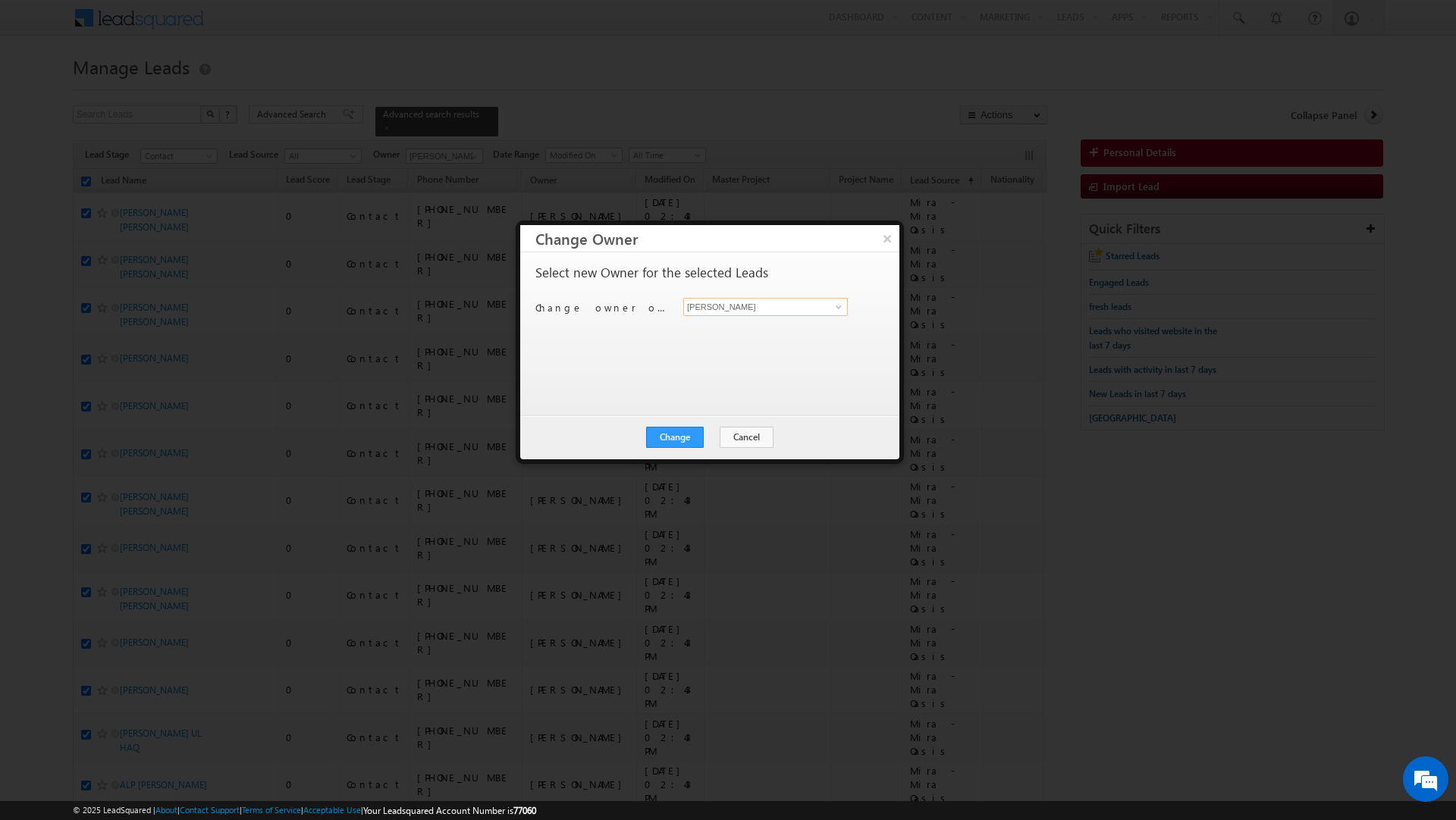
click at [743, 308] on input "[PERSON_NAME]" at bounding box center [766, 307] width 164 height 18
click at [730, 328] on link "Shaik Razak shaik.razak@indglobal.ae" at bounding box center [766, 331] width 164 height 29
click at [673, 439] on button "Change" at bounding box center [674, 437] width 58 height 21
click at [723, 439] on button "Close" at bounding box center [712, 437] width 49 height 21
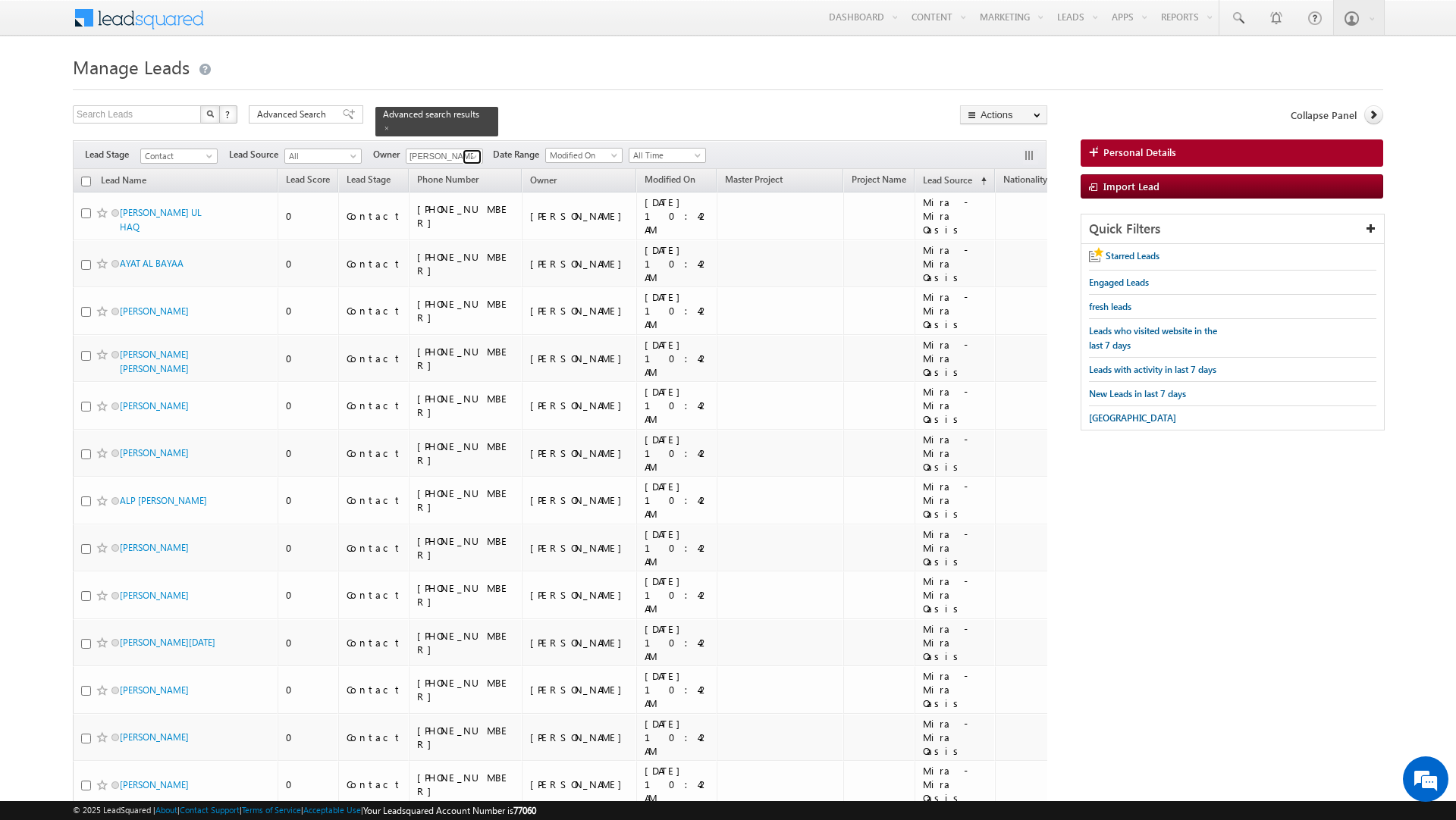
click at [471, 151] on span at bounding box center [474, 157] width 12 height 12
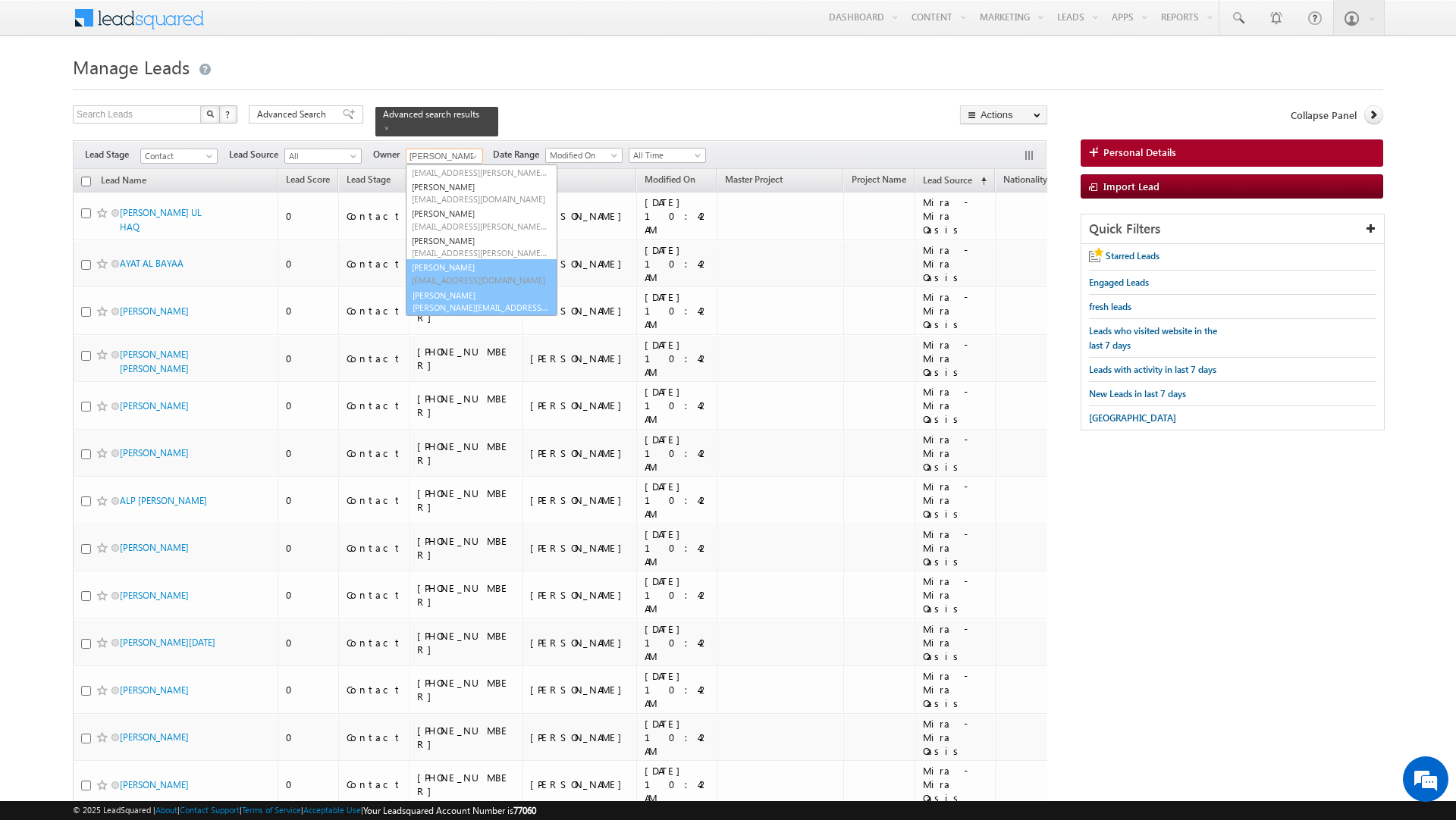
scroll to position [101, 0]
click at [477, 291] on link "Vratika Soni vratika.soni@indglobal.ae" at bounding box center [481, 302] width 152 height 29
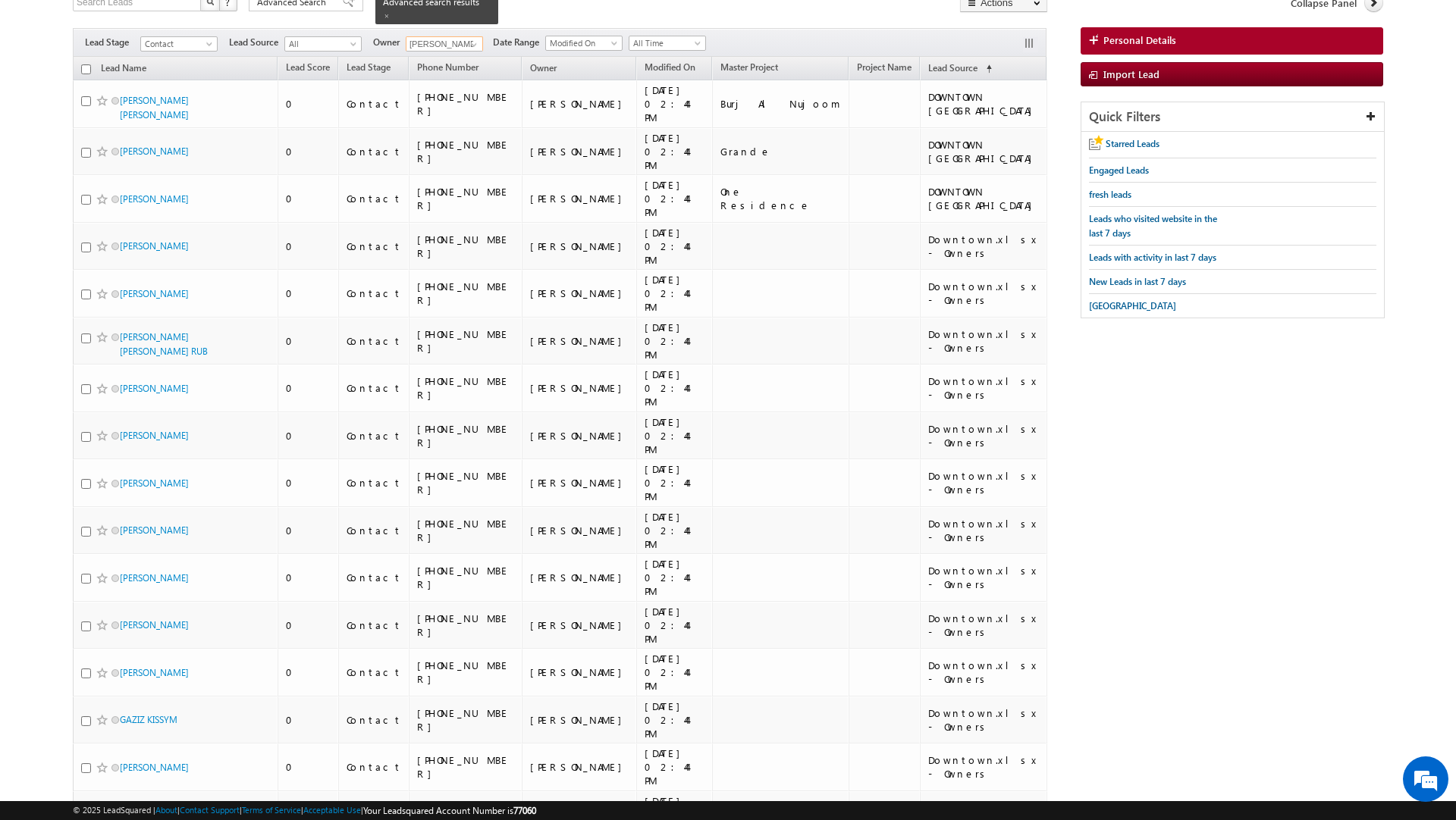
scroll to position [0, 0]
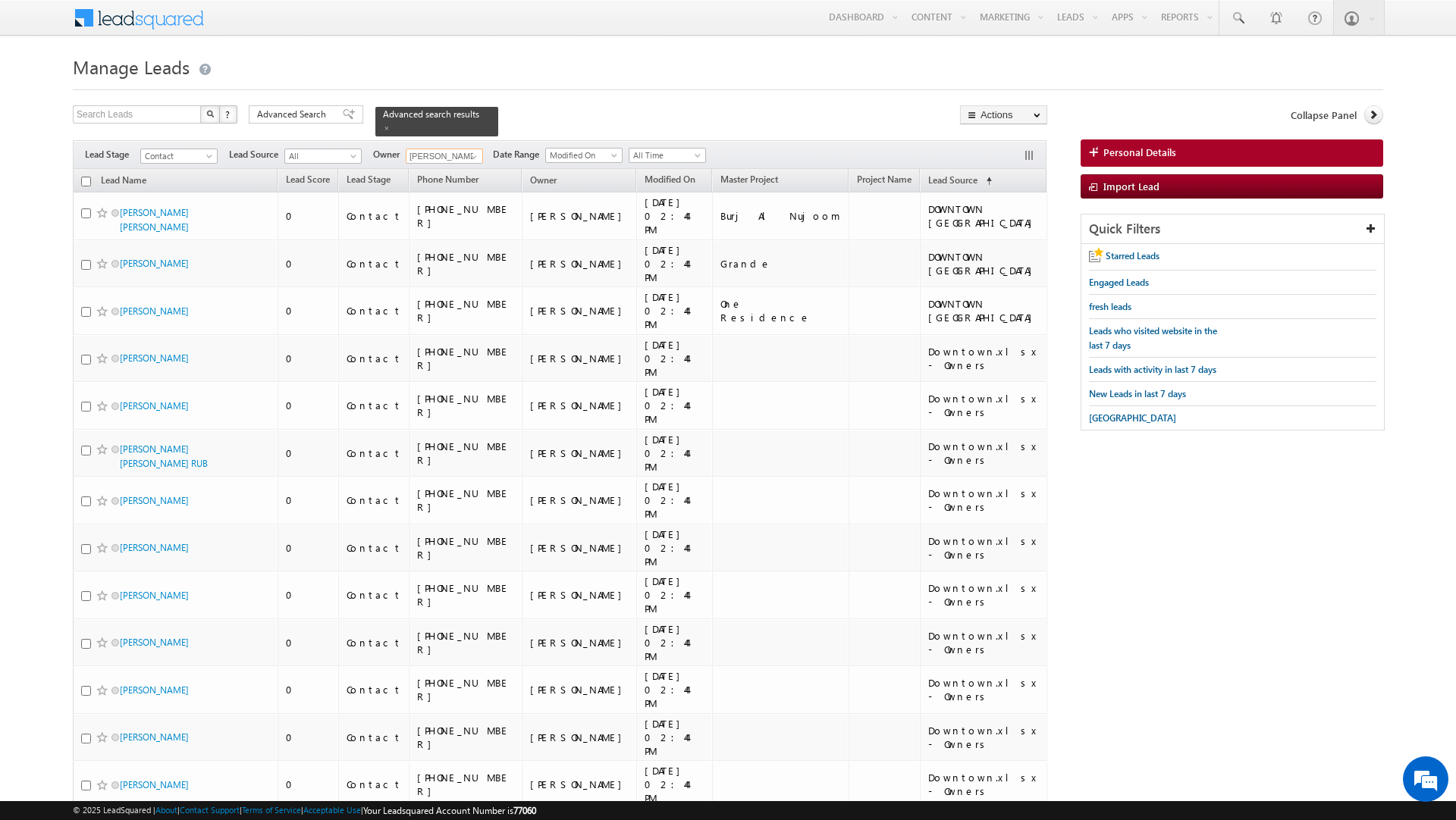
click at [90, 177] on input "checkbox" at bounding box center [86, 182] width 10 height 10
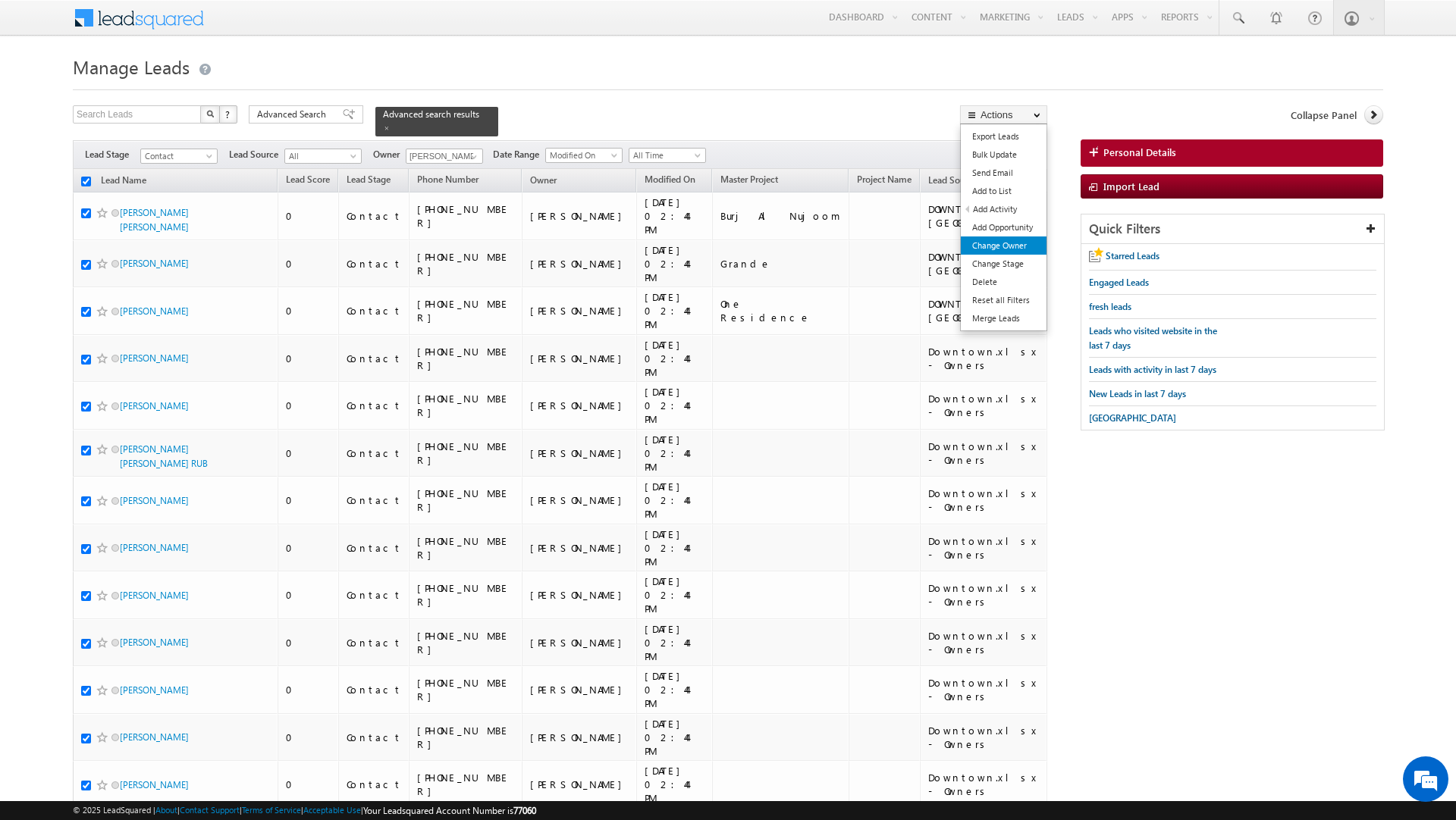
click at [991, 247] on link "Change Owner" at bounding box center [1004, 246] width 86 height 18
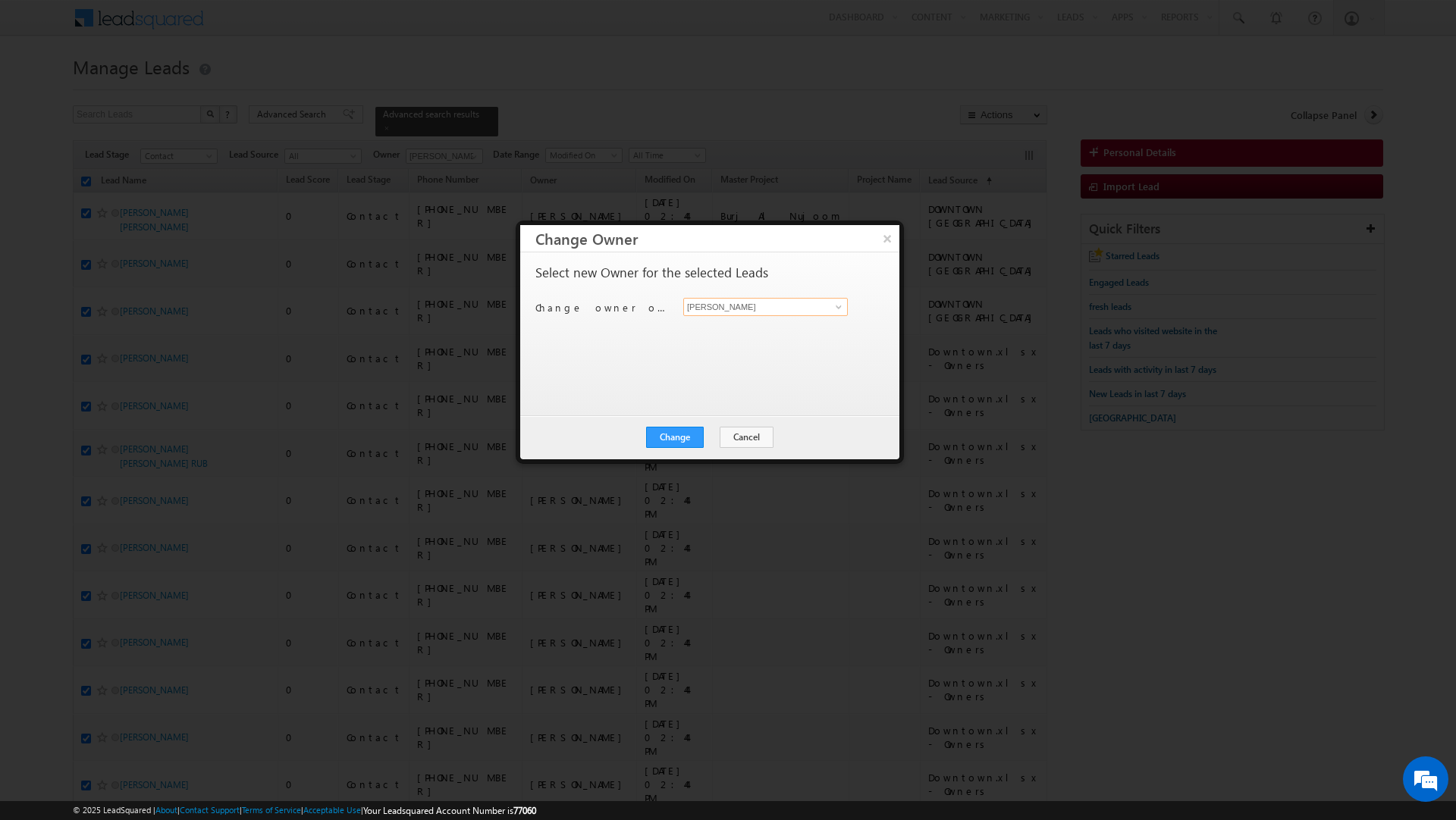
click at [748, 306] on input "[PERSON_NAME]" at bounding box center [766, 307] width 164 height 18
click at [737, 436] on button "Cancel" at bounding box center [746, 437] width 54 height 21
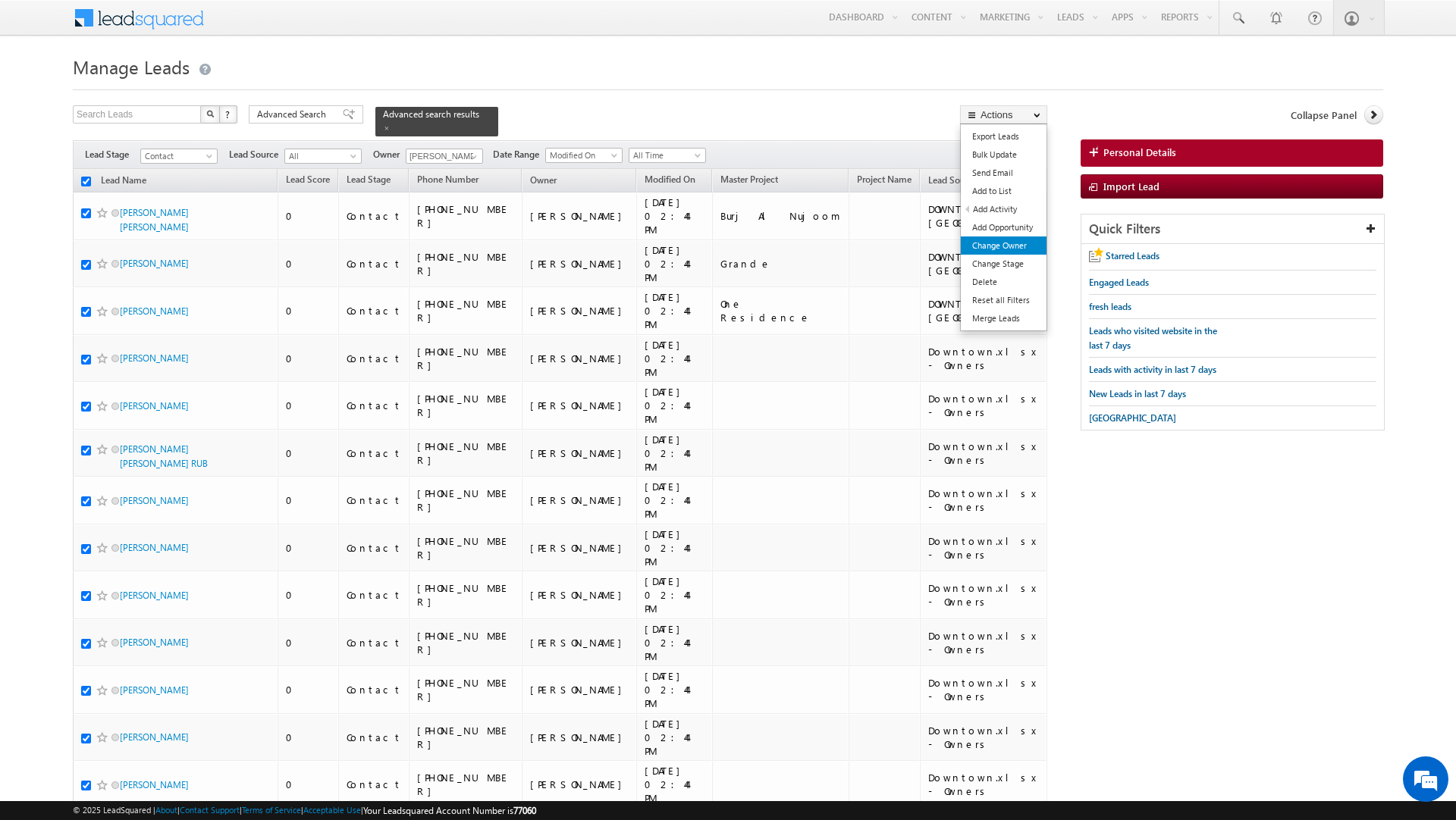
click at [998, 247] on link "Change Owner" at bounding box center [1004, 246] width 86 height 18
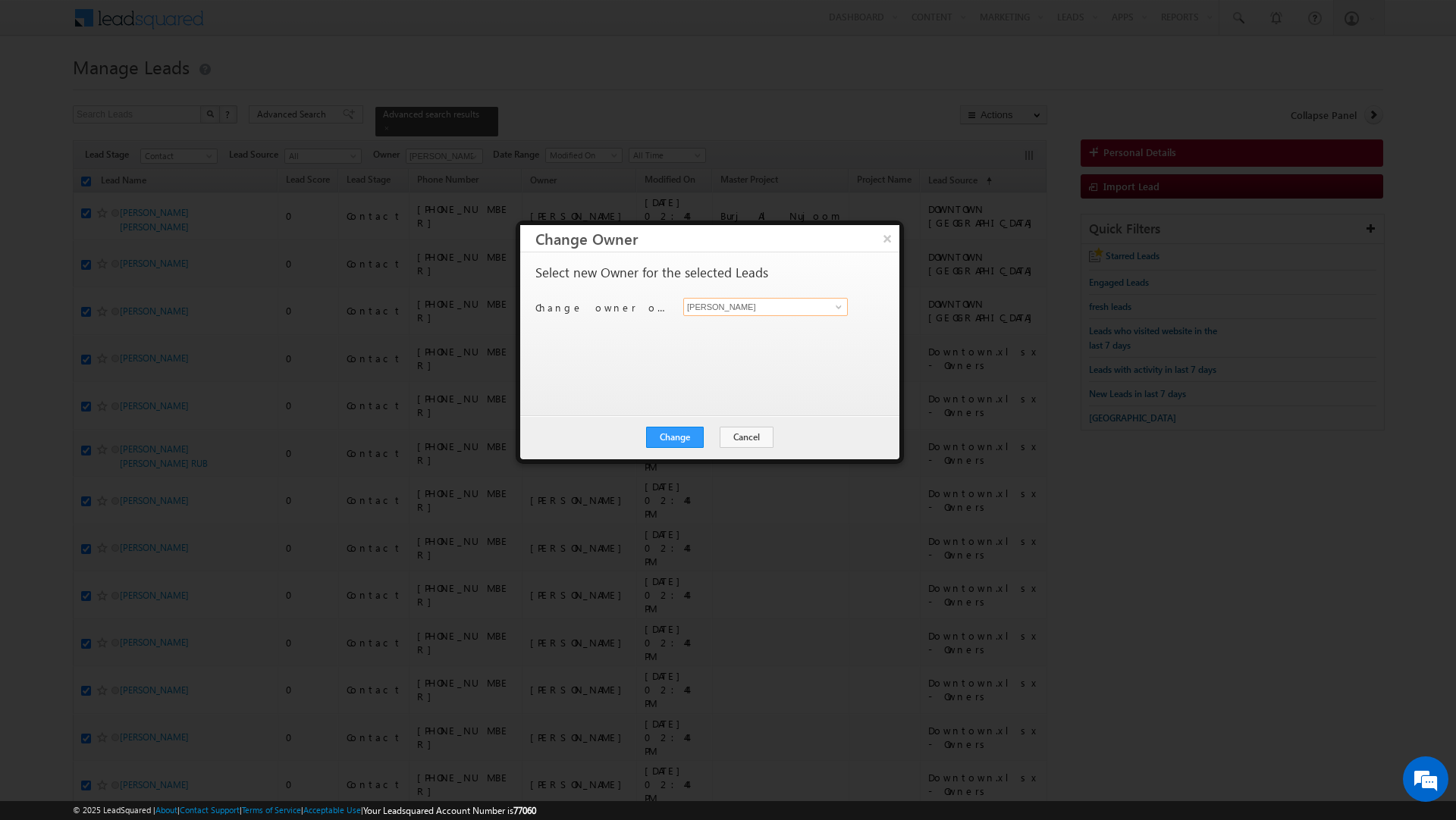
click at [786, 309] on input "[PERSON_NAME]" at bounding box center [766, 307] width 164 height 18
click at [783, 335] on span "vratika.soni@indglobal.ae" at bounding box center [757, 338] width 137 height 12
click at [668, 436] on button "Change" at bounding box center [674, 437] width 58 height 21
click at [711, 429] on button "Close" at bounding box center [712, 437] width 49 height 21
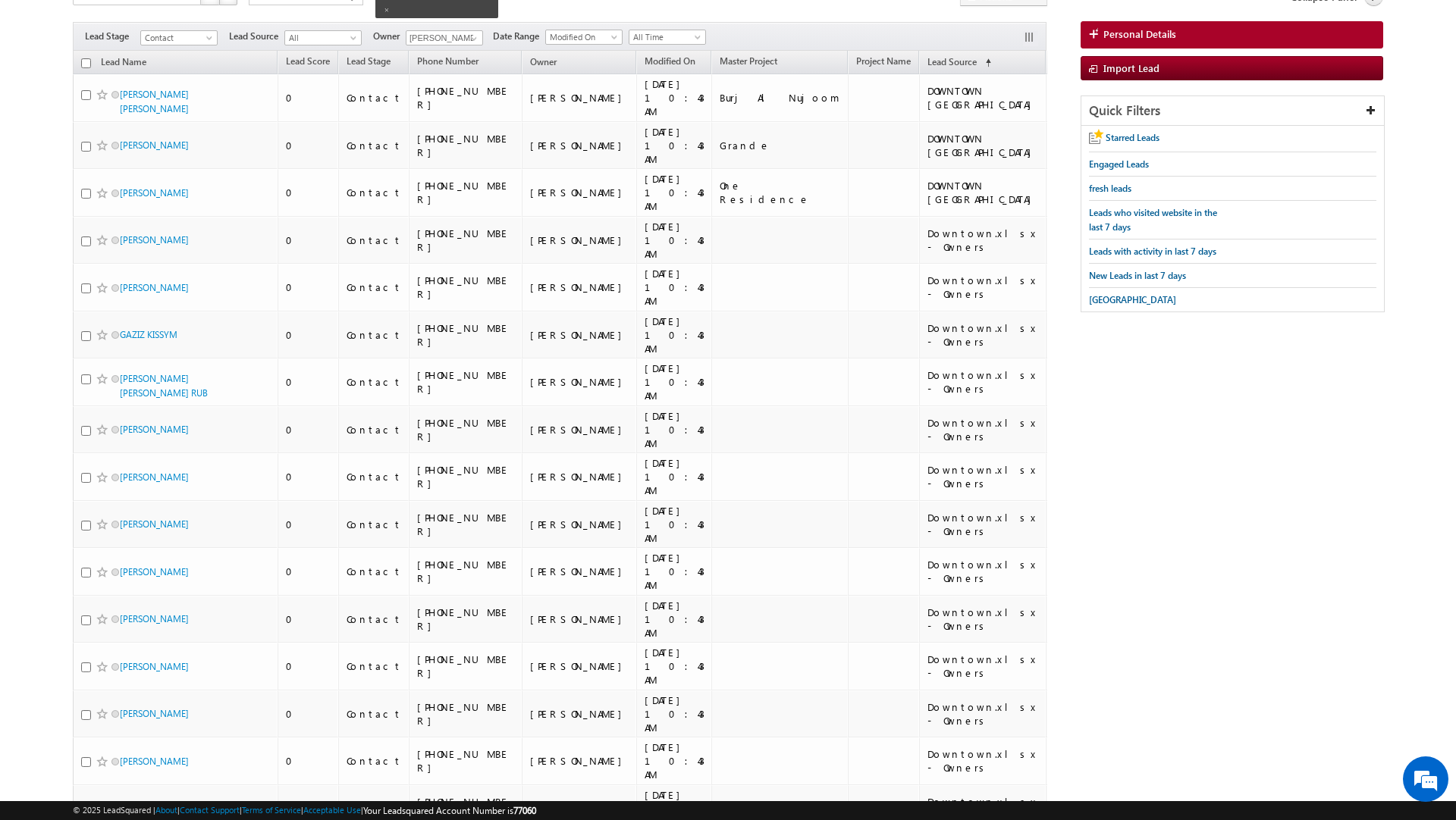
scroll to position [7504, 0]
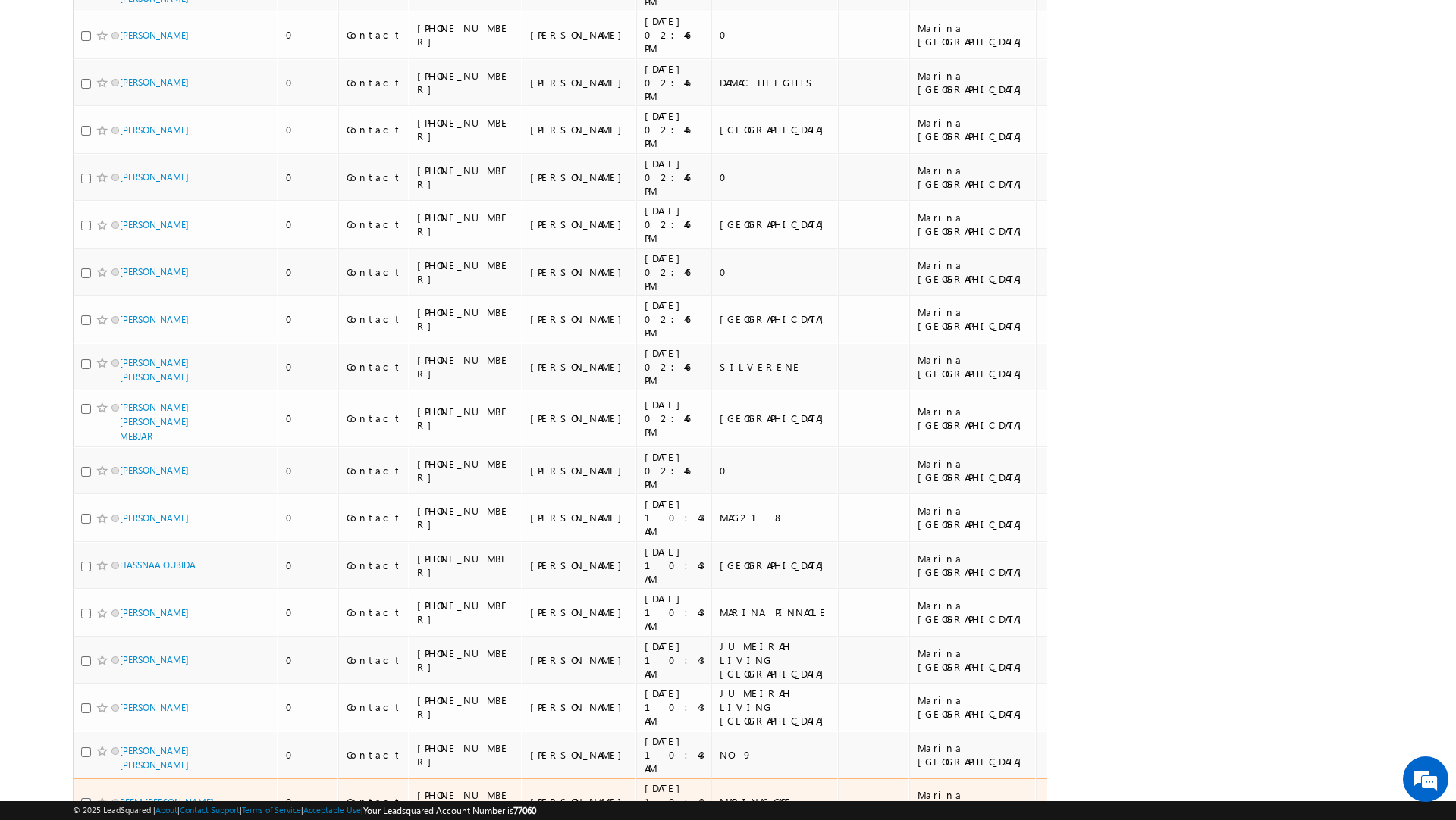
scroll to position [0, 0]
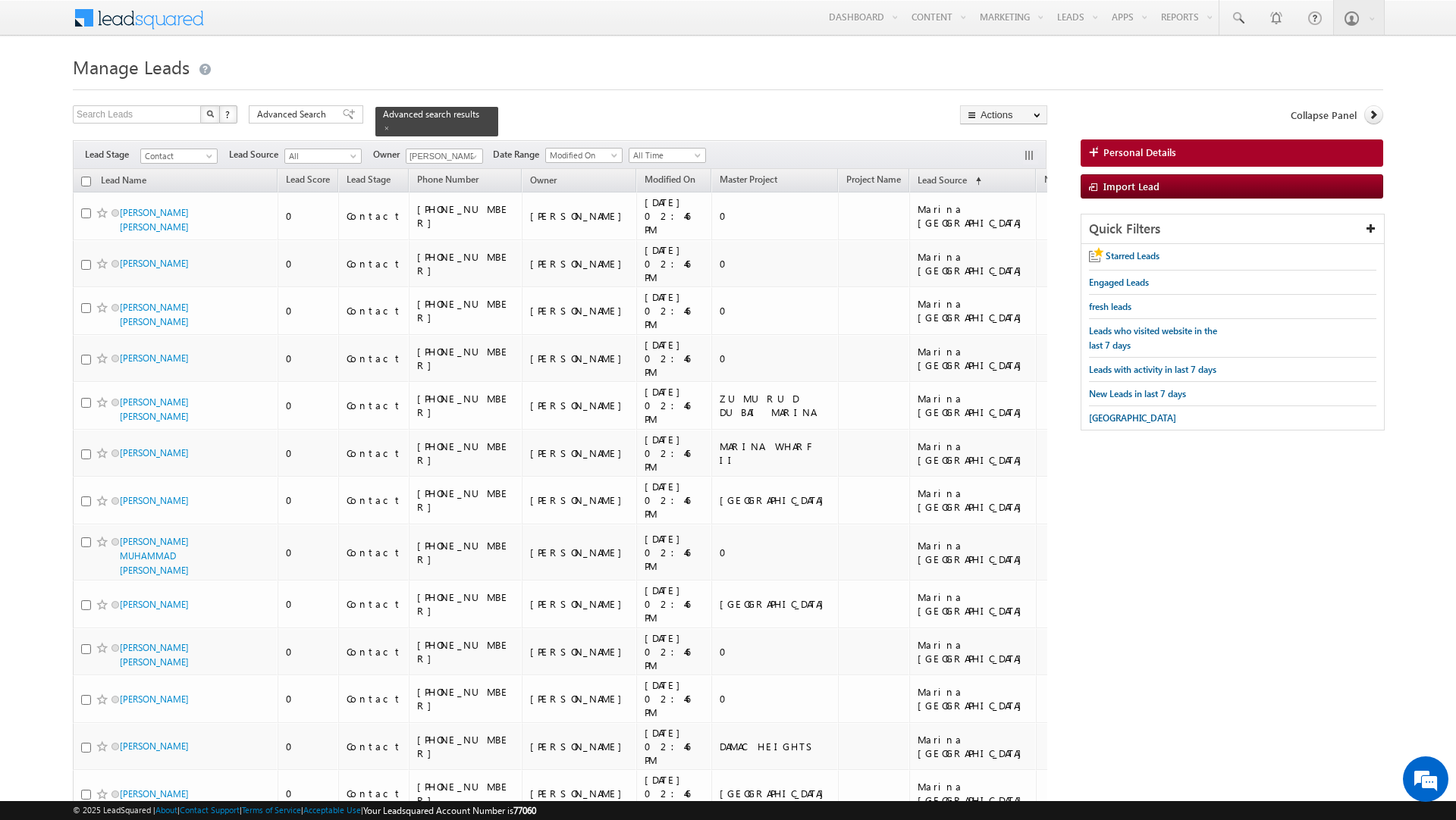
click at [84, 177] on input "checkbox" at bounding box center [86, 182] width 10 height 10
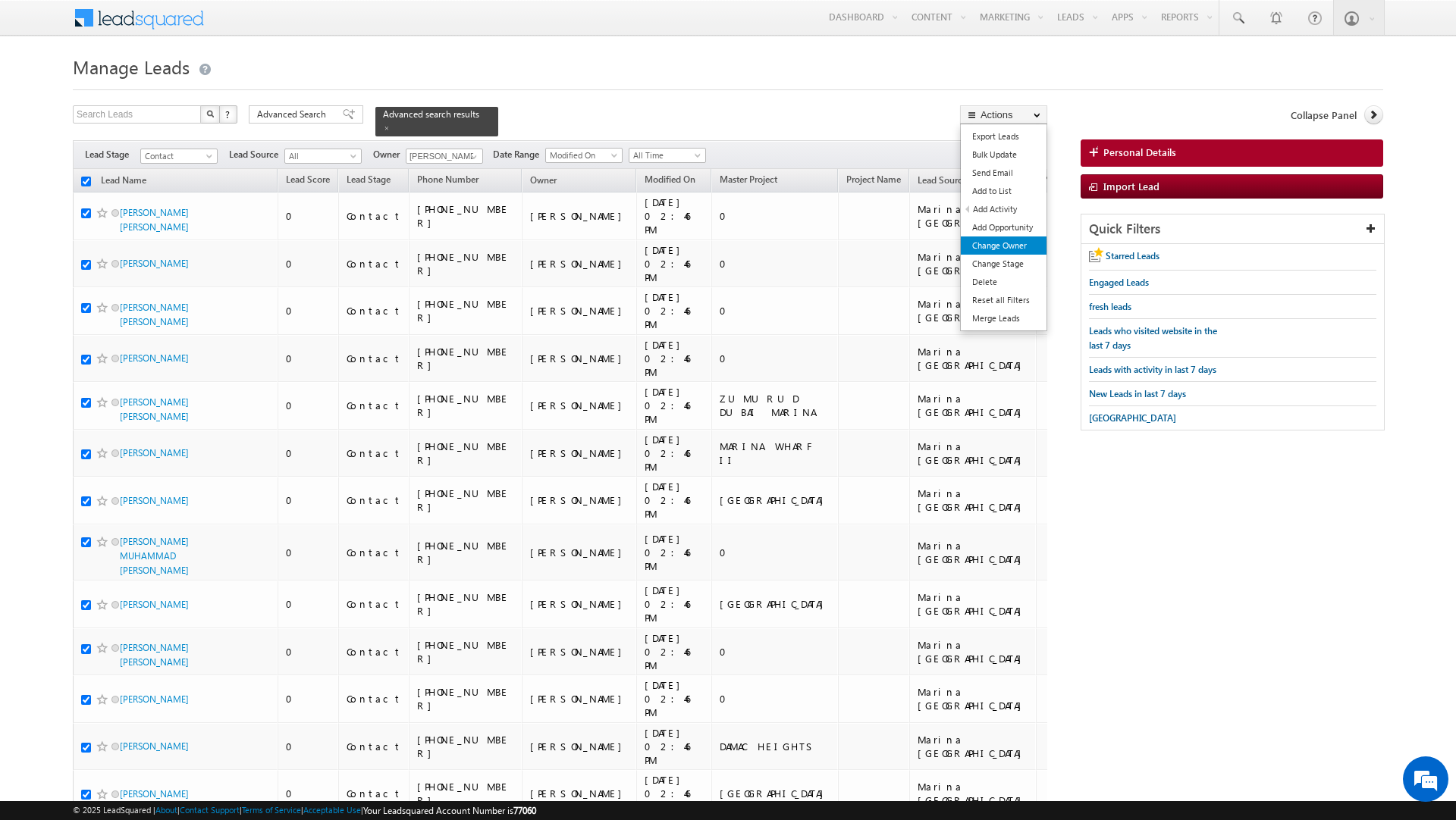
click at [1021, 250] on link "Change Owner" at bounding box center [1004, 246] width 86 height 18
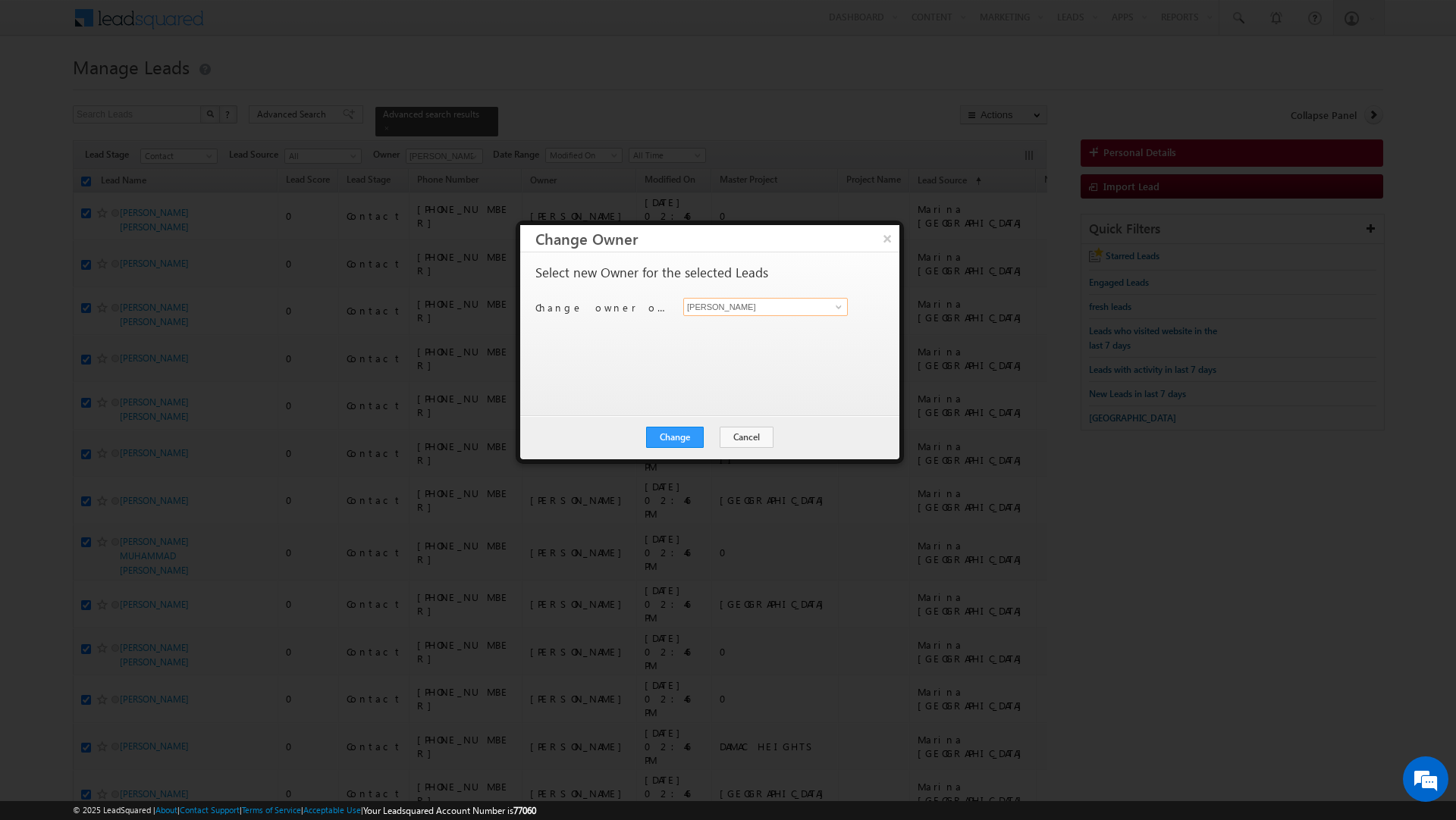
click at [793, 310] on input "[PERSON_NAME]" at bounding box center [766, 307] width 164 height 18
click at [746, 335] on span "vratika.soni@indglobal.ae" at bounding box center [757, 338] width 137 height 12
click at [673, 438] on button "Change" at bounding box center [674, 437] width 58 height 21
click at [719, 437] on button "Close" at bounding box center [712, 437] width 49 height 21
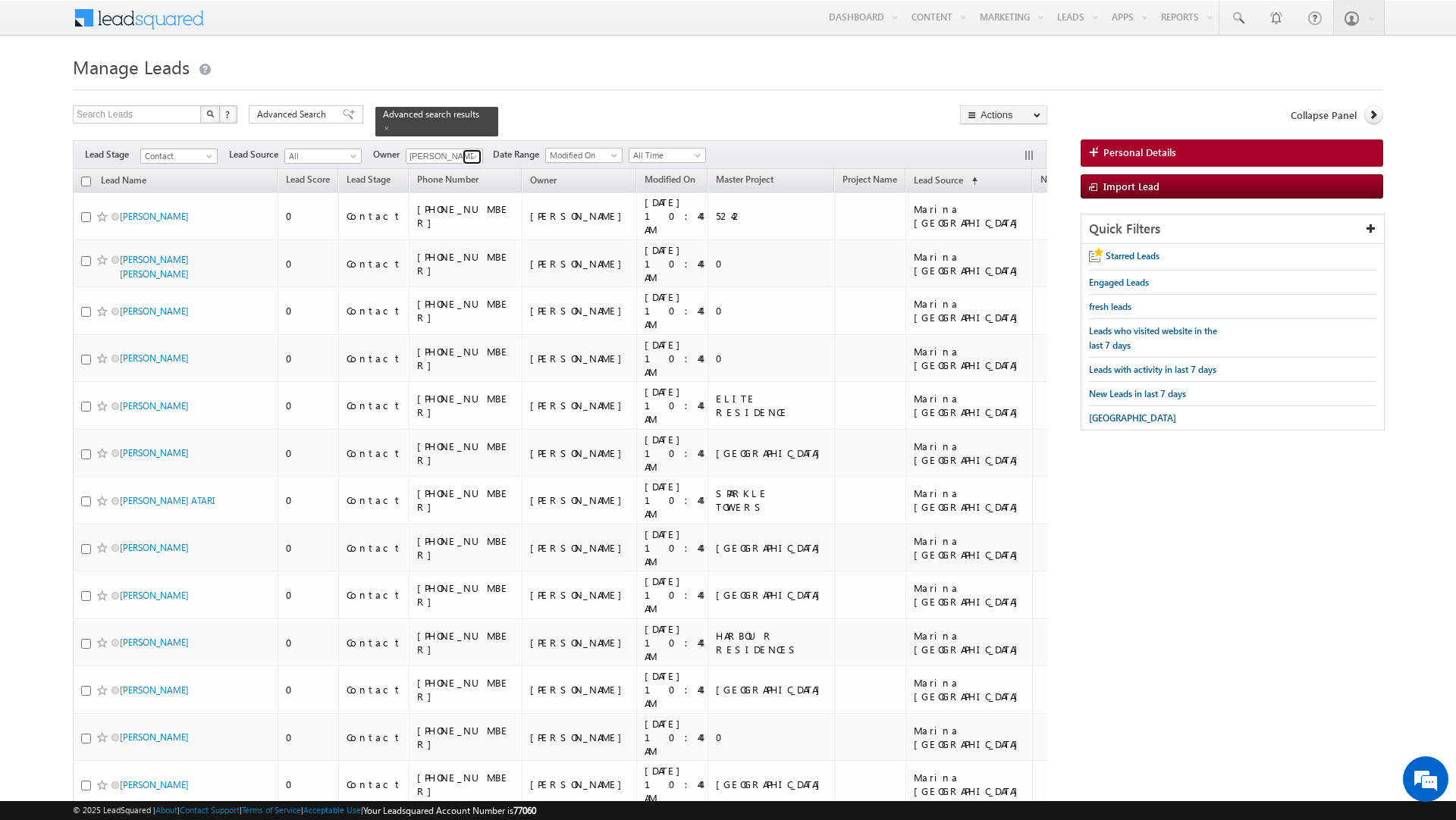
click at [471, 151] on span at bounding box center [474, 157] width 12 height 12
click at [450, 184] on link "Current User" at bounding box center [481, 189] width 152 height 18
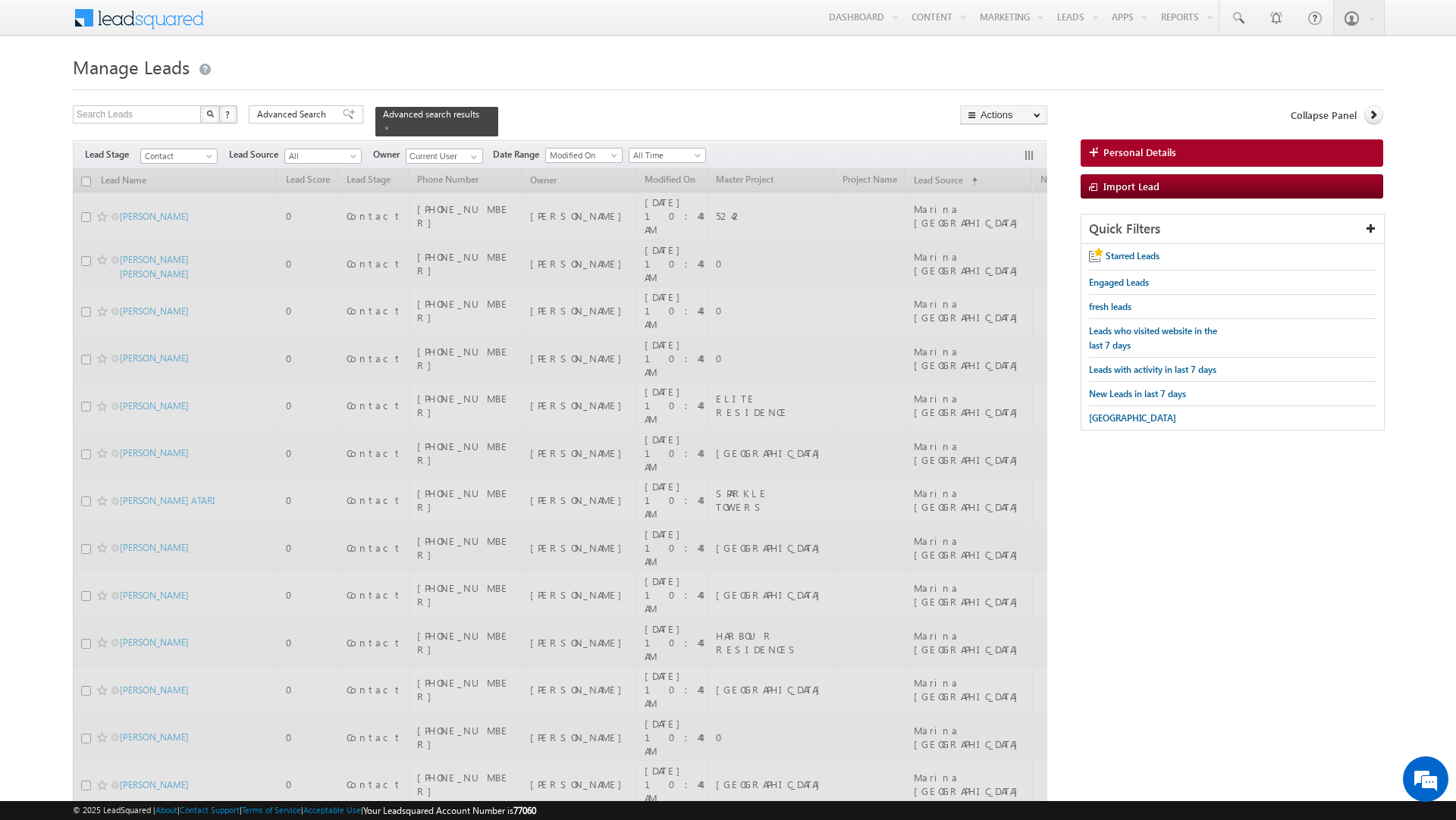
click at [527, 107] on div "Search Leads X ? 281 results found Advanced Search Advanced Search Advanced sea…" at bounding box center [560, 121] width 975 height 31
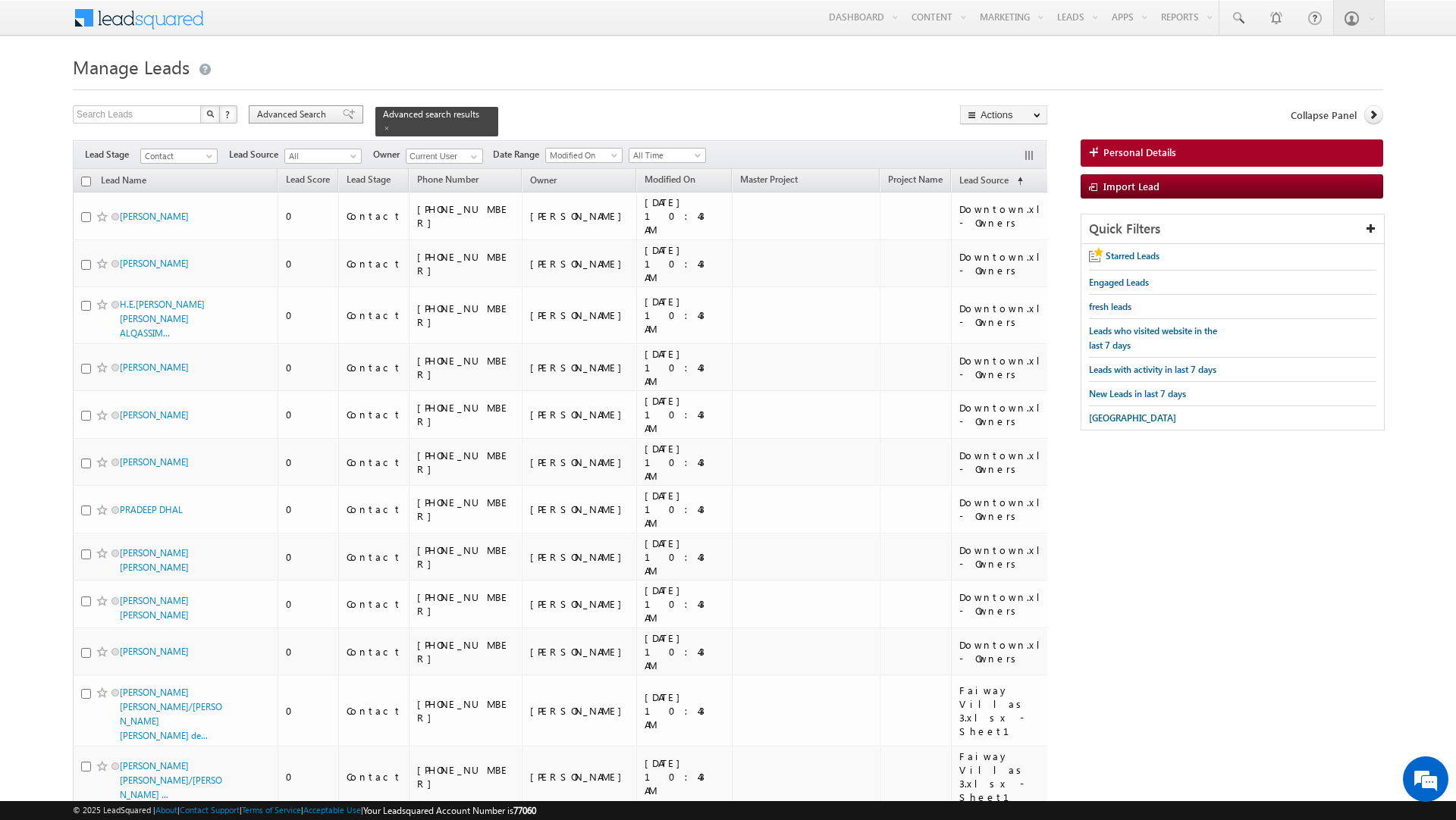
click at [324, 113] on span "Advanced Search" at bounding box center [294, 114] width 74 height 13
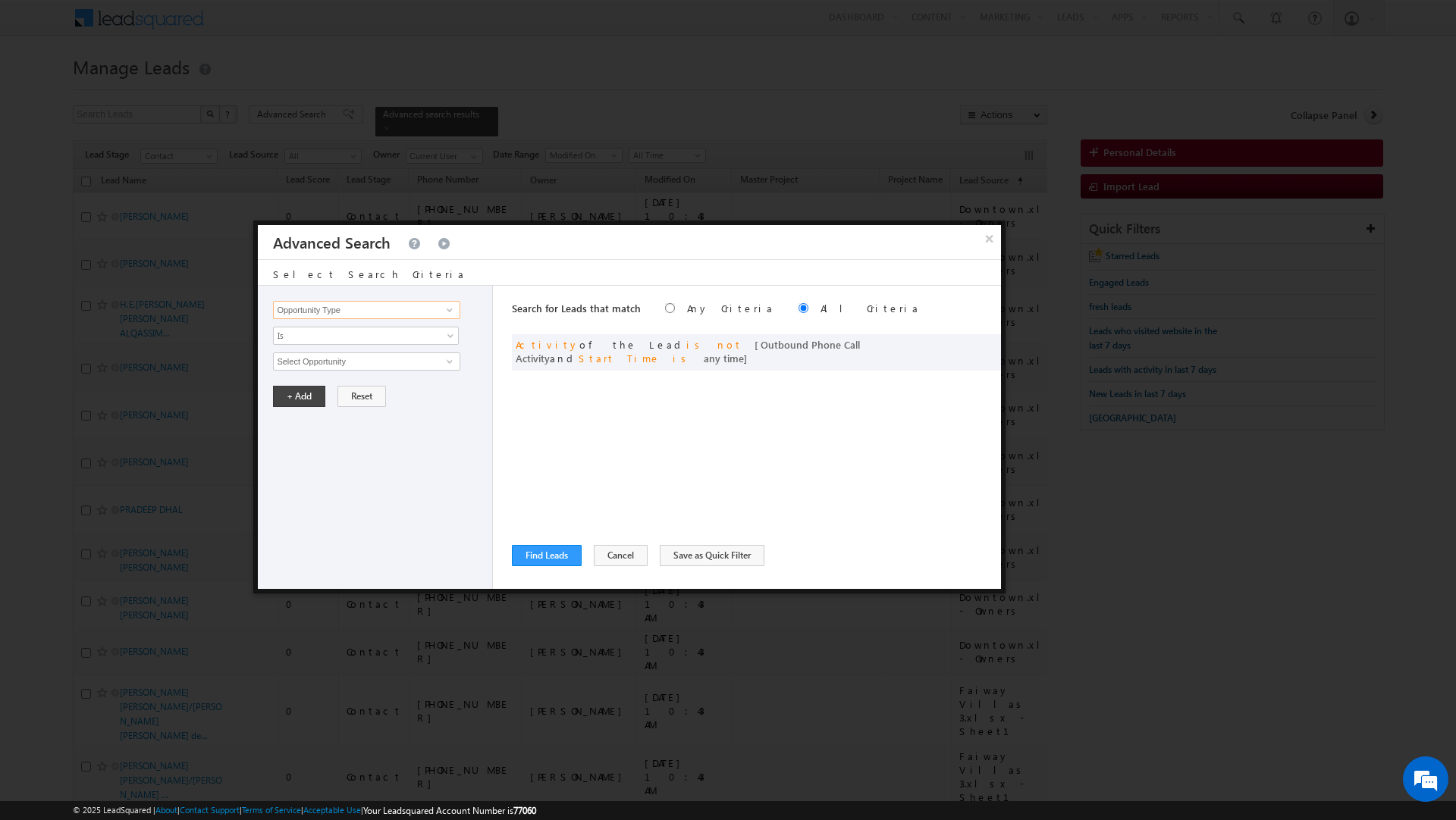
click at [307, 309] on input "Opportunity Type" at bounding box center [367, 310] width 186 height 18
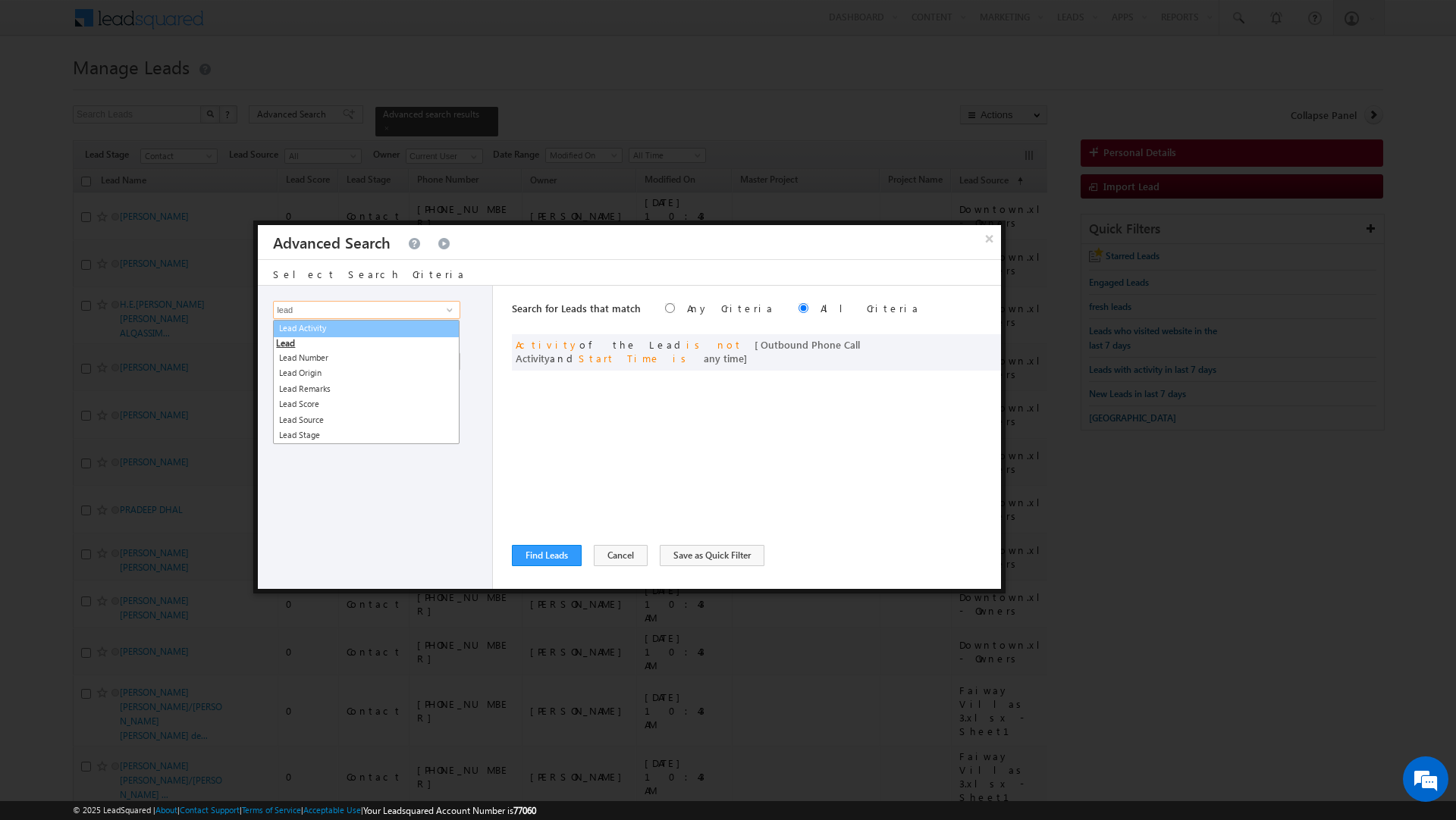
click at [309, 330] on link "Lead Activity" at bounding box center [367, 329] width 186 height 18
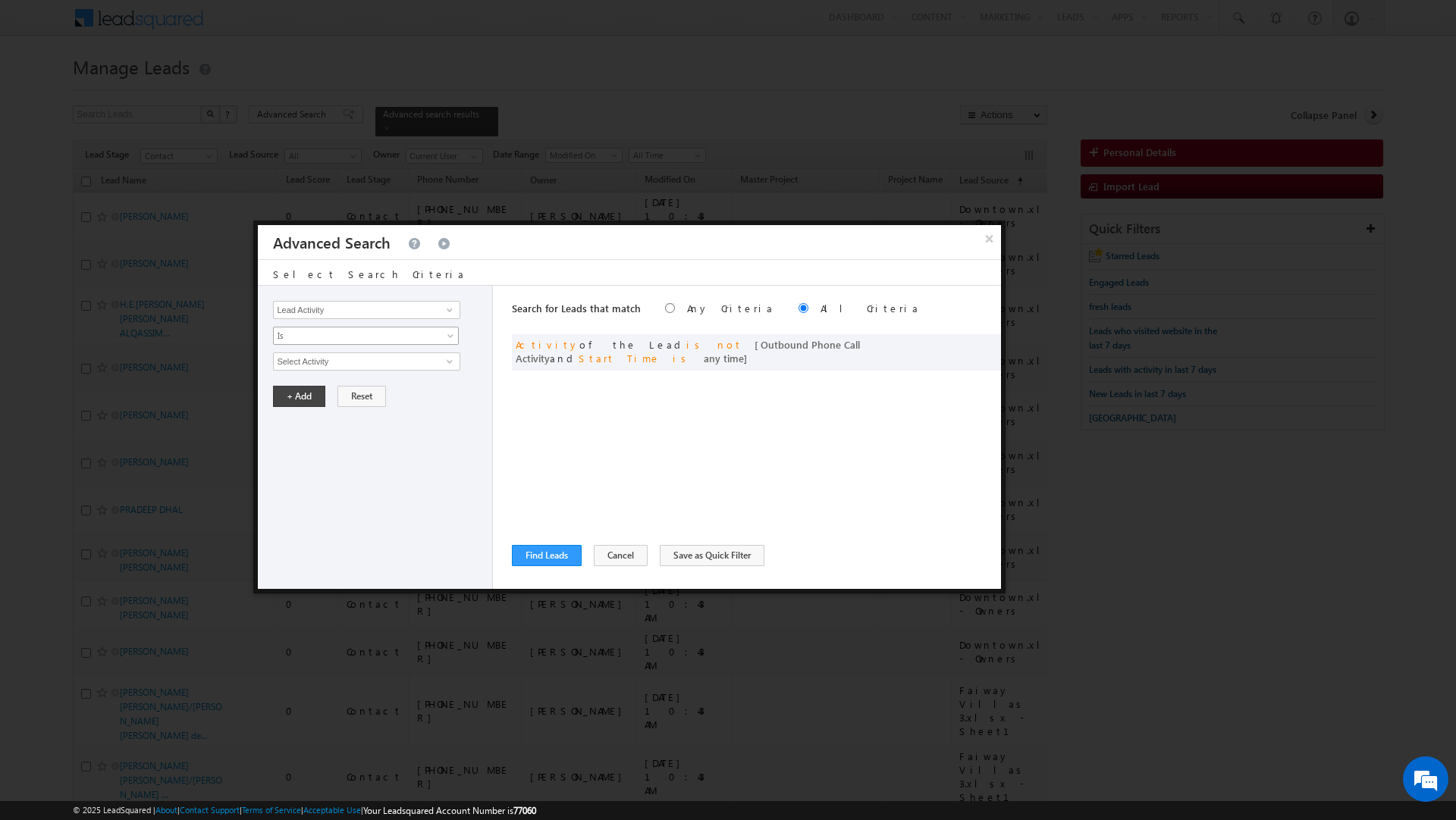
click at [309, 330] on span "Is" at bounding box center [356, 335] width 164 height 13
click at [304, 315] on input "Lead Activity" at bounding box center [367, 310] width 186 height 18
click at [278, 344] on link "Lead Source" at bounding box center [367, 342] width 186 height 18
click at [301, 361] on span "None Selected" at bounding box center [359, 361] width 172 height 17
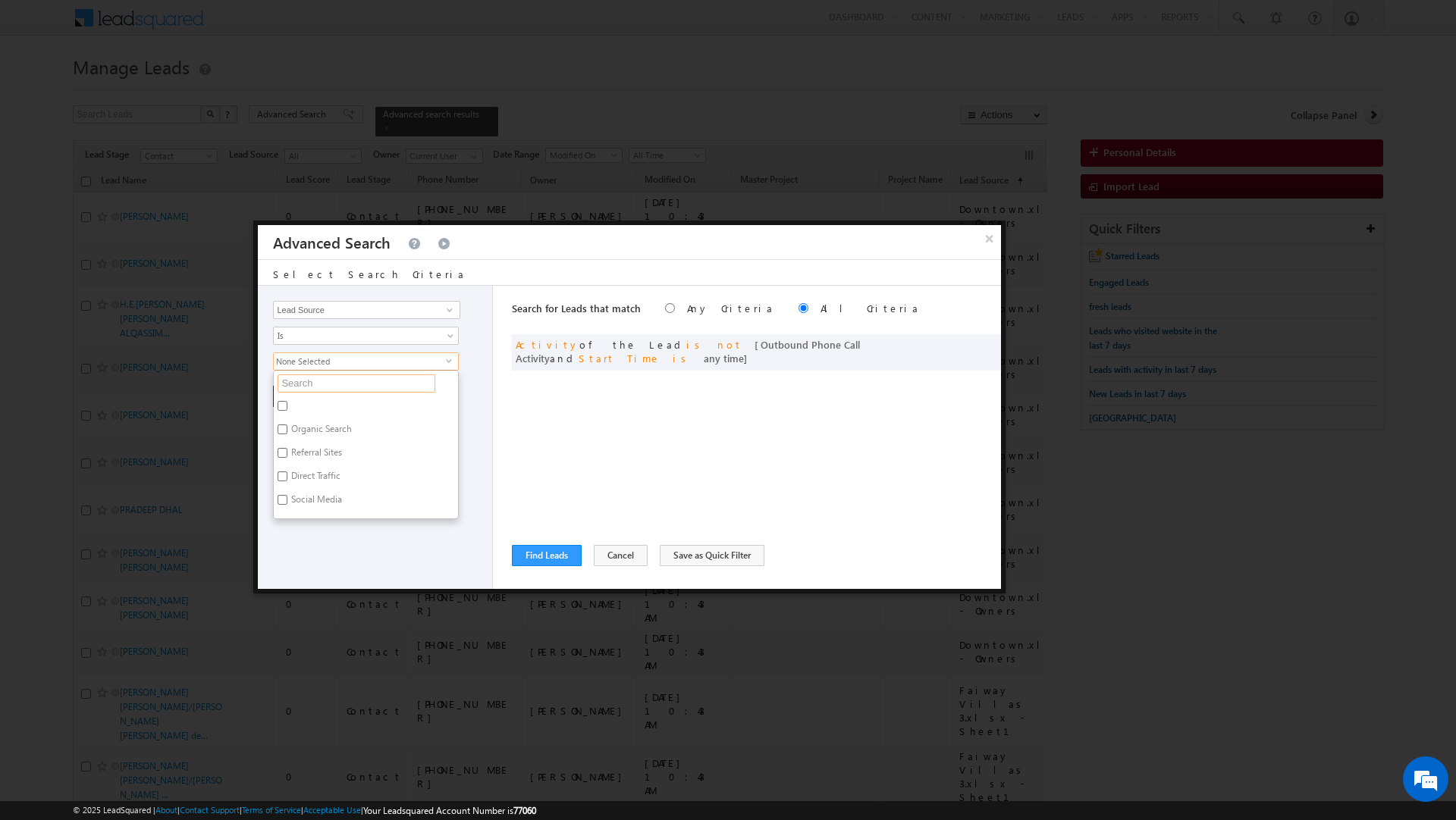
click at [314, 385] on input "text" at bounding box center [356, 384] width 158 height 18
click at [320, 409] on label "Arabian Ranches" at bounding box center [323, 408] width 99 height 23
click at [288, 409] on input "Arabian Ranches" at bounding box center [283, 406] width 10 height 10
click at [320, 431] on label "Arabian Ranches 3.xlsx - Sheet1" at bounding box center [352, 432] width 159 height 23
click at [288, 431] on input "Arabian Ranches 3.xlsx - Sheet1" at bounding box center [283, 429] width 10 height 10
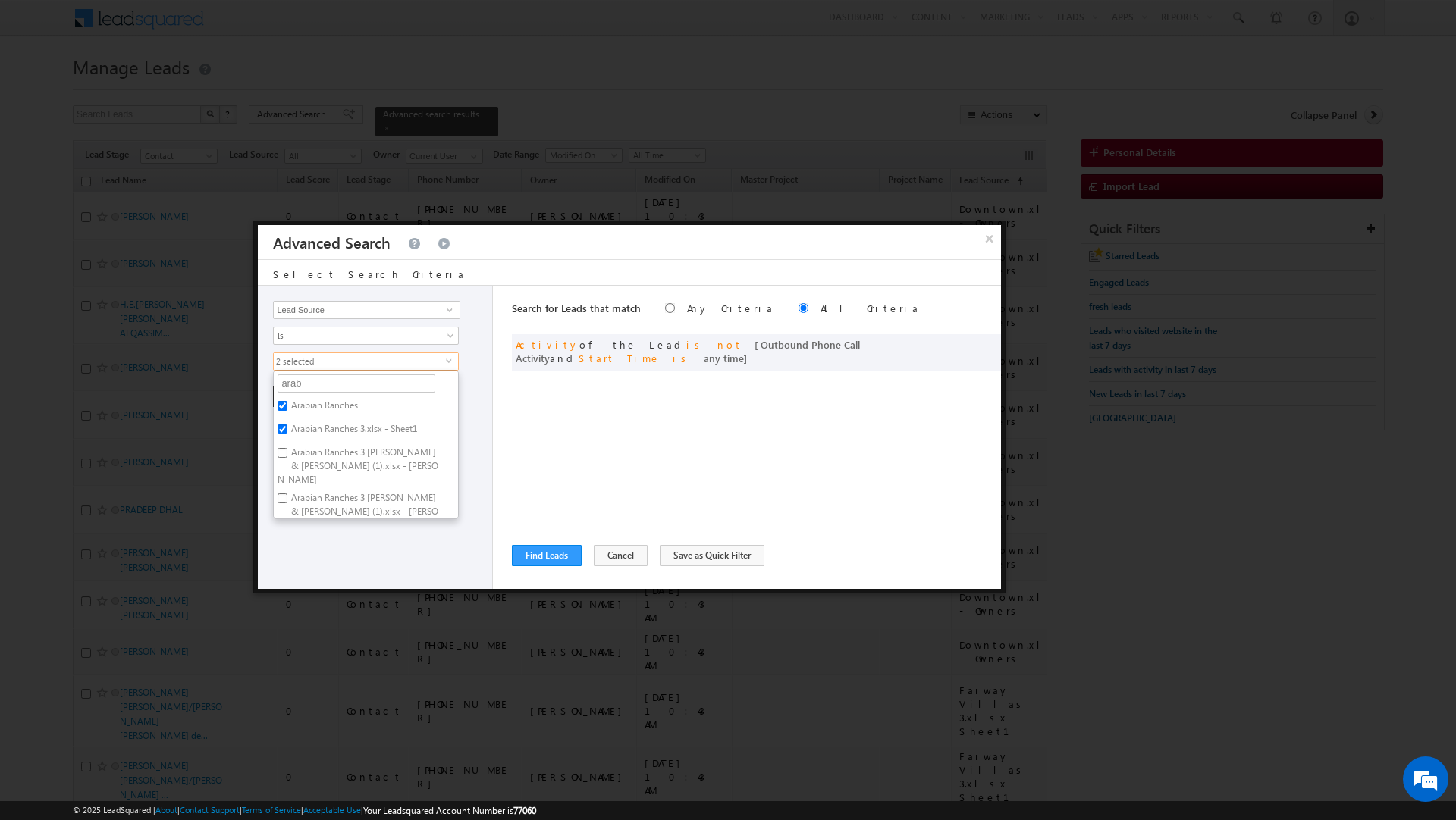
click at [320, 455] on label "Arabian Ranches 3 Elie Saab & Caya (1).xlsx - Elie Saab" at bounding box center [366, 466] width 185 height 45
click at [288, 455] on input "Arabian Ranches 3 Elie Saab & Caya (1).xlsx - Elie Saab" at bounding box center [283, 453] width 10 height 10
click at [315, 444] on label "Arabian Ranches 3 Elie Saab & Caya (1).xlsx - Caya" at bounding box center [366, 459] width 185 height 45
click at [288, 444] on input "Arabian Ranches 3 Elie Saab & Caya (1).xlsx - Caya" at bounding box center [283, 446] width 10 height 10
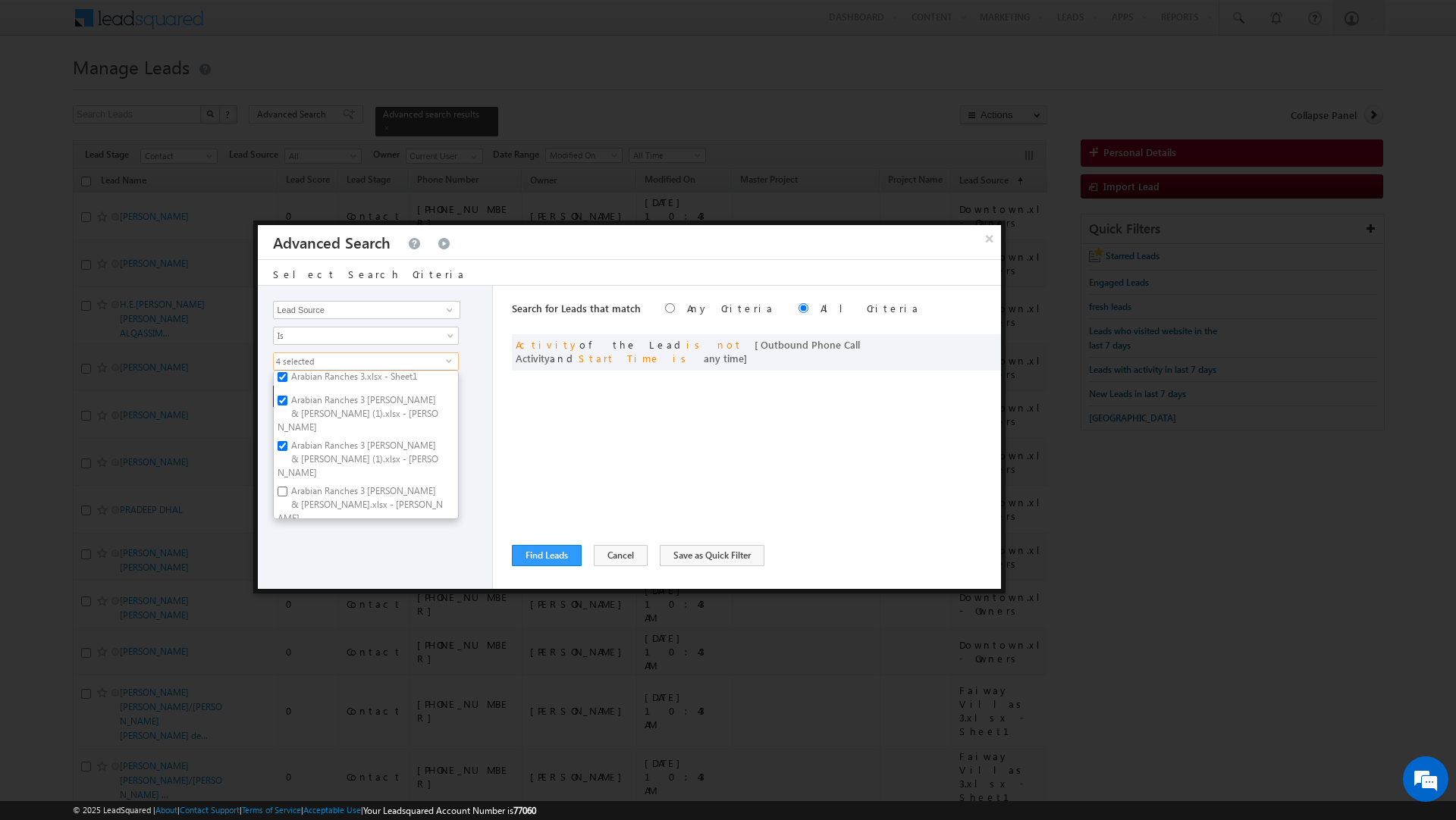
click at [318, 482] on label "Arabian Ranches 3 Elie Saab & Caya.xlsx - Caya" at bounding box center [366, 505] width 185 height 45
click at [288, 487] on input "Arabian Ranches 3 Elie Saab & Caya.xlsx - Caya" at bounding box center [283, 492] width 10 height 10
click at [320, 527] on label "Arabian Ranches 3 Elie Saab & Caya.xlsx - Elie Saab" at bounding box center [366, 550] width 185 height 45
click at [288, 532] on input "Arabian Ranches 3 Elie Saab & Caya.xlsx - Elie Saab" at bounding box center [283, 537] width 10 height 10
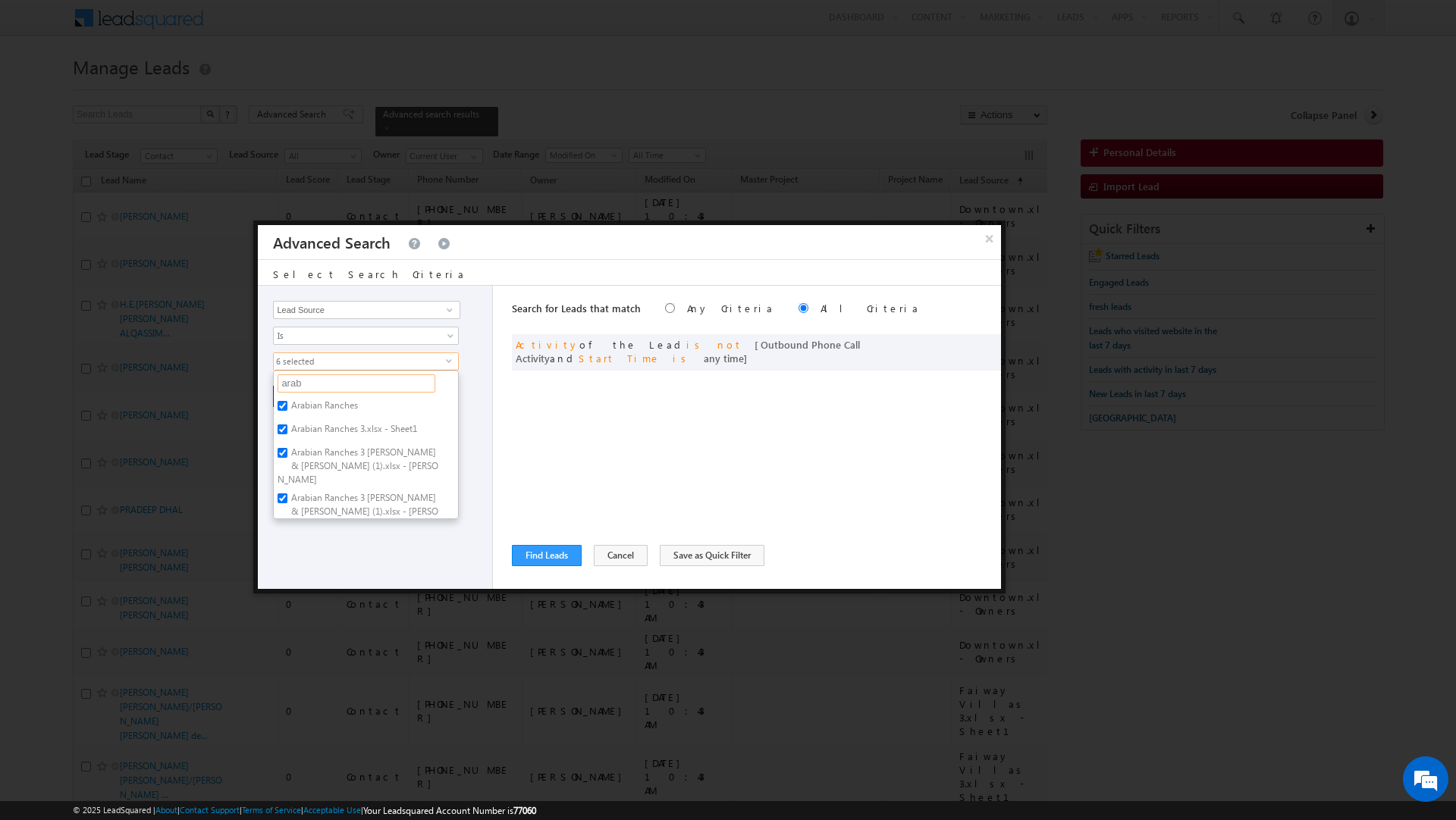
click at [291, 384] on input "arab" at bounding box center [356, 384] width 158 height 18
click at [298, 407] on label "Serena F April 2024 SVRxlsx.xlsx - Sheet1" at bounding box center [366, 413] width 185 height 32
click at [288, 407] on input "Serena F April 2024 SVRxlsx.xlsx - Sheet1" at bounding box center [283, 406] width 10 height 10
click at [299, 435] on label "Haven Serenity Tranquility Sanctuary By Aldar.xlsx - Sheet1" at bounding box center [366, 444] width 185 height 32
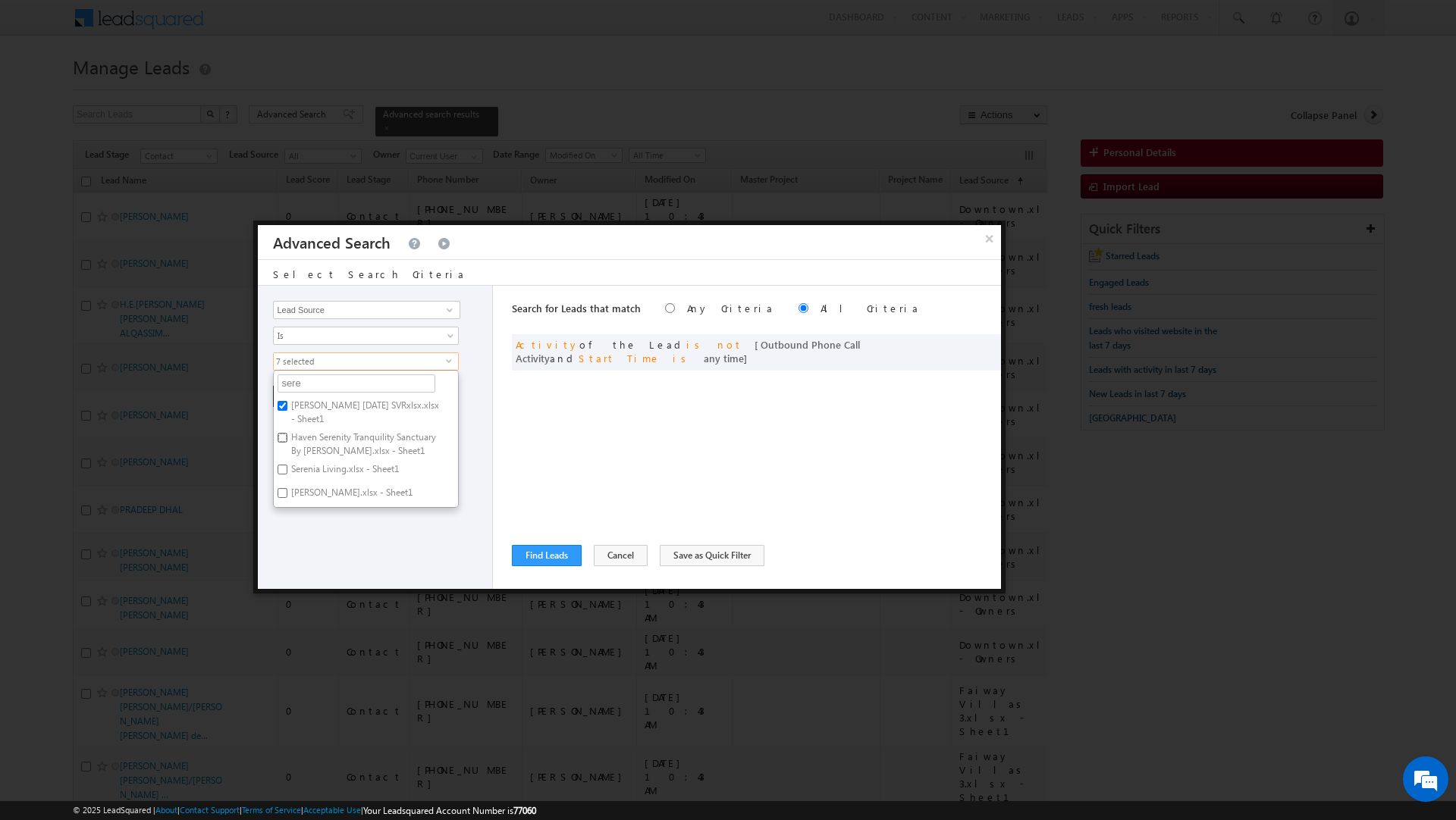
click at [288, 435] on input "Haven Serenity Tranquility Sanctuary By Aldar.xlsx - Sheet1" at bounding box center [283, 438] width 10 height 10
click at [304, 470] on label "Serenia Living.xlsx - Sheet1" at bounding box center [343, 472] width 140 height 23
click at [288, 470] on input "Serenia Living.xlsx - Sheet1" at bounding box center [283, 470] width 10 height 10
click at [307, 495] on label "Serena.xlsx - Sheet1" at bounding box center [351, 496] width 154 height 23
click at [288, 495] on input "Serena.xlsx - Sheet1" at bounding box center [283, 493] width 10 height 10
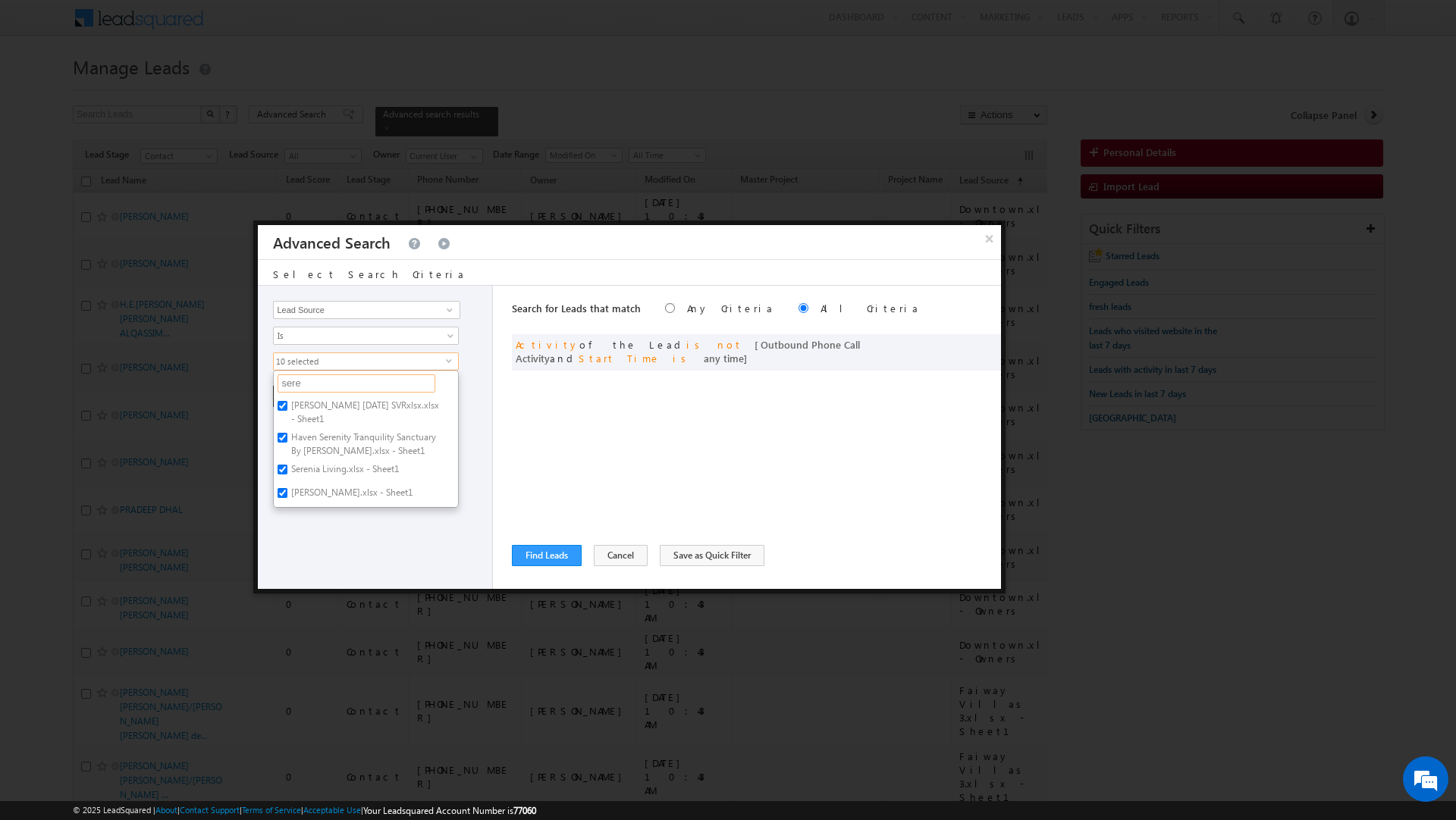
click at [292, 384] on input "sere" at bounding box center [356, 384] width 158 height 18
click at [293, 403] on label "JVC" at bounding box center [296, 408] width 46 height 23
click at [288, 403] on input "JVC" at bounding box center [283, 406] width 10 height 10
click at [299, 431] on label "INDG_JVC_2025" at bounding box center [320, 432] width 93 height 23
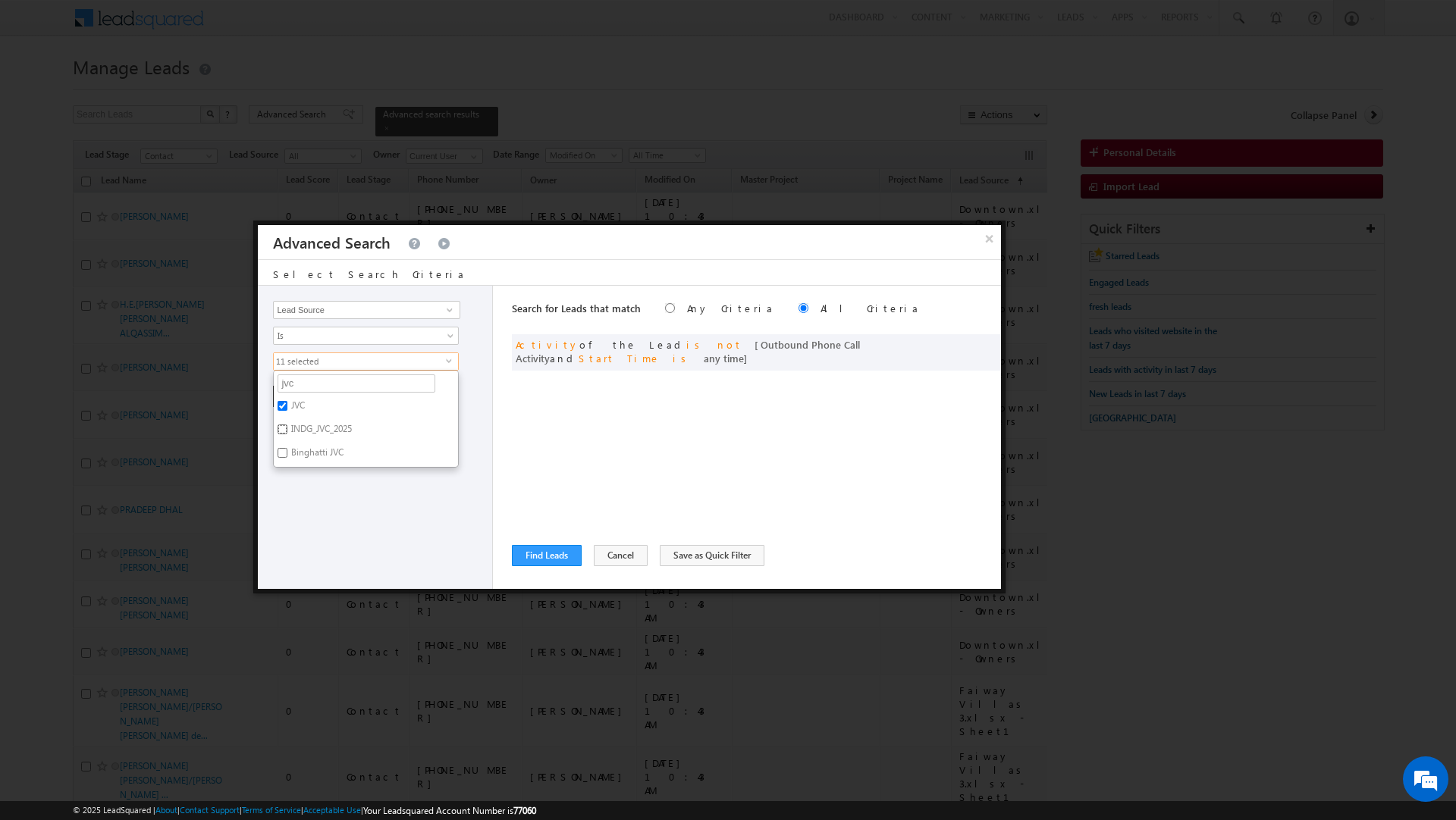
click at [288, 431] on input "INDG_JVC_2025" at bounding box center [283, 429] width 10 height 10
click at [320, 459] on label "Binghatti JVC" at bounding box center [315, 455] width 85 height 23
click at [288, 458] on input "Binghatti JVC" at bounding box center [283, 453] width 10 height 10
click at [321, 482] on div "Opportunity Type Lead Activity Task Sales Group Prospect Id Address 1 Address 2…" at bounding box center [375, 438] width 235 height 304
click at [299, 392] on button "+ Add" at bounding box center [299, 396] width 52 height 21
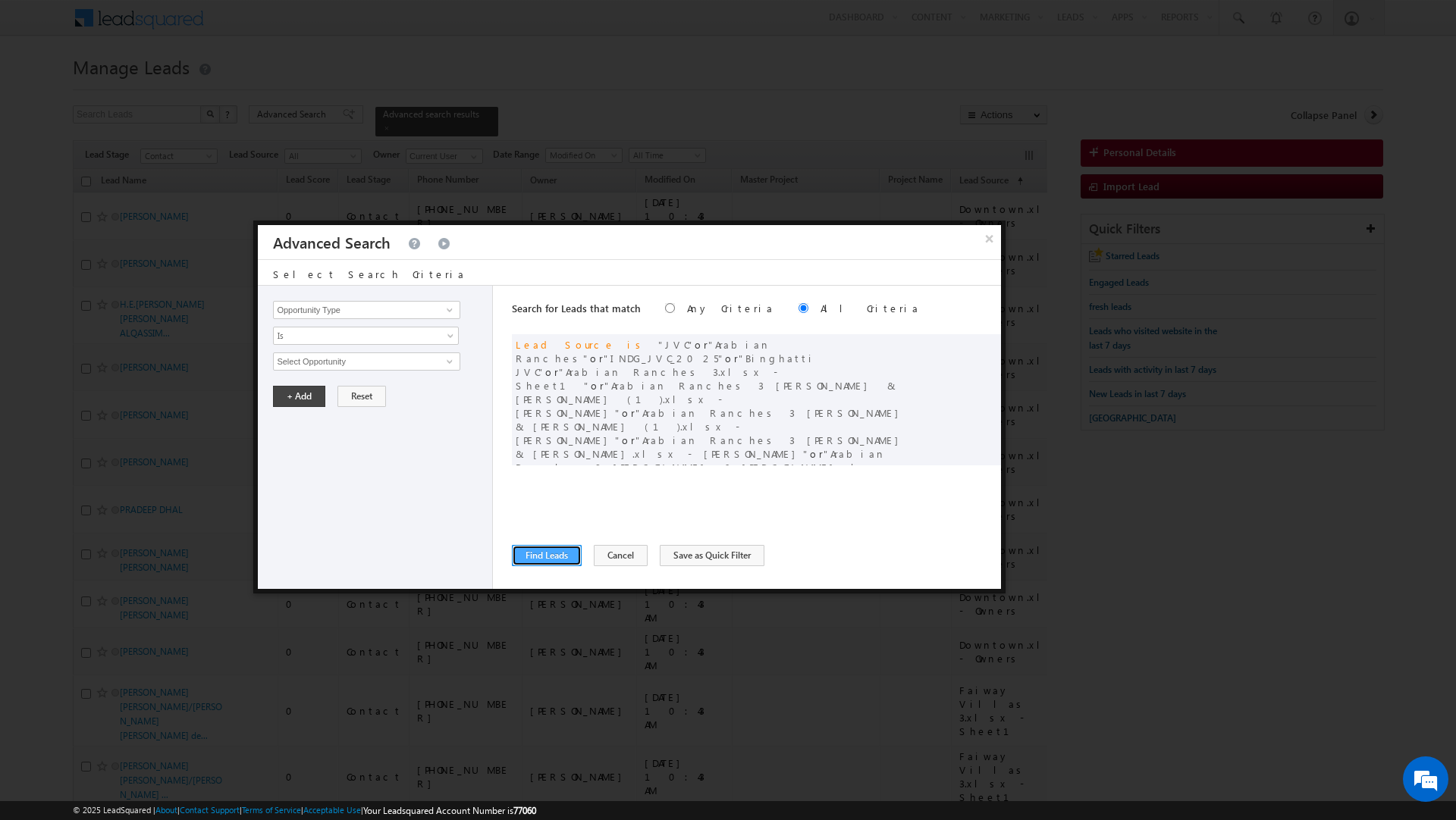
click at [545, 552] on button "Find Leads" at bounding box center [546, 555] width 70 height 21
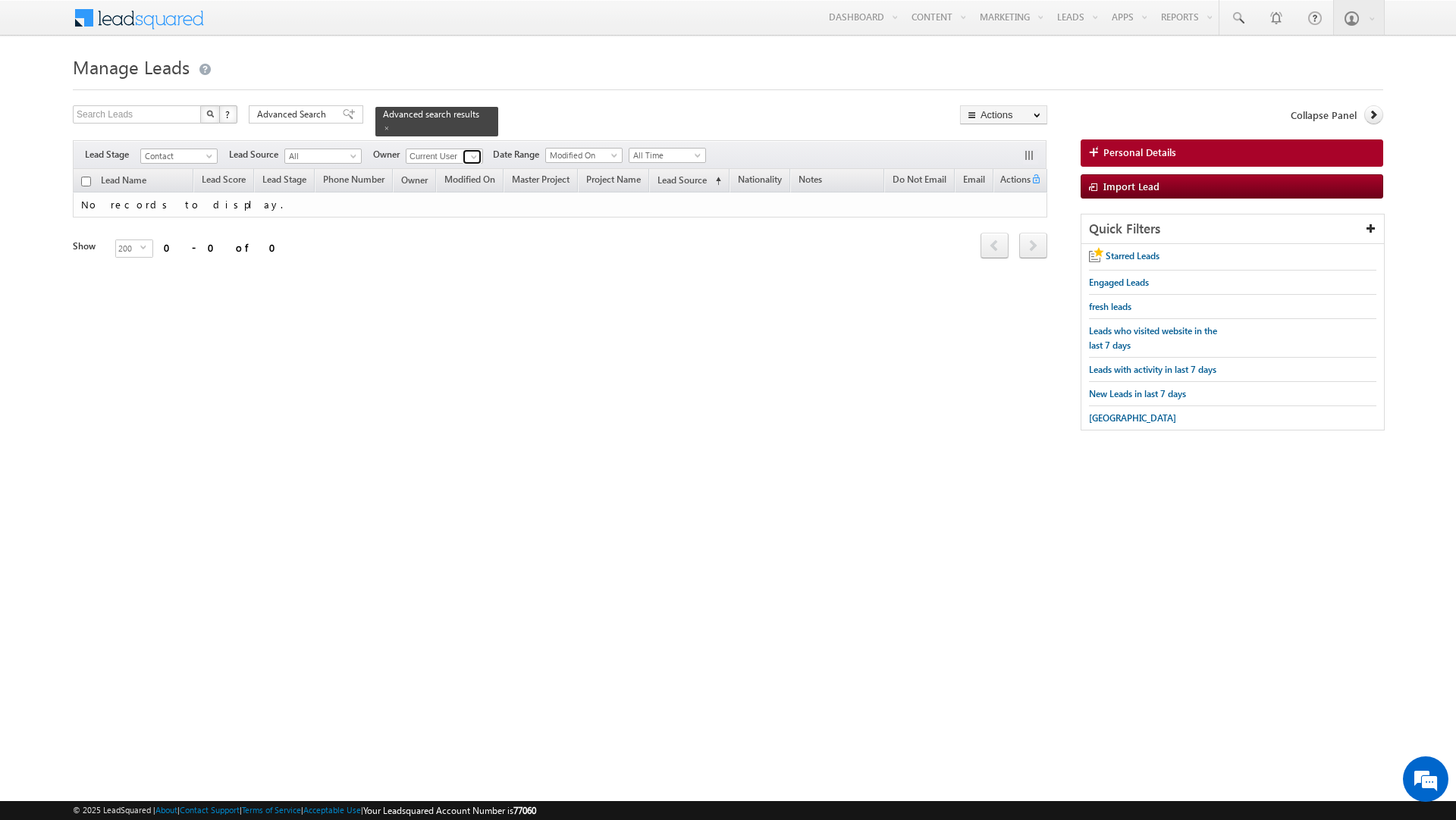
click at [475, 154] on span at bounding box center [474, 157] width 12 height 12
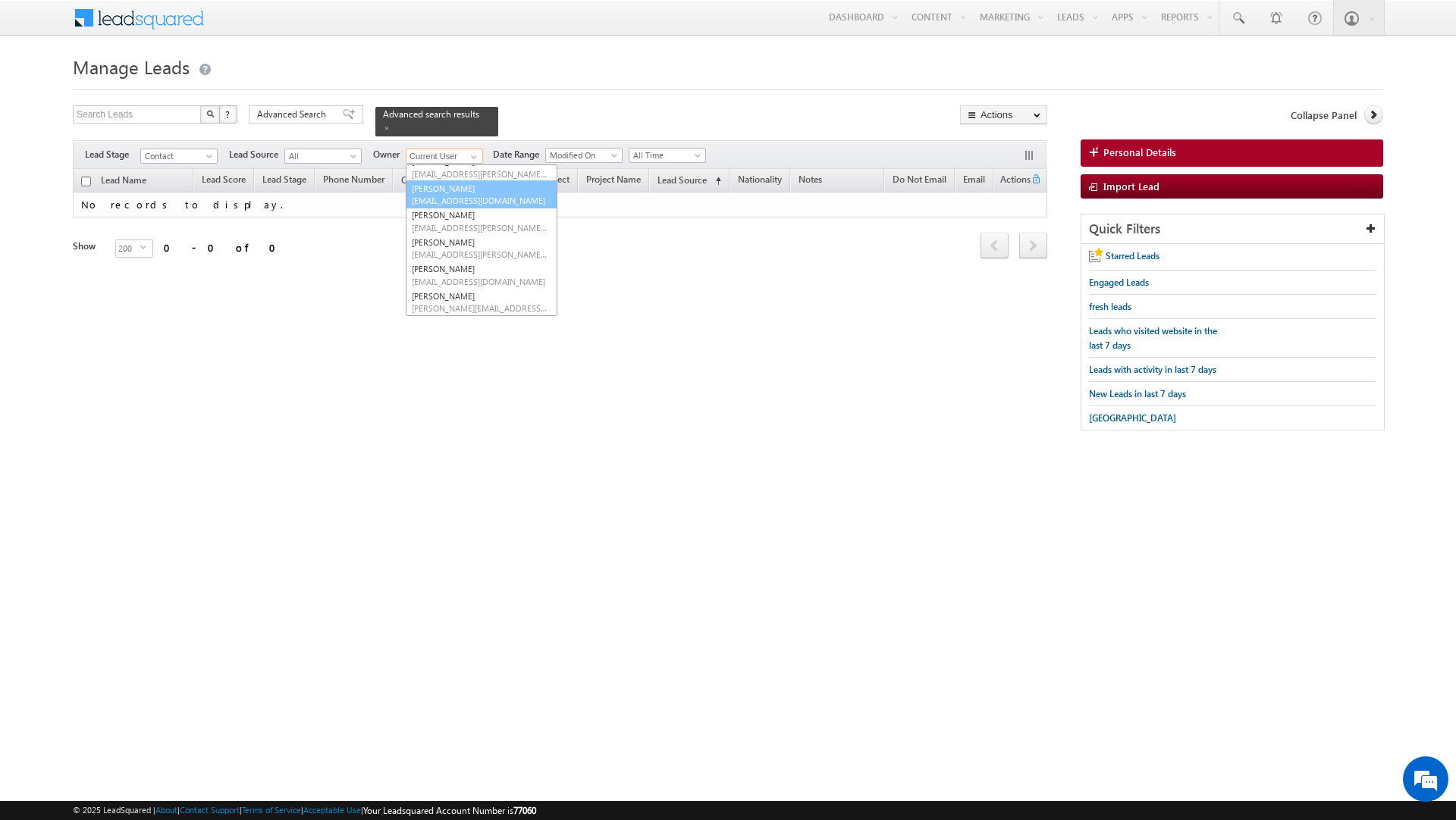
scroll to position [101, 0]
click at [455, 288] on link "Vratika Soni vratika.soni@indglobal.ae" at bounding box center [481, 302] width 152 height 29
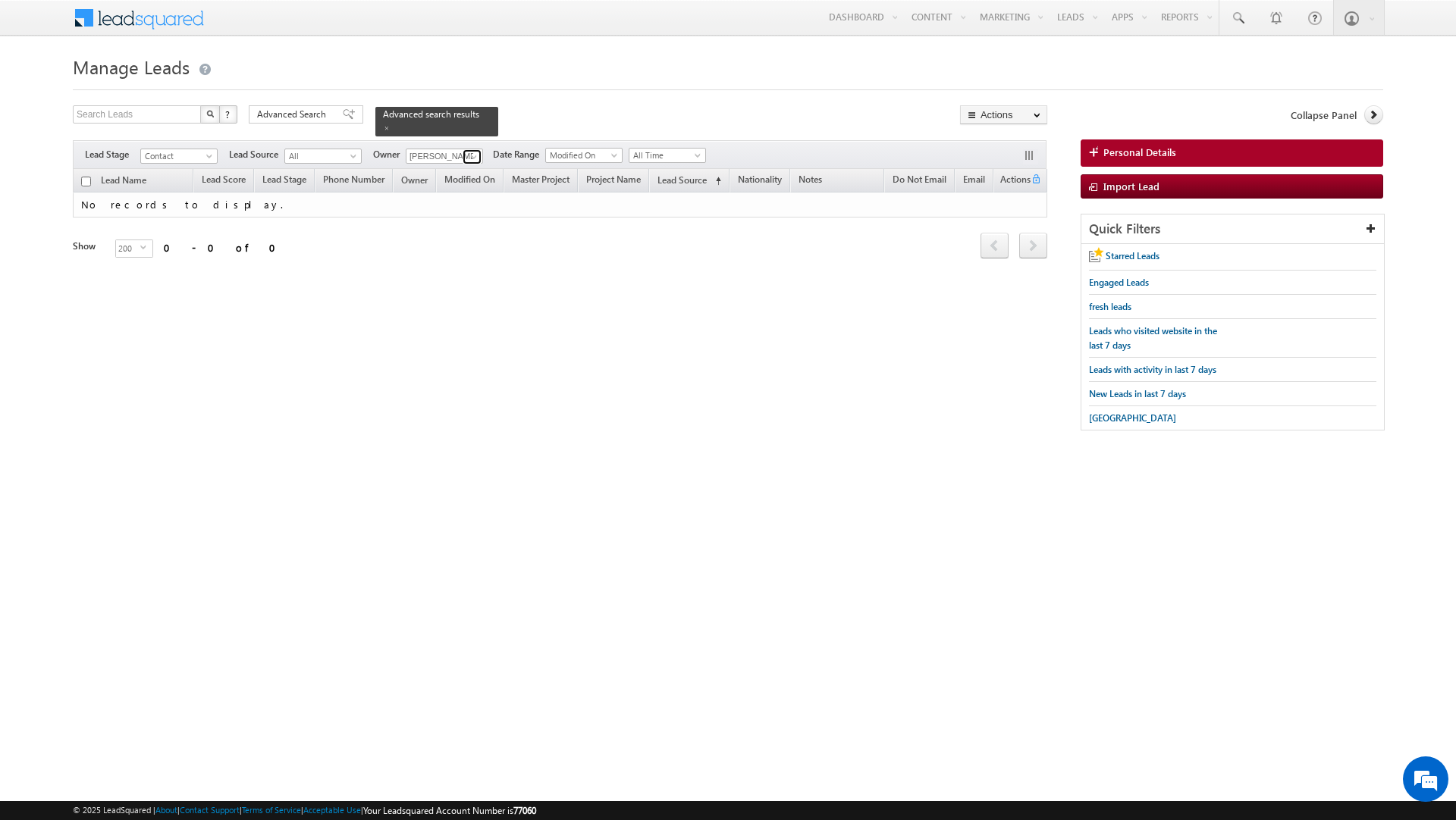
click at [471, 151] on span at bounding box center [474, 157] width 12 height 12
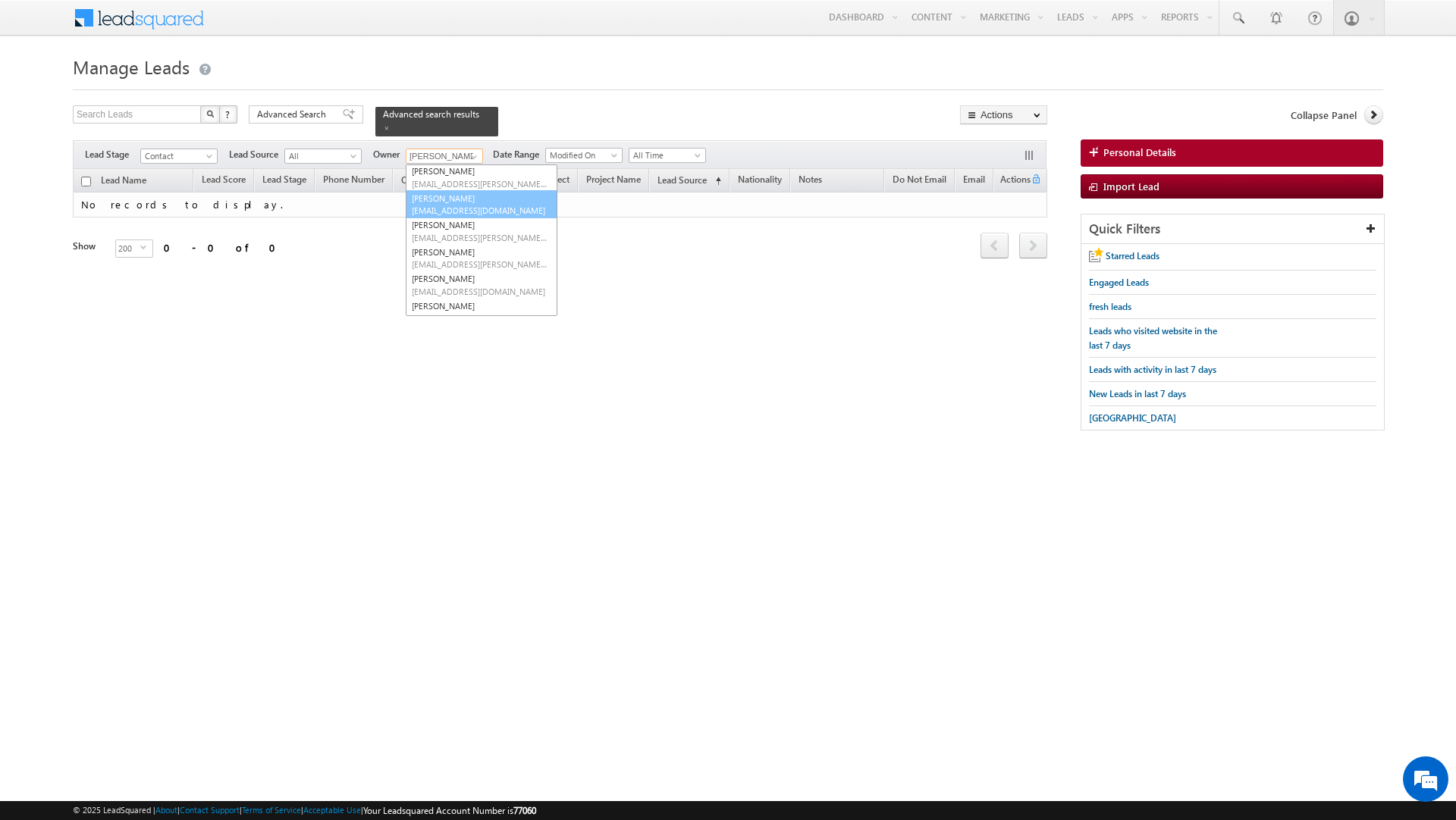
scroll to position [0, 0]
click at [449, 183] on link "Current User" at bounding box center [481, 189] width 152 height 18
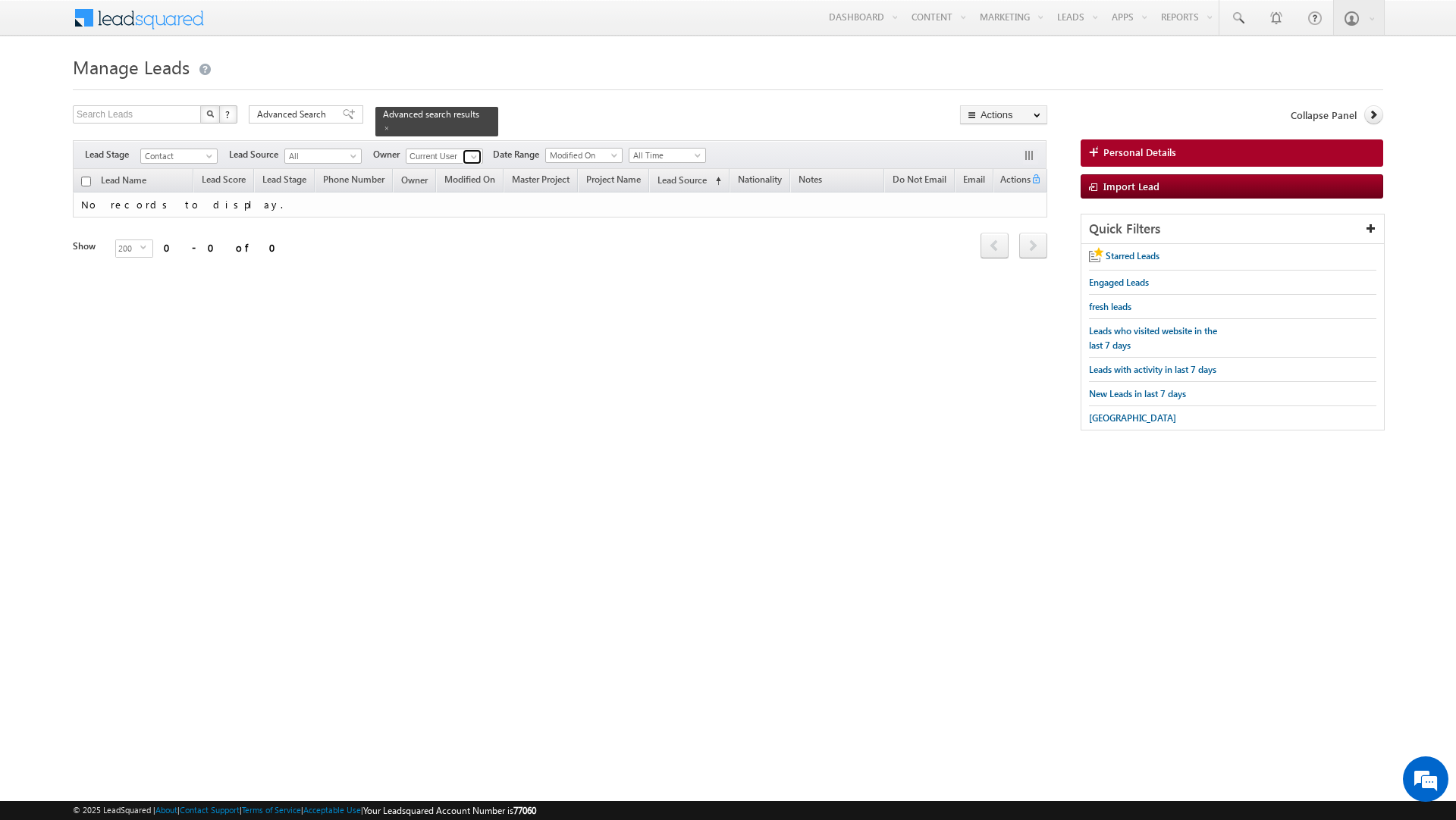
click at [476, 151] on span at bounding box center [474, 157] width 12 height 12
click at [456, 168] on link "Any" at bounding box center [481, 173] width 152 height 18
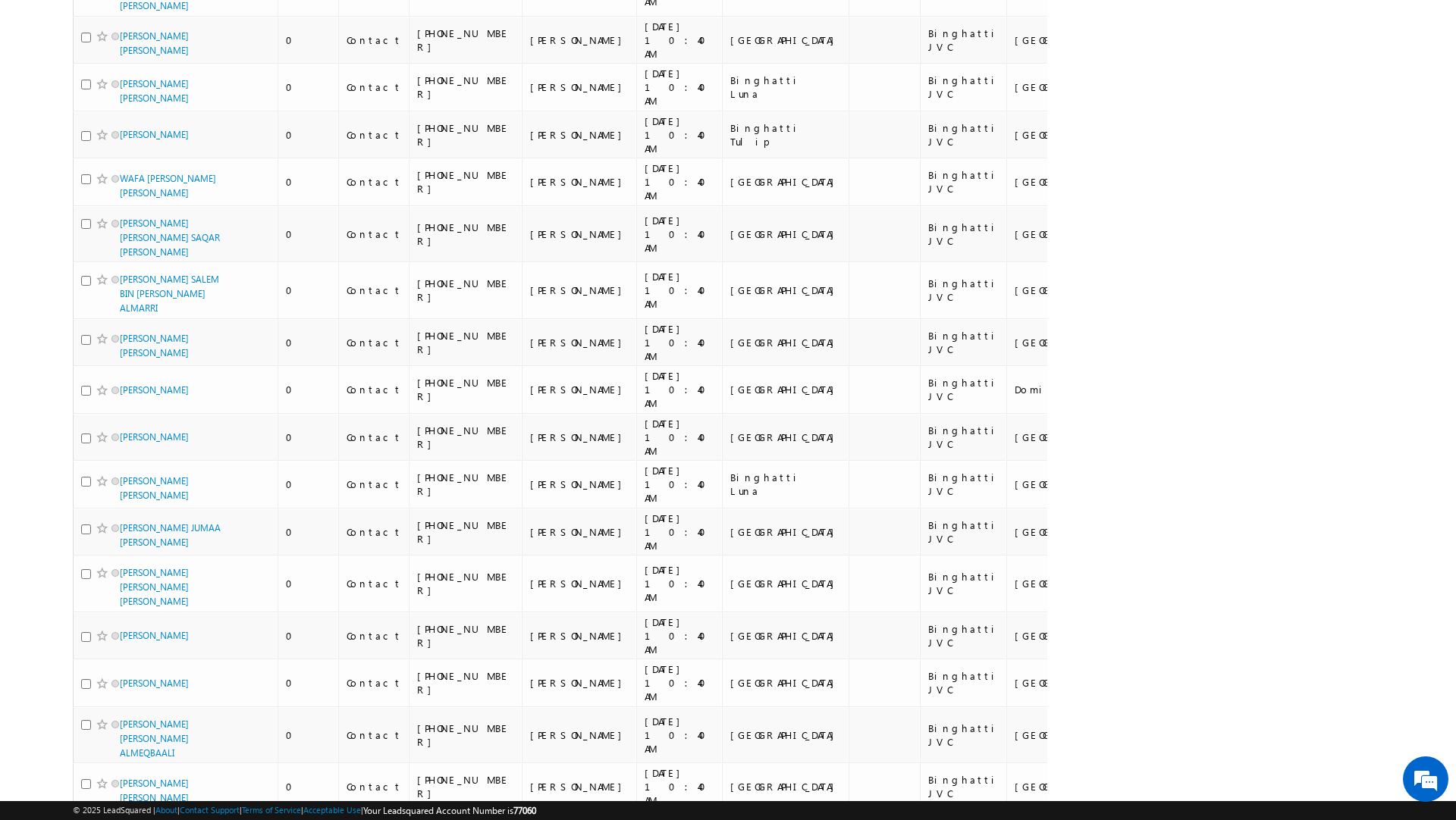
scroll to position [8386, 0]
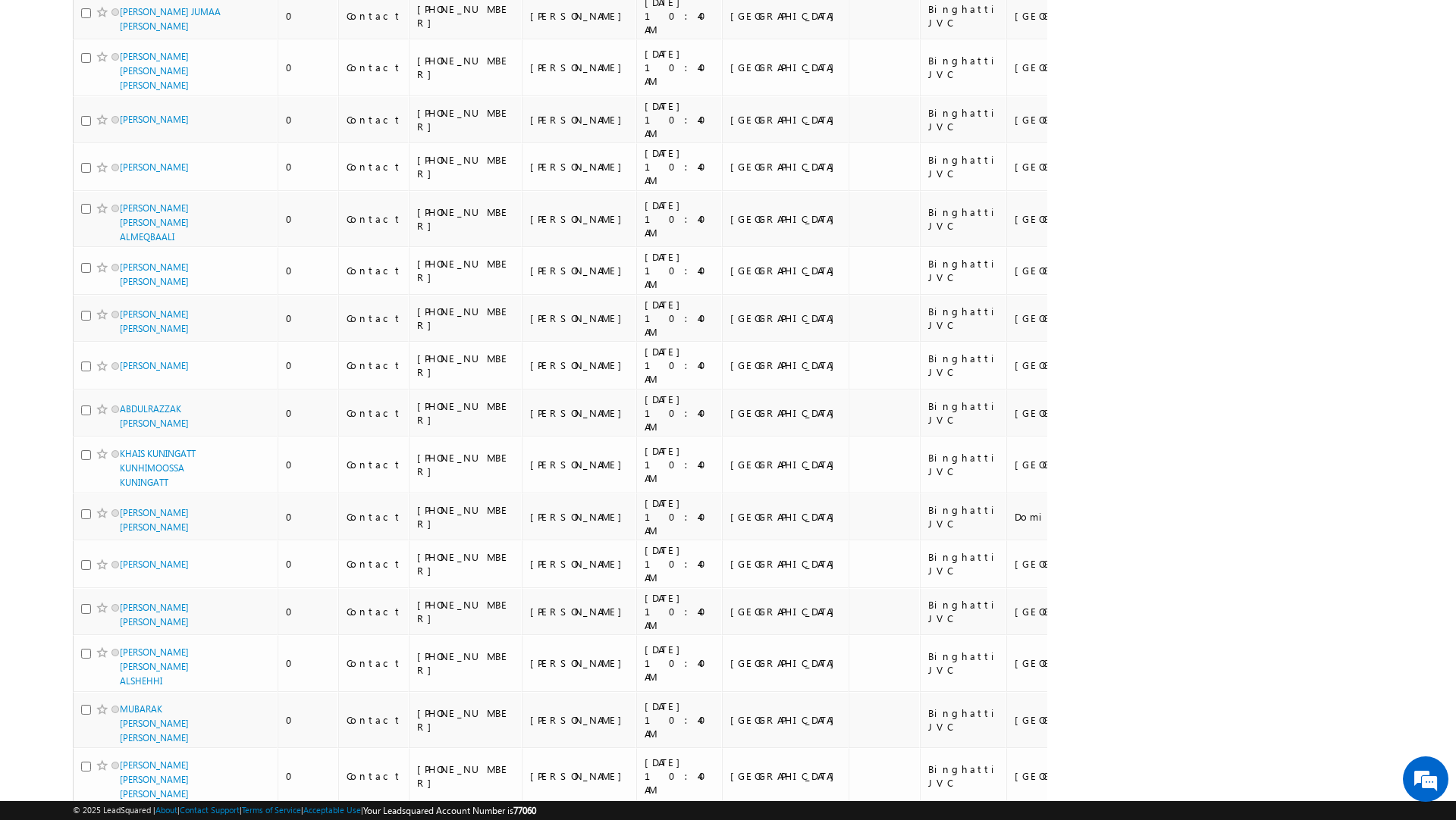
click at [122, 791] on li "100" at bounding box center [124, 795] width 36 height 15
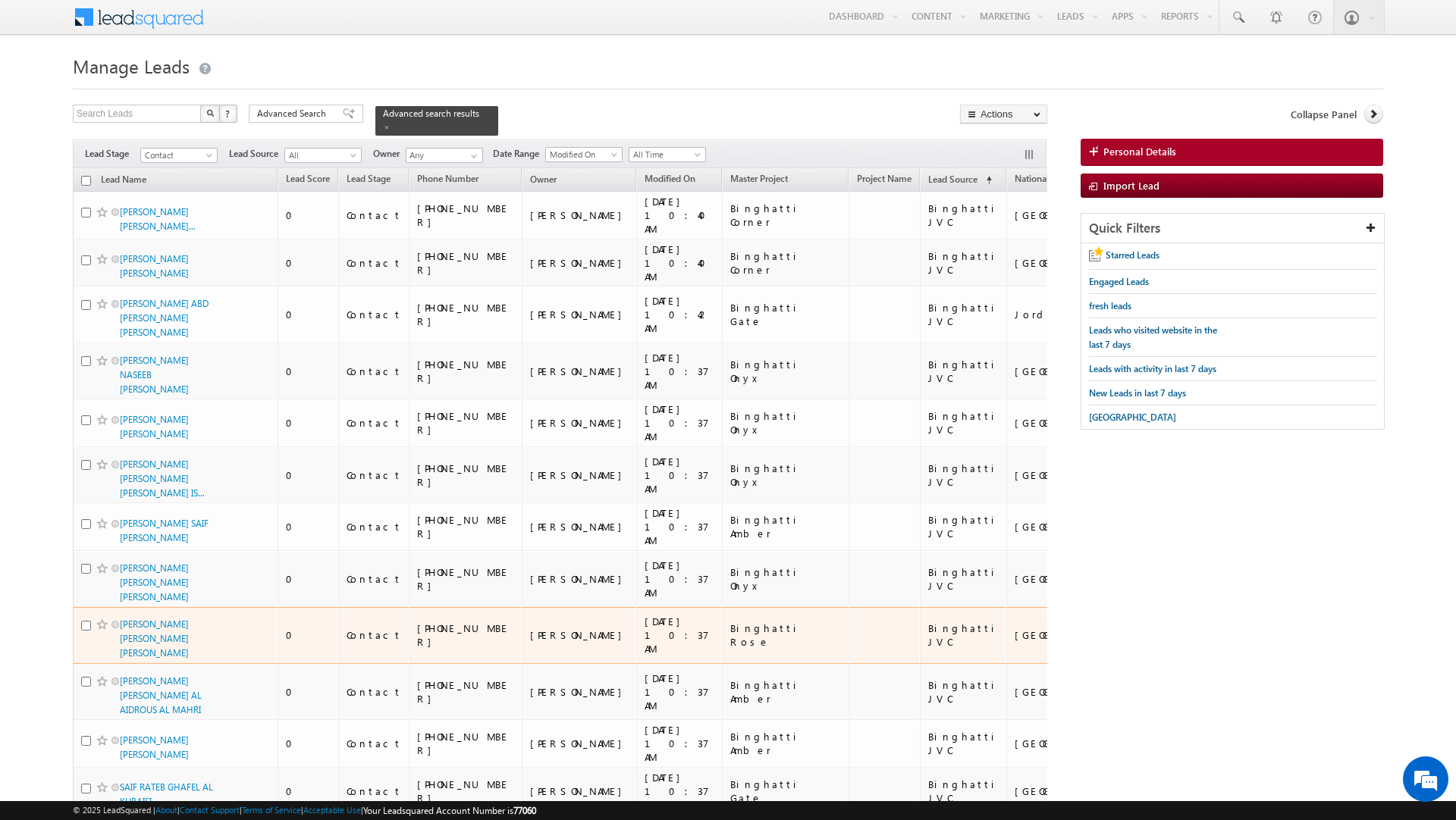
scroll to position [0, 0]
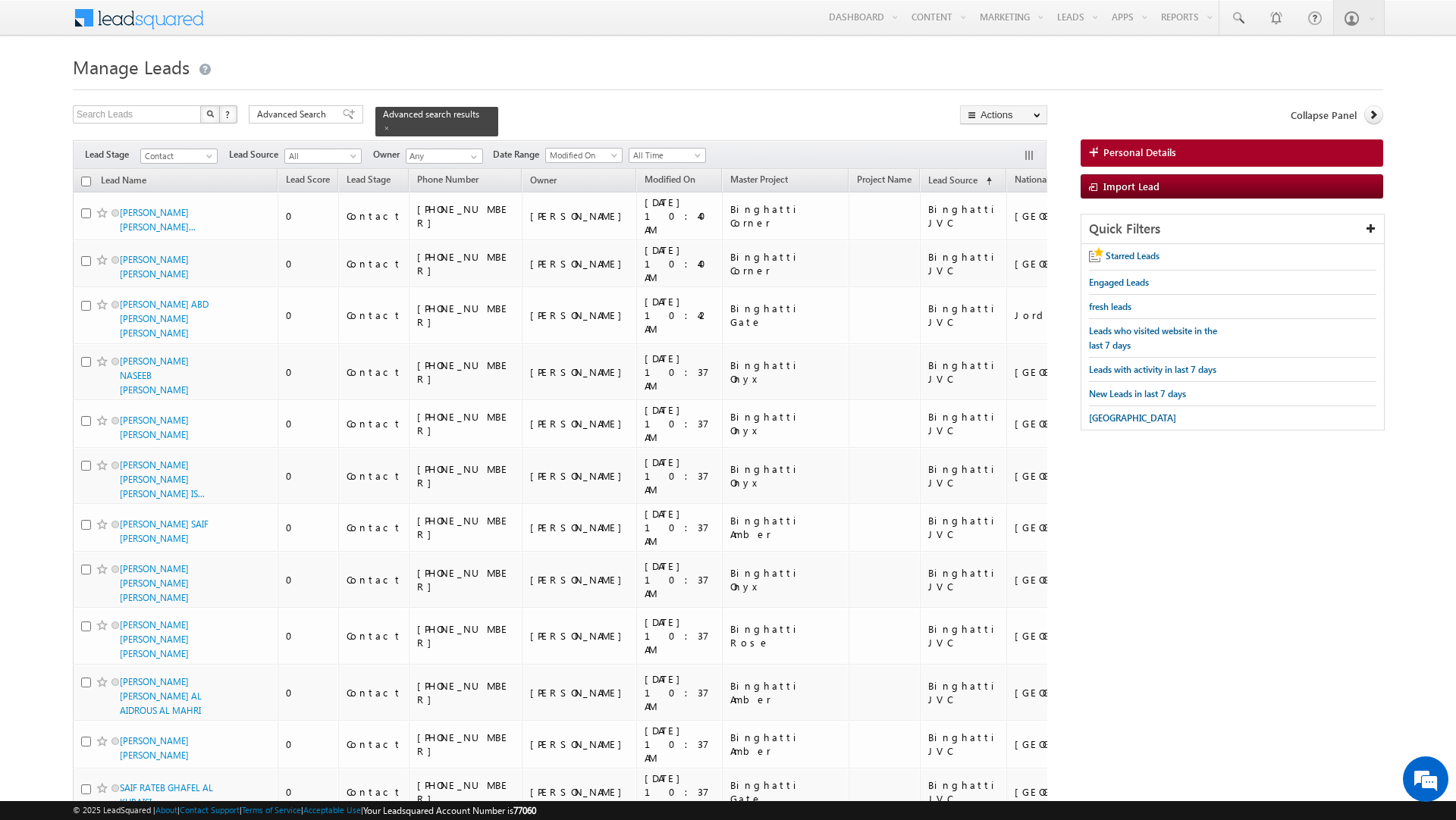
click at [86, 177] on input "checkbox" at bounding box center [86, 182] width 10 height 10
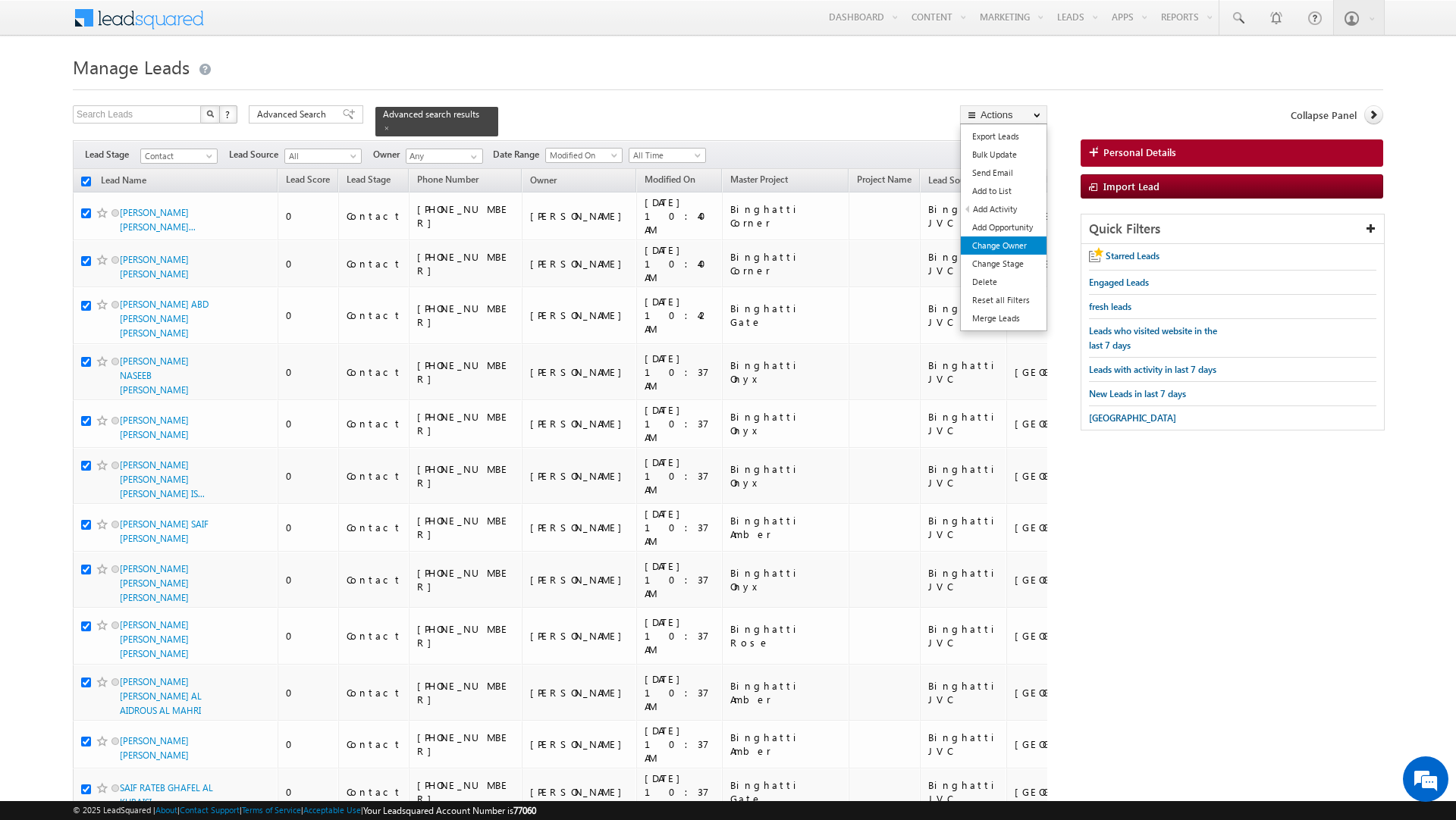
click at [1007, 245] on link "Change Owner" at bounding box center [1004, 246] width 86 height 18
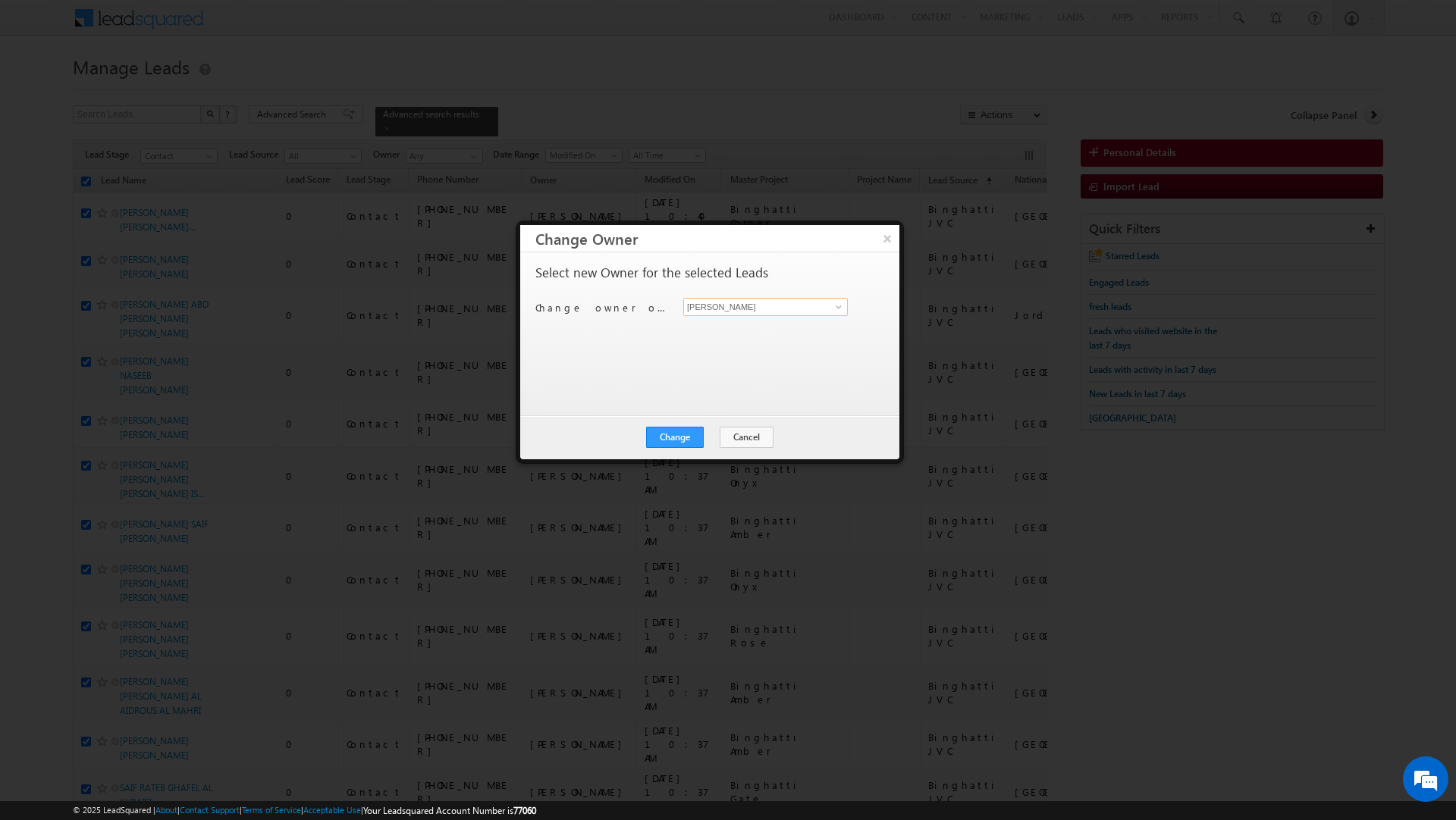
click at [735, 309] on input "[PERSON_NAME]" at bounding box center [766, 307] width 164 height 18
click at [727, 330] on link "Vratika Soni vratika.soni@indglobal.ae" at bounding box center [766, 331] width 164 height 29
click at [671, 431] on button "Change" at bounding box center [674, 437] width 58 height 21
click at [720, 433] on button "Close" at bounding box center [712, 437] width 49 height 21
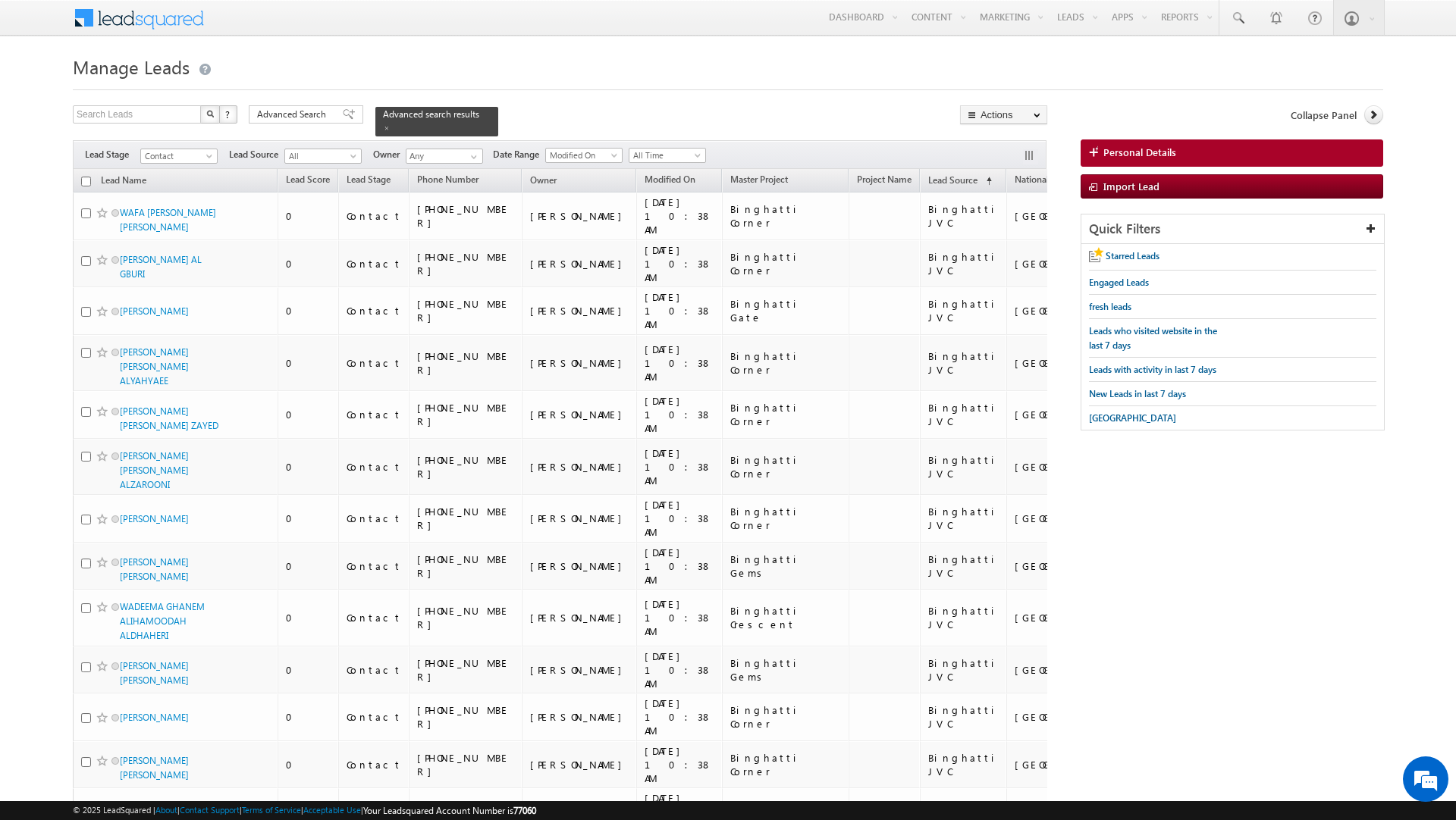
scroll to position [3982, 0]
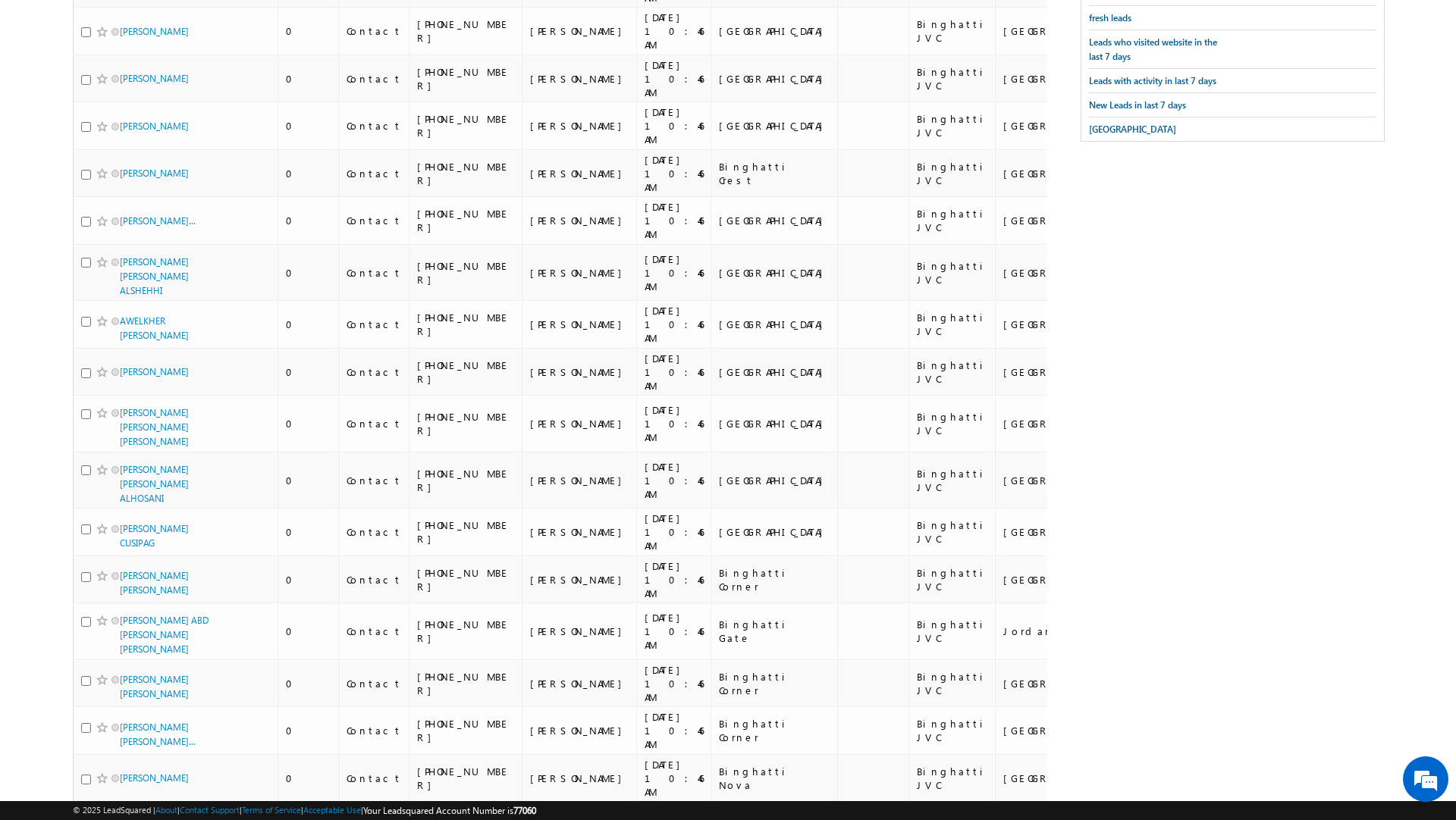
scroll to position [0, 0]
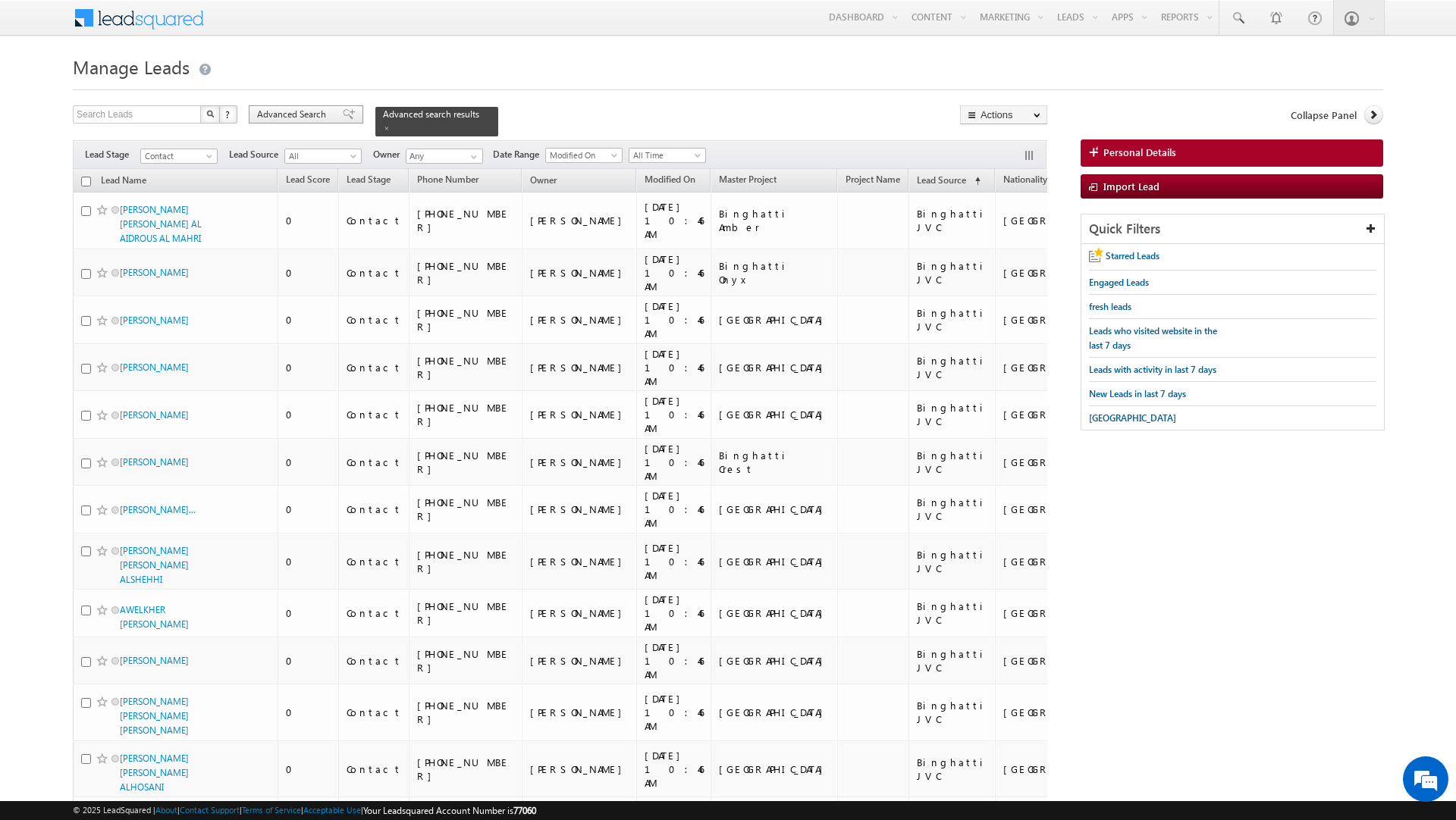
click at [304, 118] on span "Advanced Search" at bounding box center [294, 114] width 74 height 13
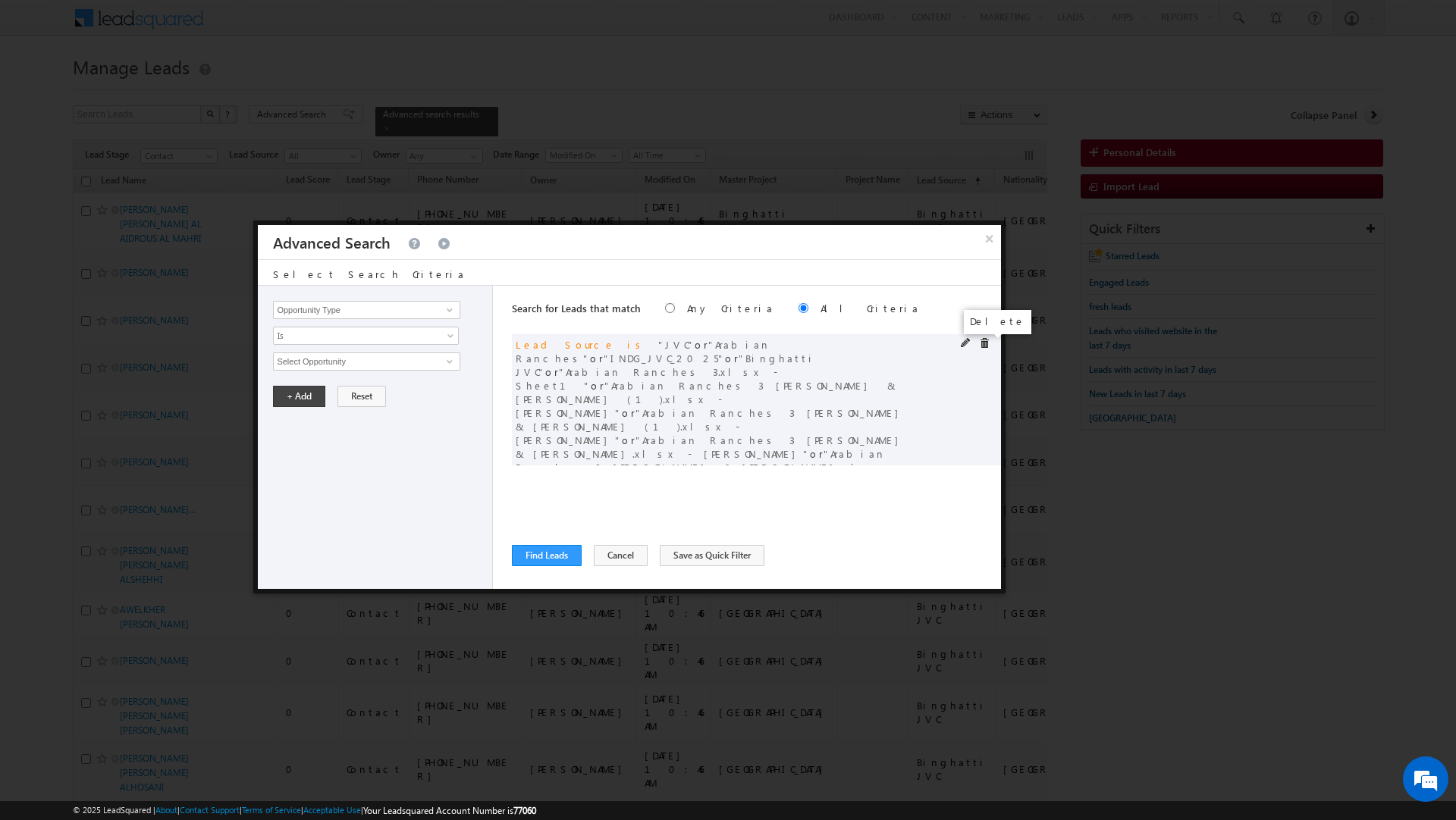
click at [981, 342] on span at bounding box center [984, 343] width 11 height 11
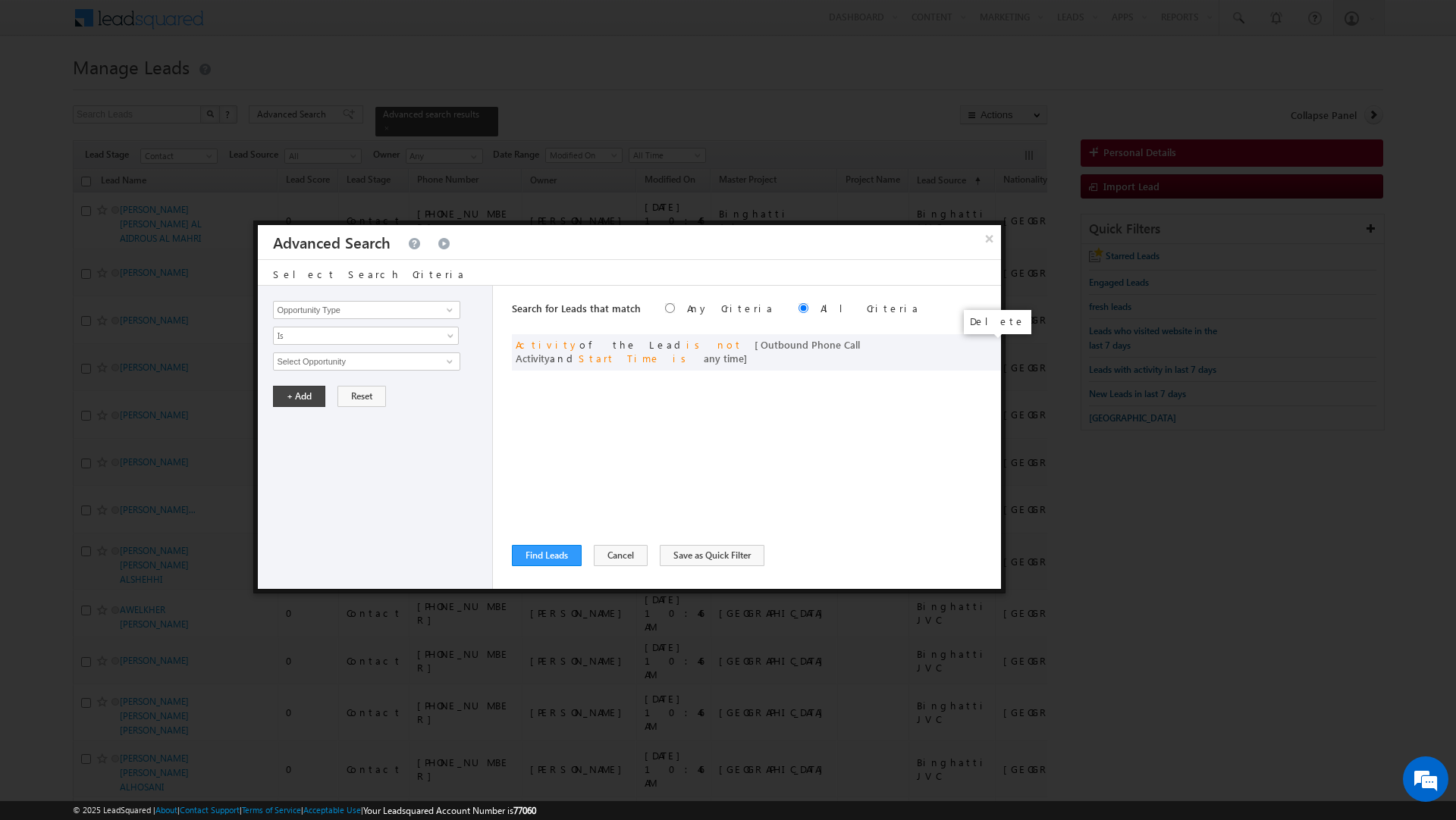
click at [0, 0] on span at bounding box center [0, 0] width 0 height 0
click at [601, 554] on button "Cancel" at bounding box center [621, 555] width 54 height 21
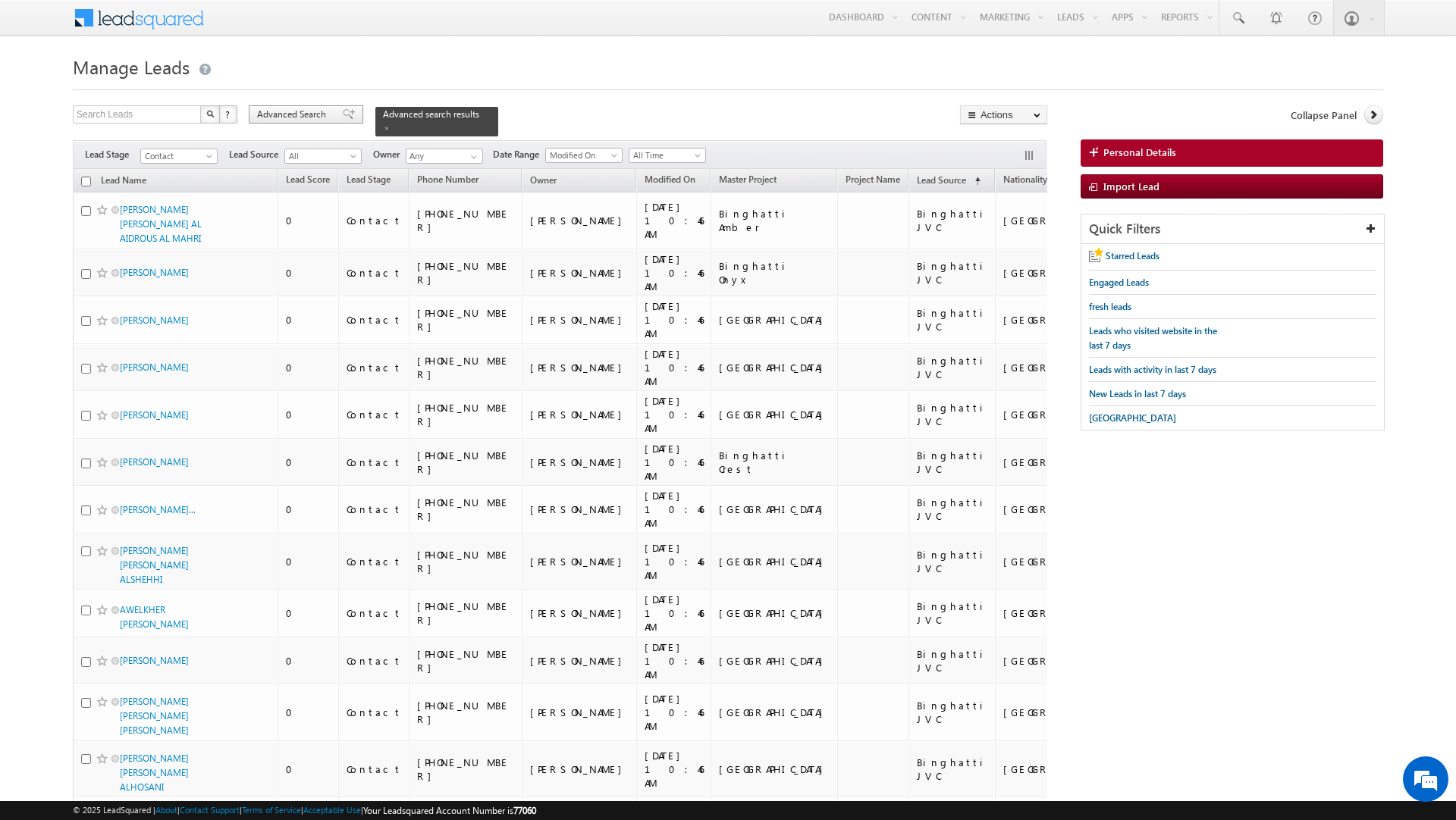
click at [315, 115] on span "Advanced Search" at bounding box center [294, 114] width 74 height 13
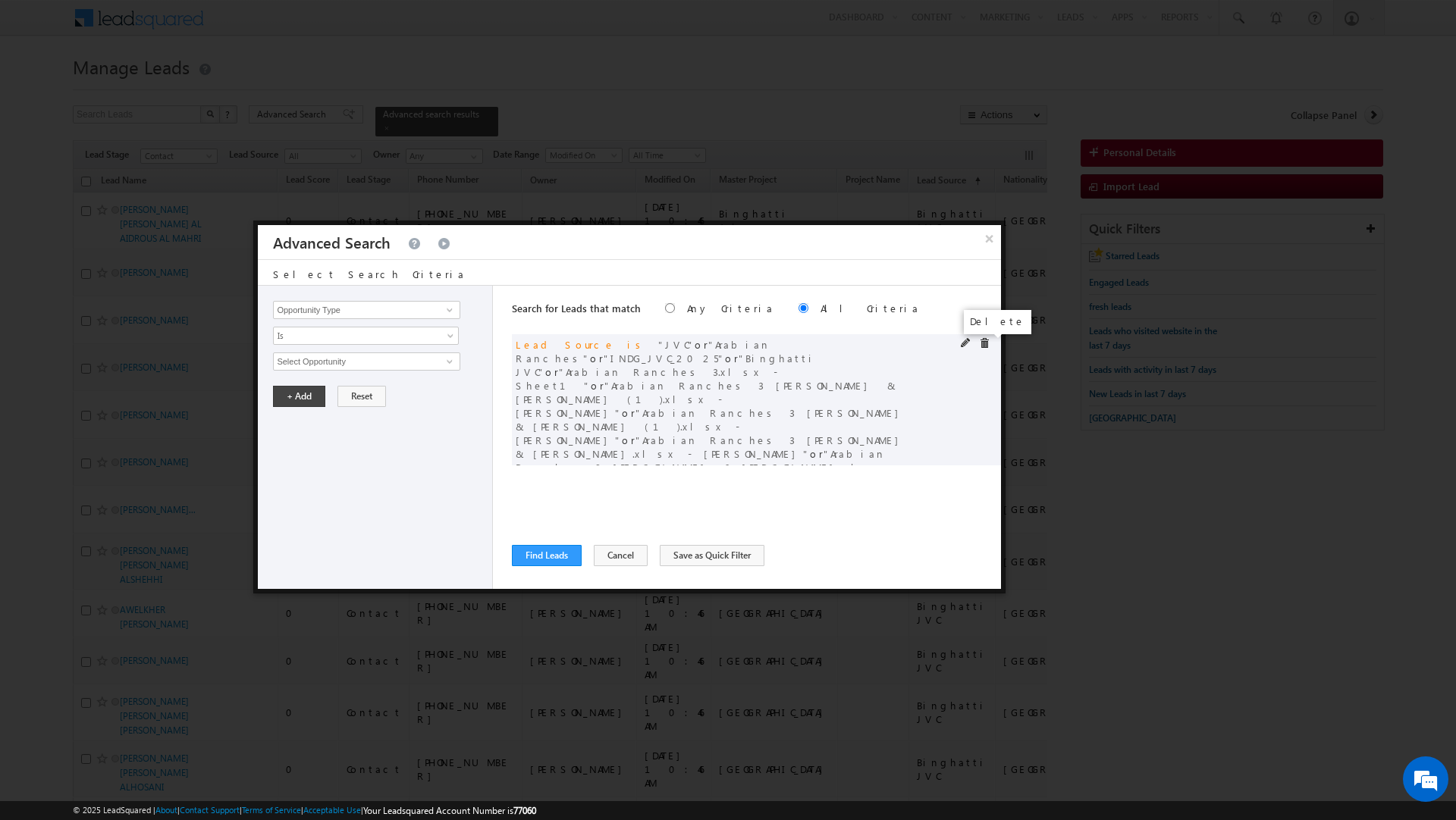
click at [981, 343] on span at bounding box center [984, 343] width 11 height 11
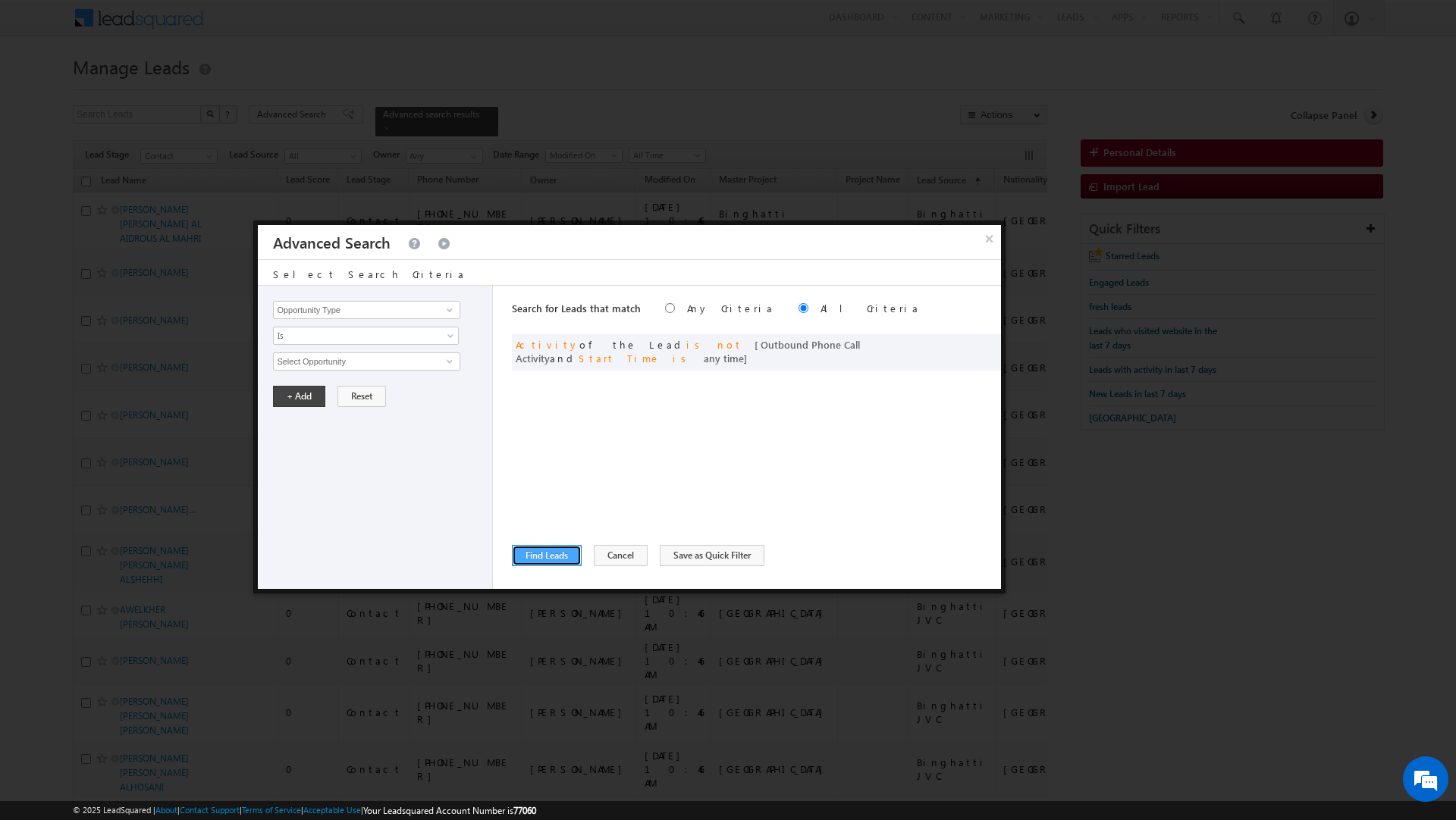
click at [542, 550] on button "Find Leads" at bounding box center [546, 555] width 70 height 21
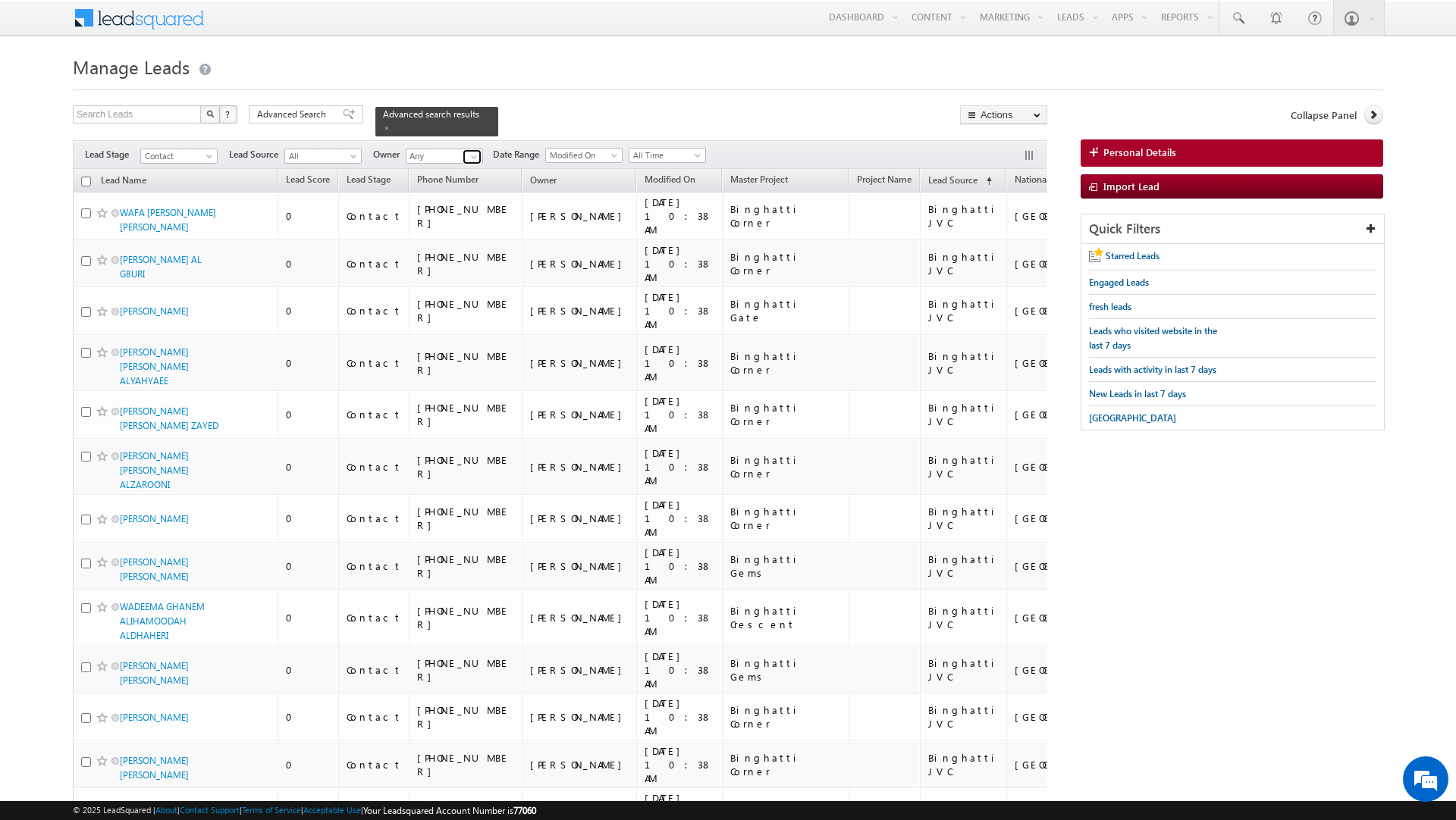
click at [467, 149] on link at bounding box center [472, 157] width 19 height 15
click at [454, 181] on link "Current User" at bounding box center [481, 189] width 152 height 18
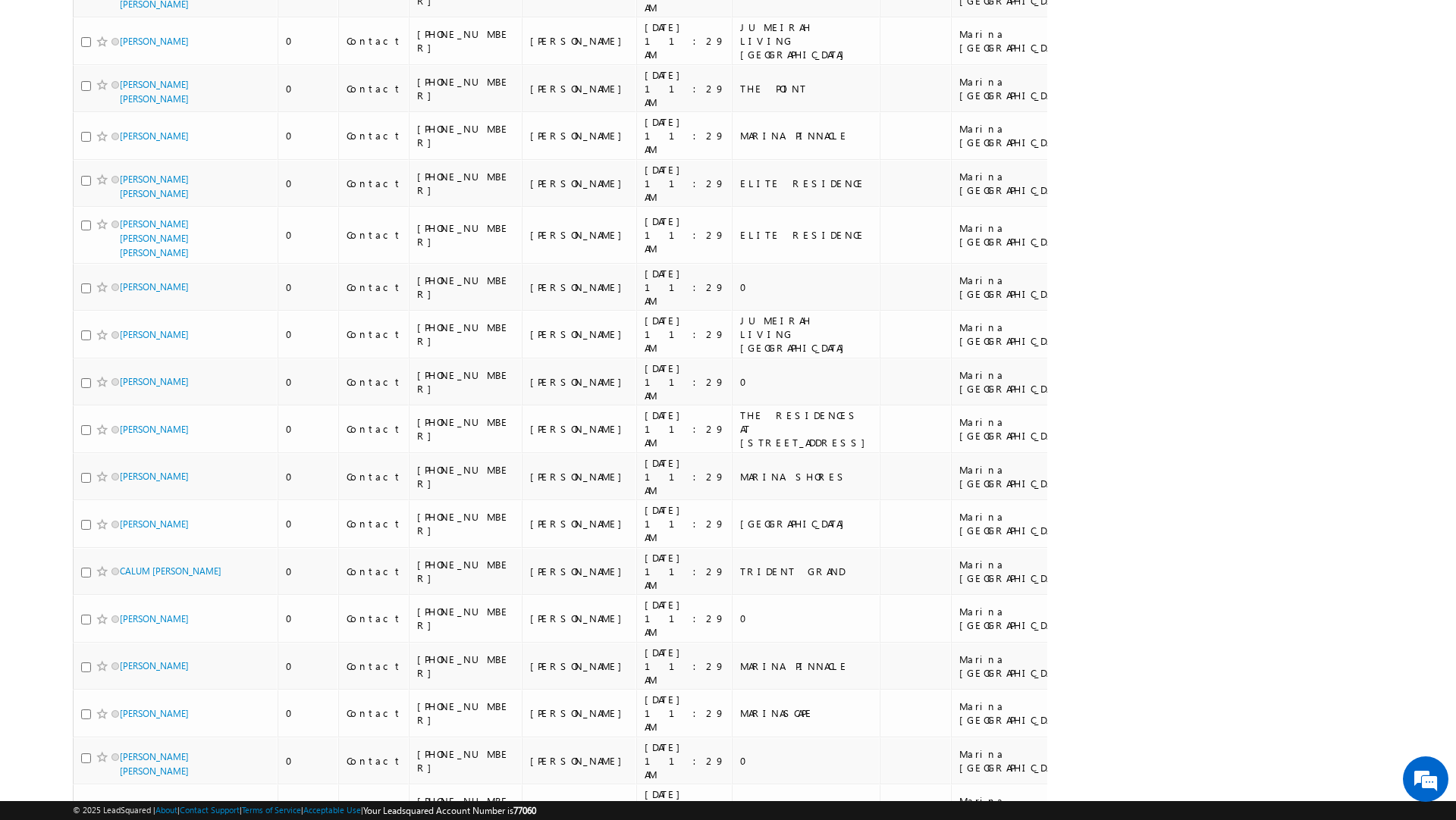
scroll to position [3620, 0]
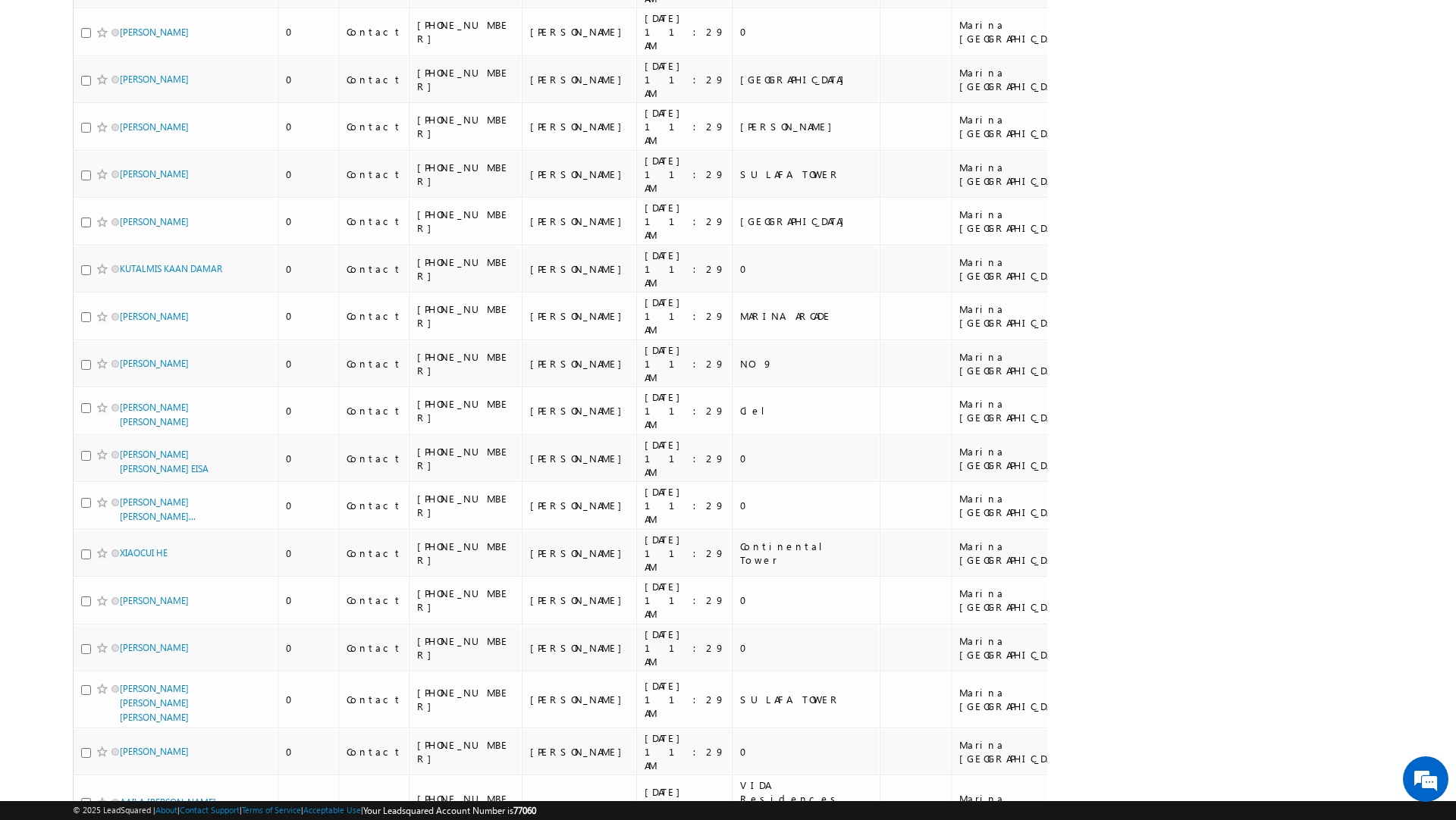
scroll to position [3586, 0]
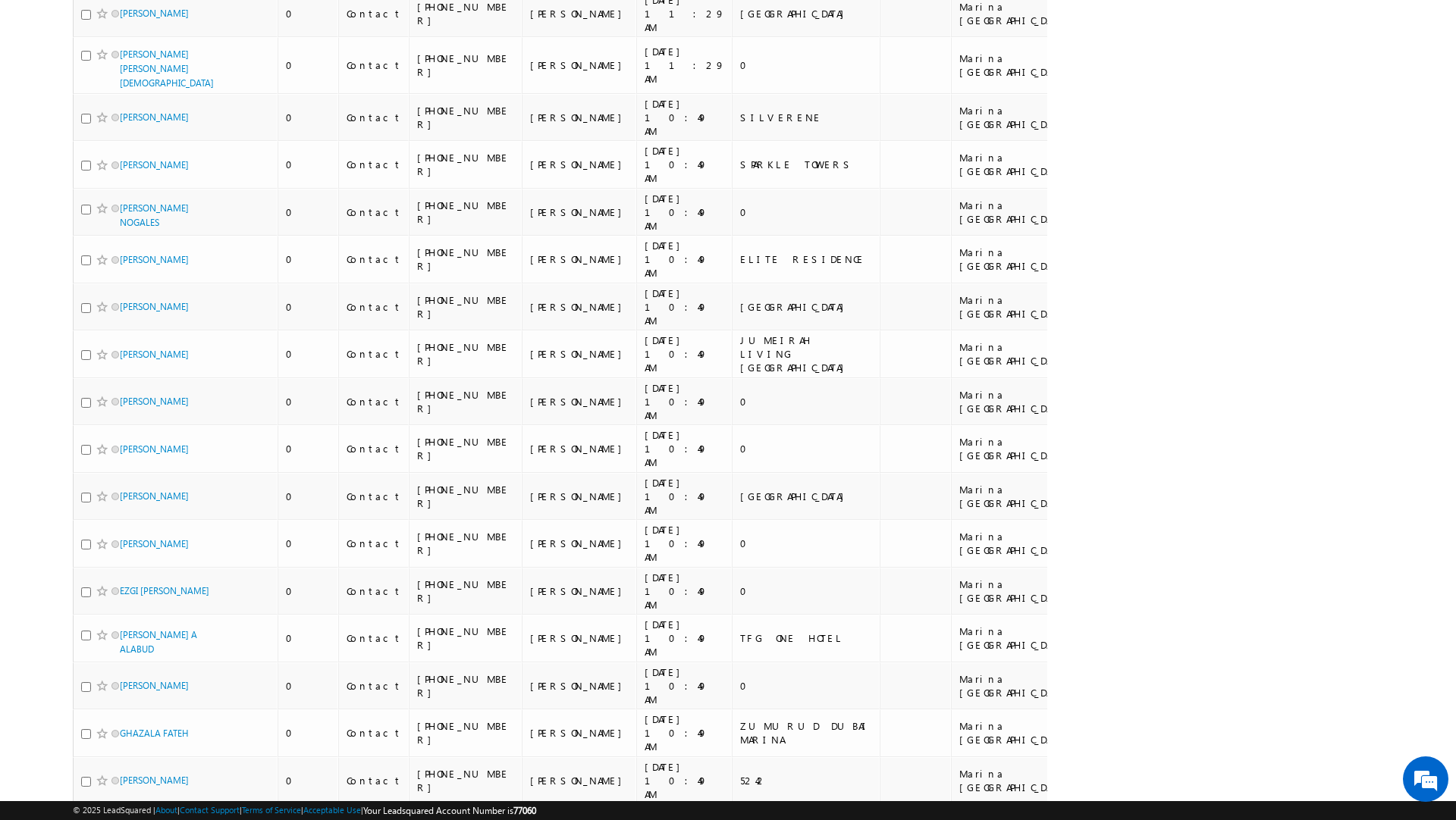
scroll to position [3643, 0]
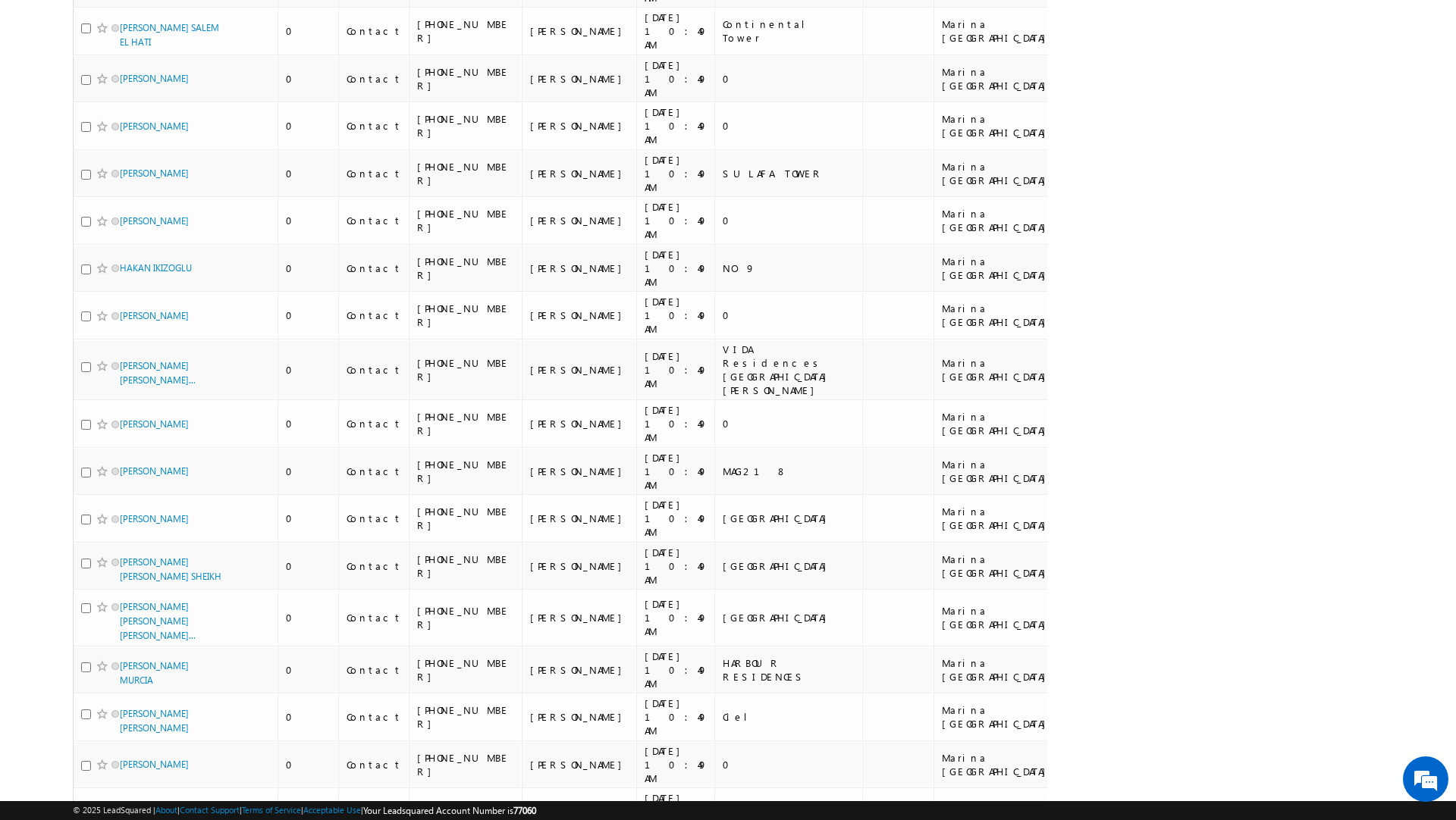
scroll to position [3631, 0]
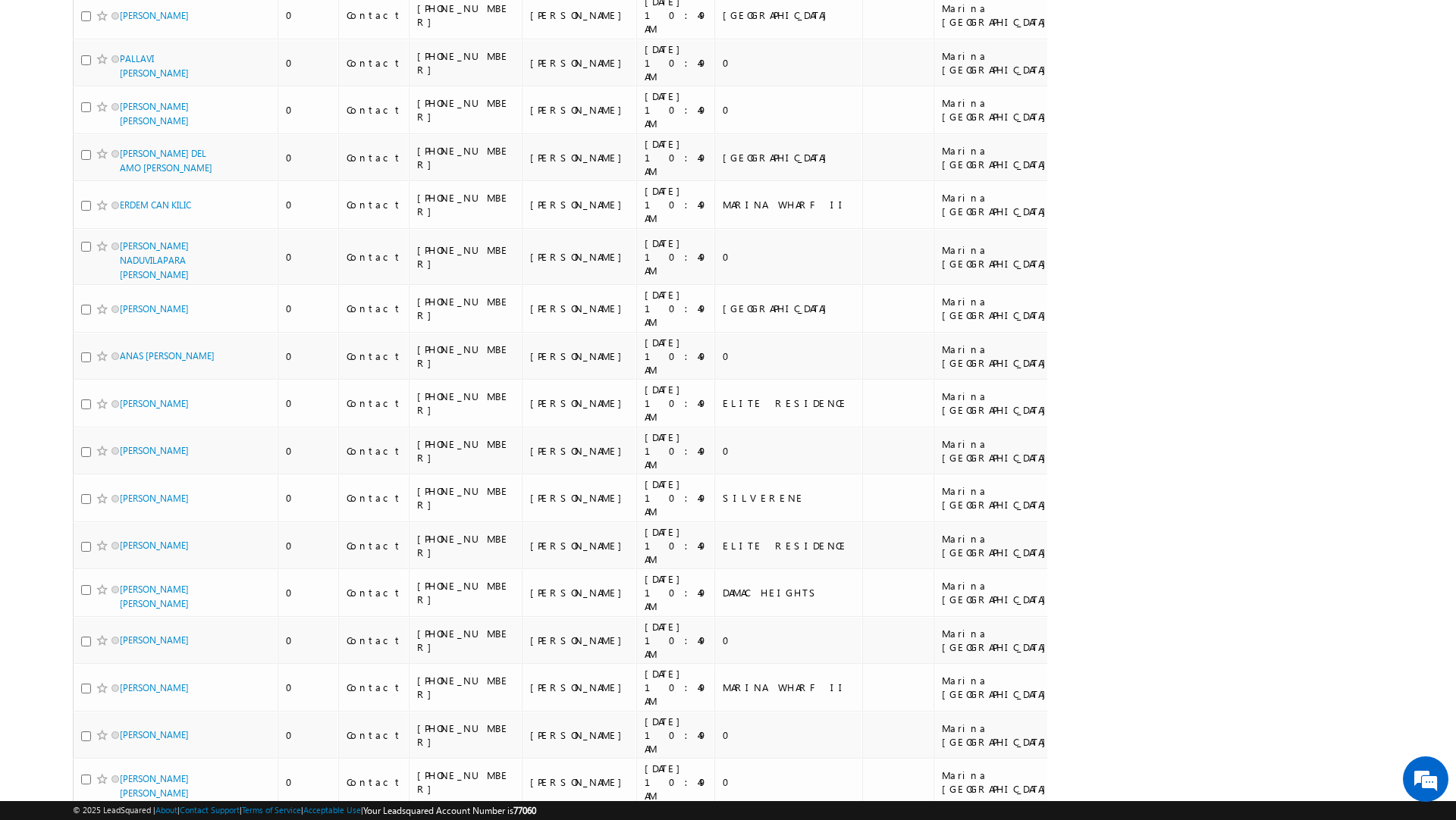
scroll to position [3703, 0]
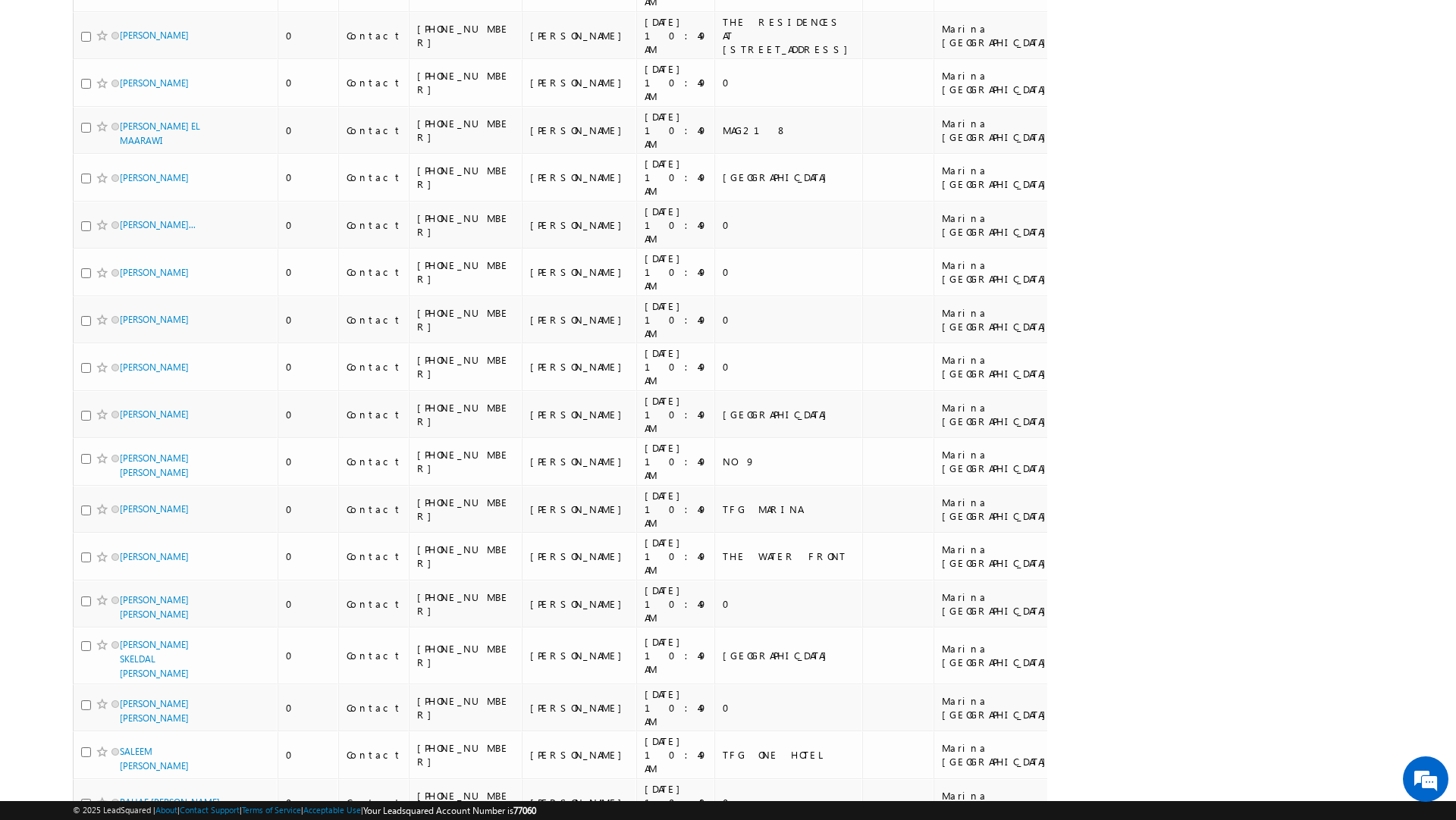
scroll to position [0, 0]
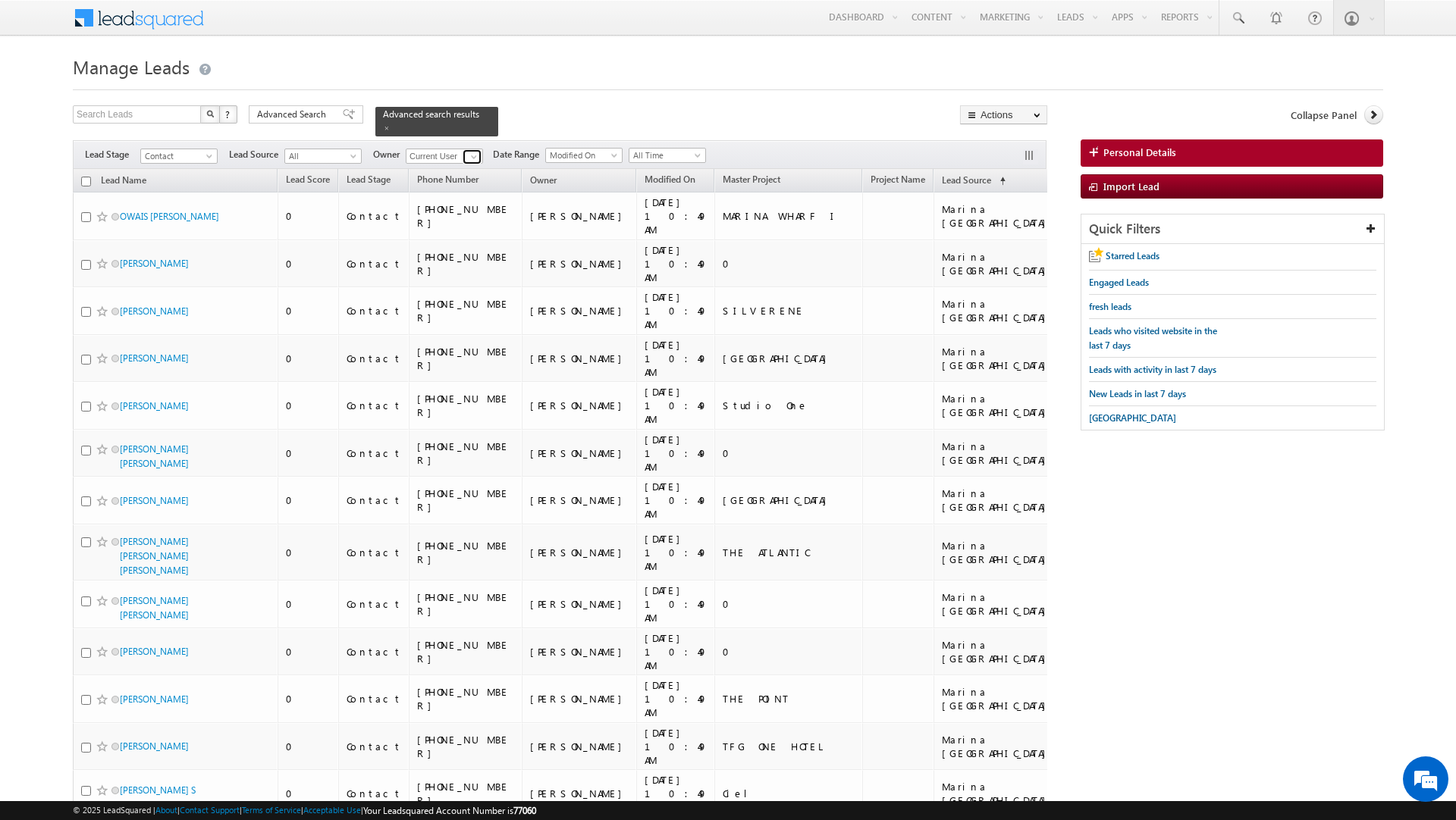
click at [471, 151] on span at bounding box center [474, 157] width 12 height 12
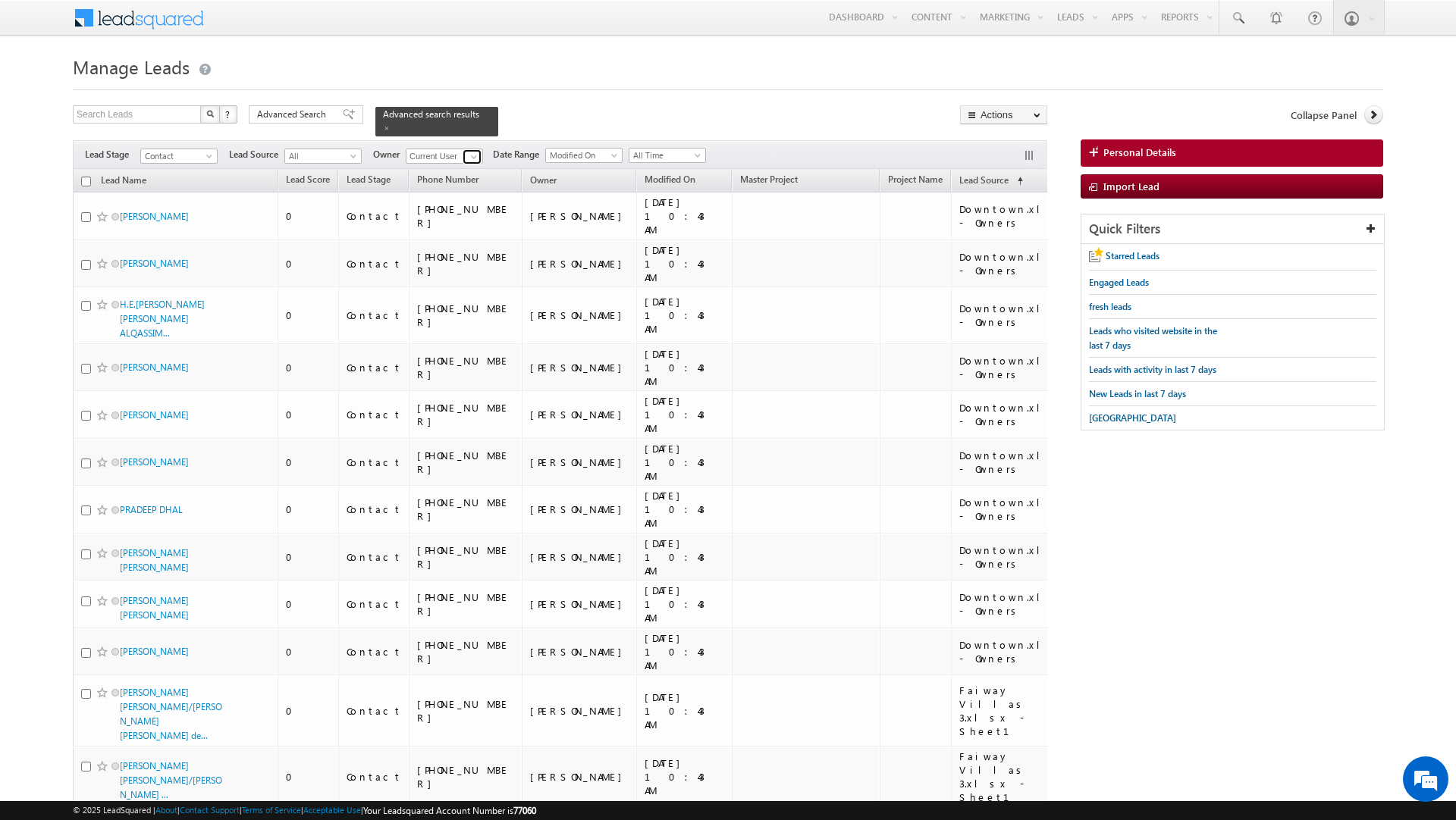
click at [473, 151] on span at bounding box center [474, 157] width 12 height 12
click at [449, 224] on link "[PERSON_NAME] [PERSON_NAME][EMAIL_ADDRESS][DOMAIN_NAME]" at bounding box center [481, 237] width 152 height 29
type input "[PERSON_NAME]"
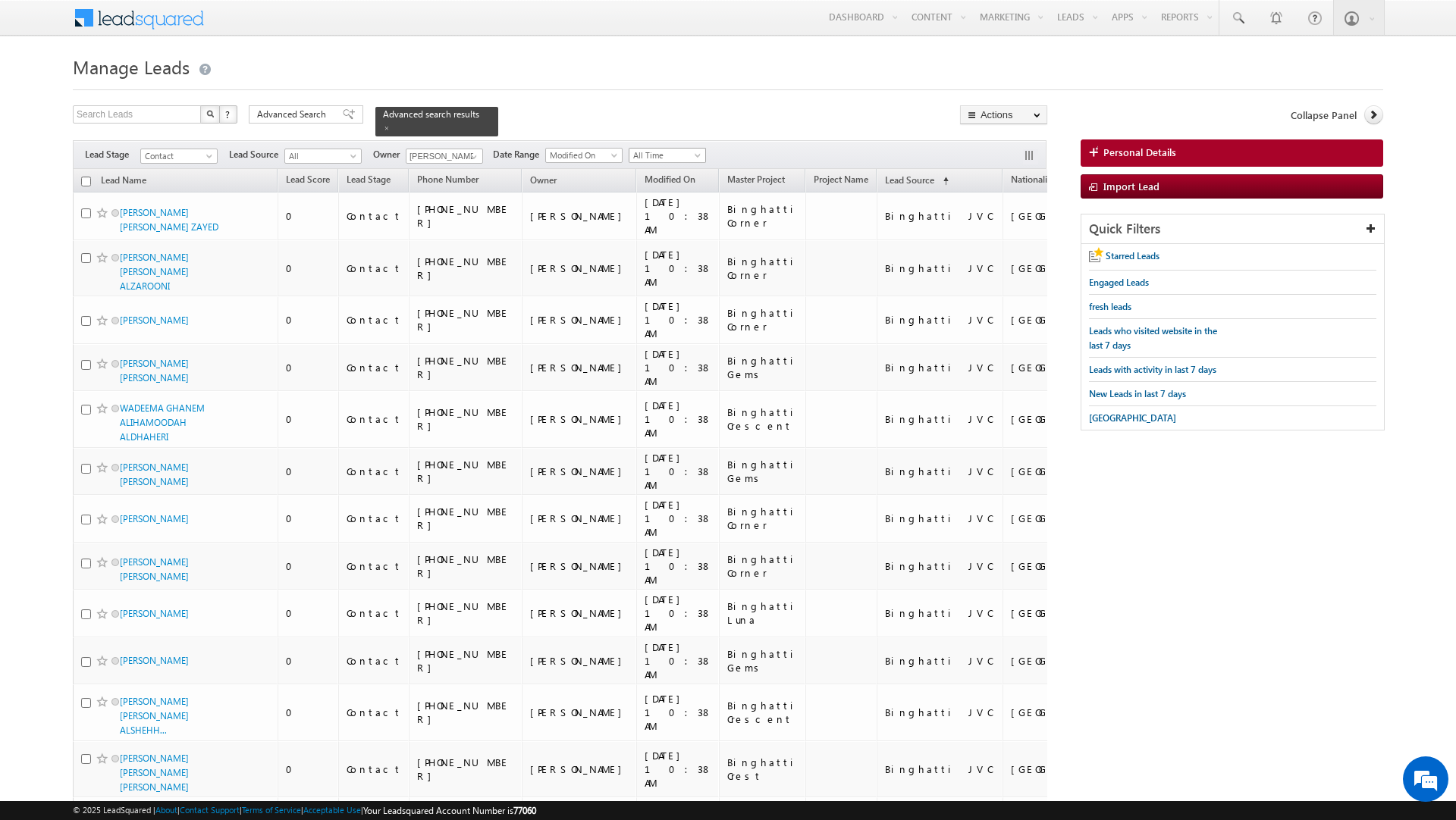
click at [663, 148] on span "All Time" at bounding box center [666, 155] width 72 height 13
click at [661, 213] on link "Today" at bounding box center [671, 214] width 76 height 13
click at [676, 148] on span "Today" at bounding box center [666, 155] width 72 height 13
click at [670, 170] on link "All Time" at bounding box center [671, 165] width 76 height 13
click at [86, 177] on input "checkbox" at bounding box center [86, 182] width 10 height 10
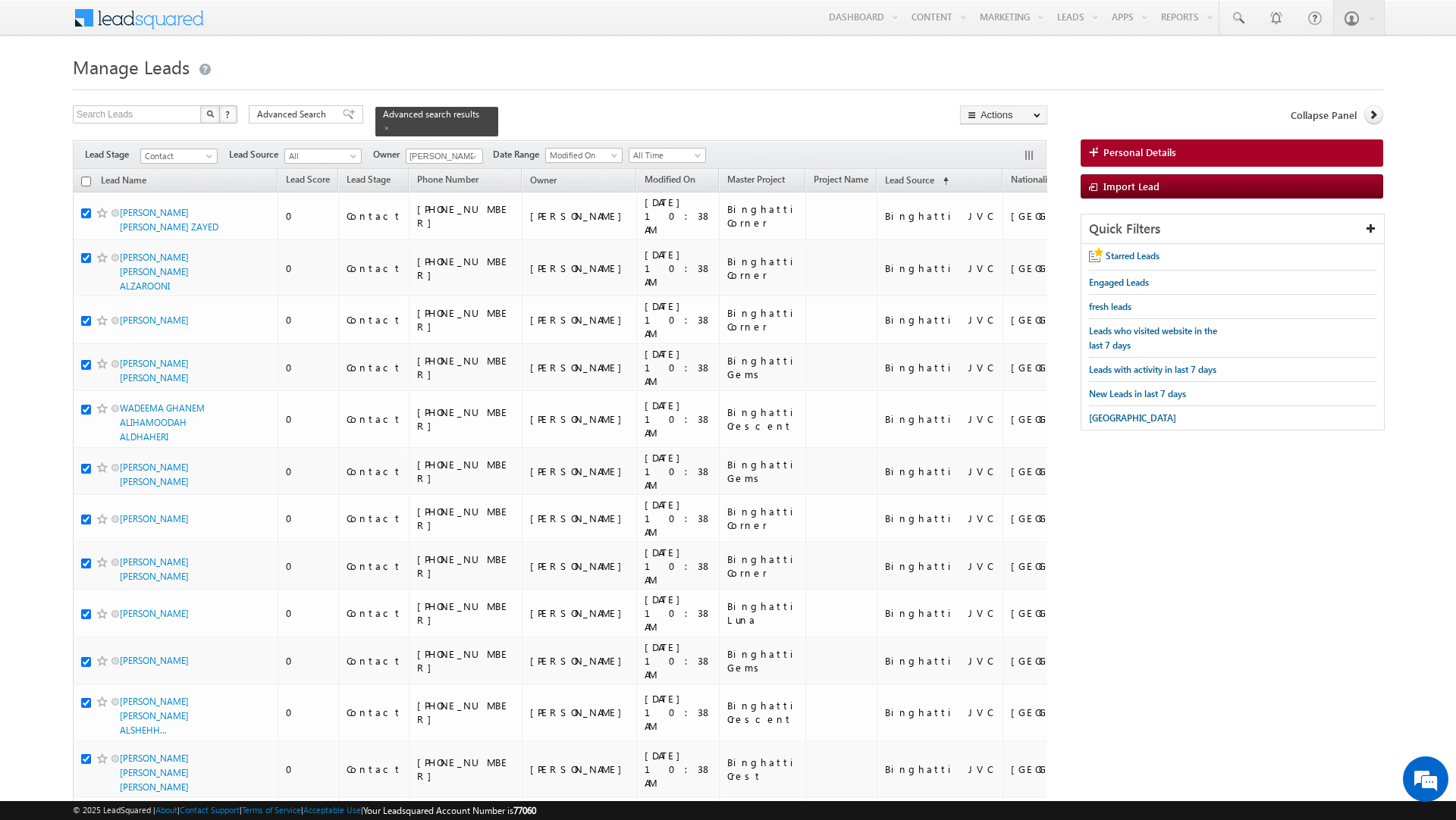
checkbox input "true"
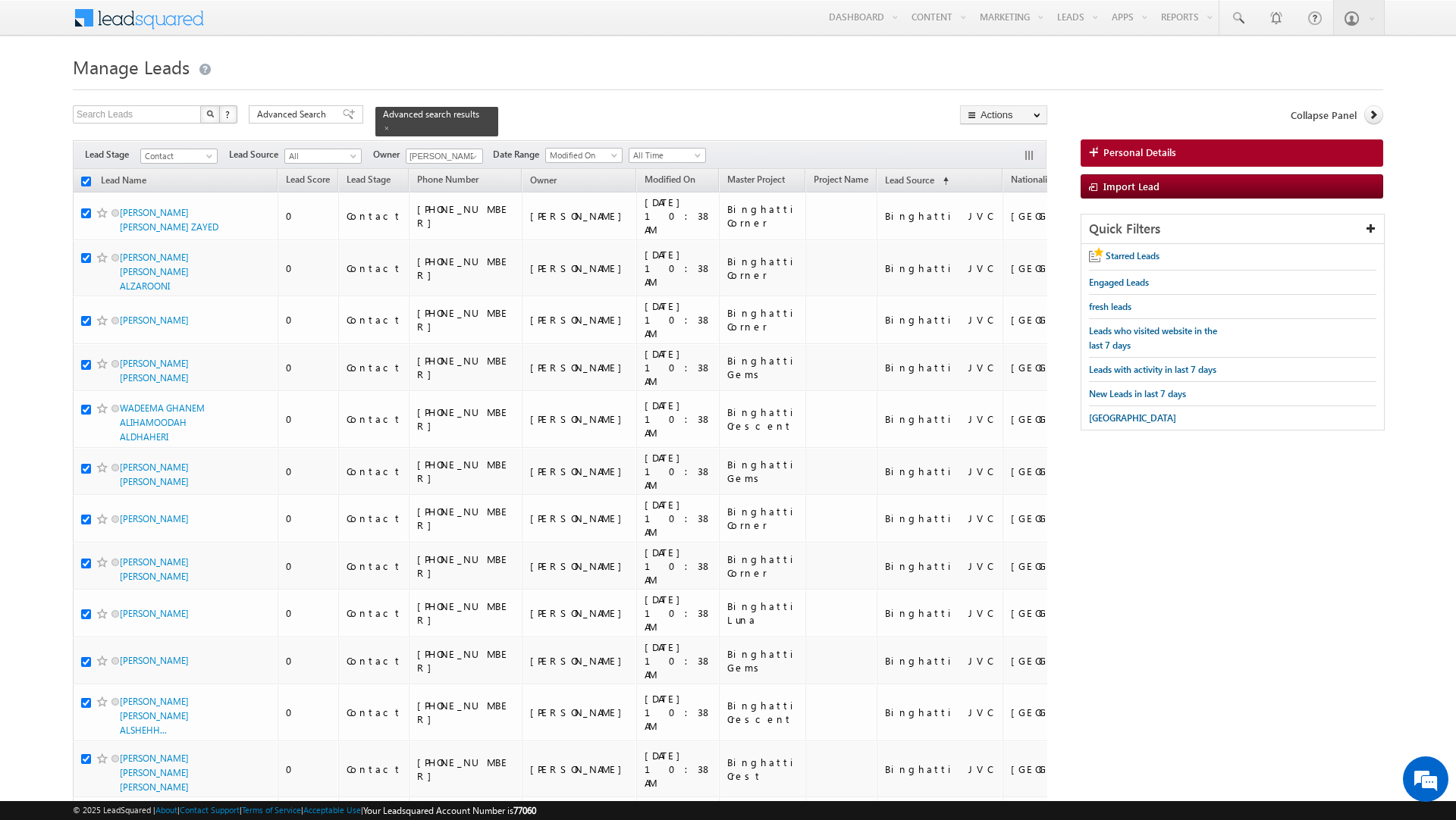
checkbox input "true"
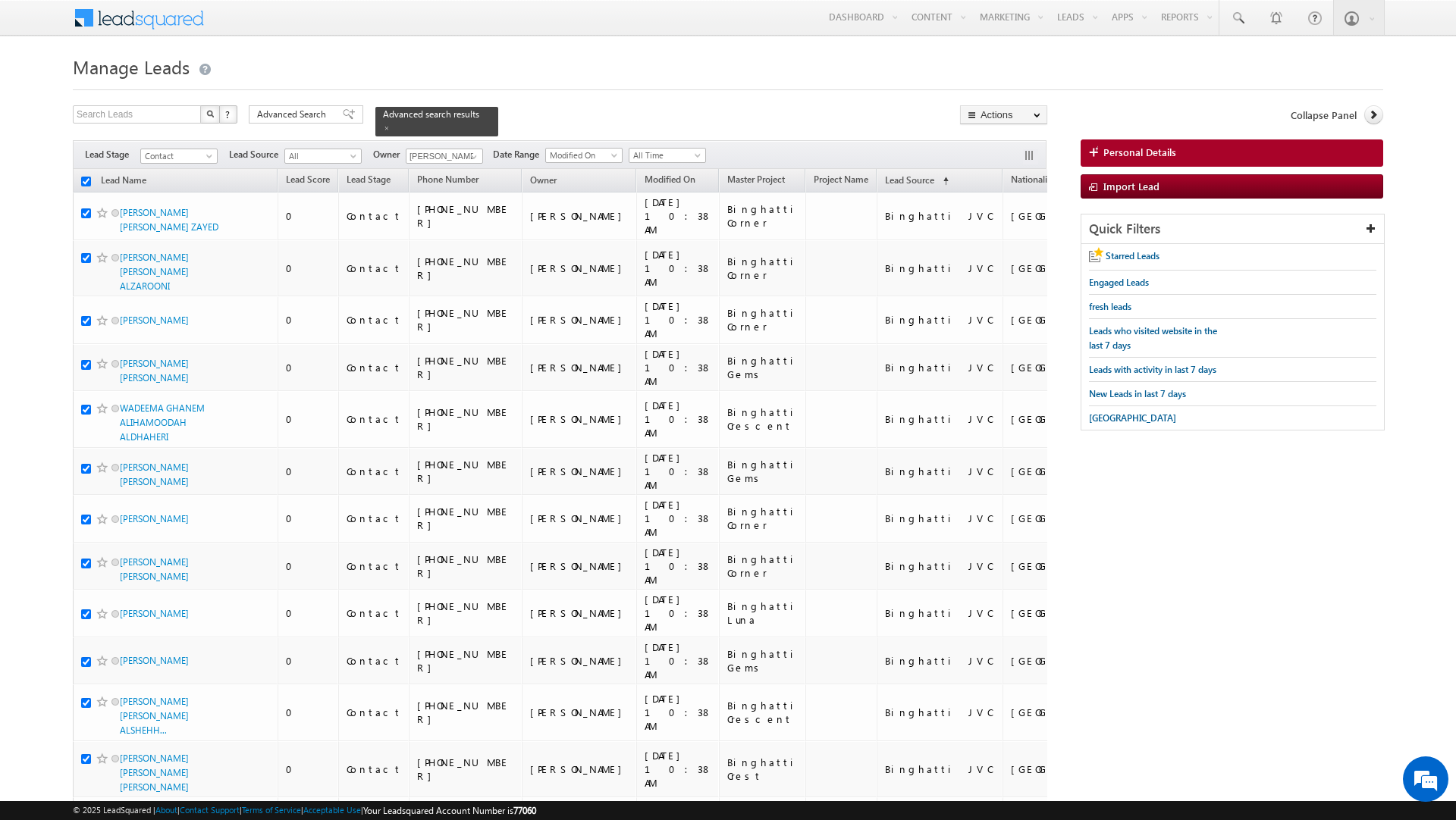
checkbox input "true"
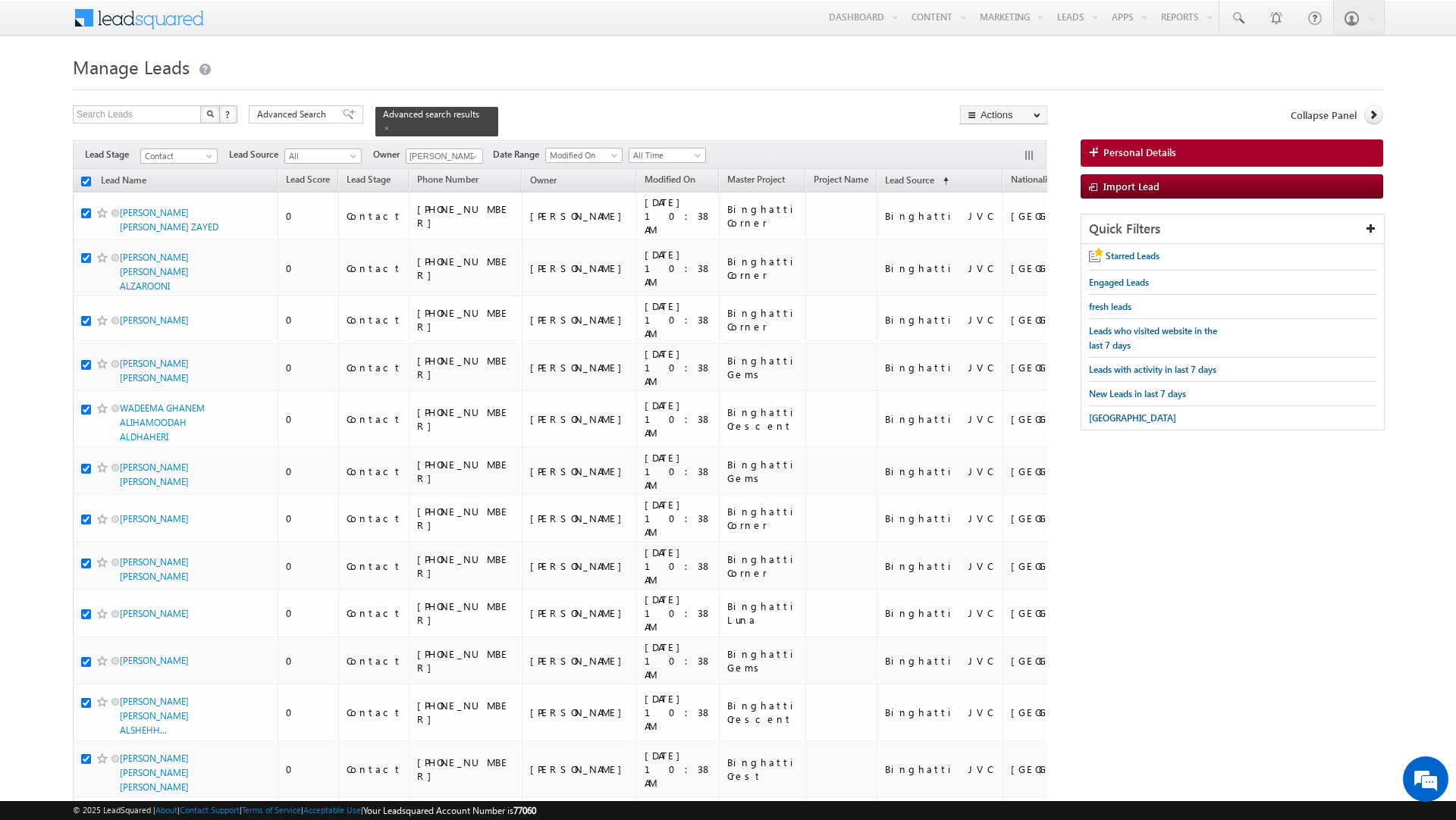
checkbox input "true"
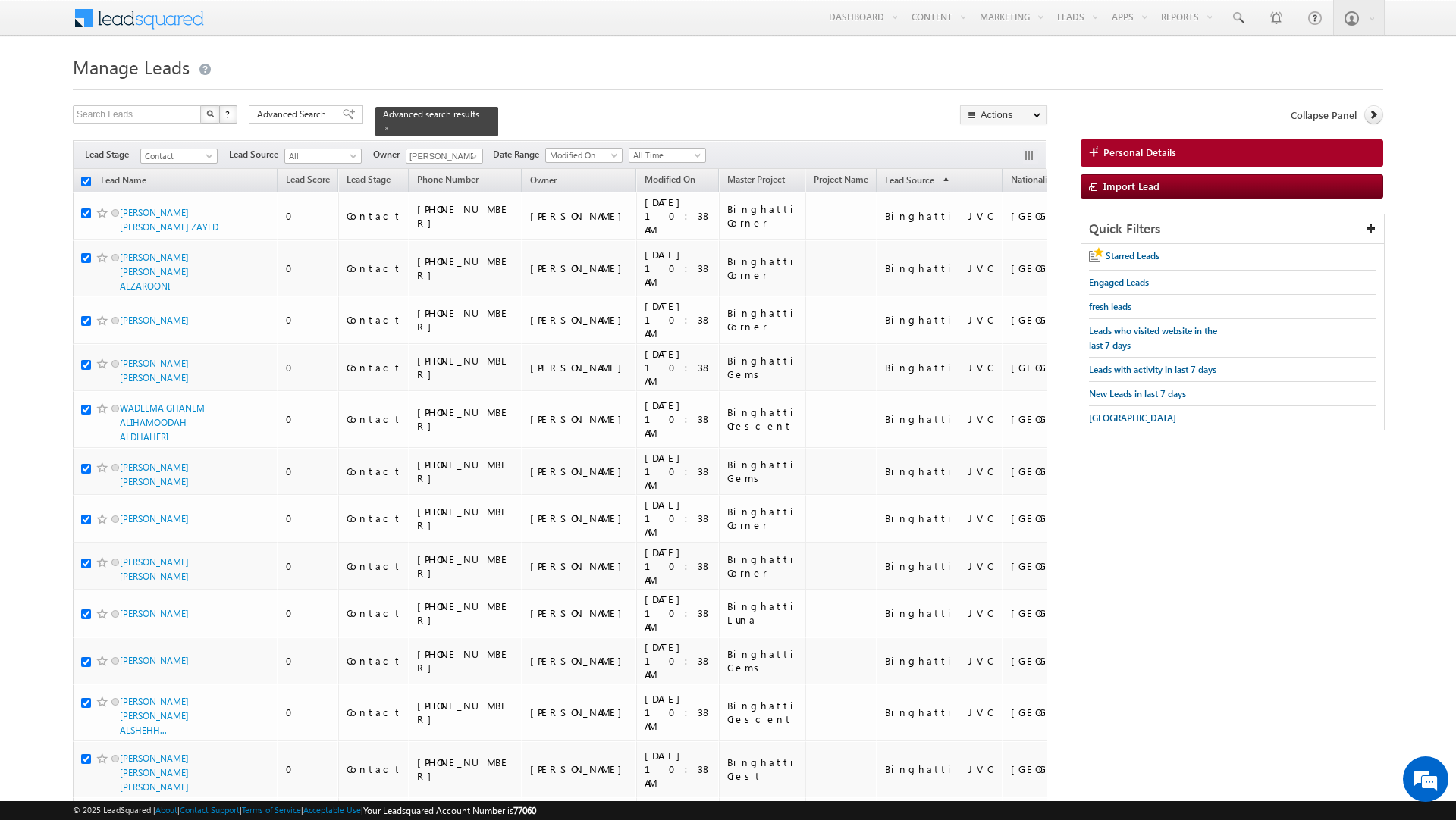
checkbox input "true"
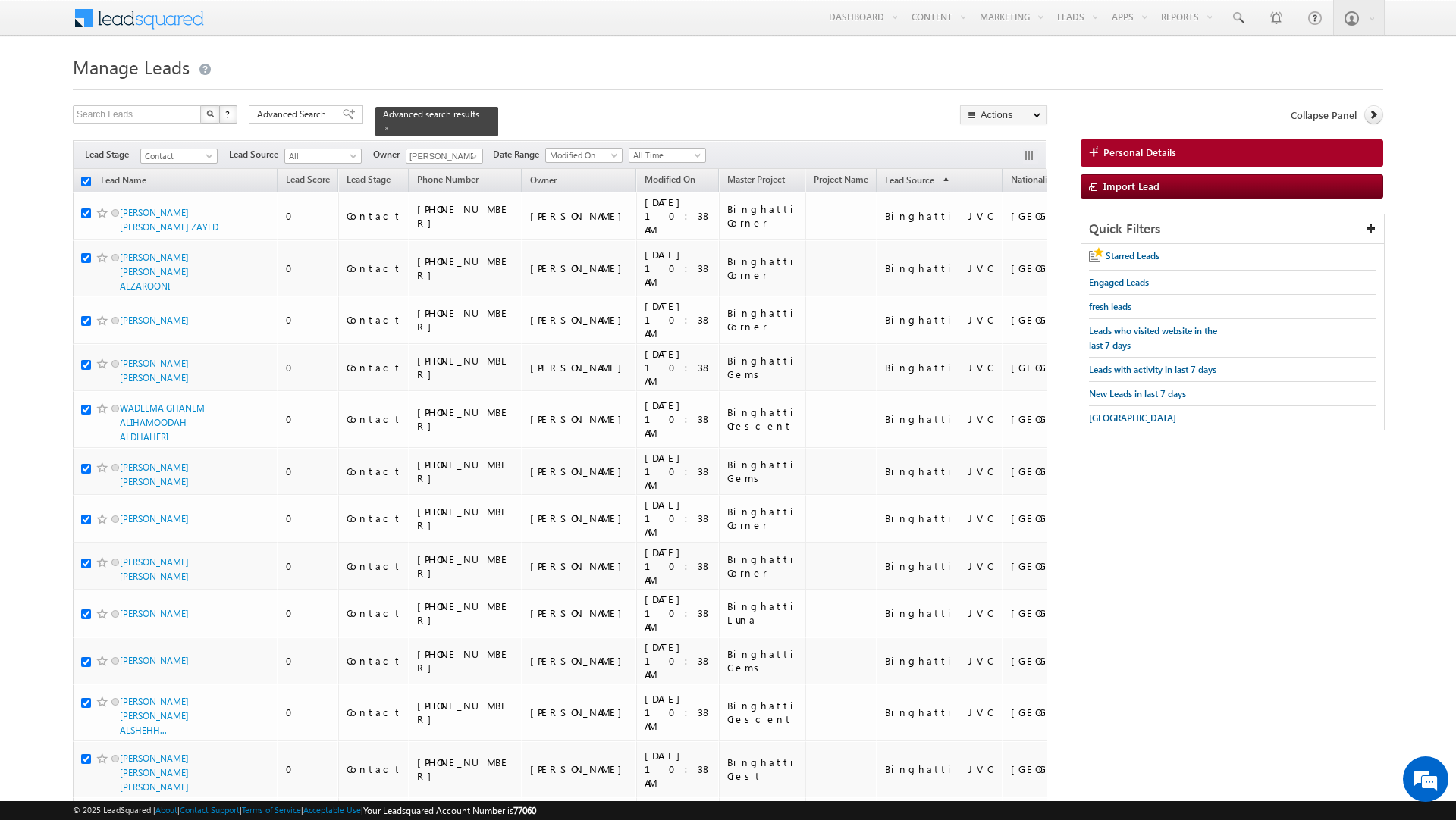
checkbox input "true"
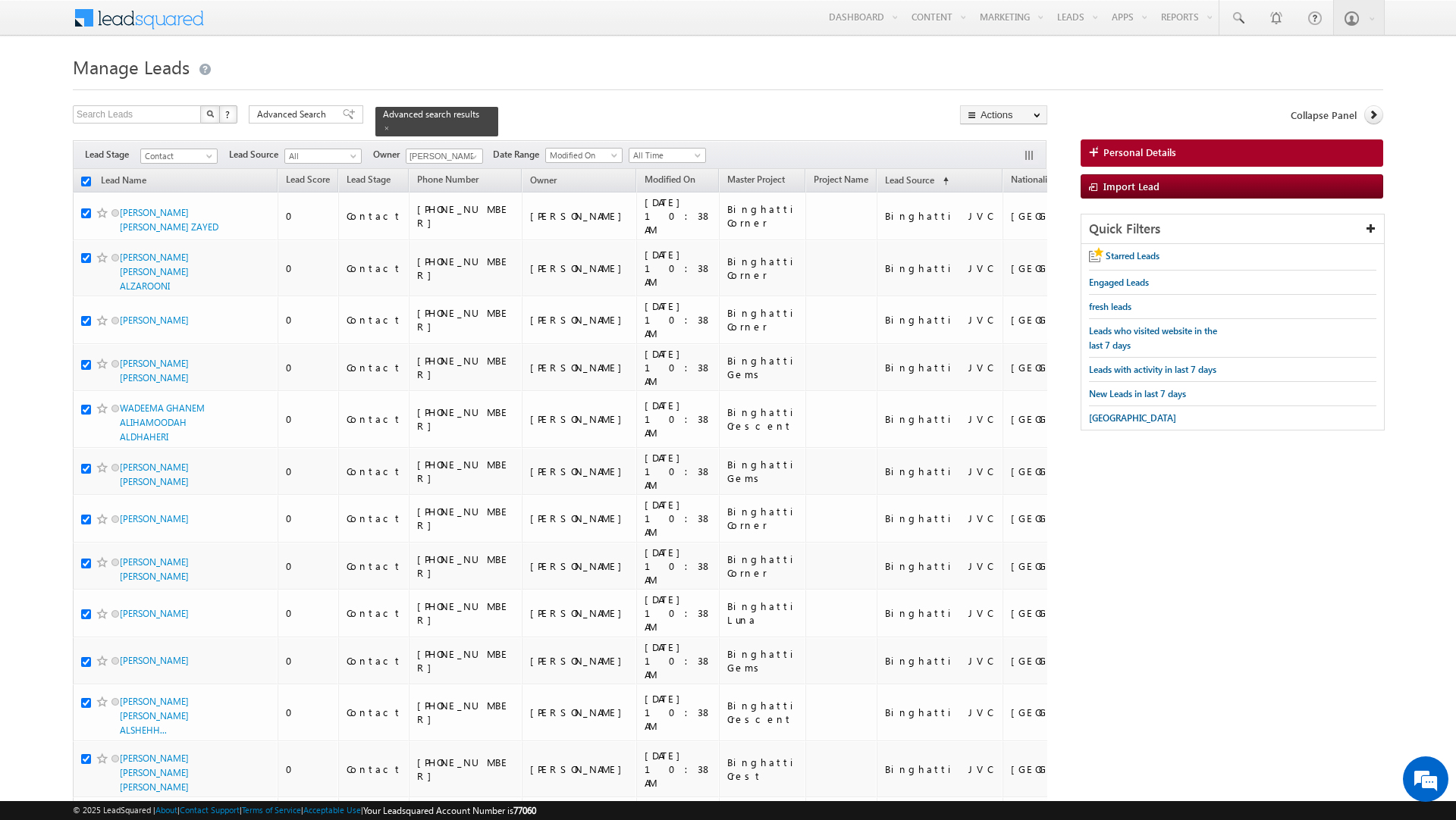
checkbox input "true"
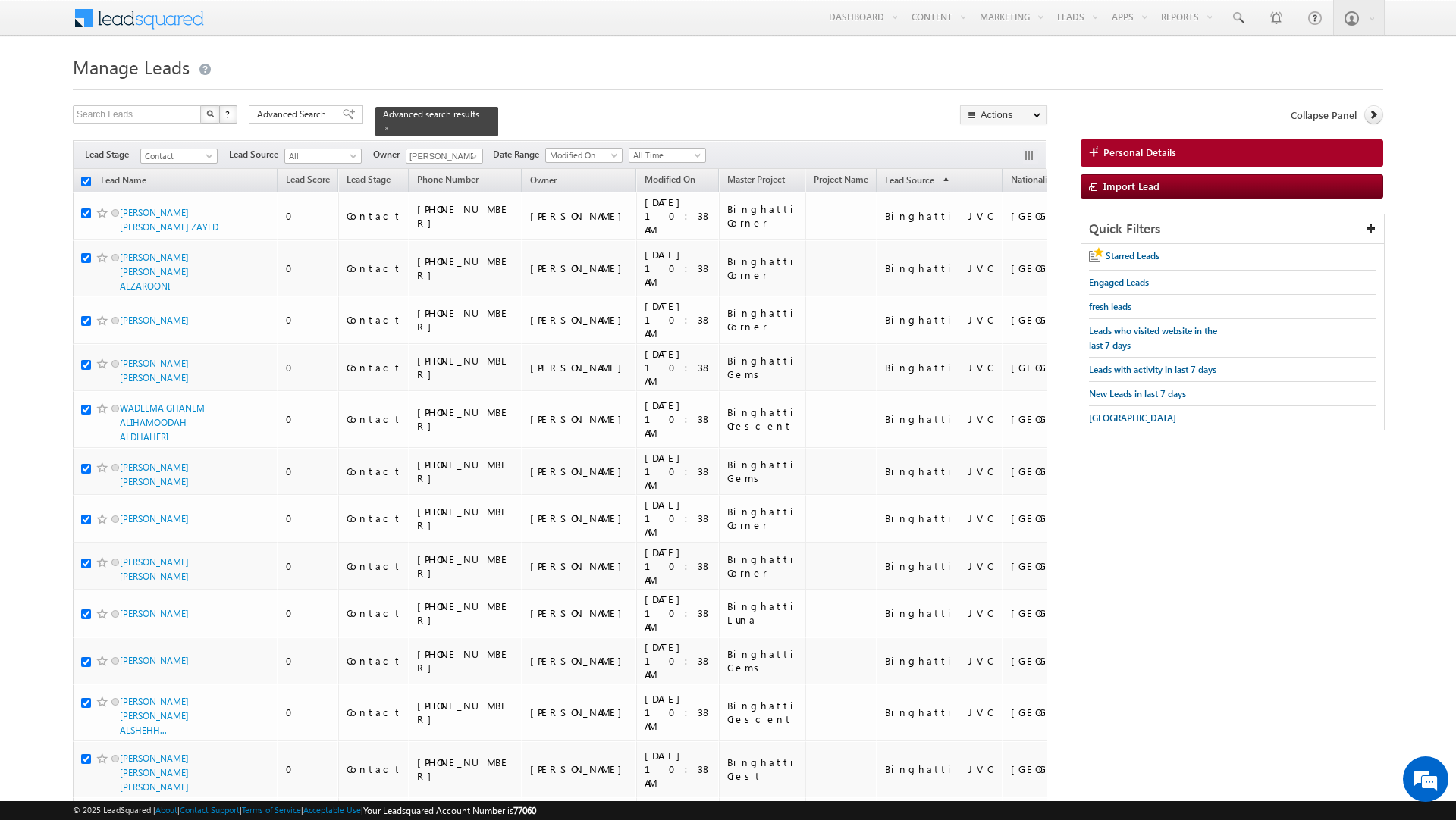
checkbox input "true"
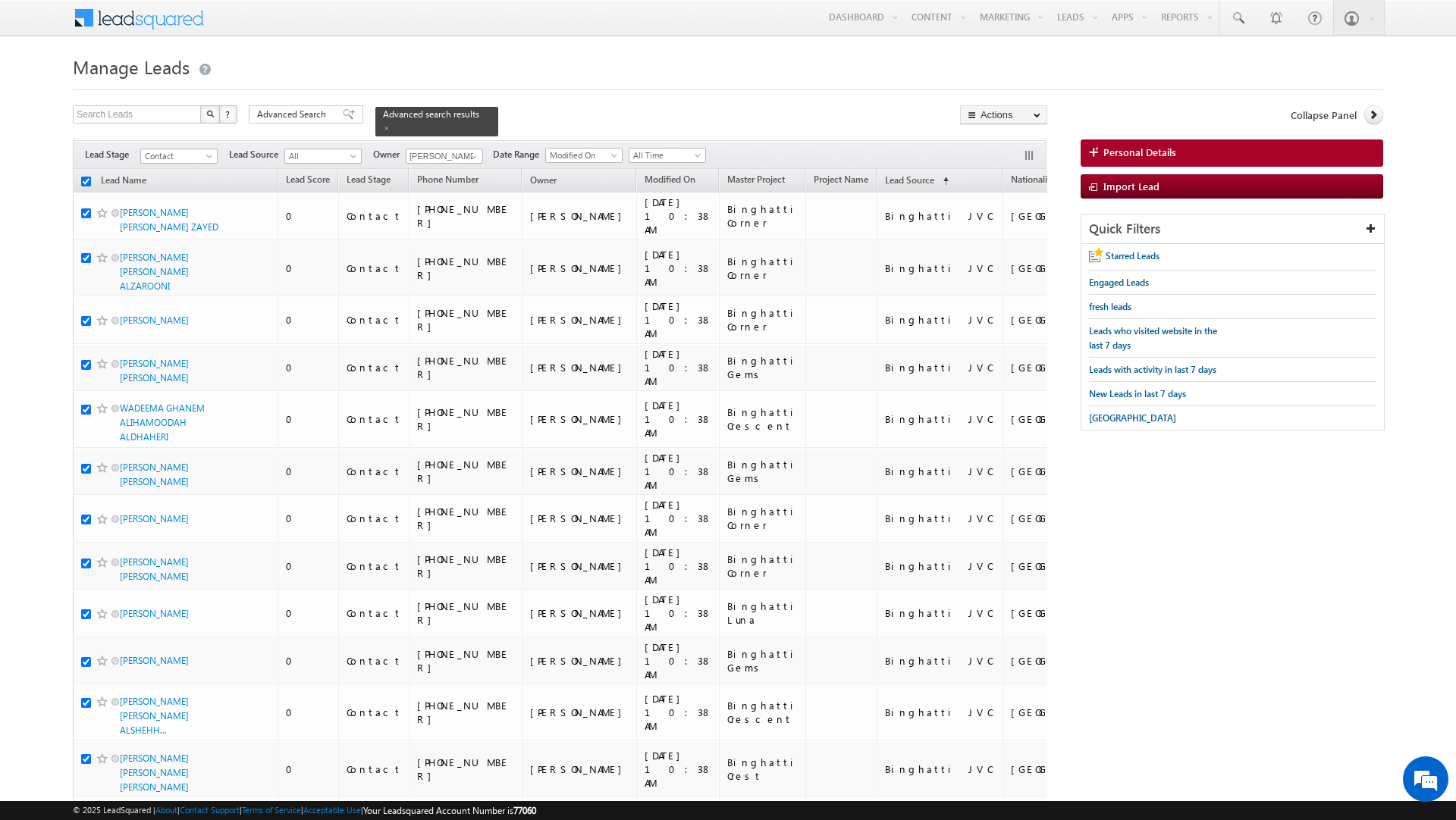
checkbox input "true"
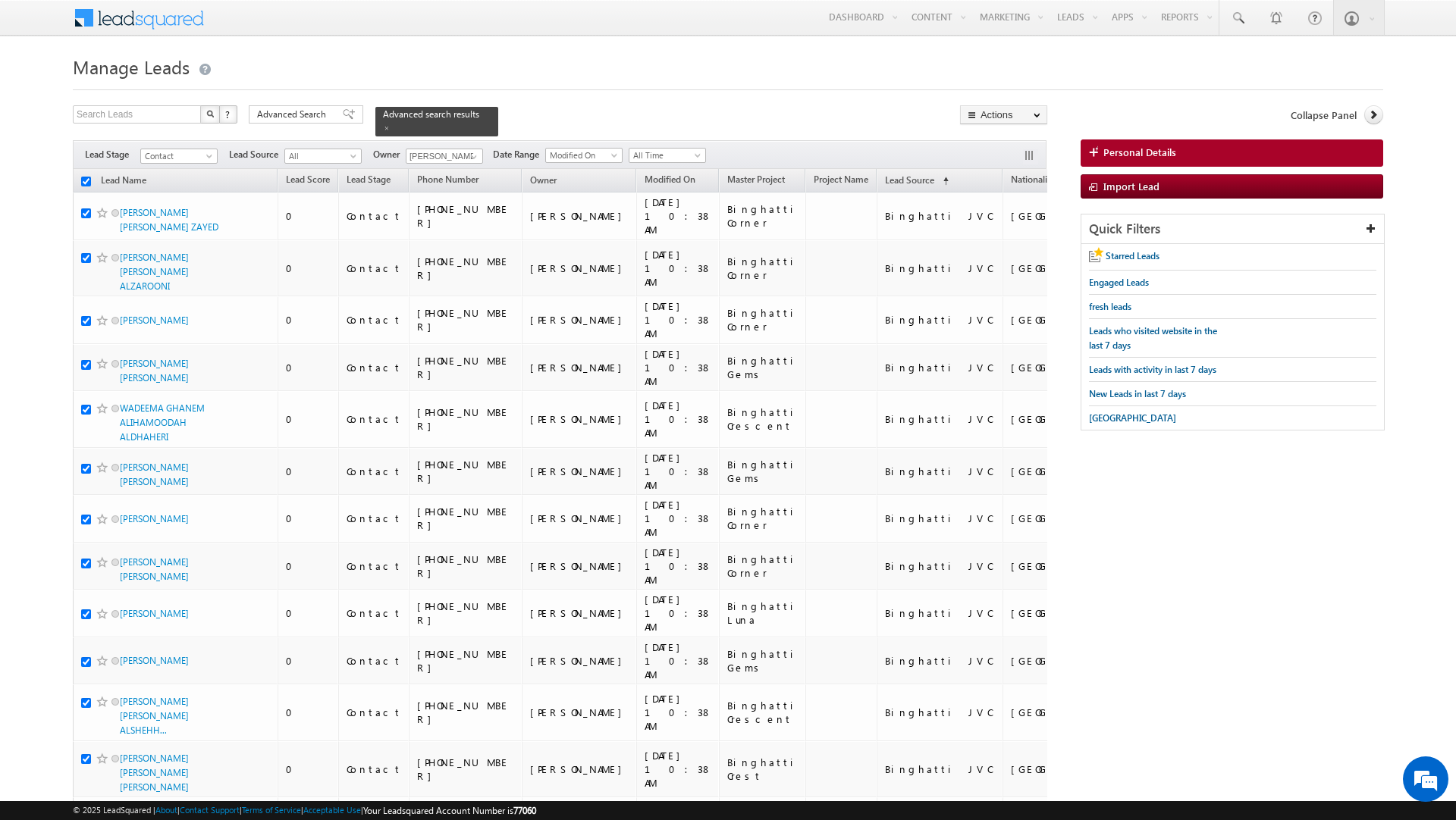
checkbox input "true"
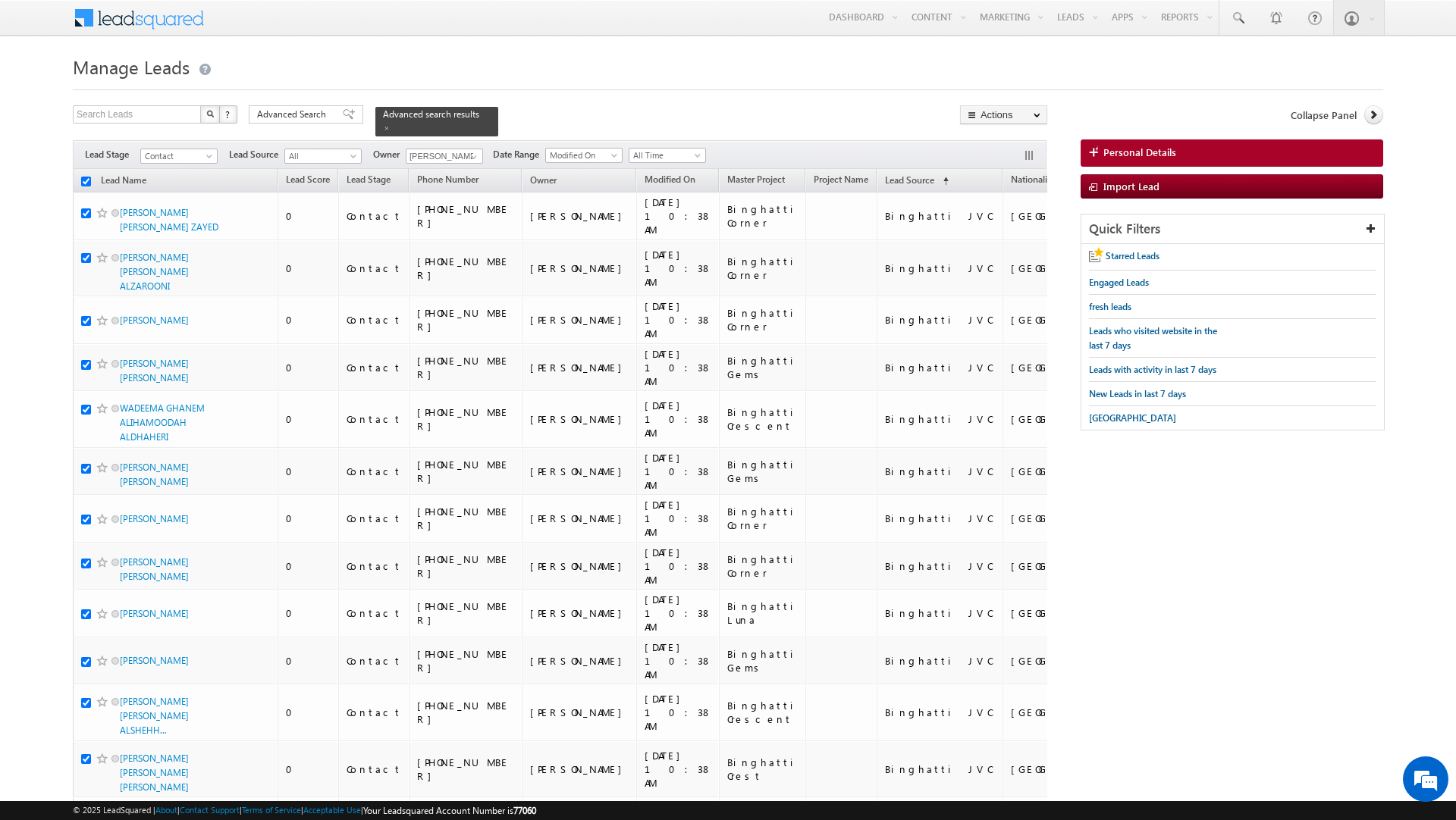
checkbox input "true"
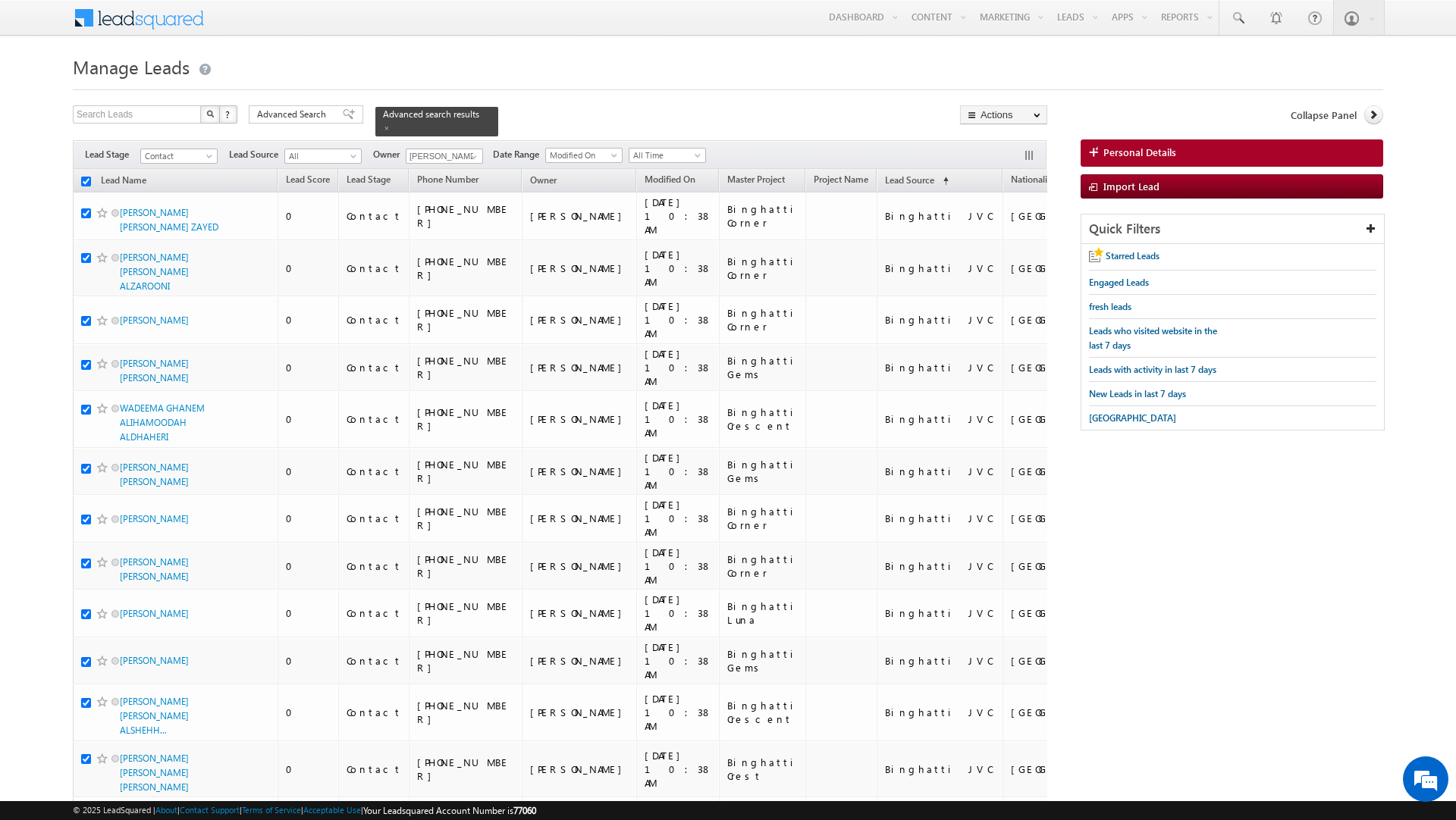
checkbox input "true"
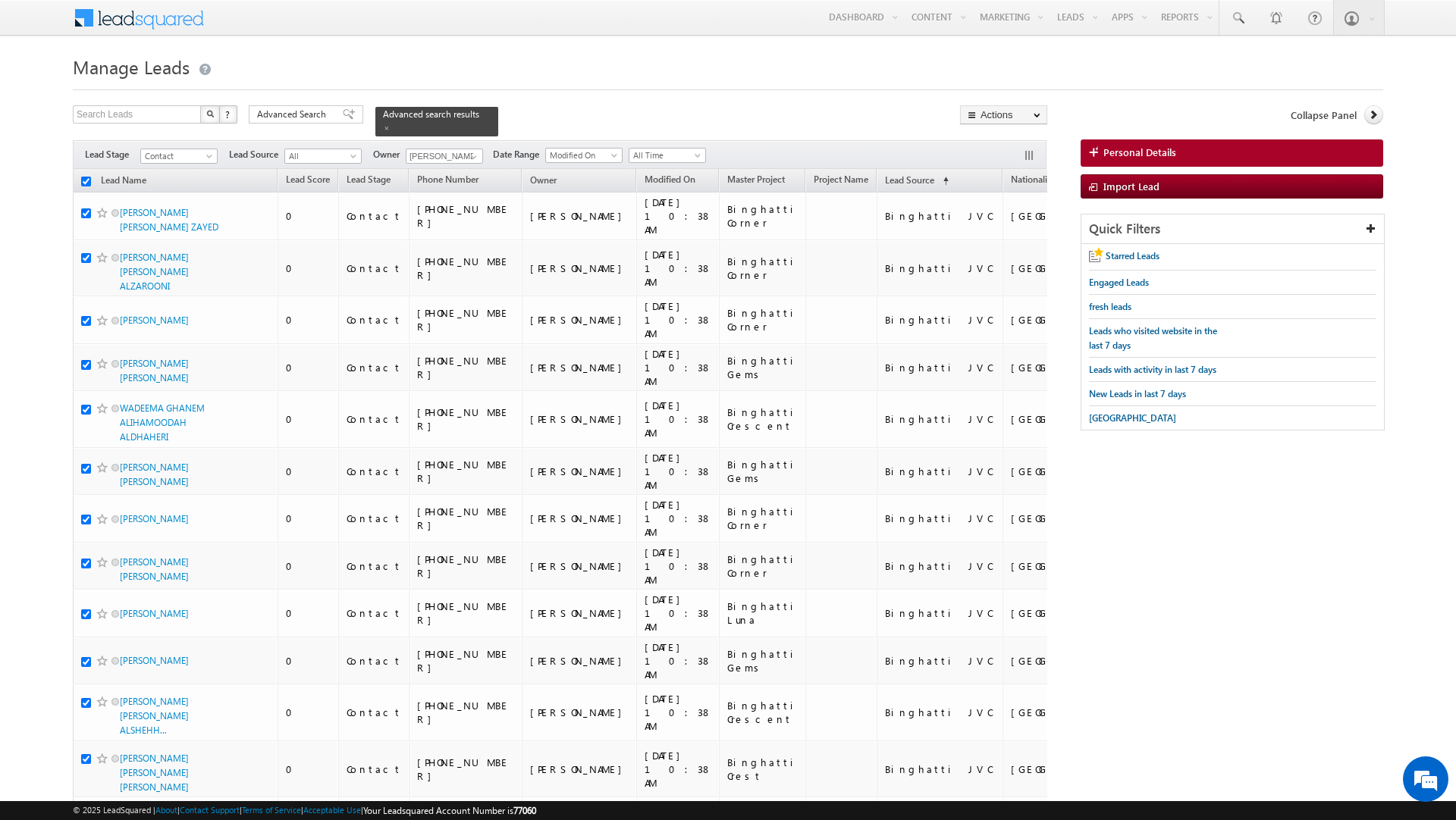
checkbox input "true"
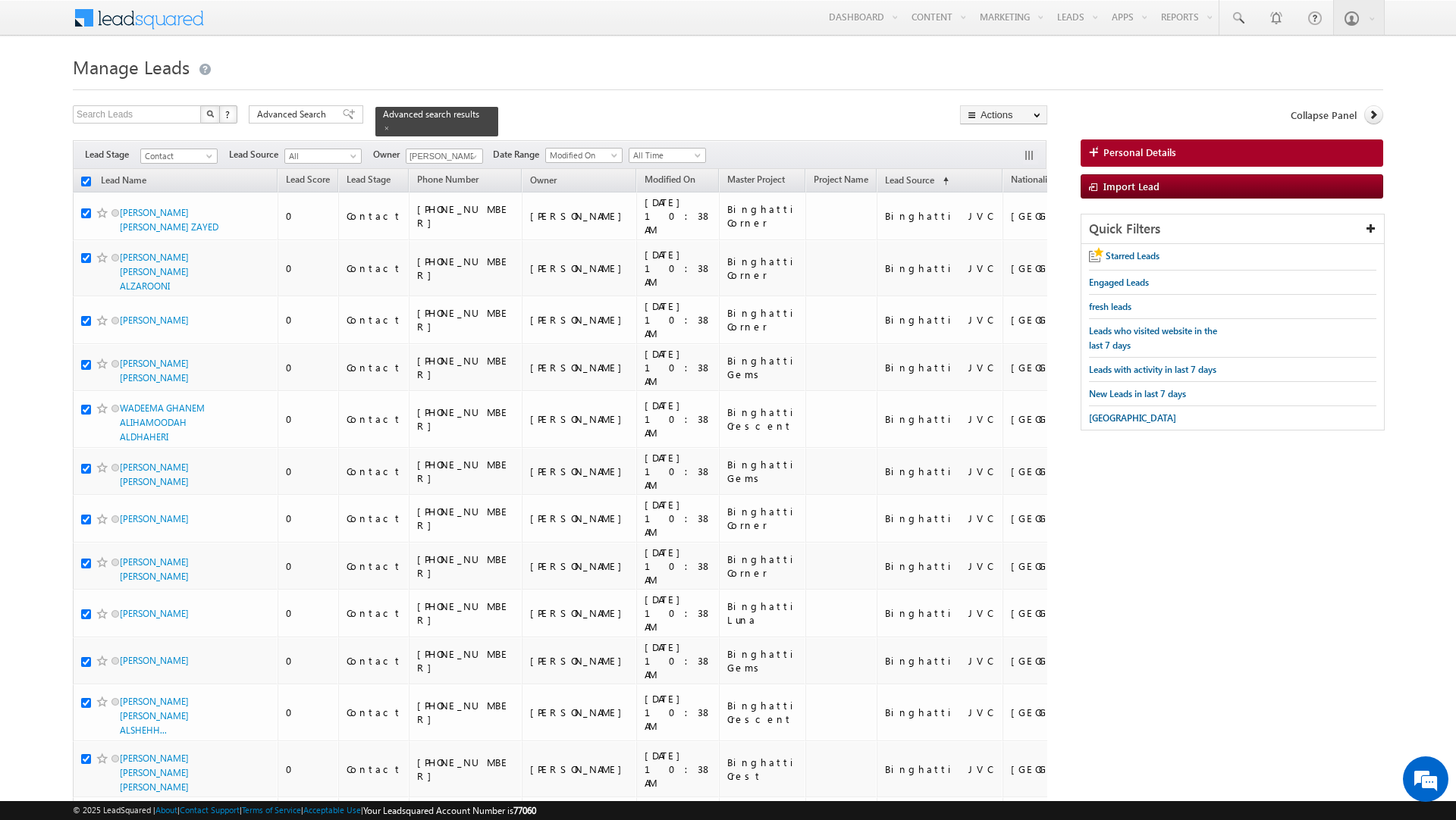
checkbox input "true"
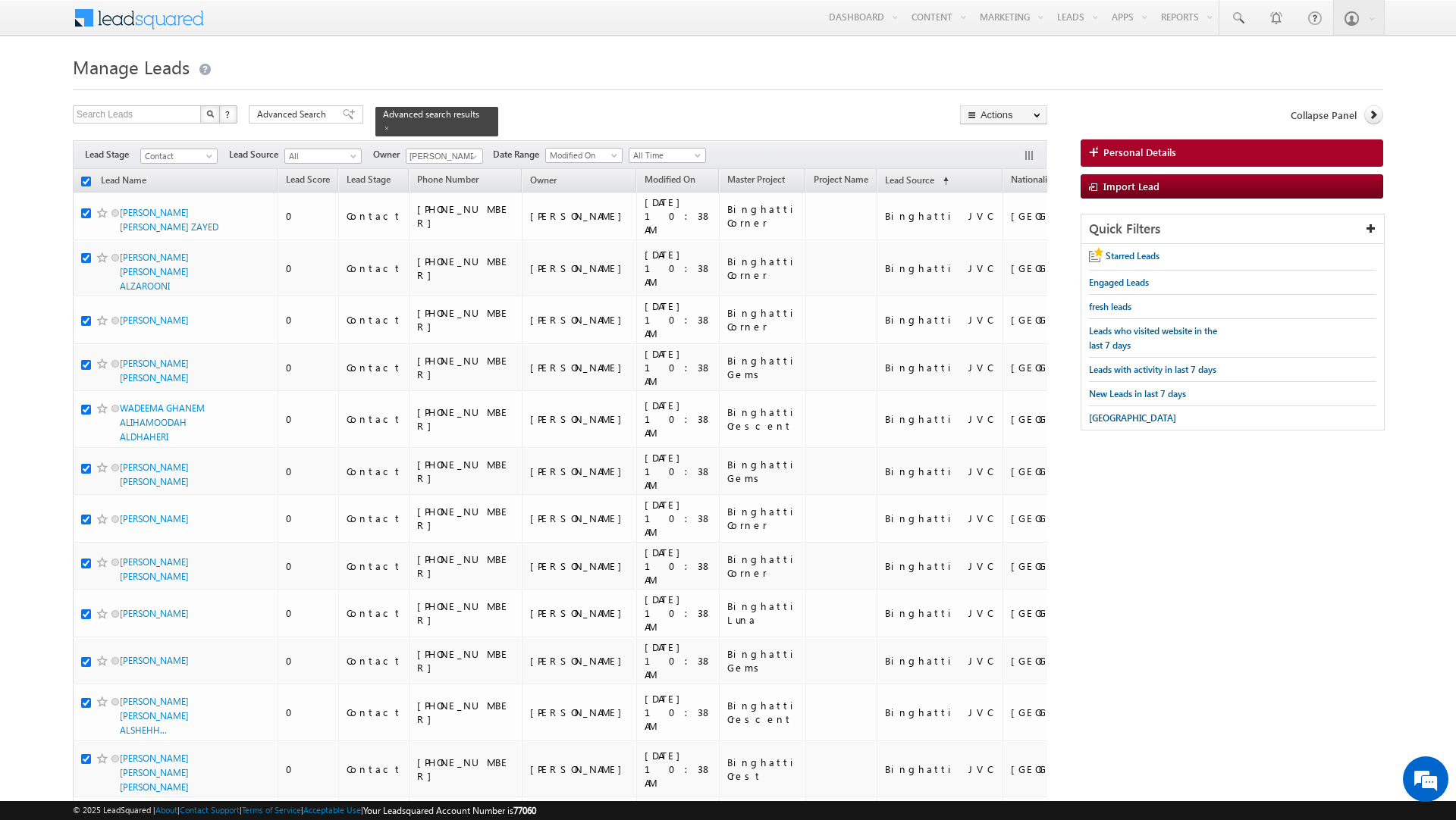
checkbox input "true"
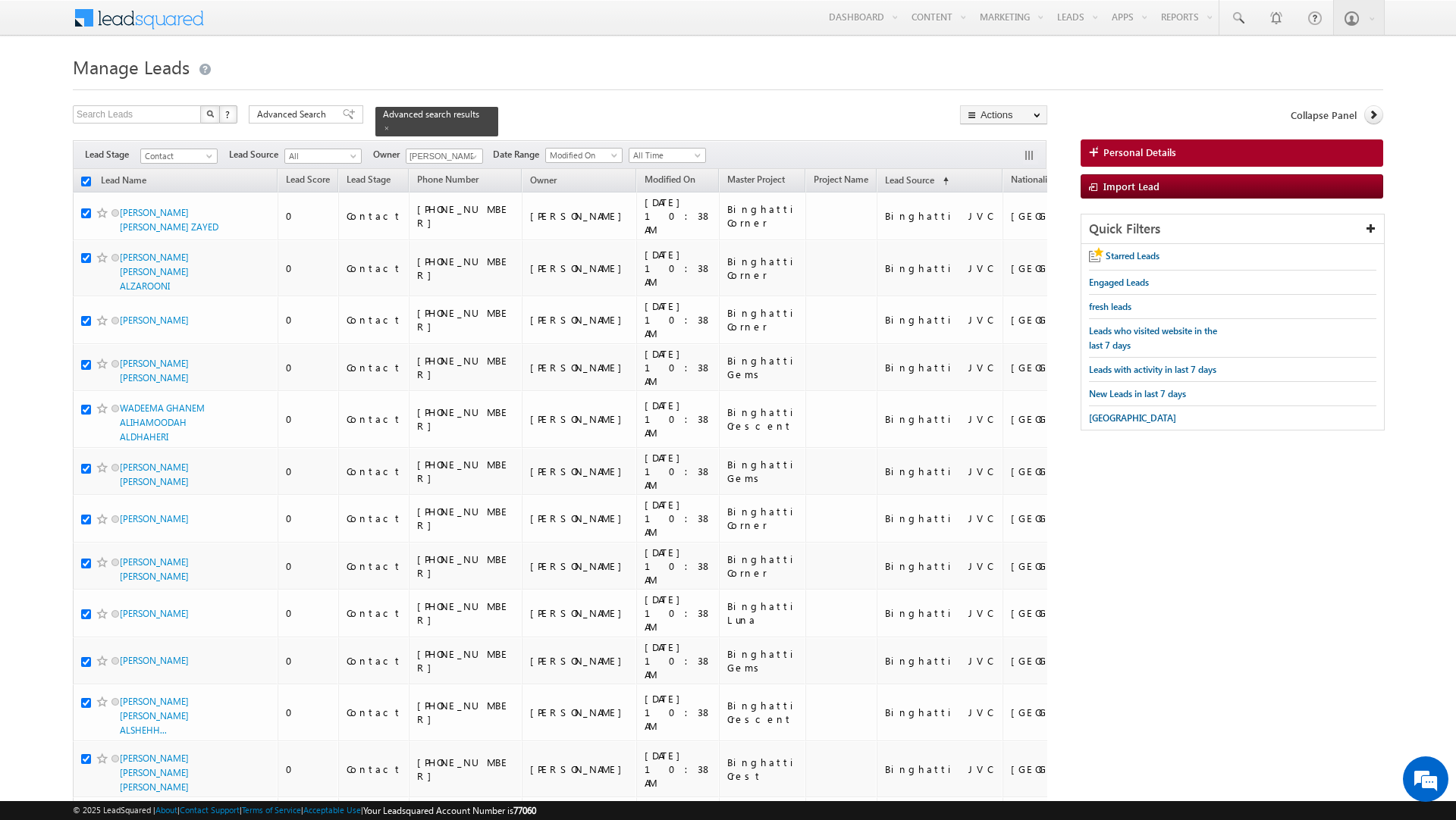
checkbox input "true"
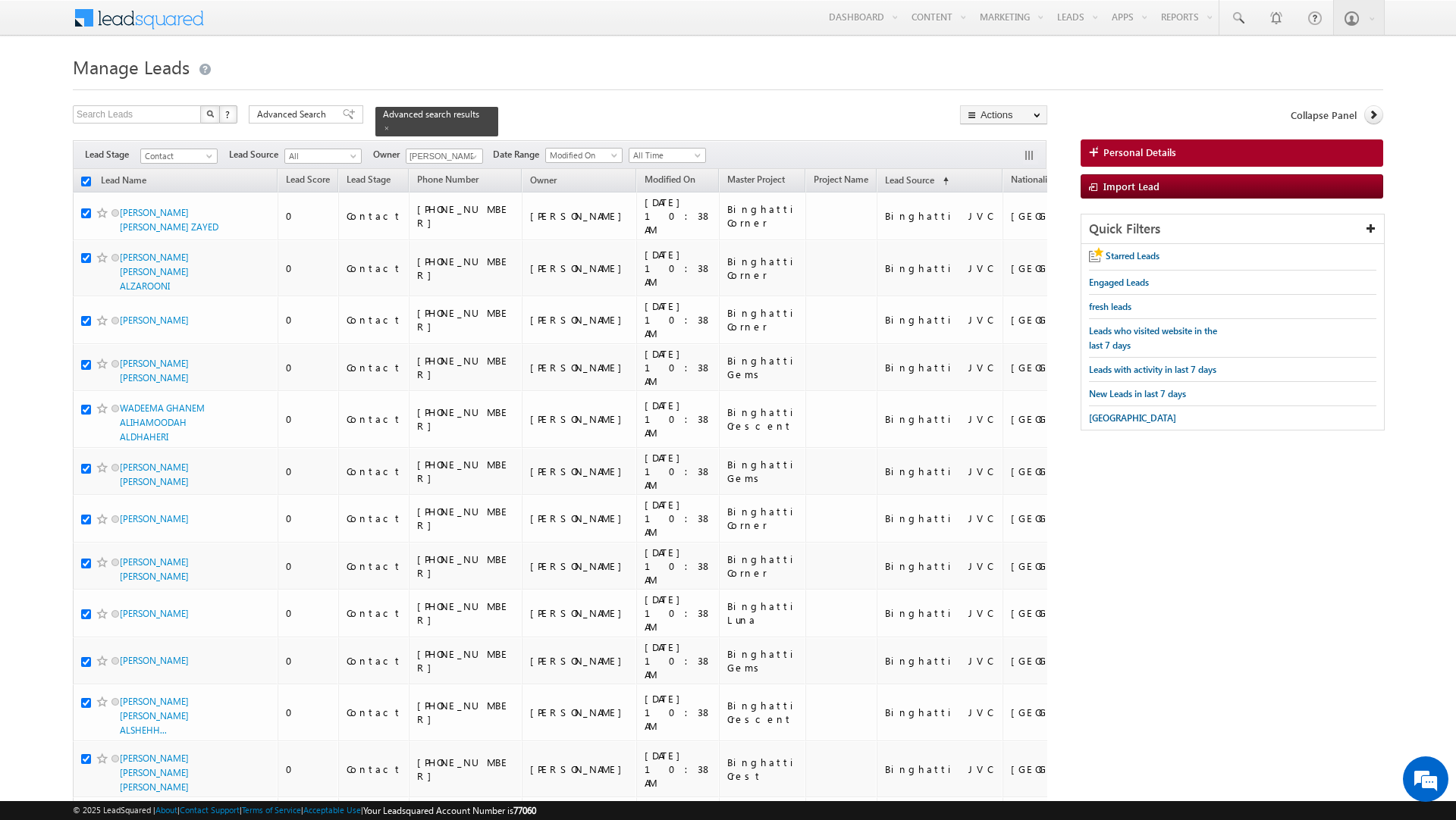
checkbox input "true"
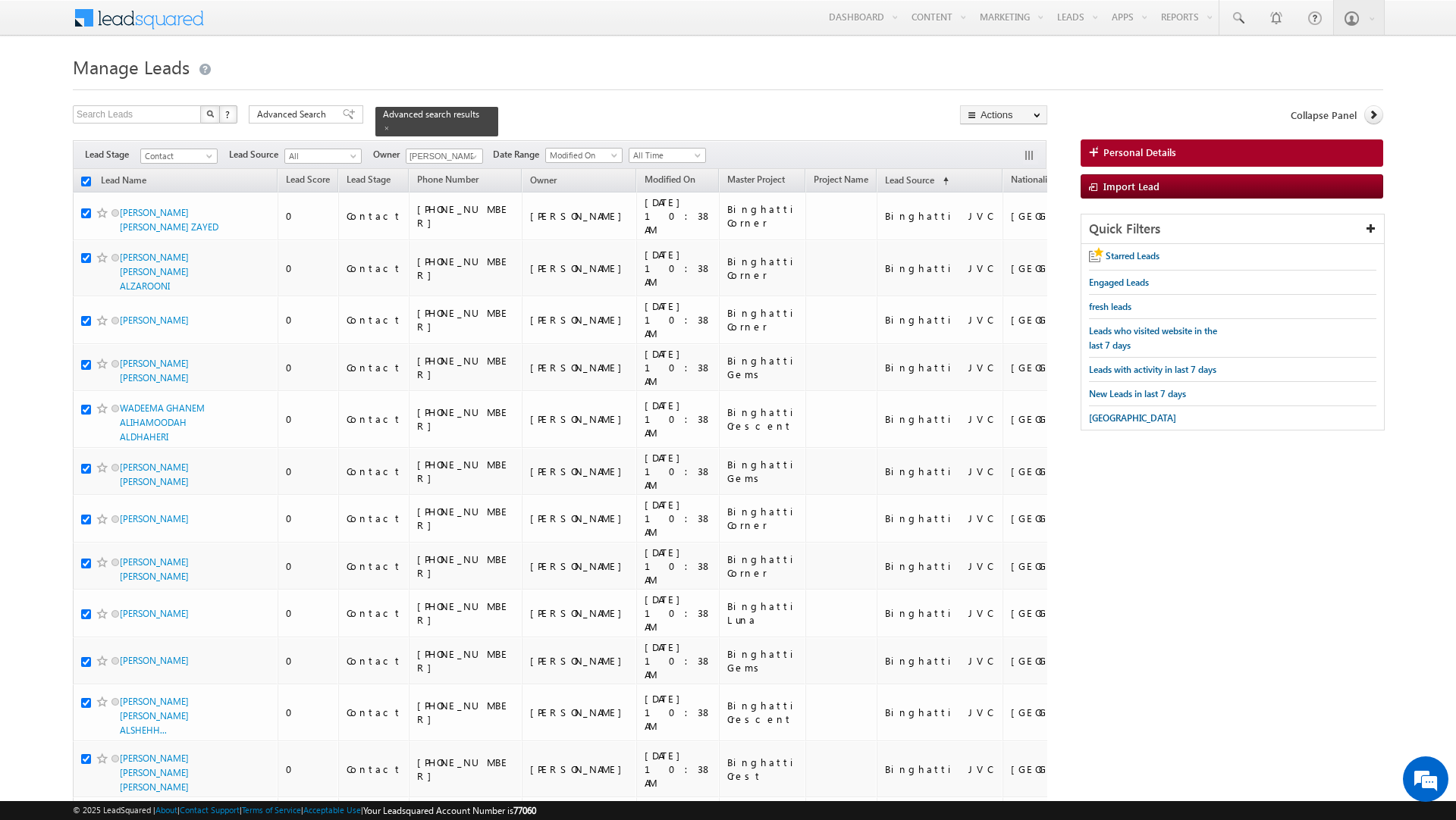
checkbox input "true"
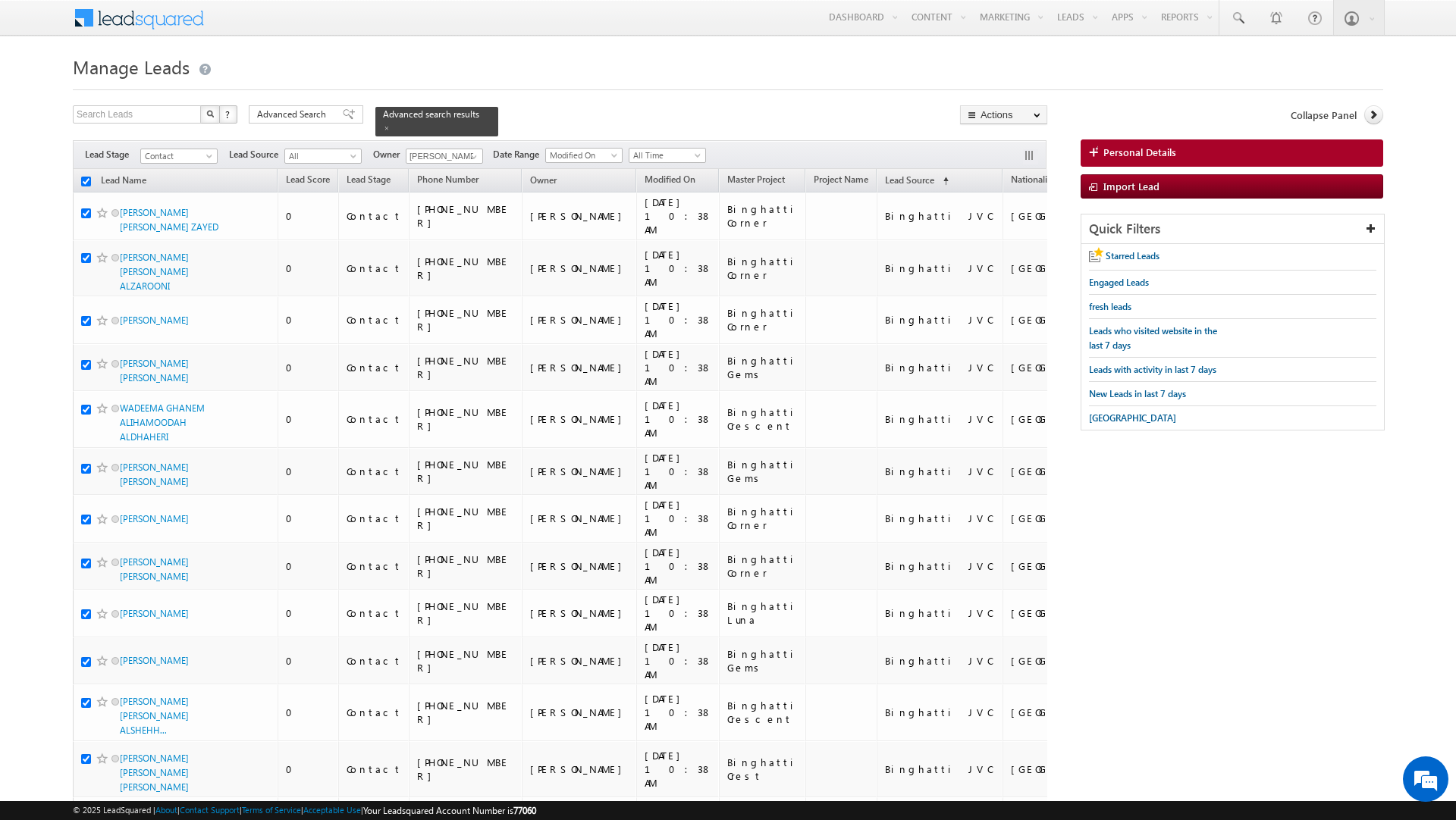
checkbox input "true"
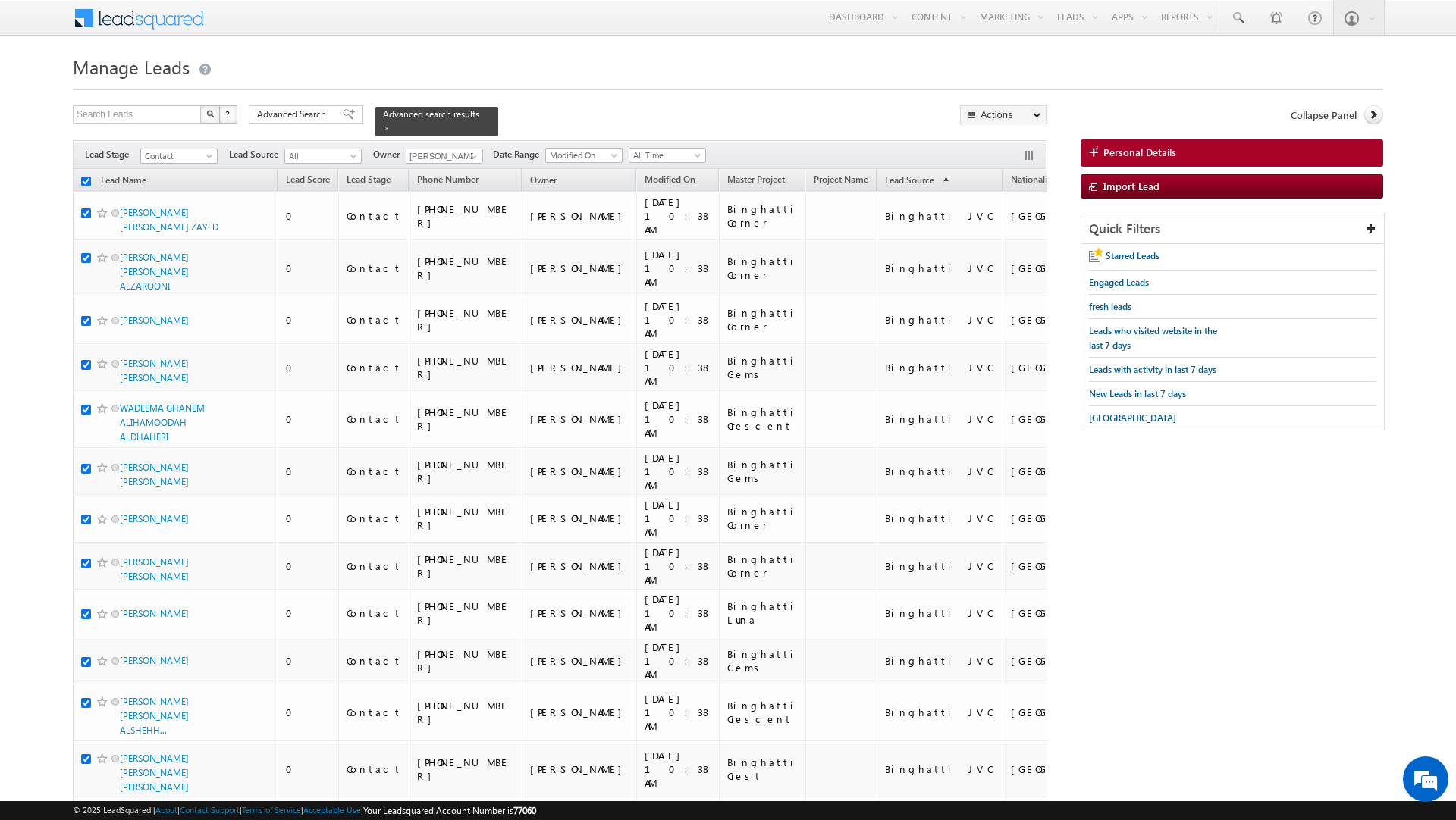
checkbox input "true"
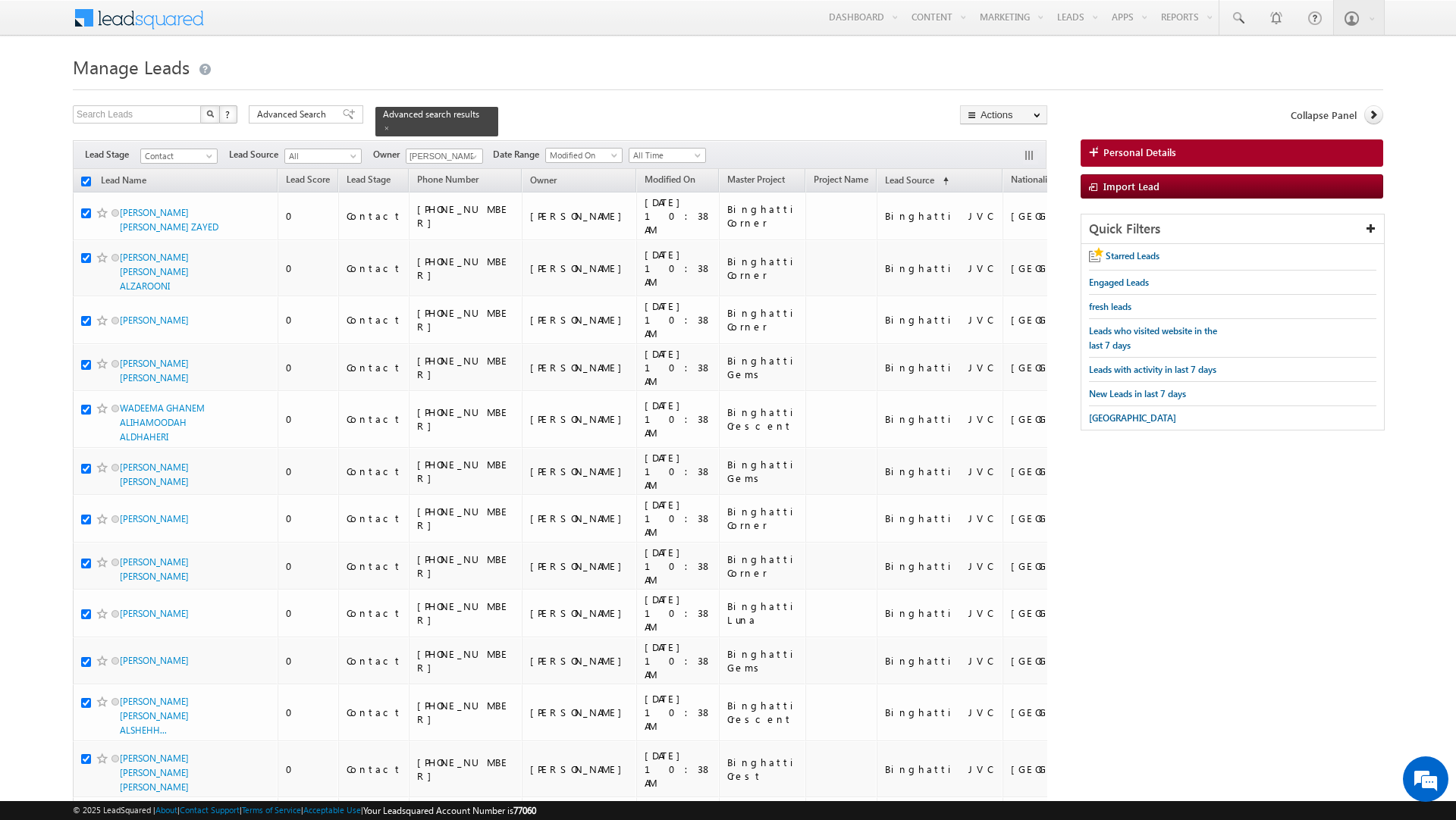
checkbox input "true"
click at [996, 252] on link "Change Owner" at bounding box center [1004, 246] width 86 height 18
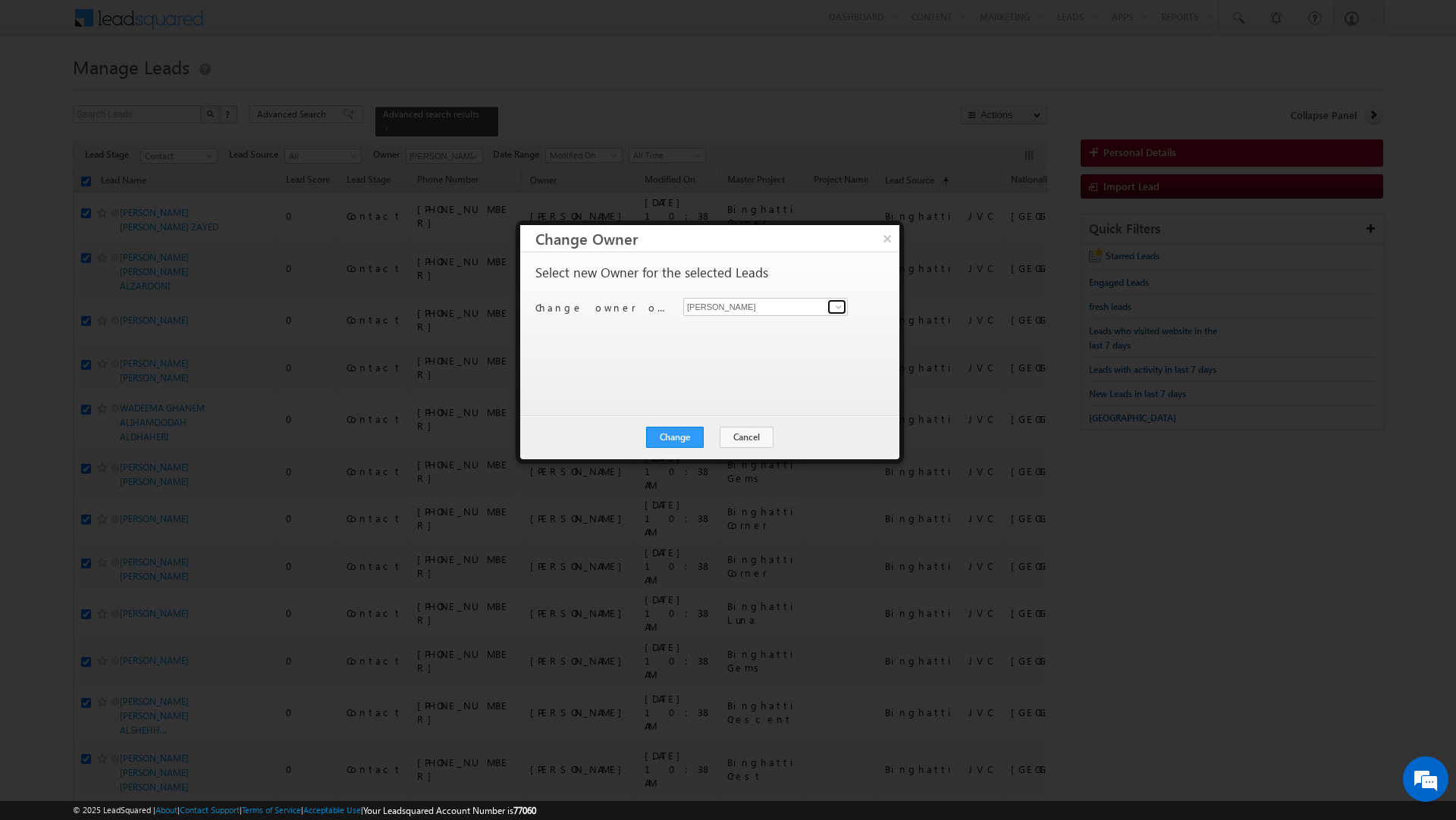
click at [835, 308] on span at bounding box center [839, 307] width 12 height 12
click at [887, 241] on button "×" at bounding box center [887, 239] width 25 height 27
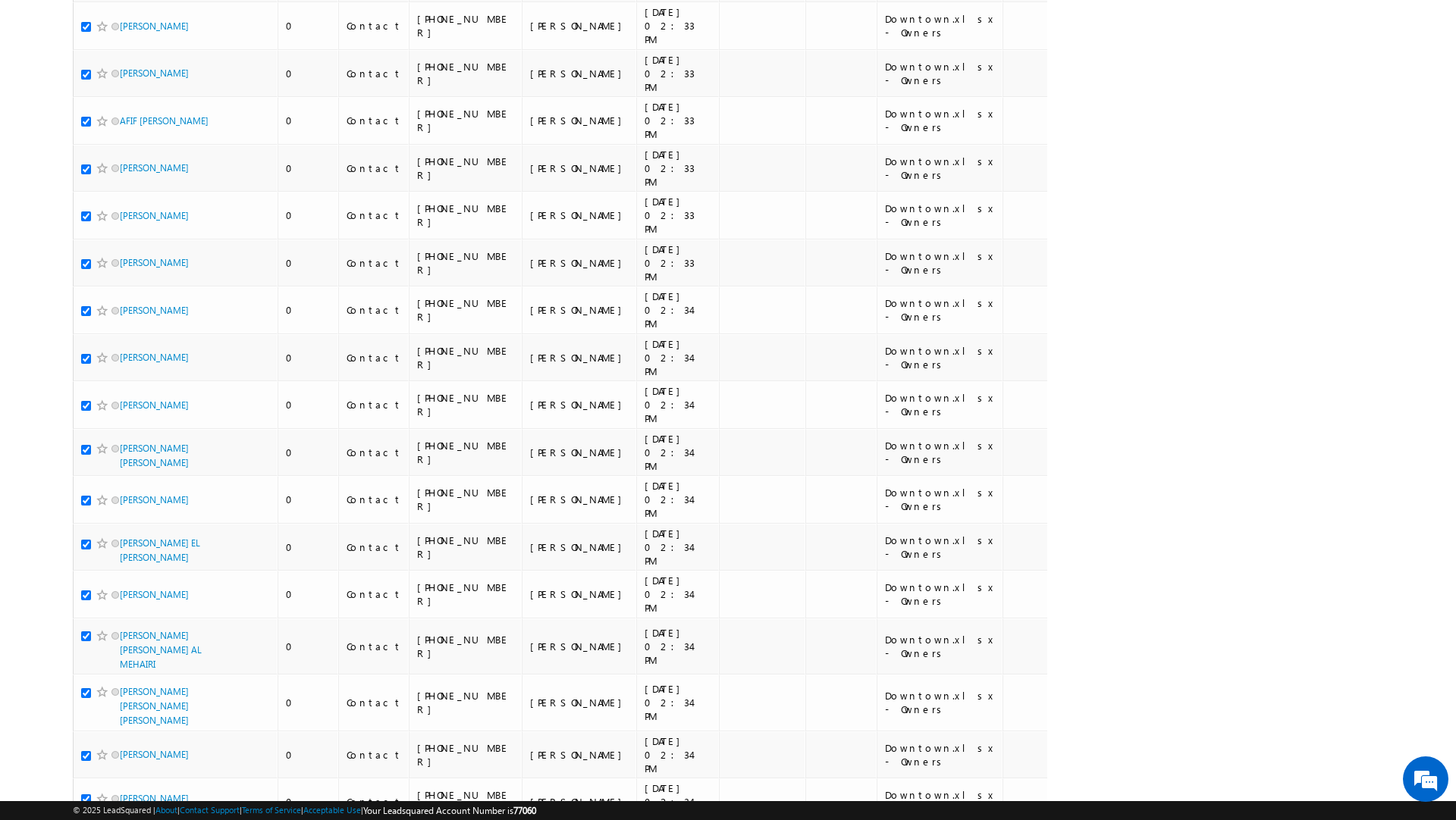
scroll to position [3685, 0]
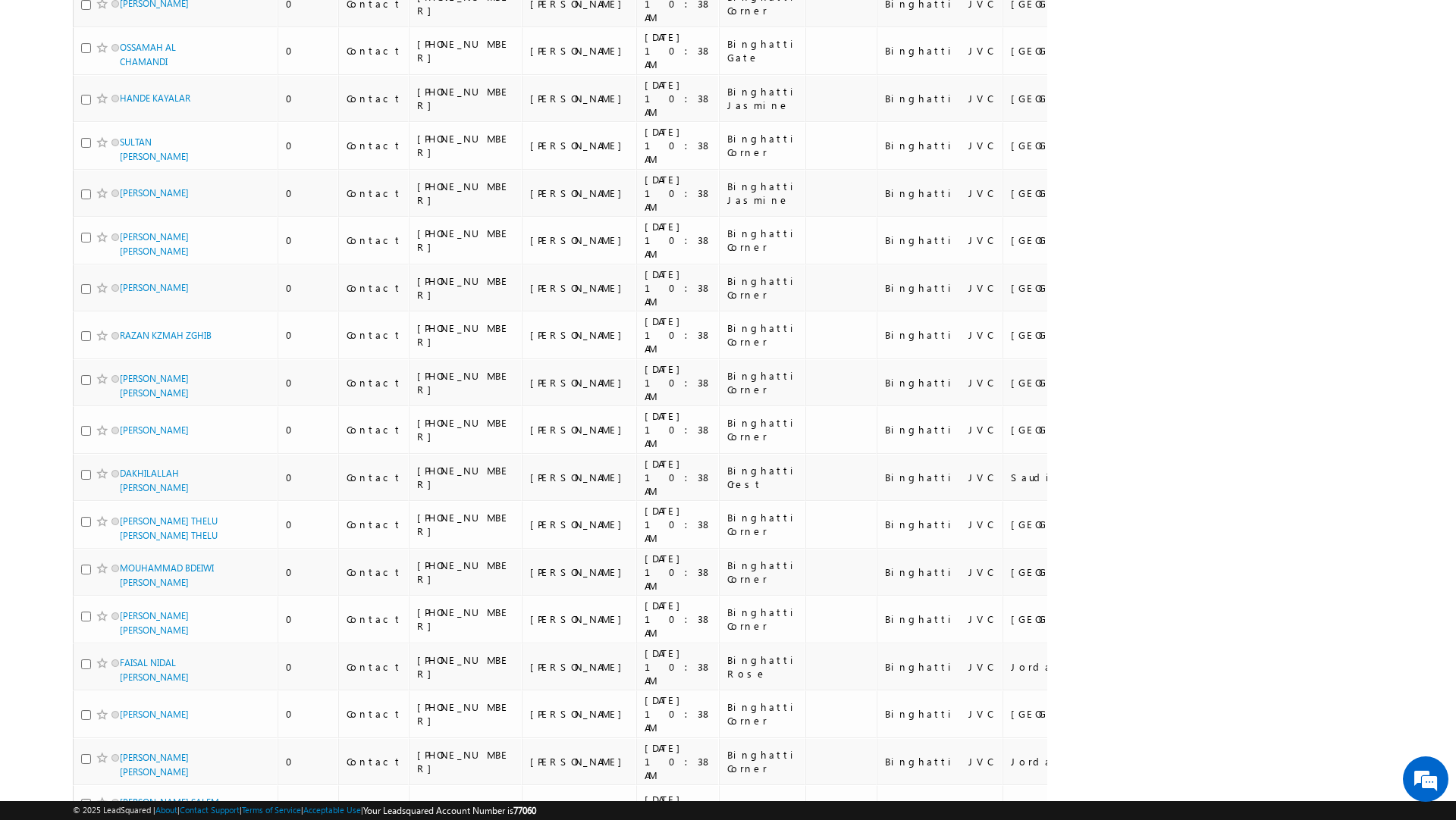
scroll to position [0, 0]
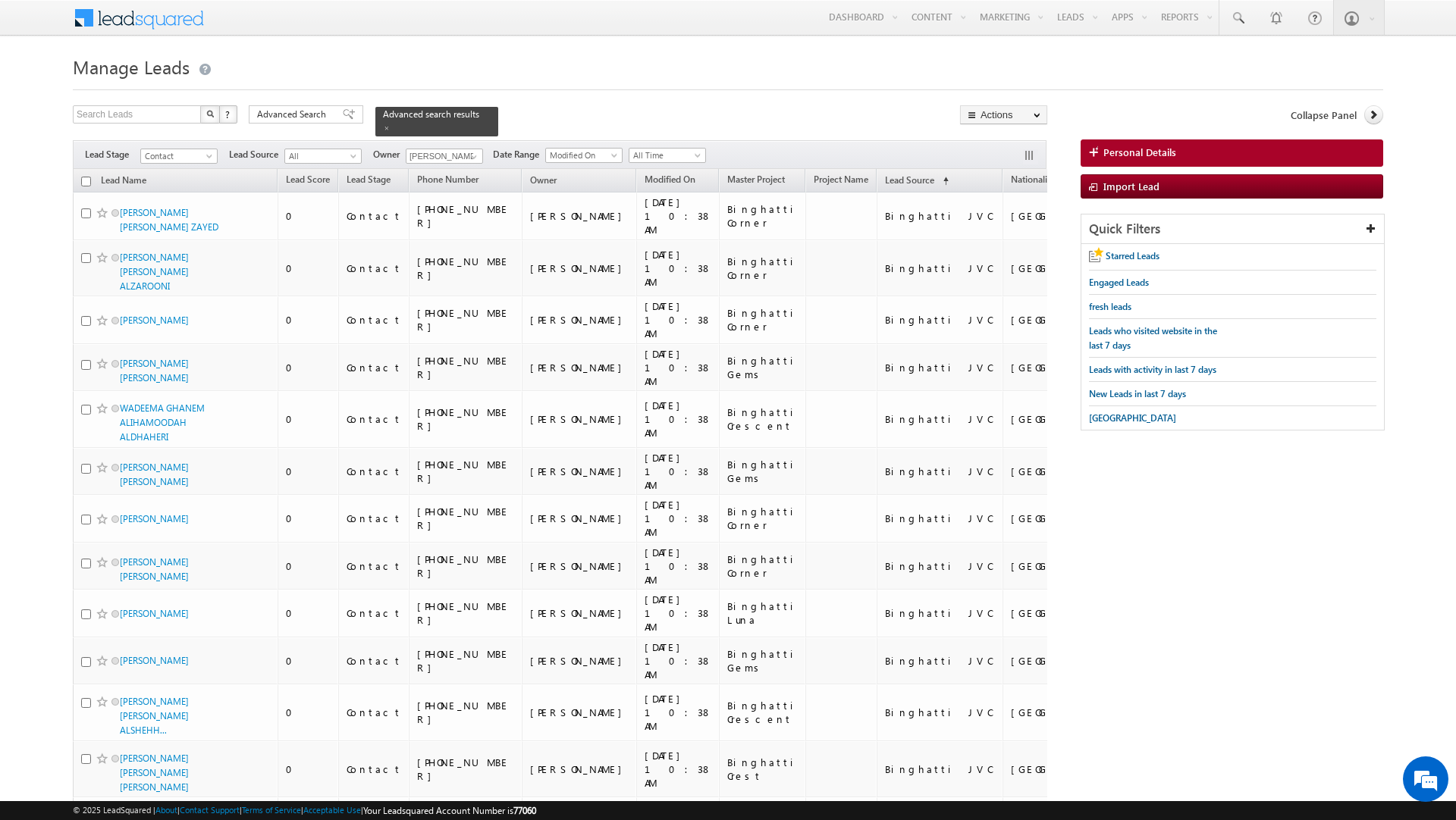
click at [83, 177] on input "checkbox" at bounding box center [86, 182] width 10 height 10
checkbox input "true"
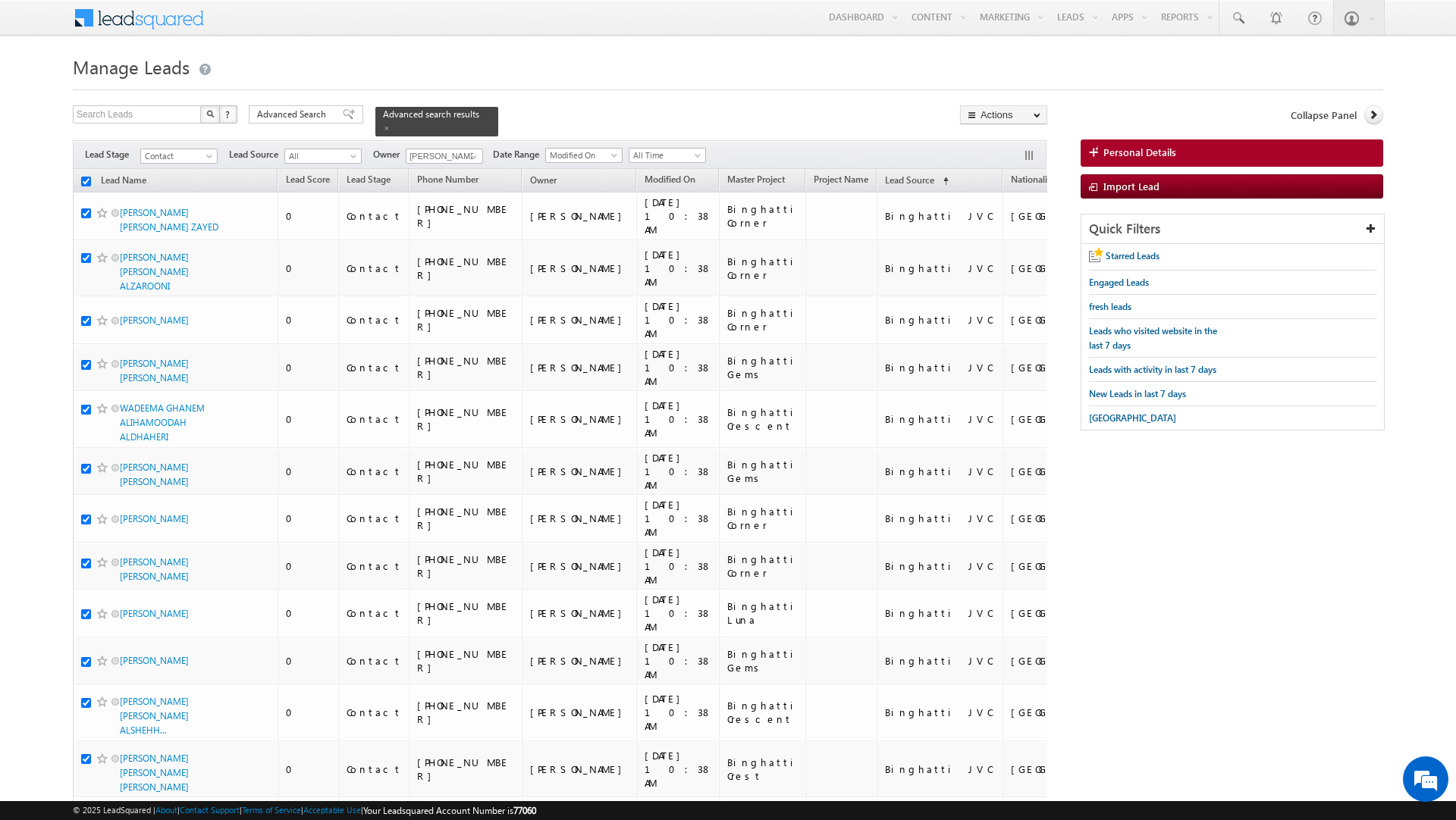
checkbox input "true"
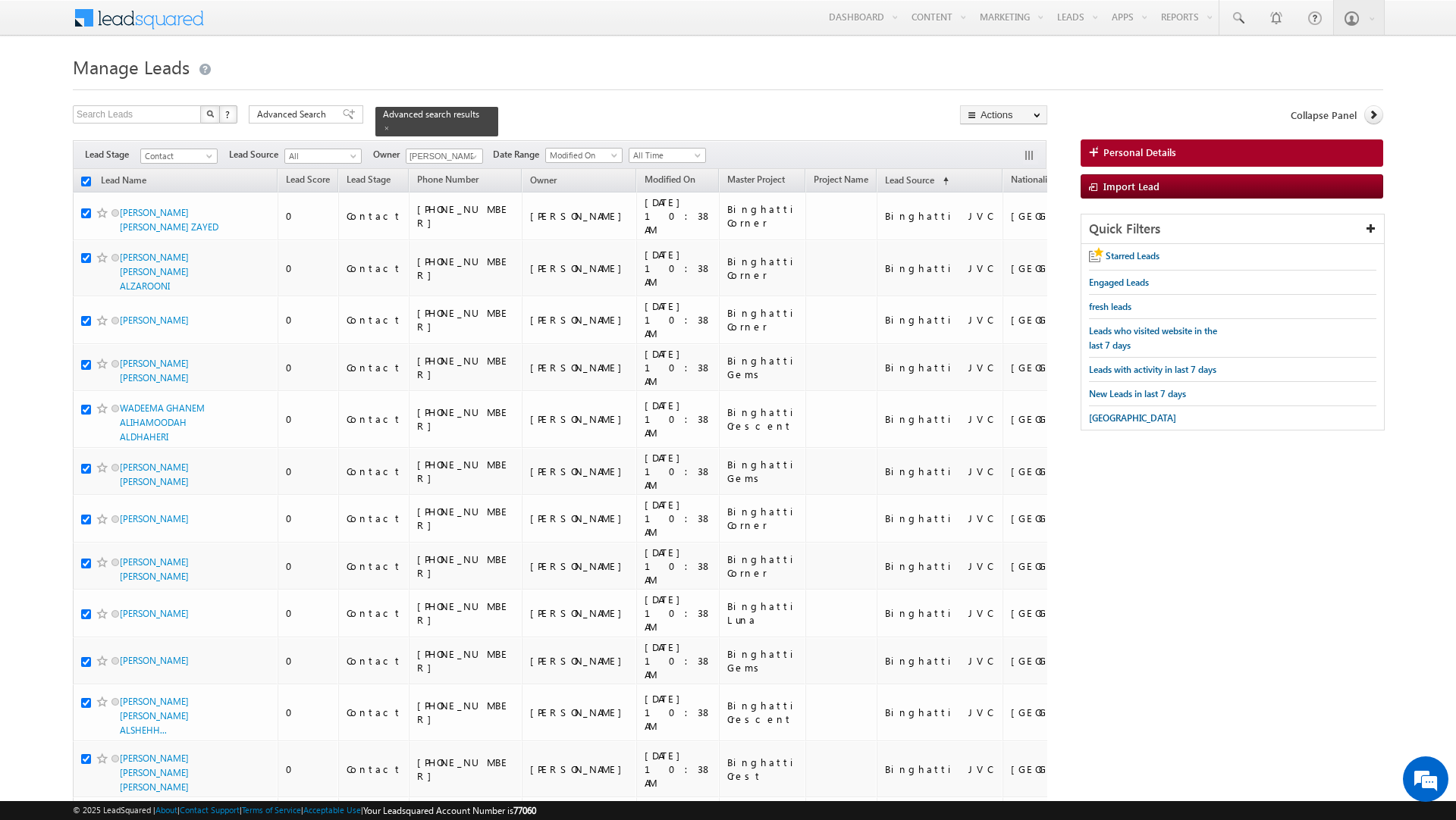
checkbox input "true"
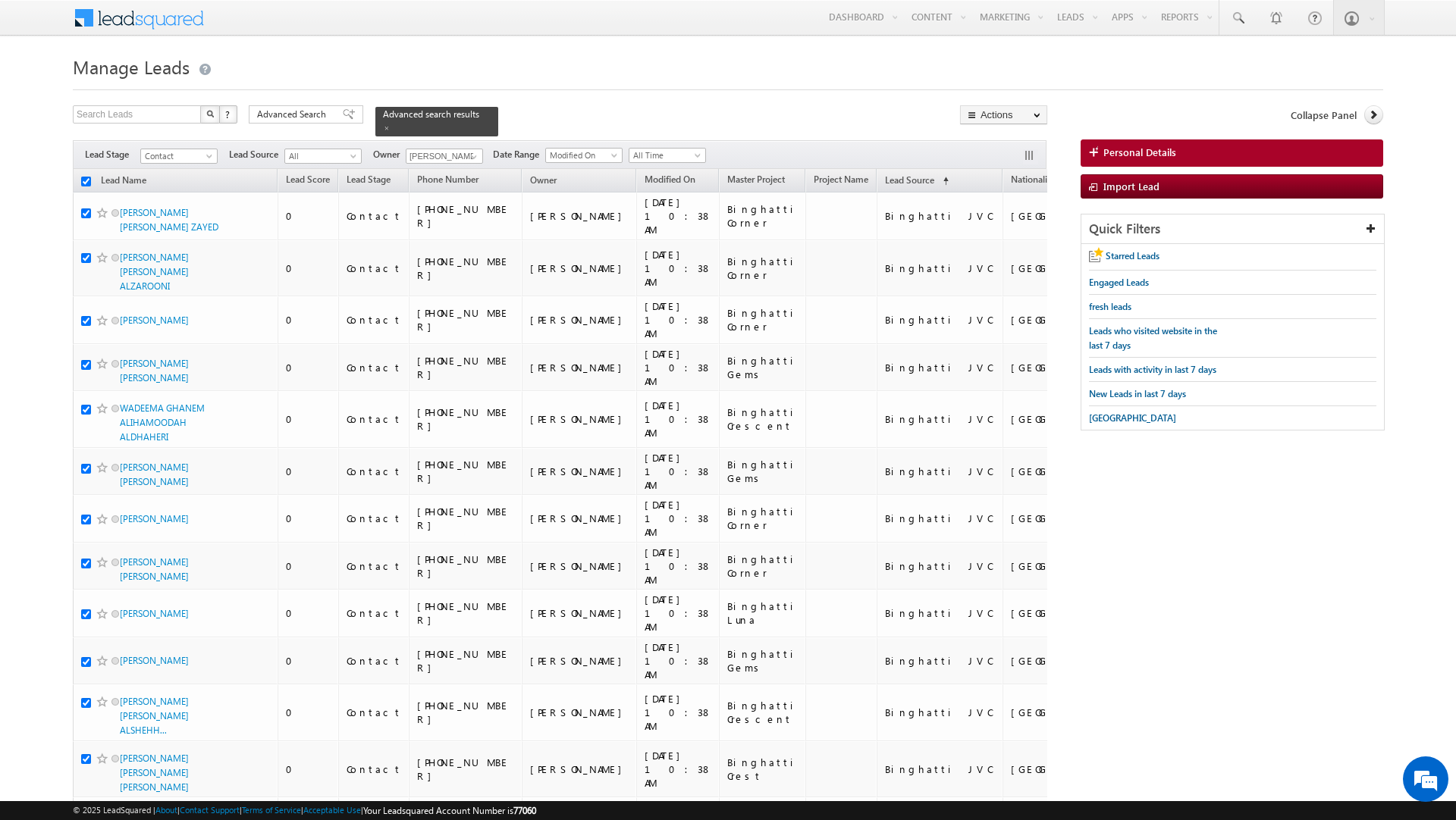
checkbox input "true"
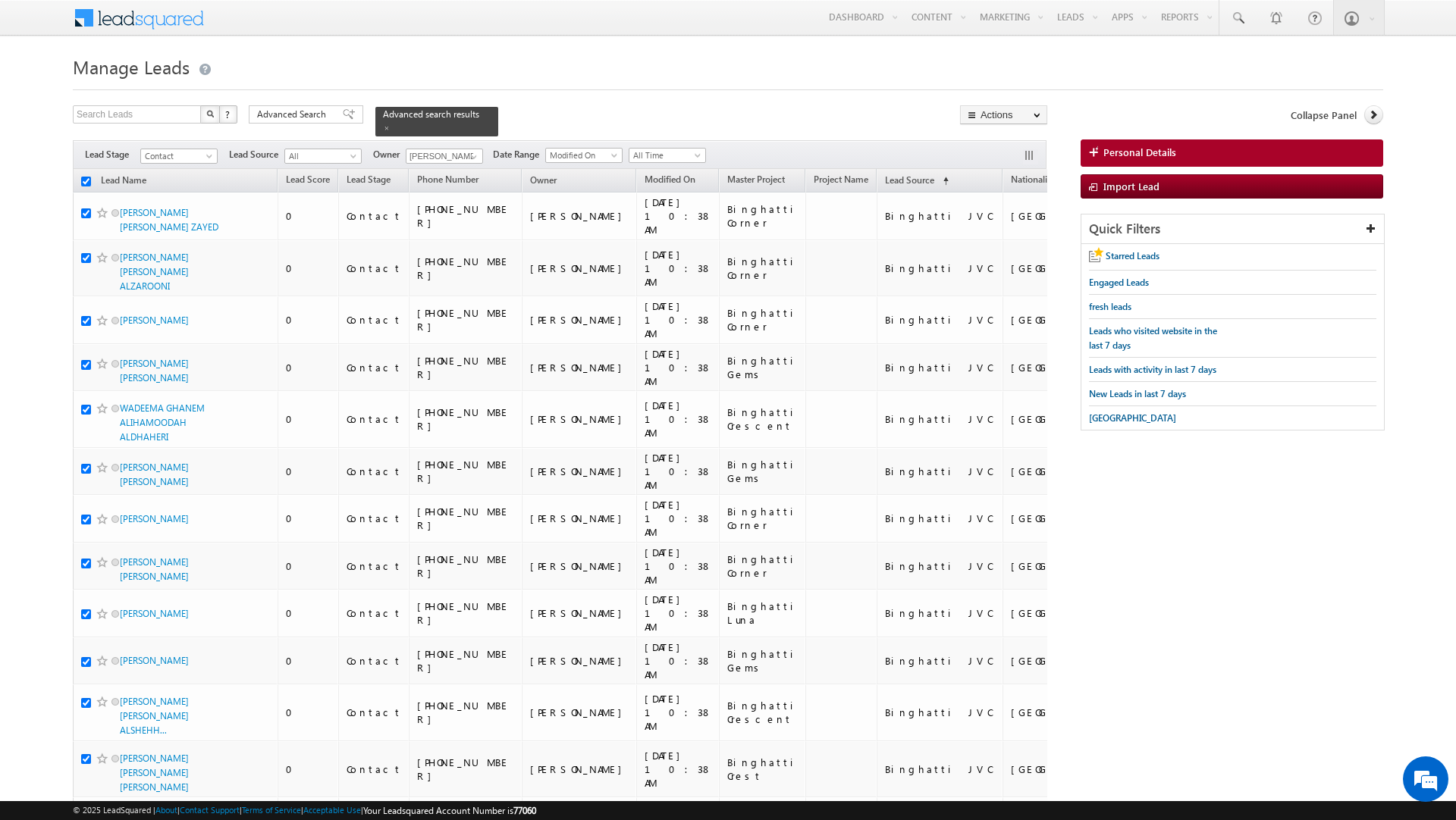
checkbox input "true"
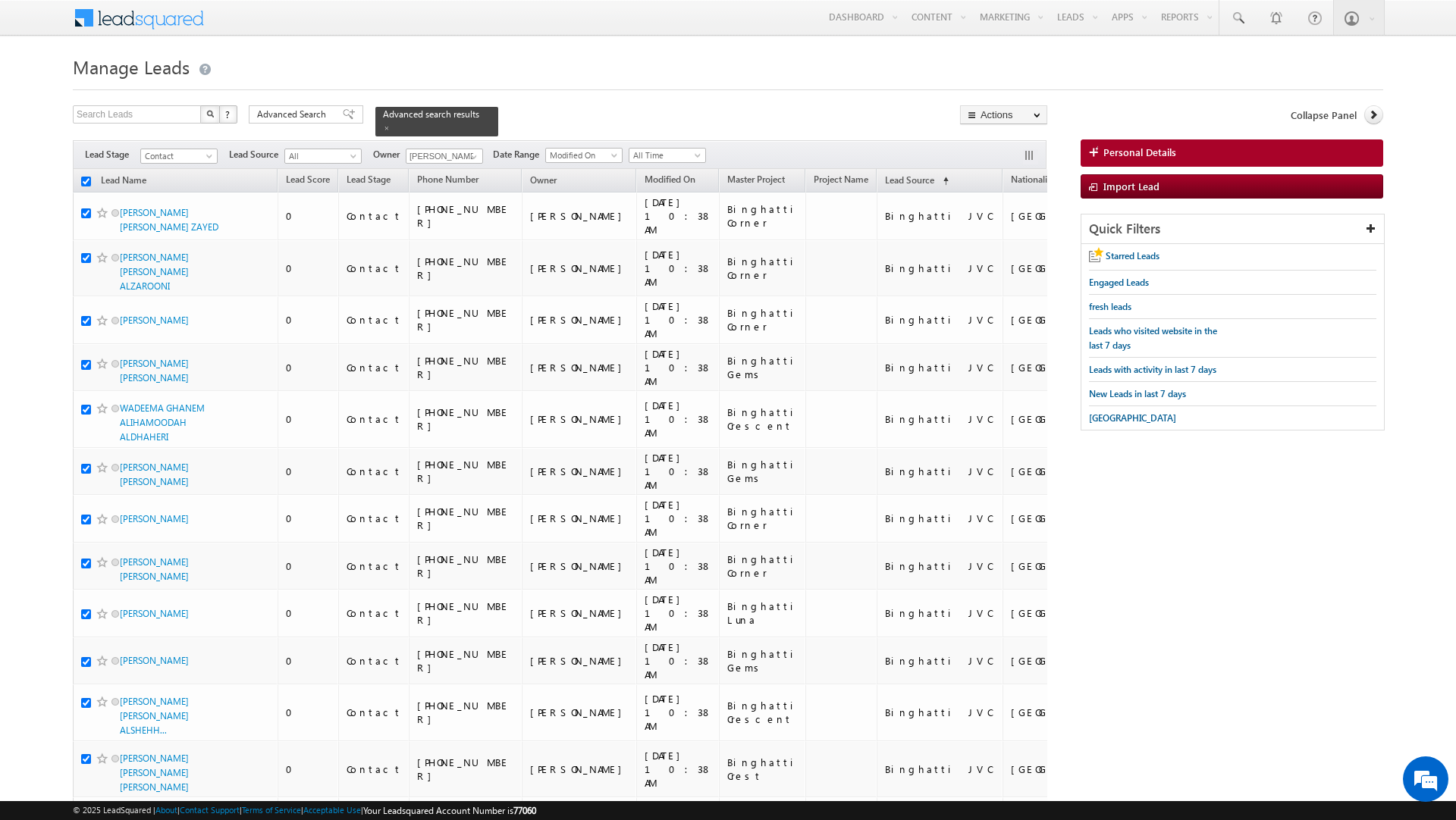
checkbox input "true"
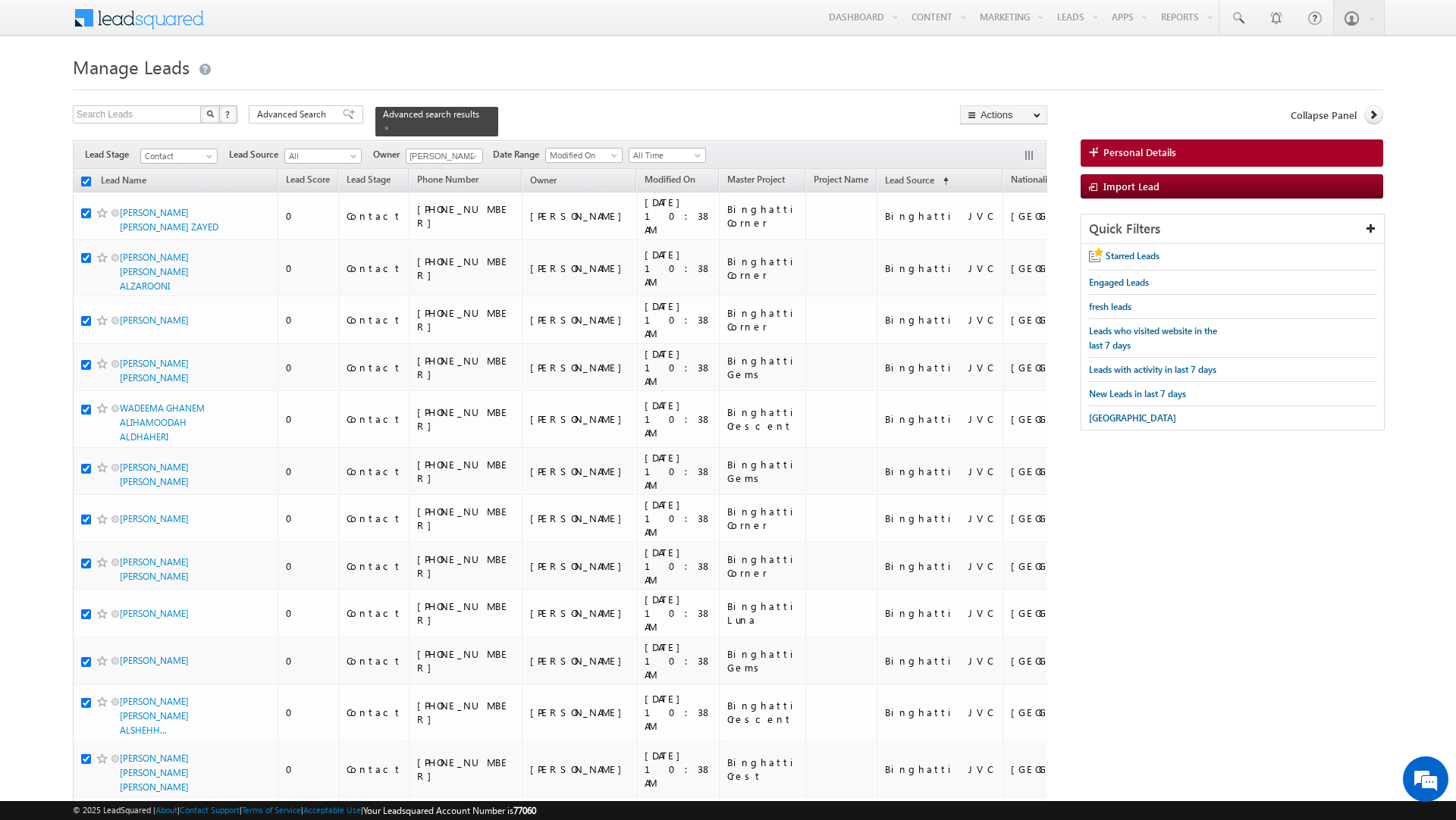
checkbox input "true"
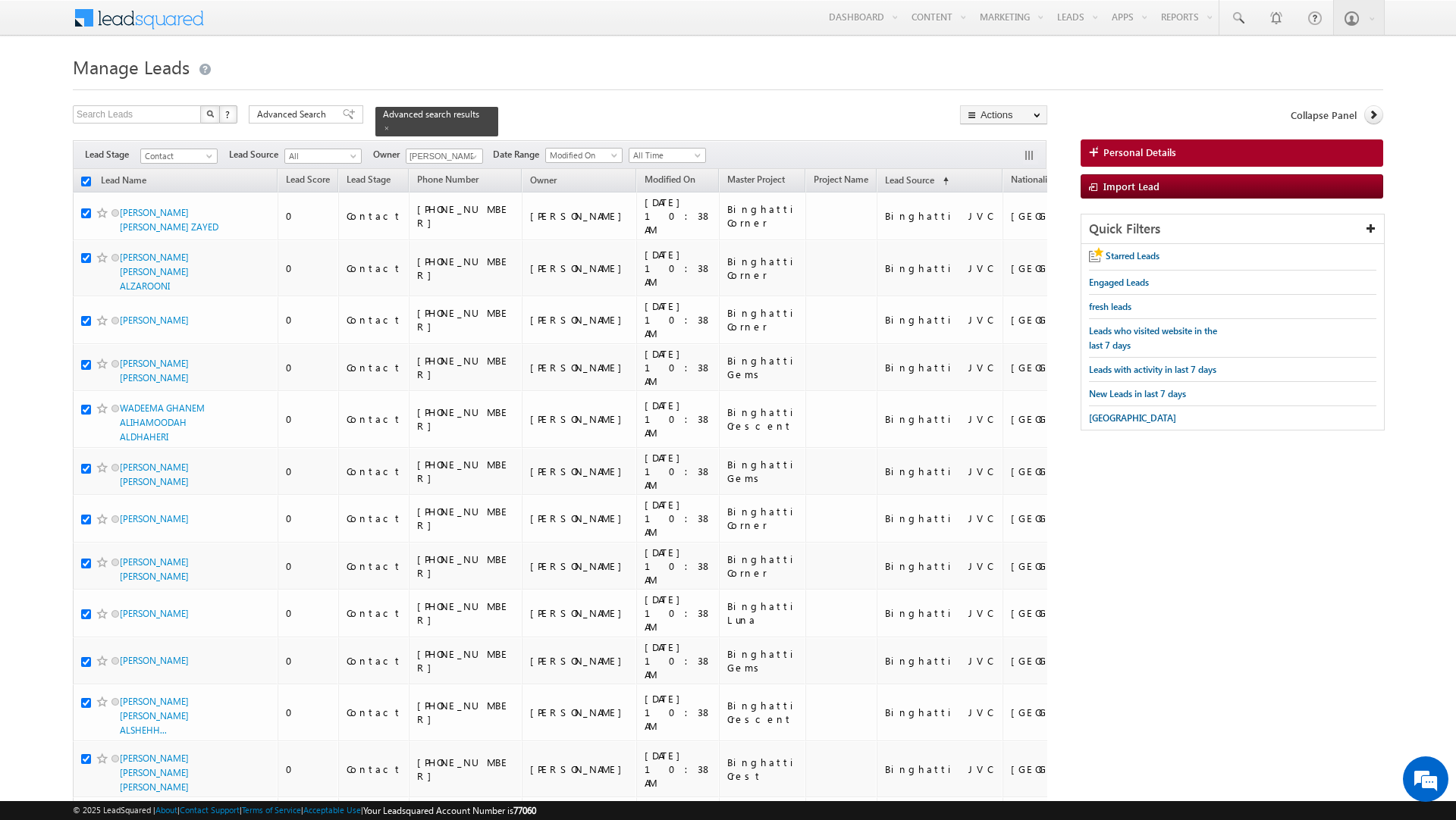
checkbox input "true"
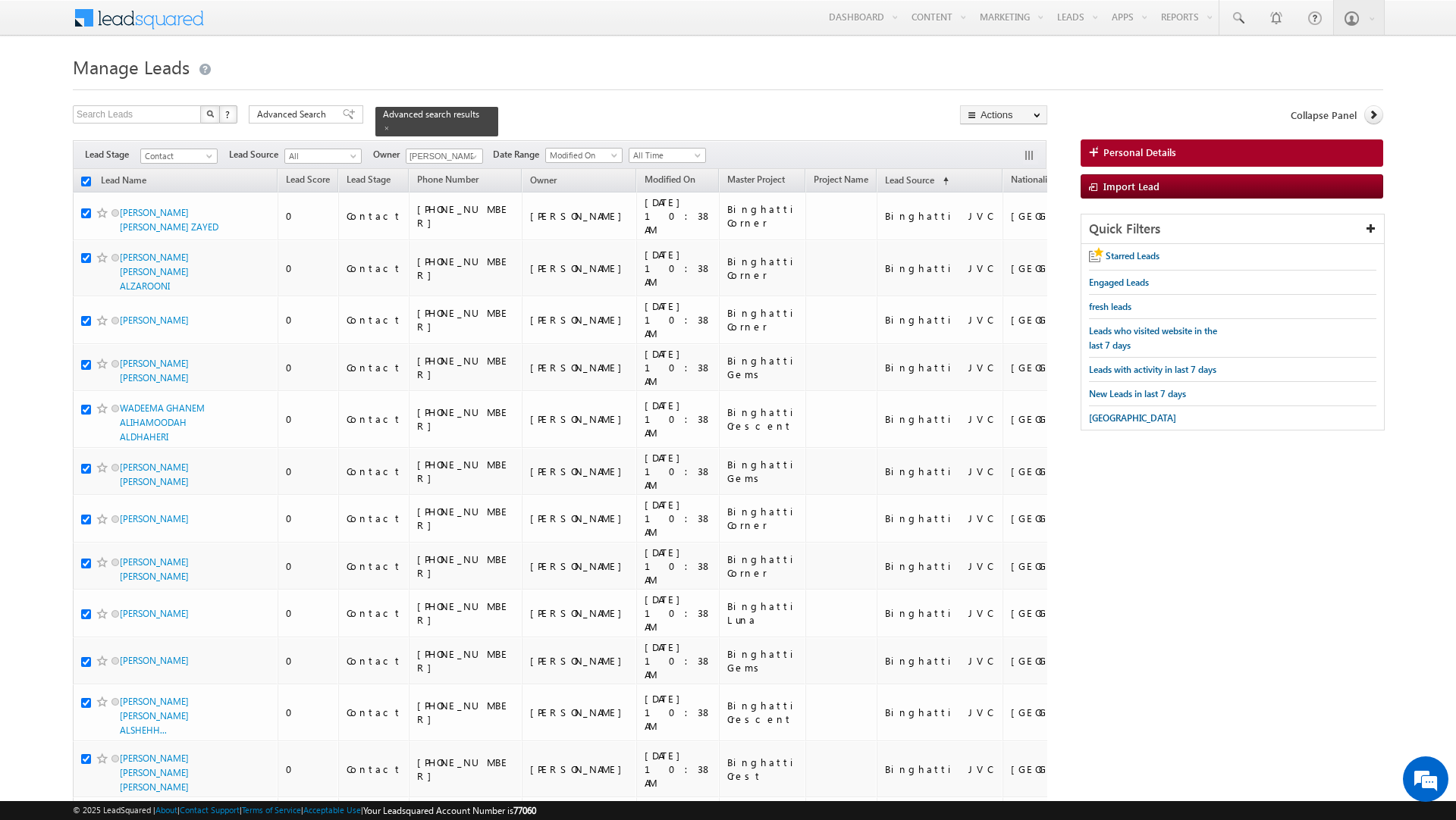
checkbox input "true"
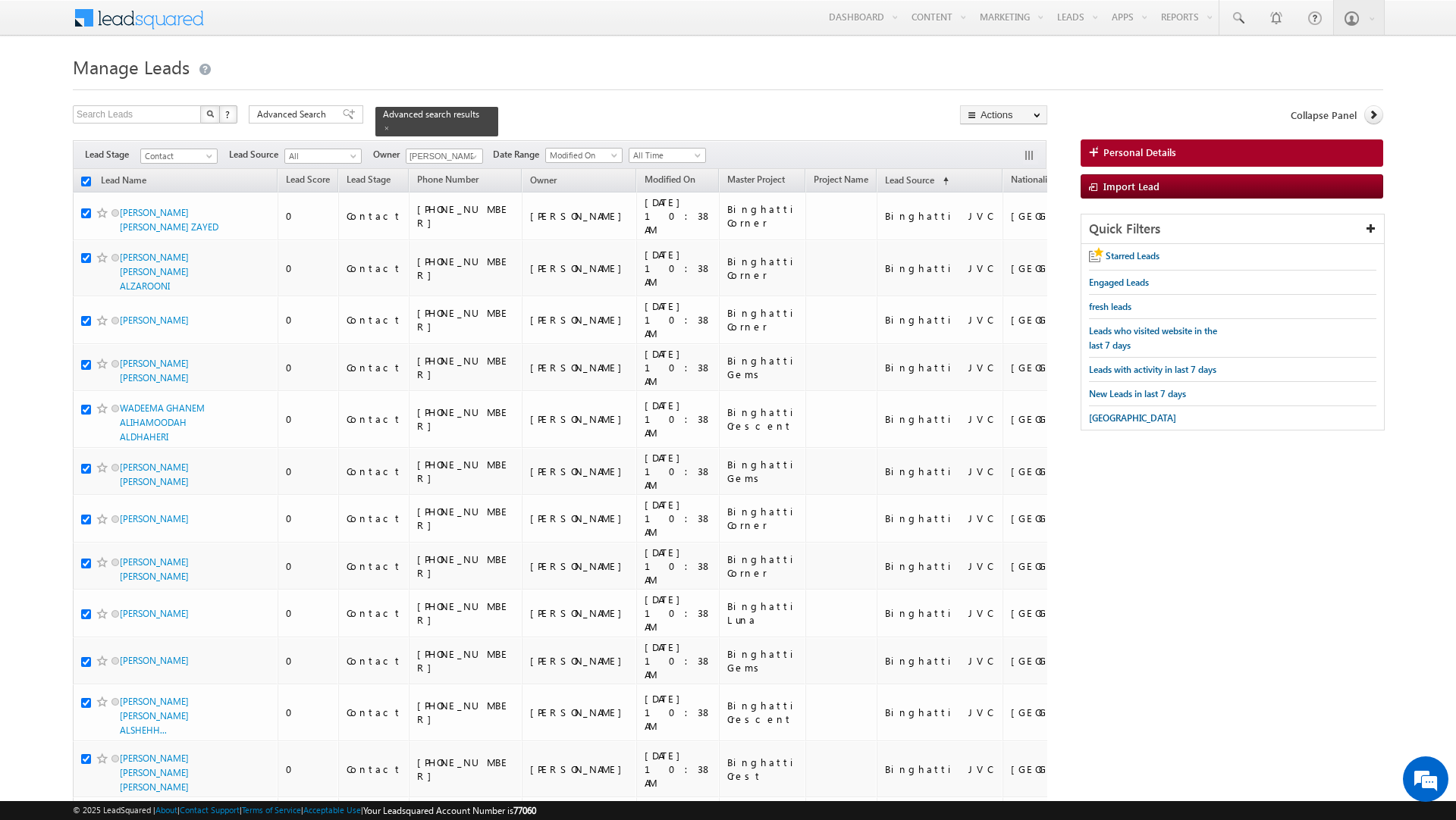
checkbox input "true"
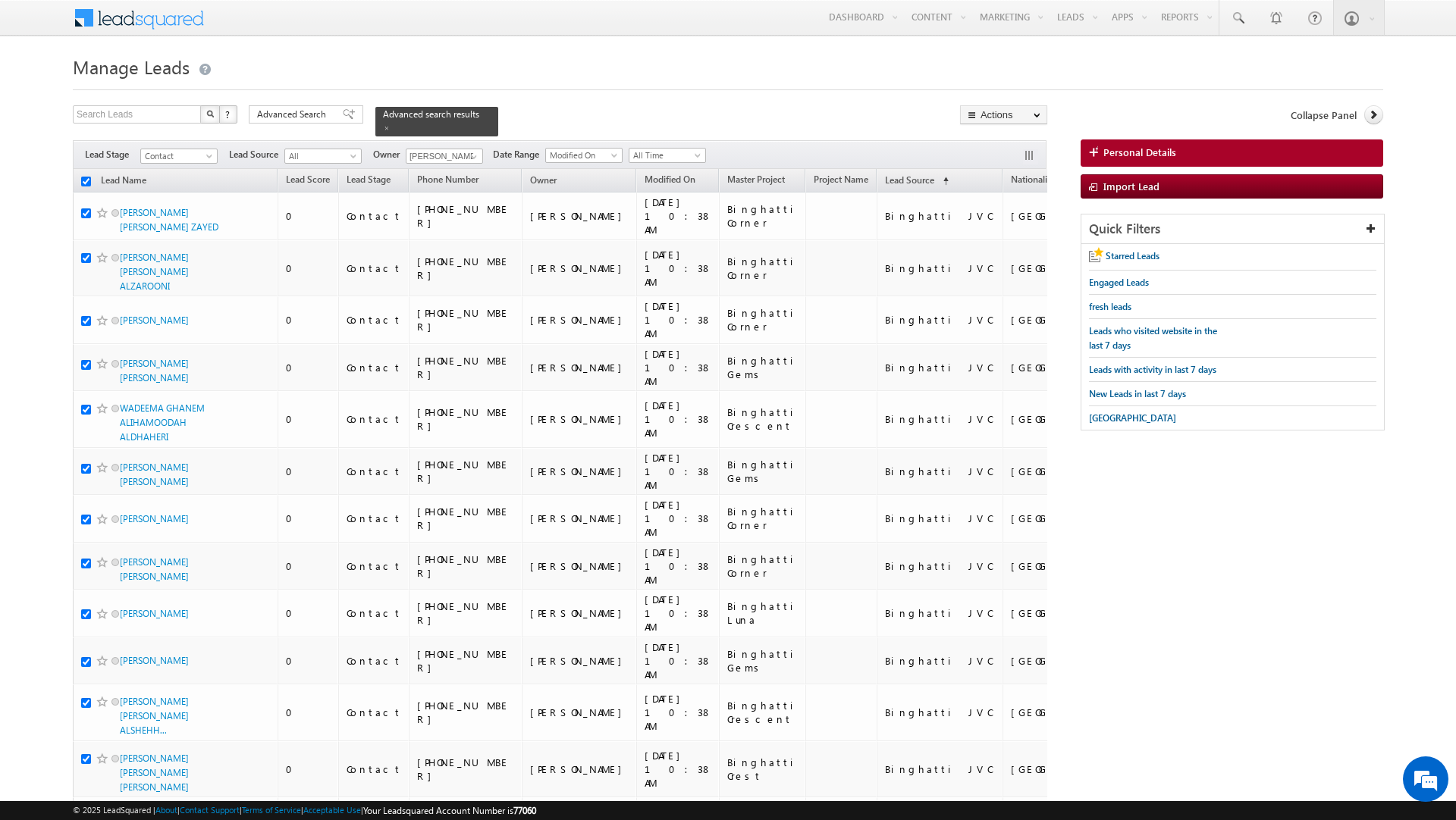
checkbox input "true"
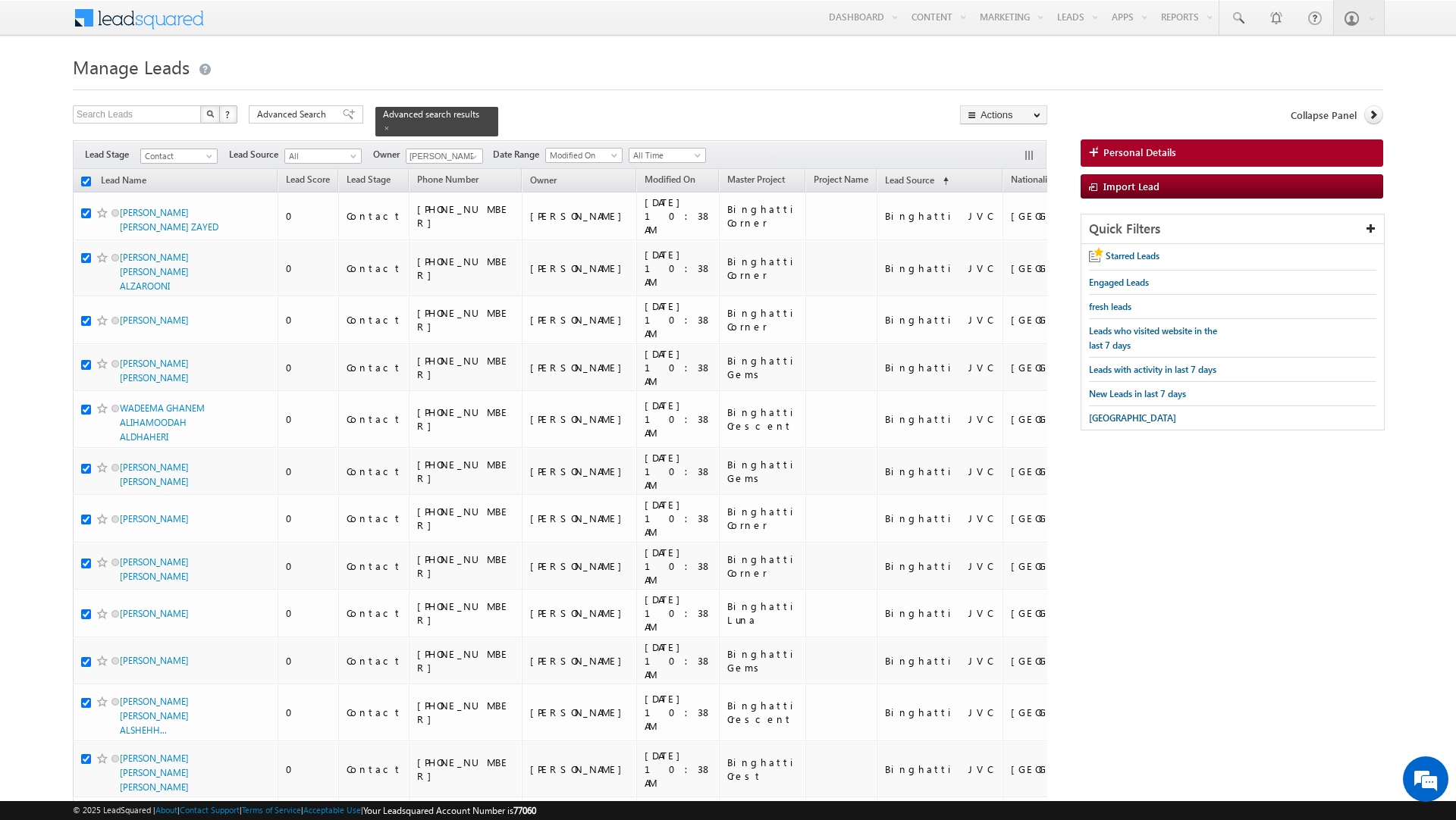
checkbox input "true"
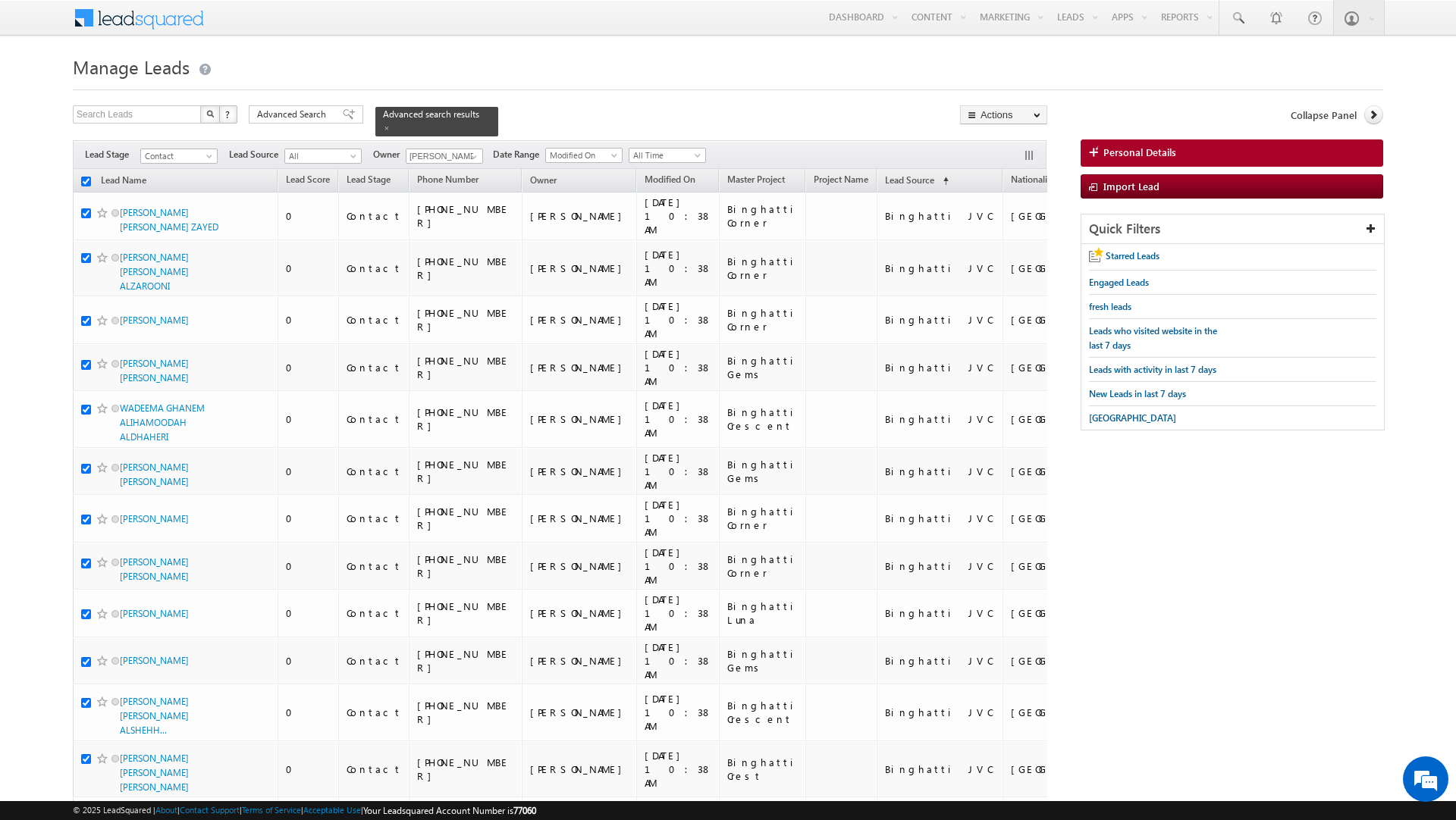
checkbox input "true"
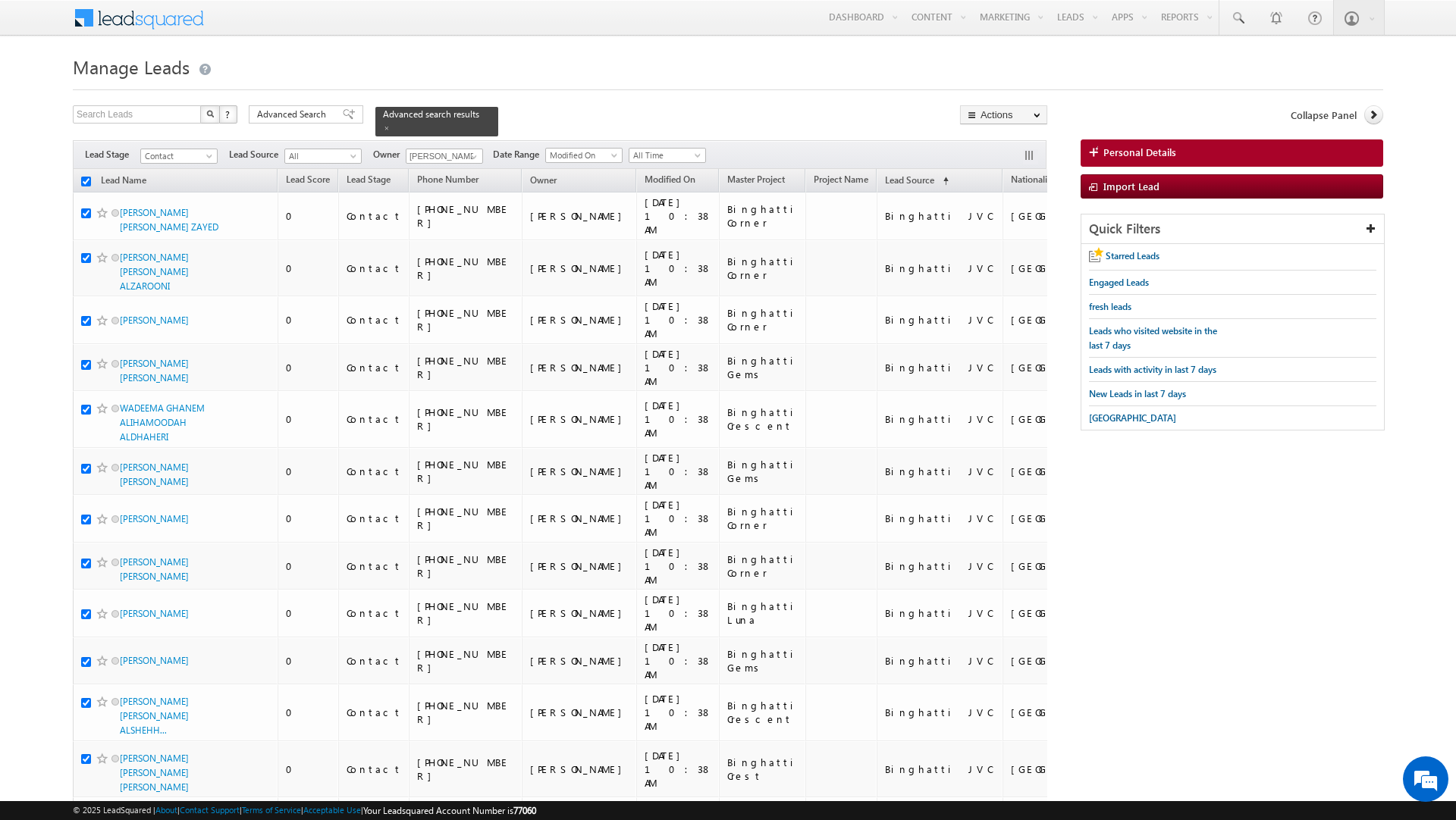
checkbox input "true"
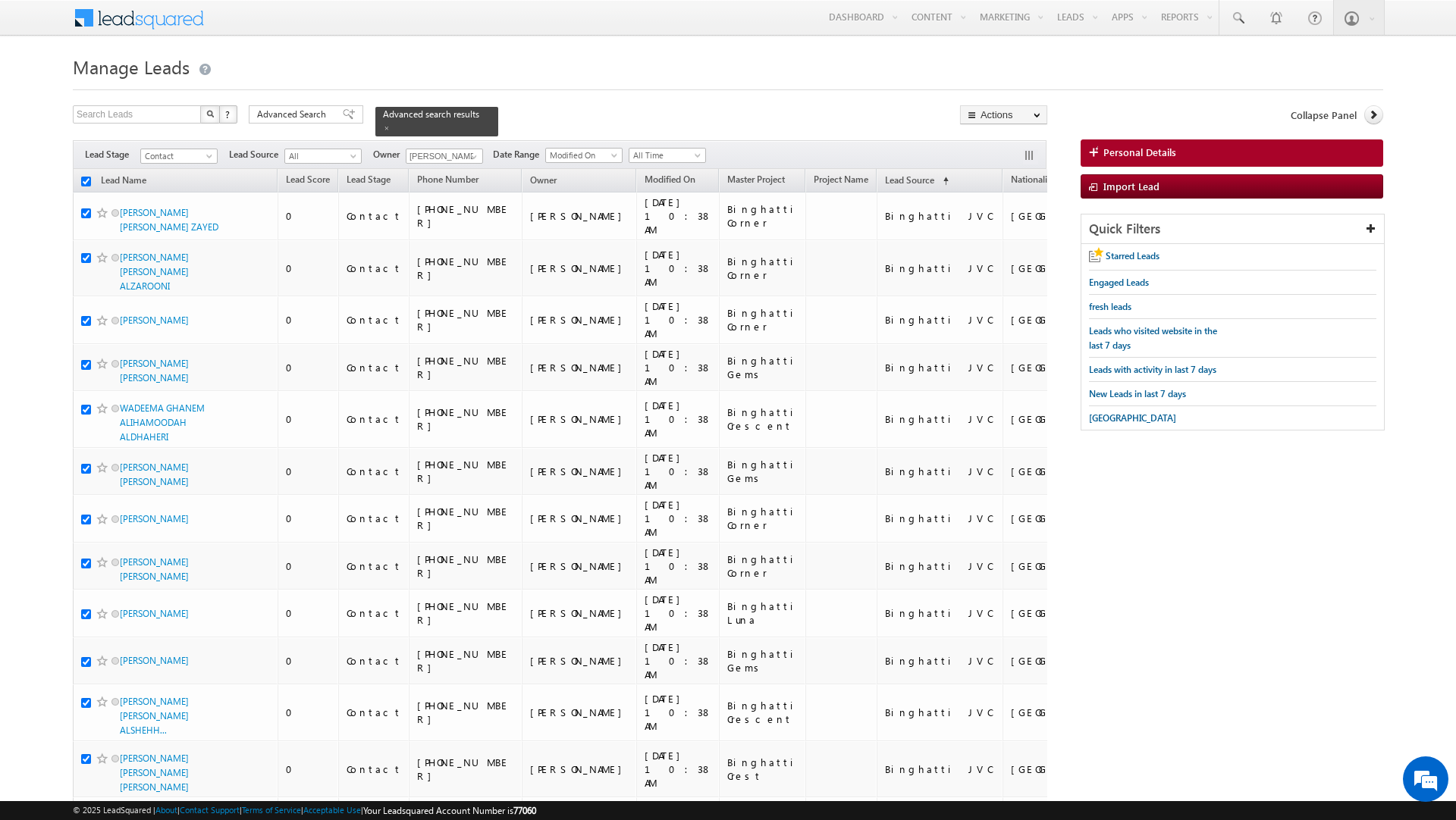
checkbox input "true"
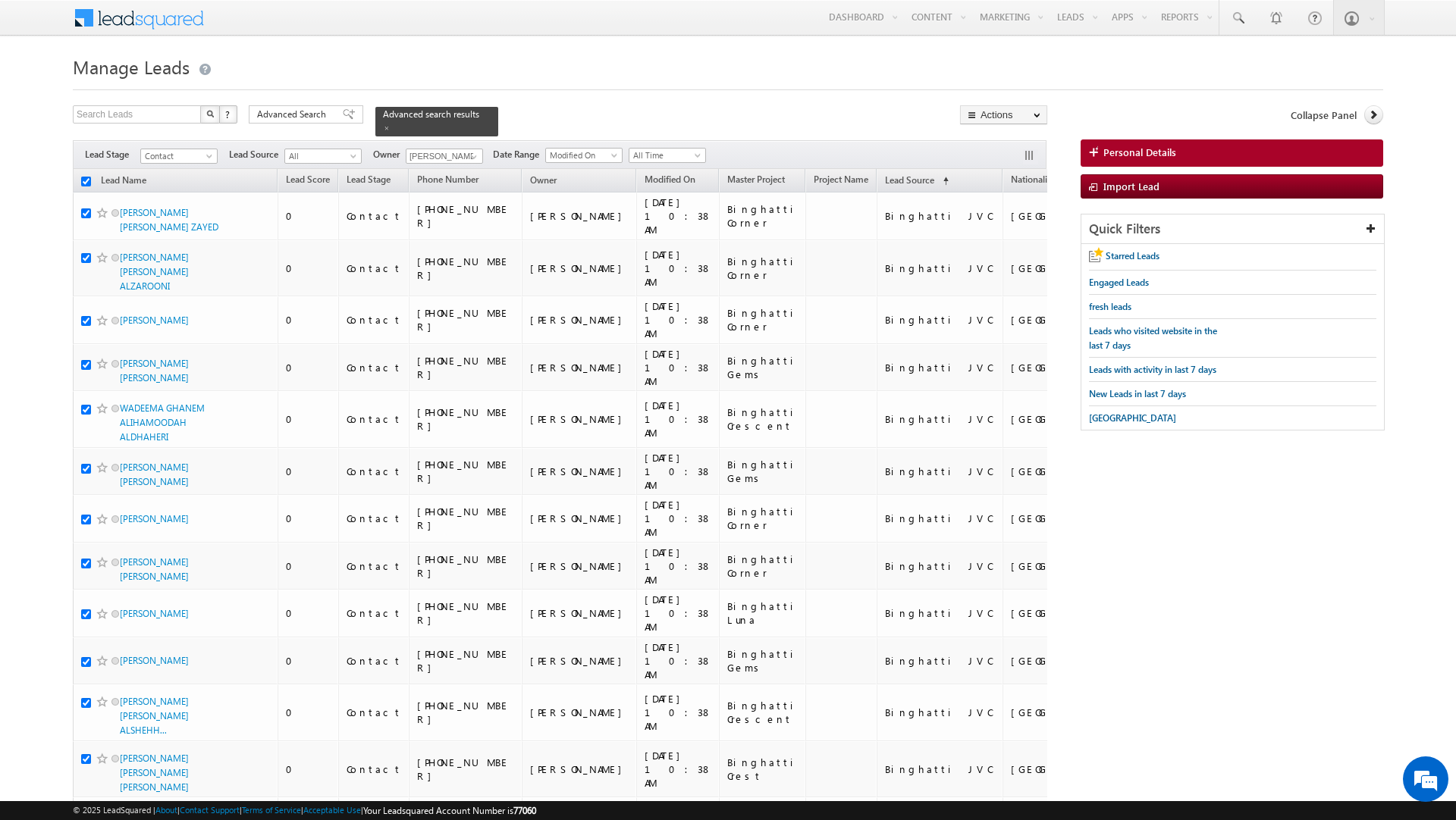
checkbox input "true"
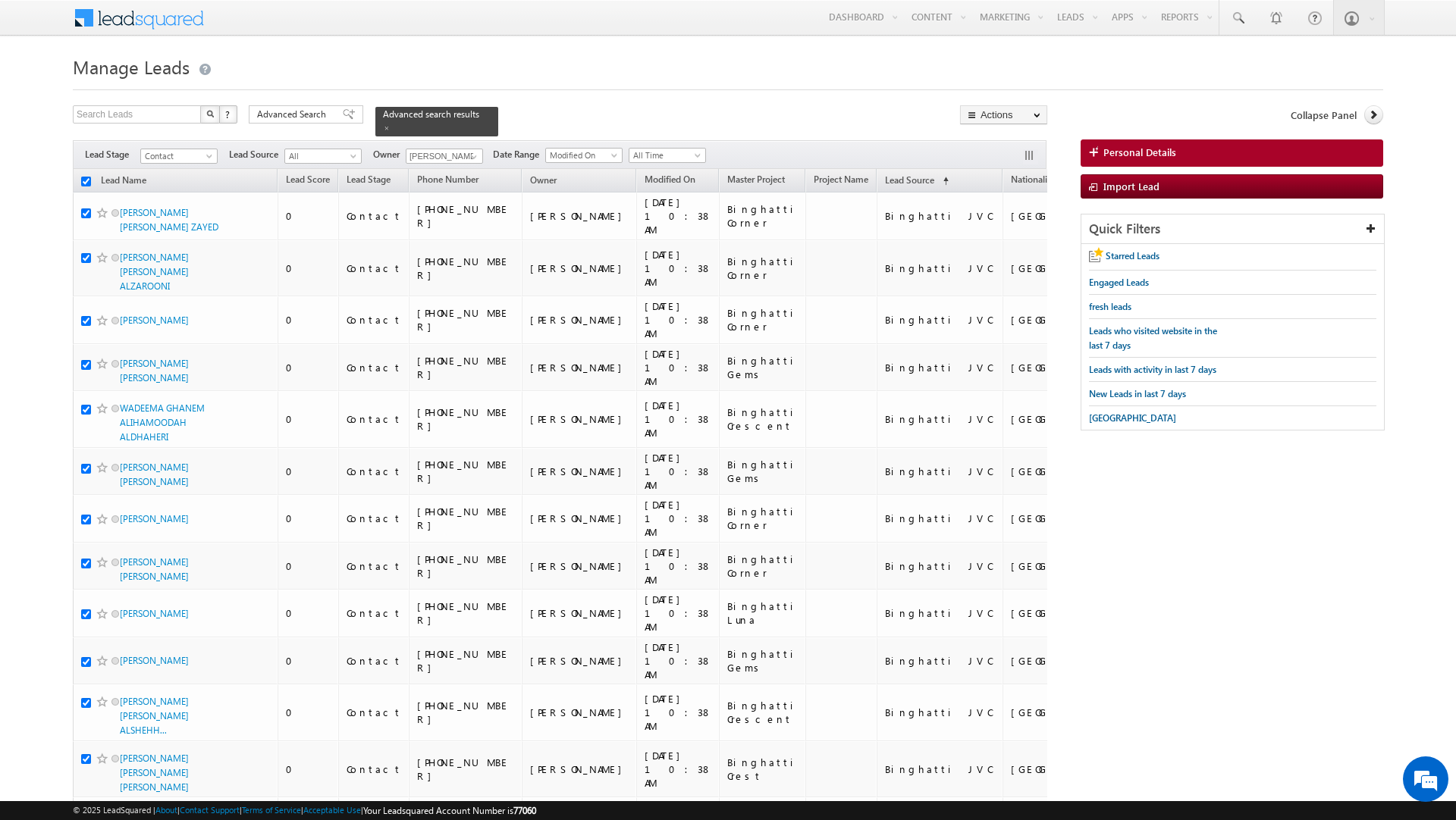
checkbox input "true"
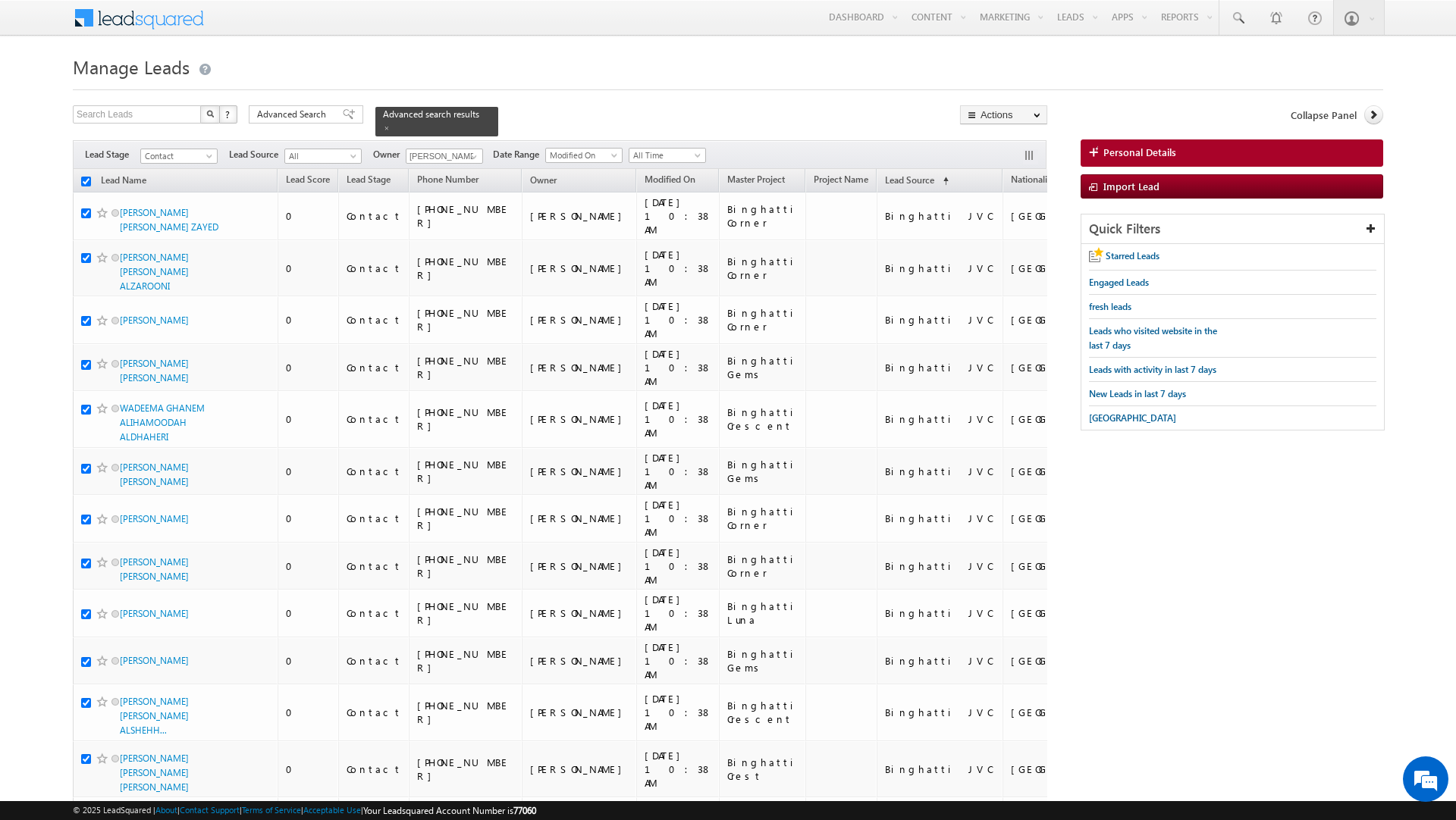
checkbox input "true"
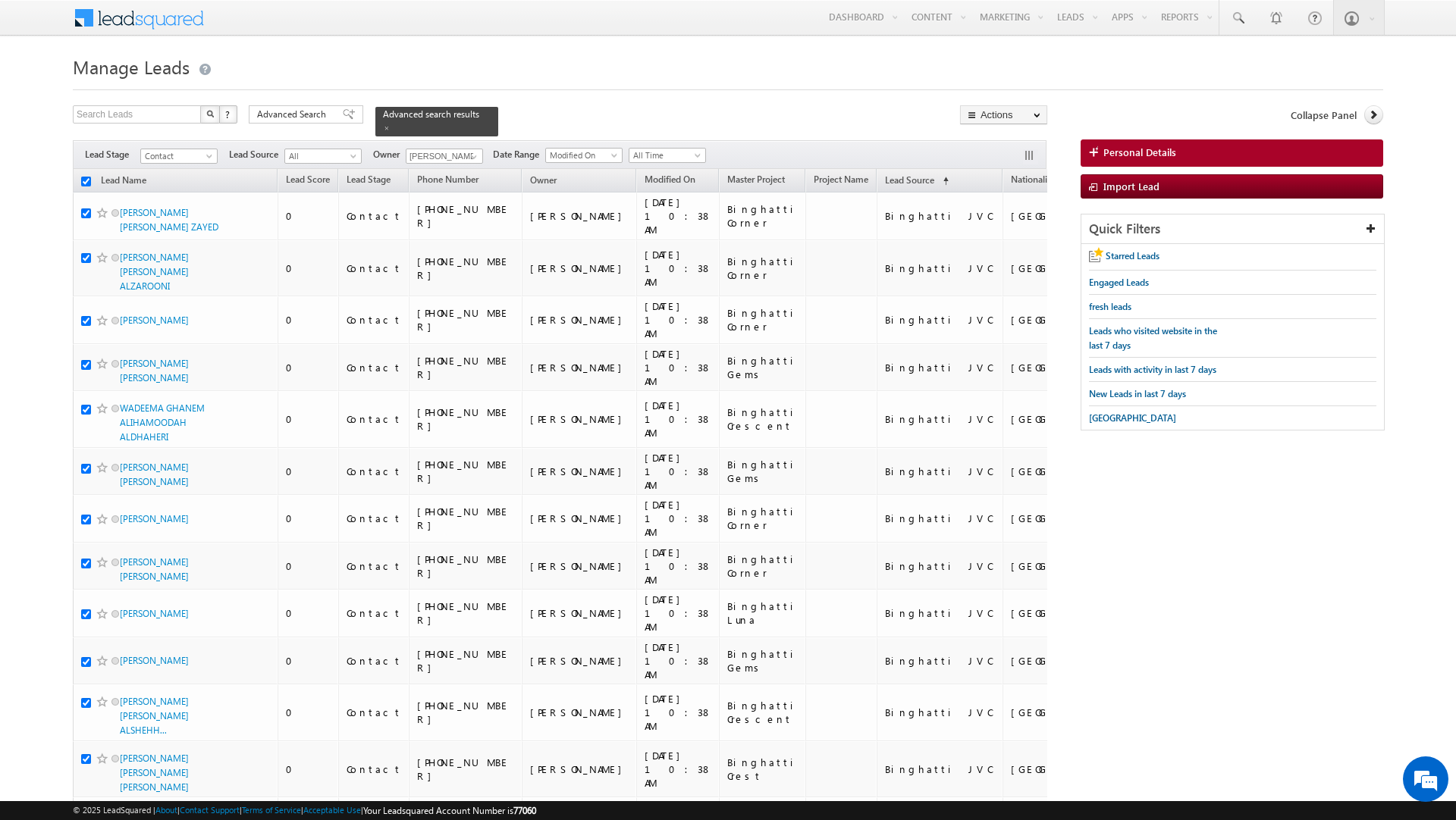
checkbox input "true"
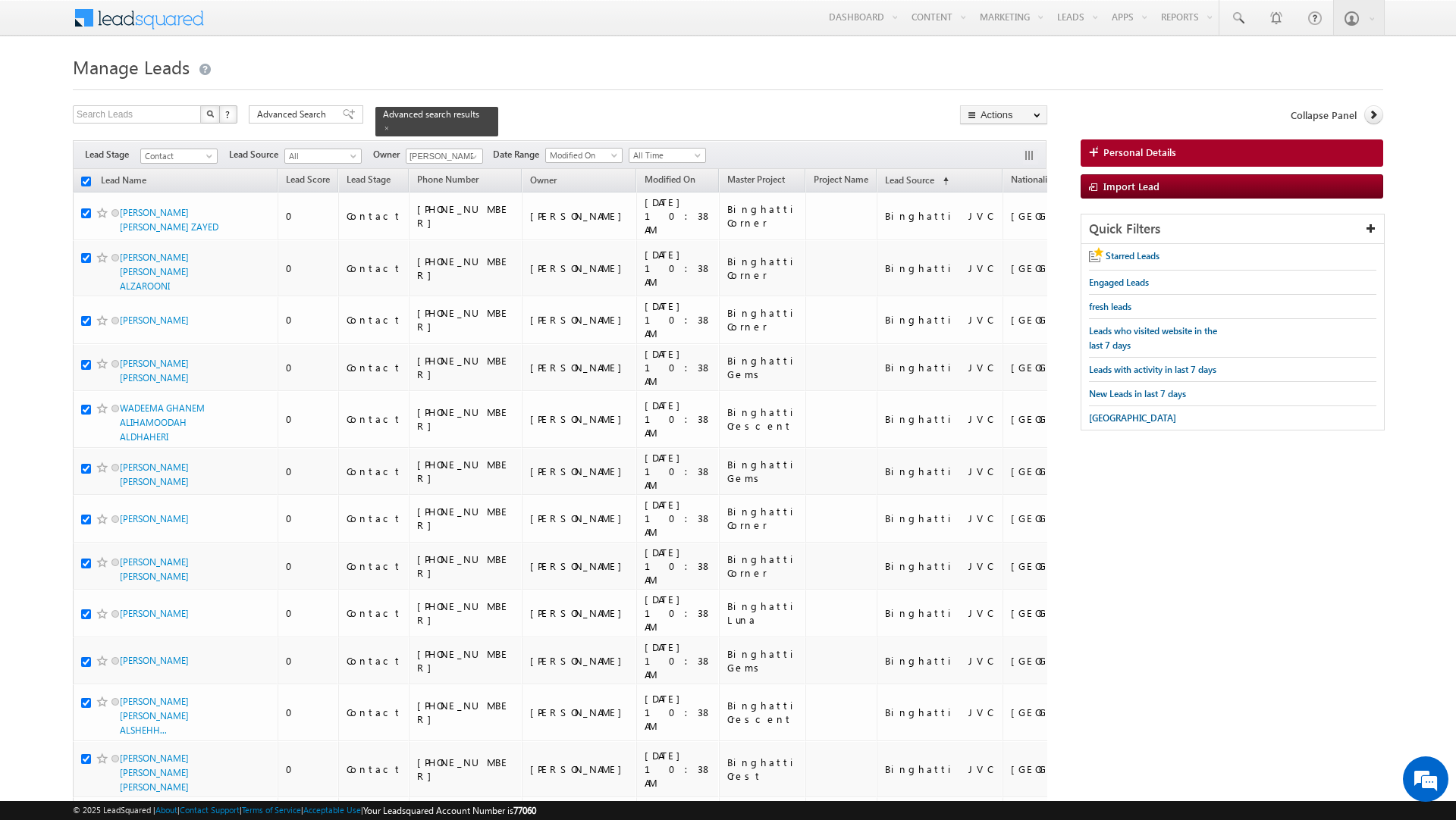
checkbox input "true"
click at [1001, 249] on link "Change Owner" at bounding box center [1004, 246] width 86 height 18
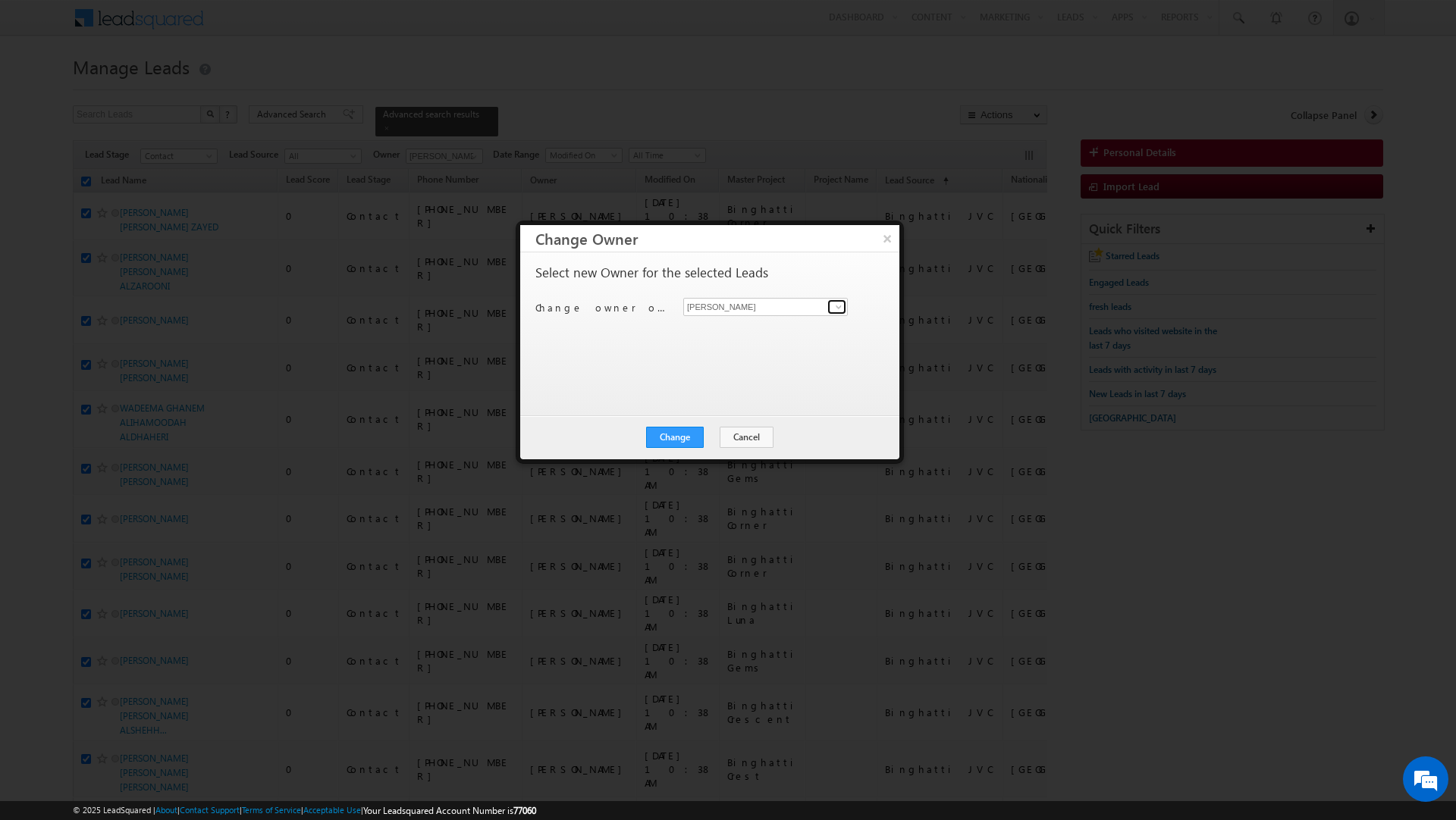
click at [836, 307] on span at bounding box center [839, 307] width 12 height 12
click at [768, 356] on link "Murari Sharma murari.sharma@indglobal.ae" at bounding box center [766, 359] width 164 height 29
click at [679, 435] on button "Change" at bounding box center [674, 437] width 58 height 21
click at [710, 439] on button "Close" at bounding box center [712, 437] width 49 height 21
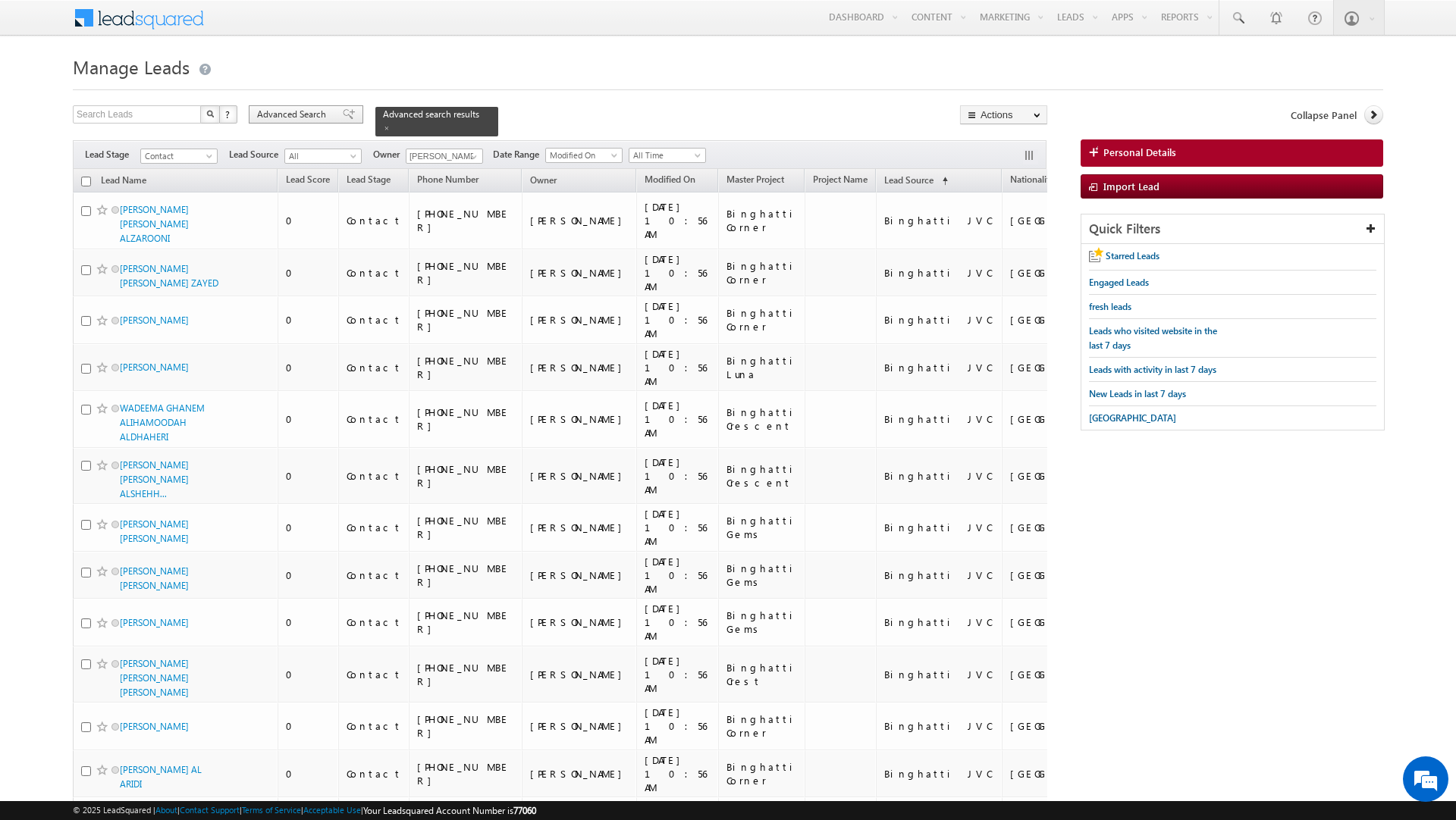
click at [320, 118] on span "Advanced Search" at bounding box center [294, 114] width 74 height 13
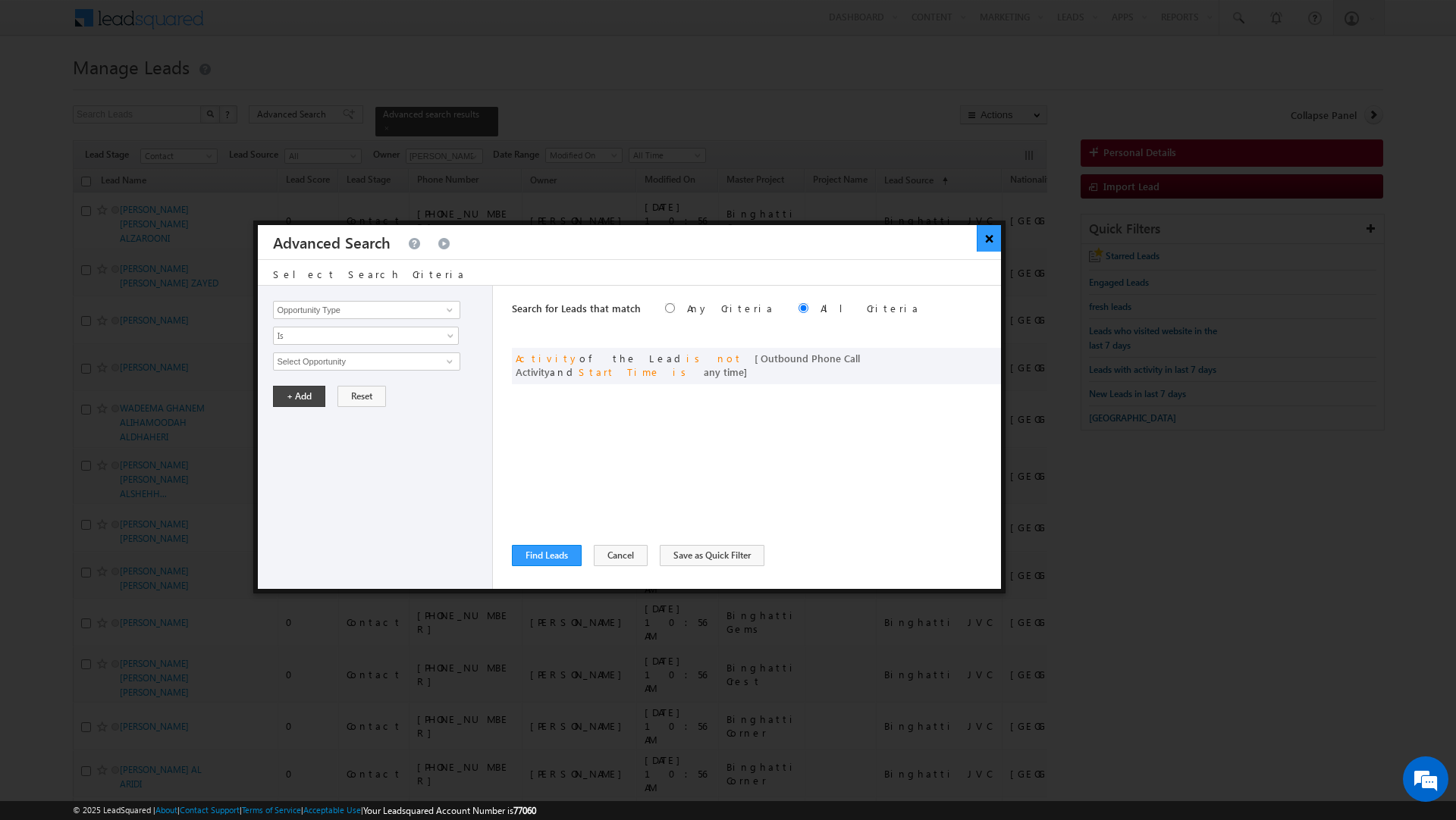
click at [986, 237] on button "×" at bounding box center [990, 239] width 25 height 27
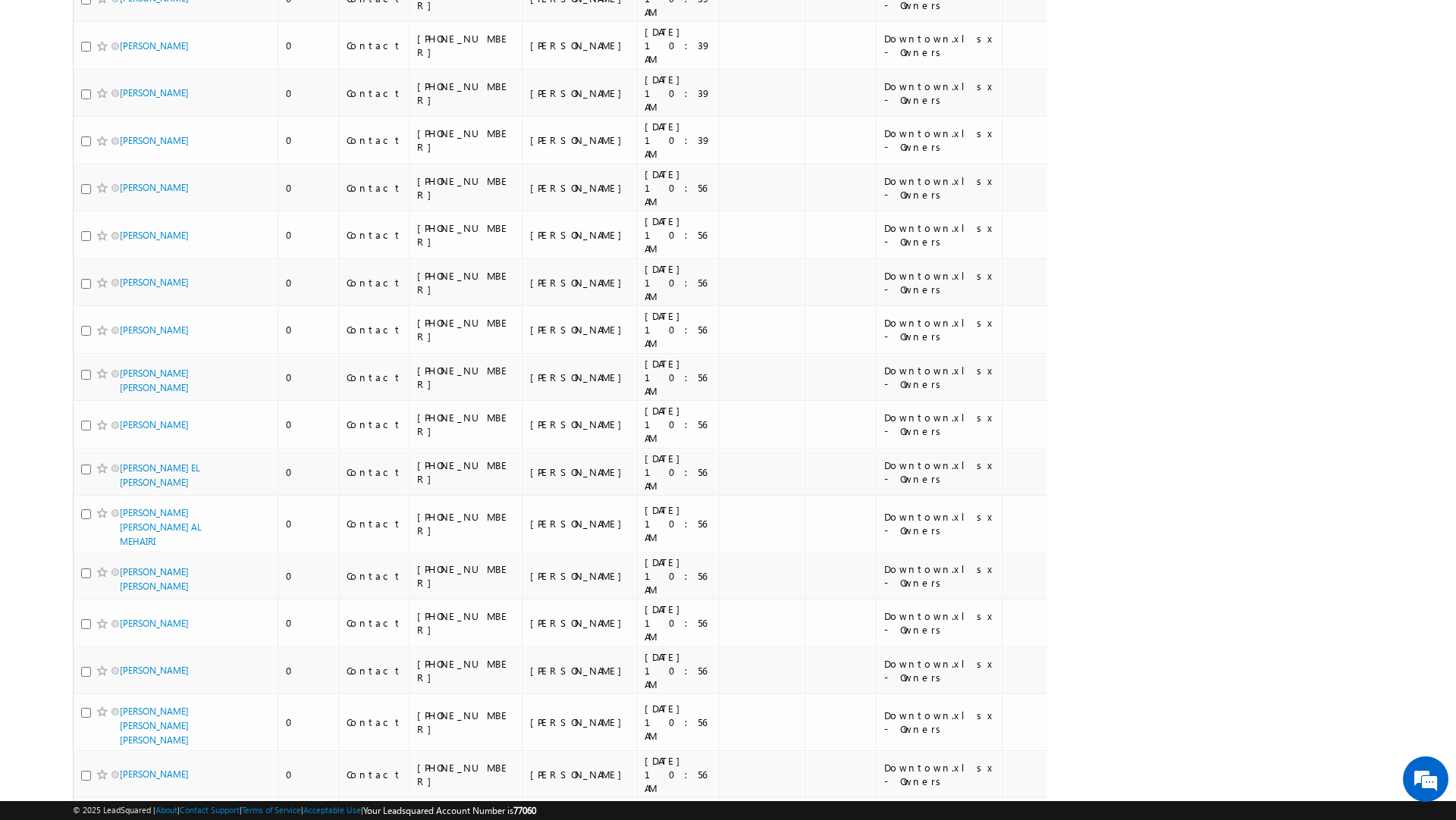
scroll to position [7682, 0]
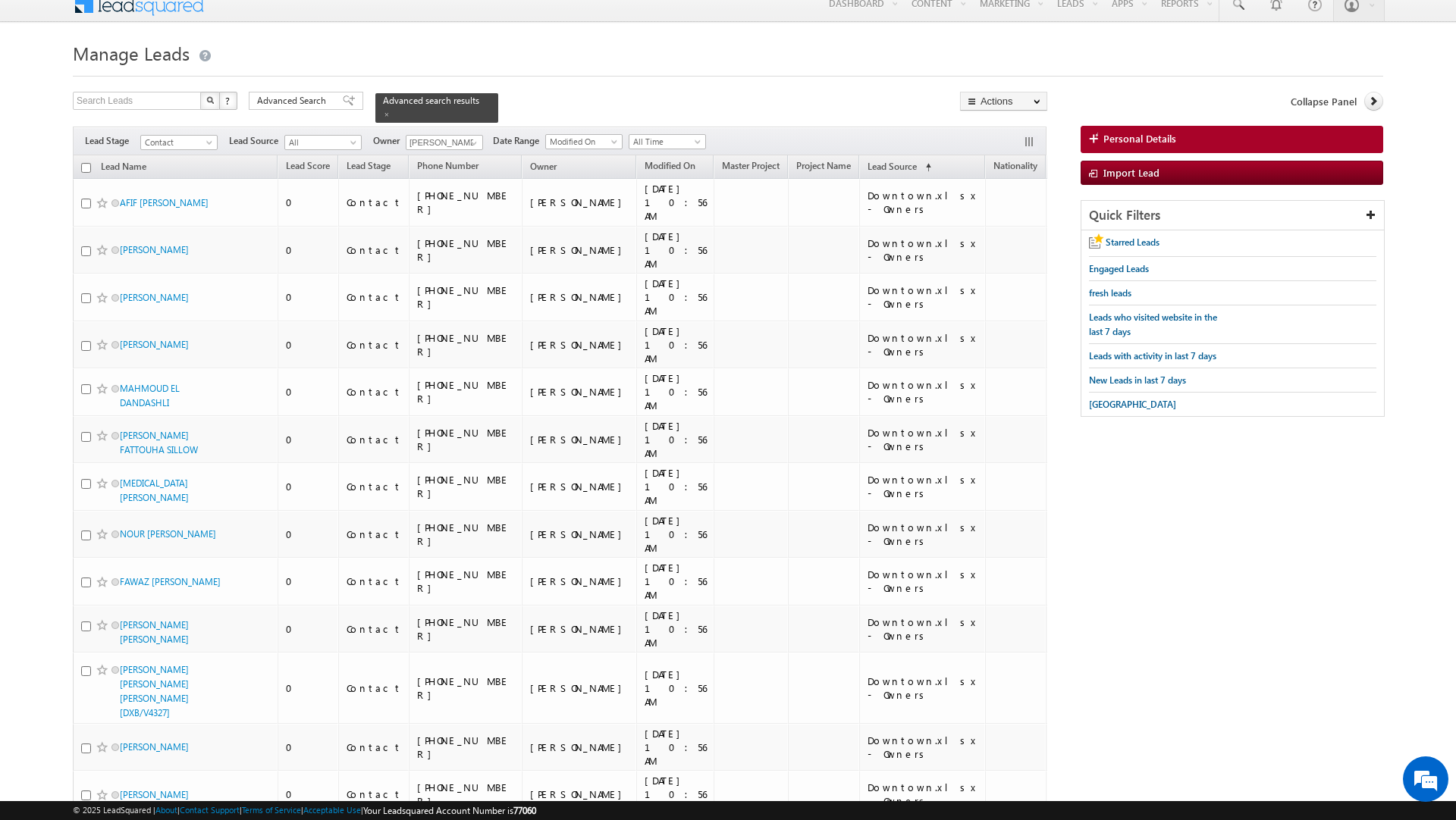
scroll to position [0, 0]
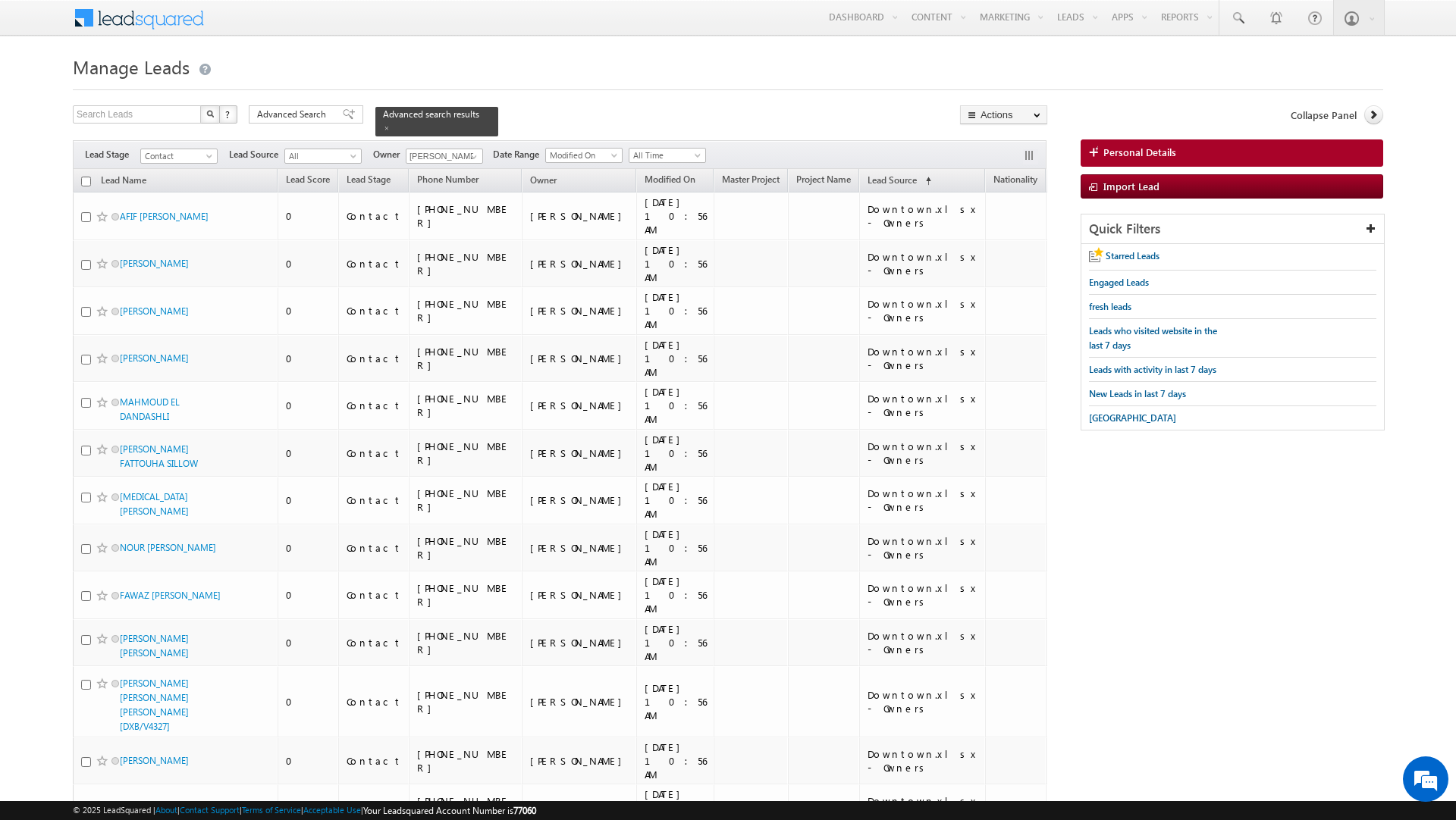
click at [86, 178] on input "checkbox" at bounding box center [86, 182] width 10 height 10
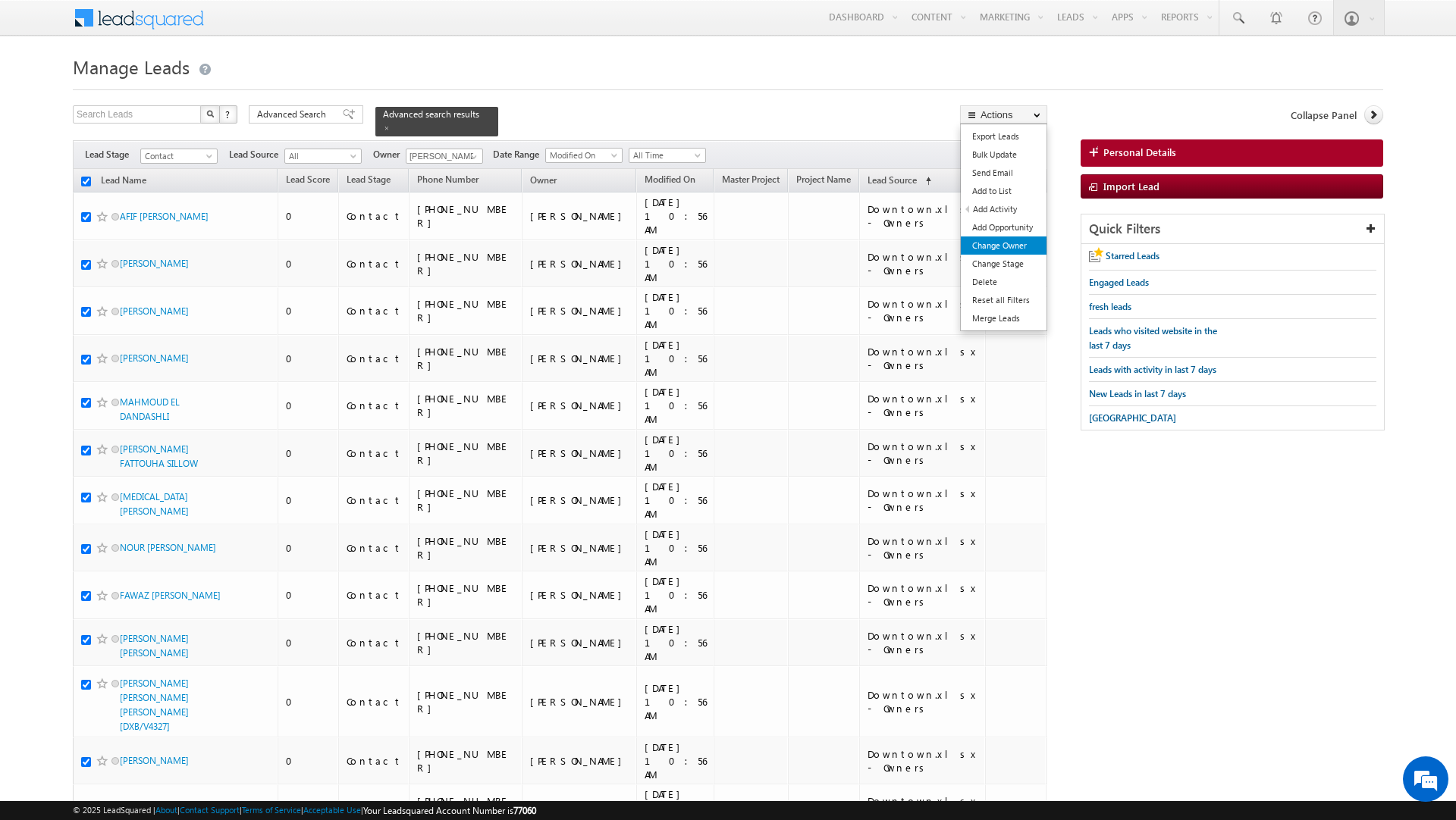
click at [1006, 244] on link "Change Owner" at bounding box center [1004, 246] width 86 height 18
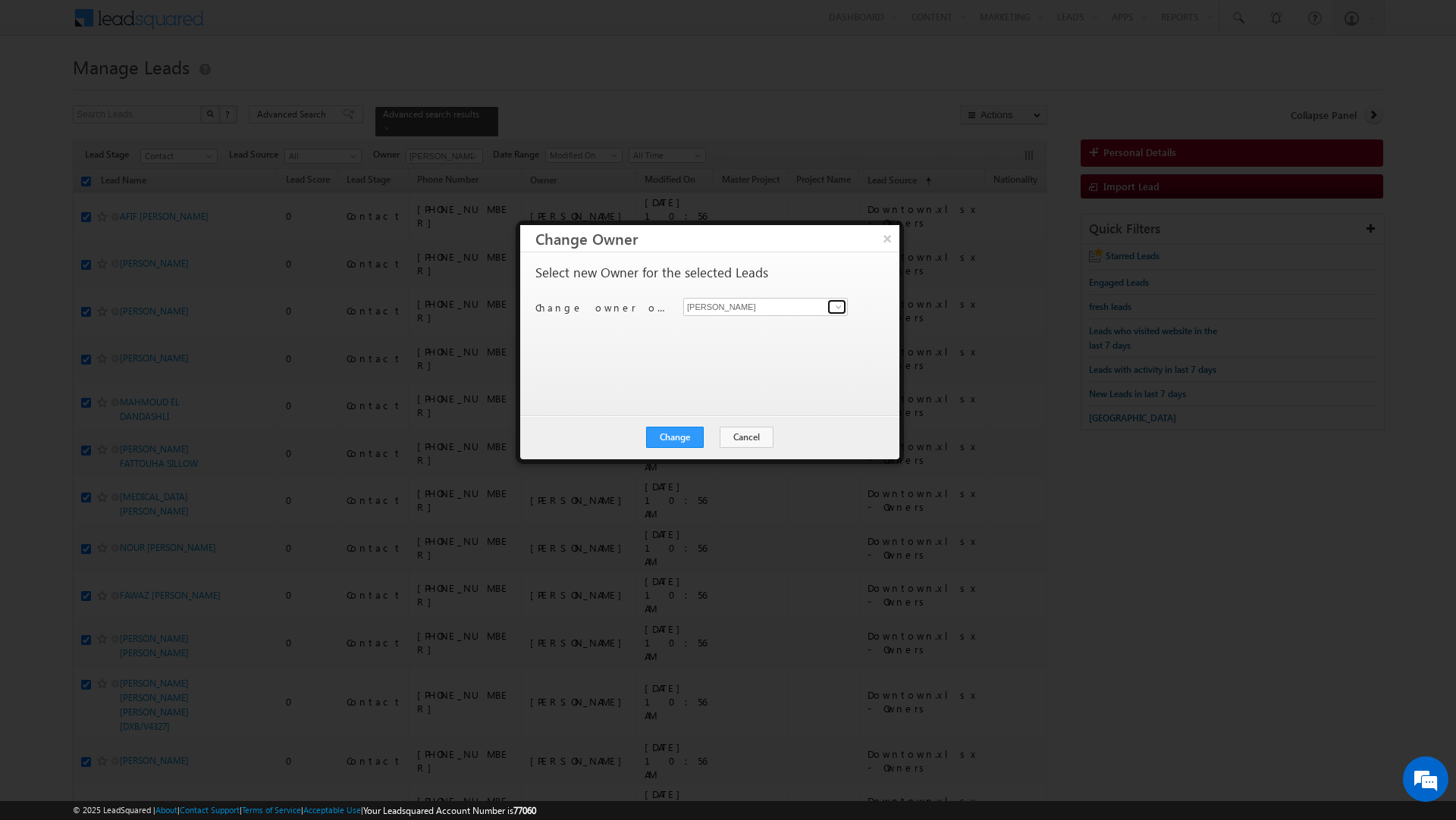
click at [836, 301] on span at bounding box center [839, 307] width 12 height 12
click at [794, 364] on span "murari.sharma@indglobal.ae" at bounding box center [757, 365] width 137 height 12
click at [679, 431] on button "Change" at bounding box center [674, 437] width 58 height 21
click at [726, 439] on button "Close" at bounding box center [712, 437] width 49 height 21
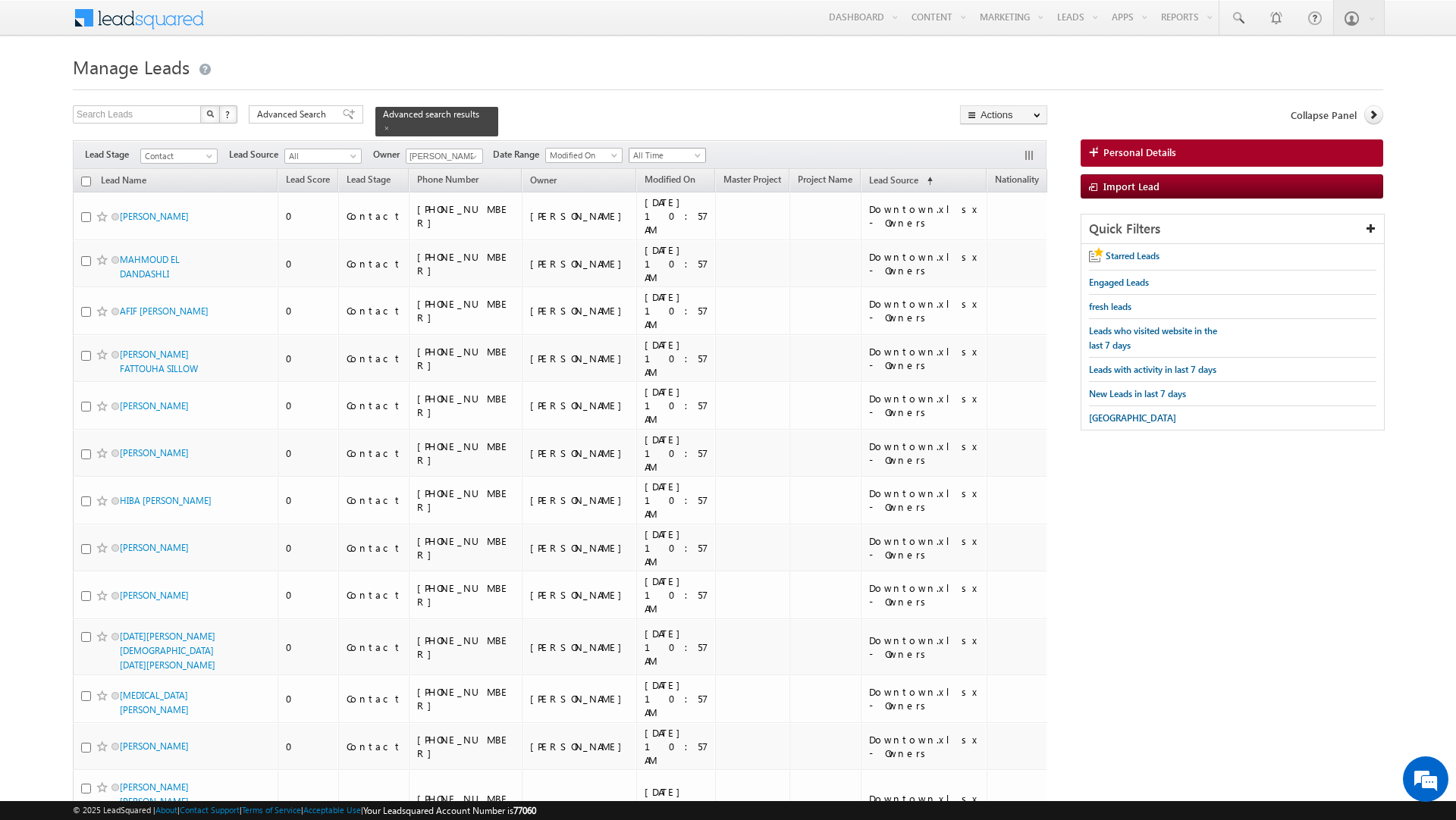
click at [668, 148] on span "All Time" at bounding box center [666, 155] width 72 height 13
click at [664, 210] on link "Today" at bounding box center [671, 214] width 76 height 13
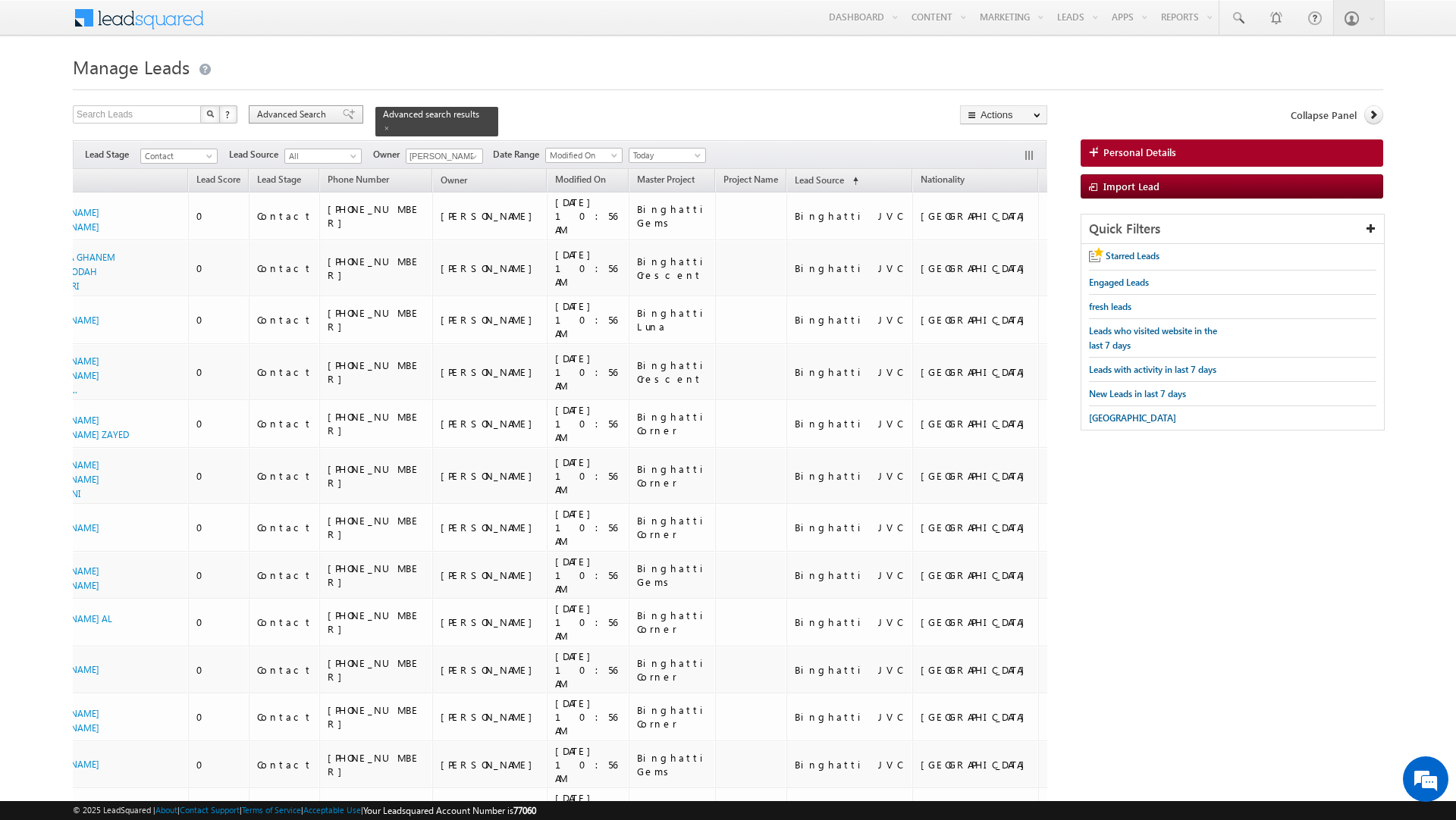
click at [323, 112] on span "Advanced Search" at bounding box center [294, 114] width 74 height 13
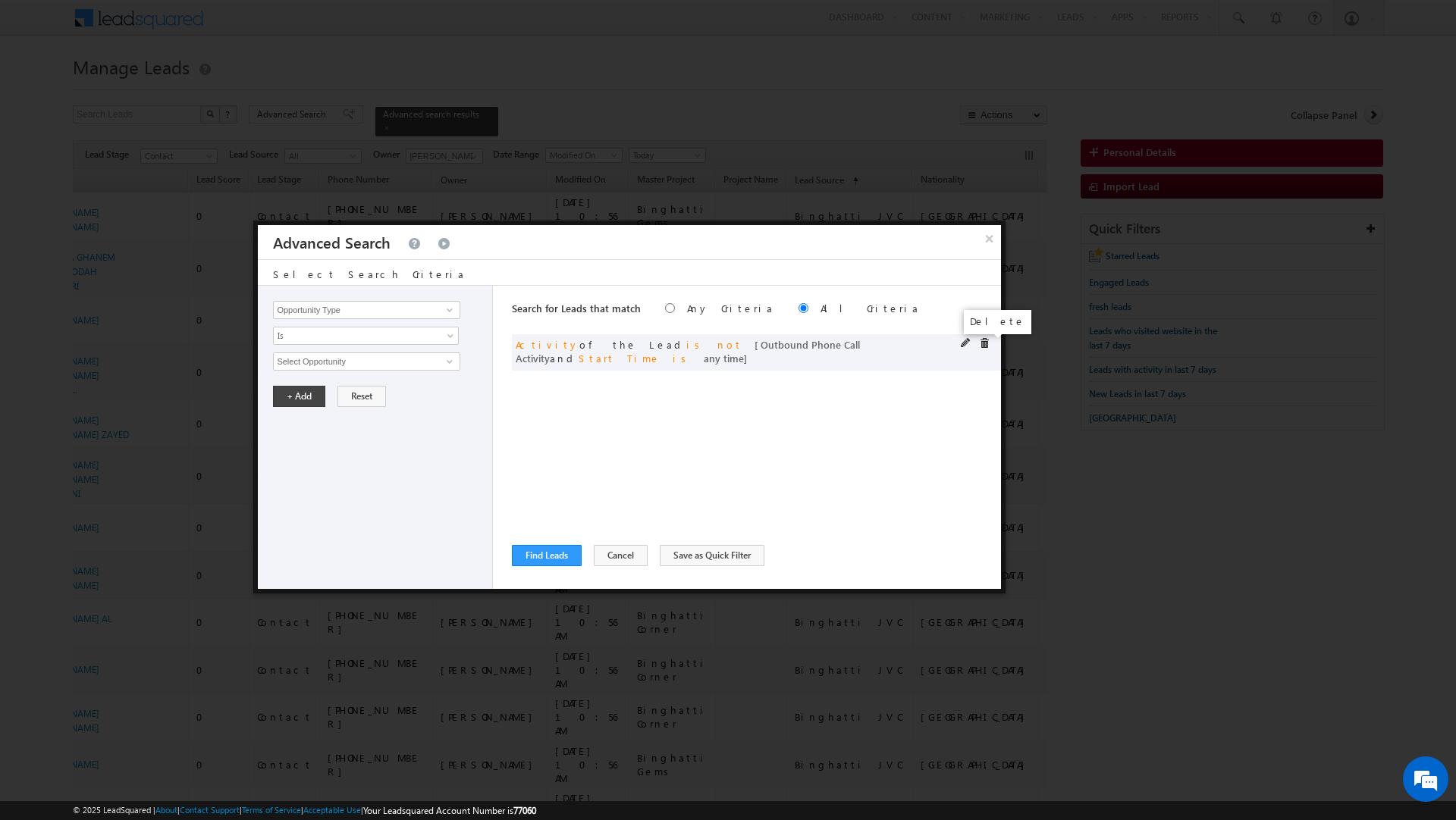
click at [982, 342] on span at bounding box center [984, 343] width 11 height 11
click at [358, 310] on input "Opportunity Type" at bounding box center [367, 310] width 186 height 18
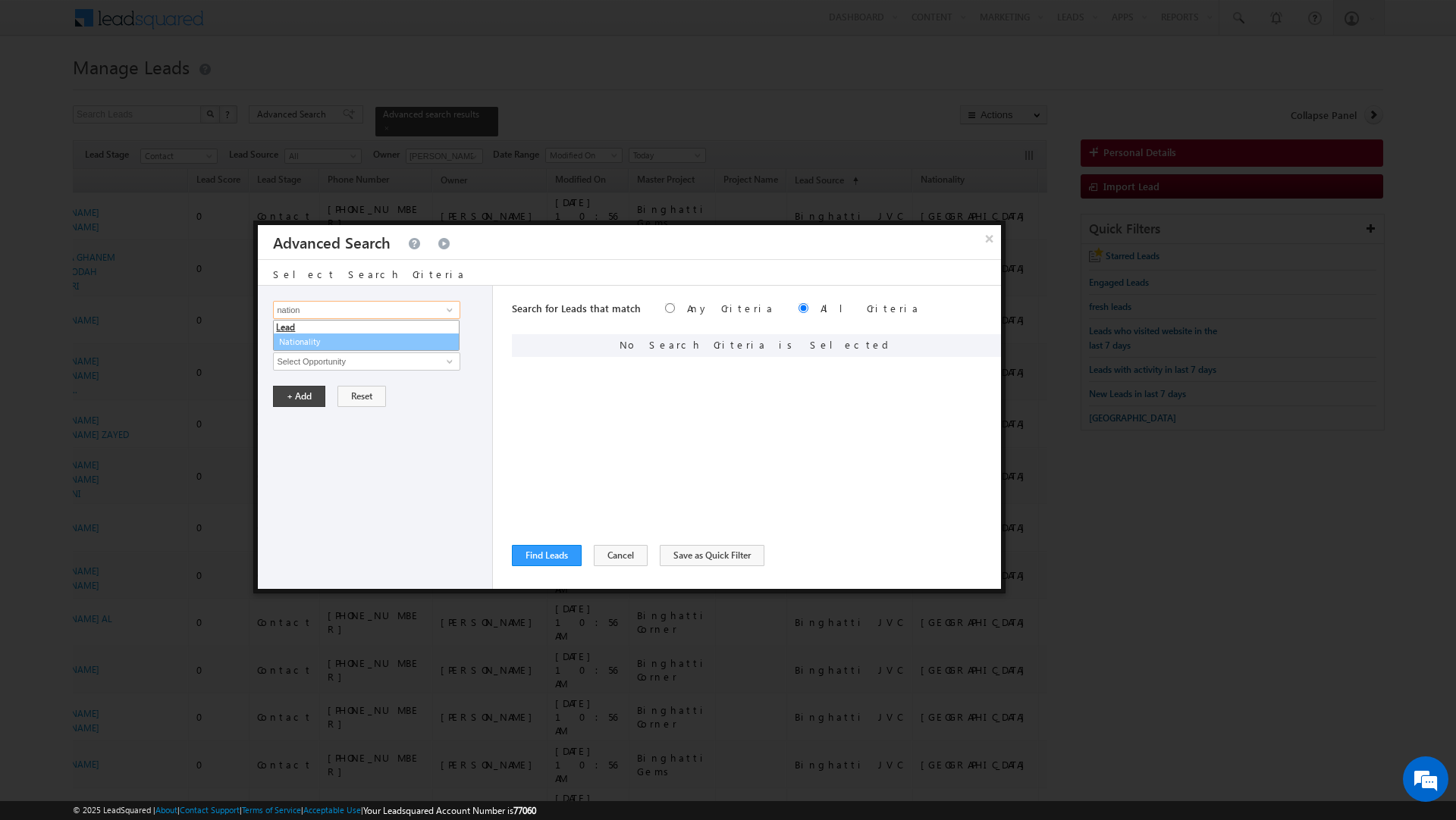
click at [346, 340] on link "Nationality" at bounding box center [367, 342] width 186 height 18
click at [327, 337] on span "Is" at bounding box center [356, 335] width 164 height 13
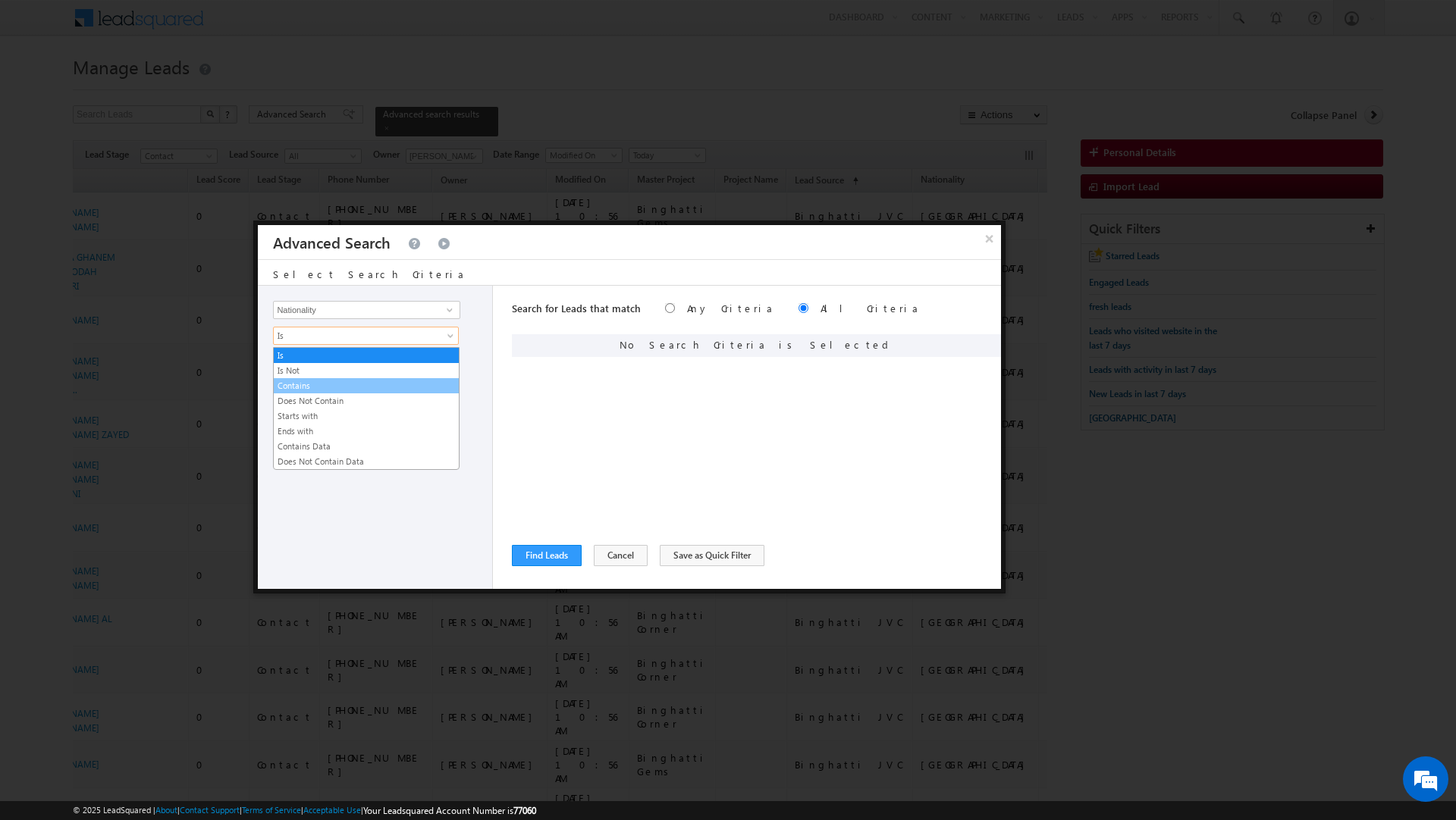
click at [292, 384] on link "Contains" at bounding box center [366, 386] width 185 height 13
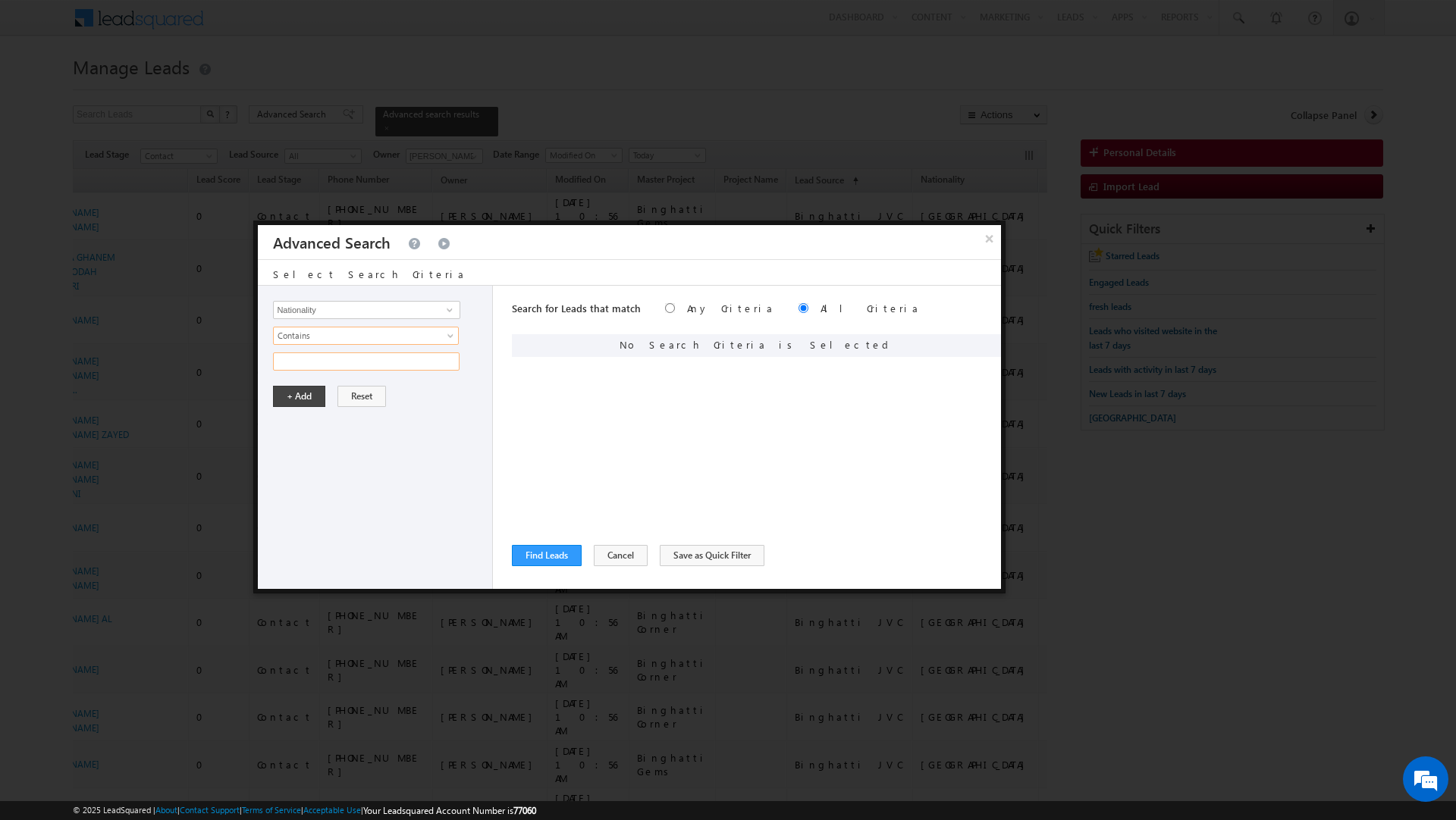
click at [287, 367] on input "text" at bounding box center [367, 361] width 186 height 18
click at [284, 397] on button "+ Add" at bounding box center [299, 396] width 52 height 21
click at [543, 551] on button "Find Leads" at bounding box center [546, 555] width 70 height 21
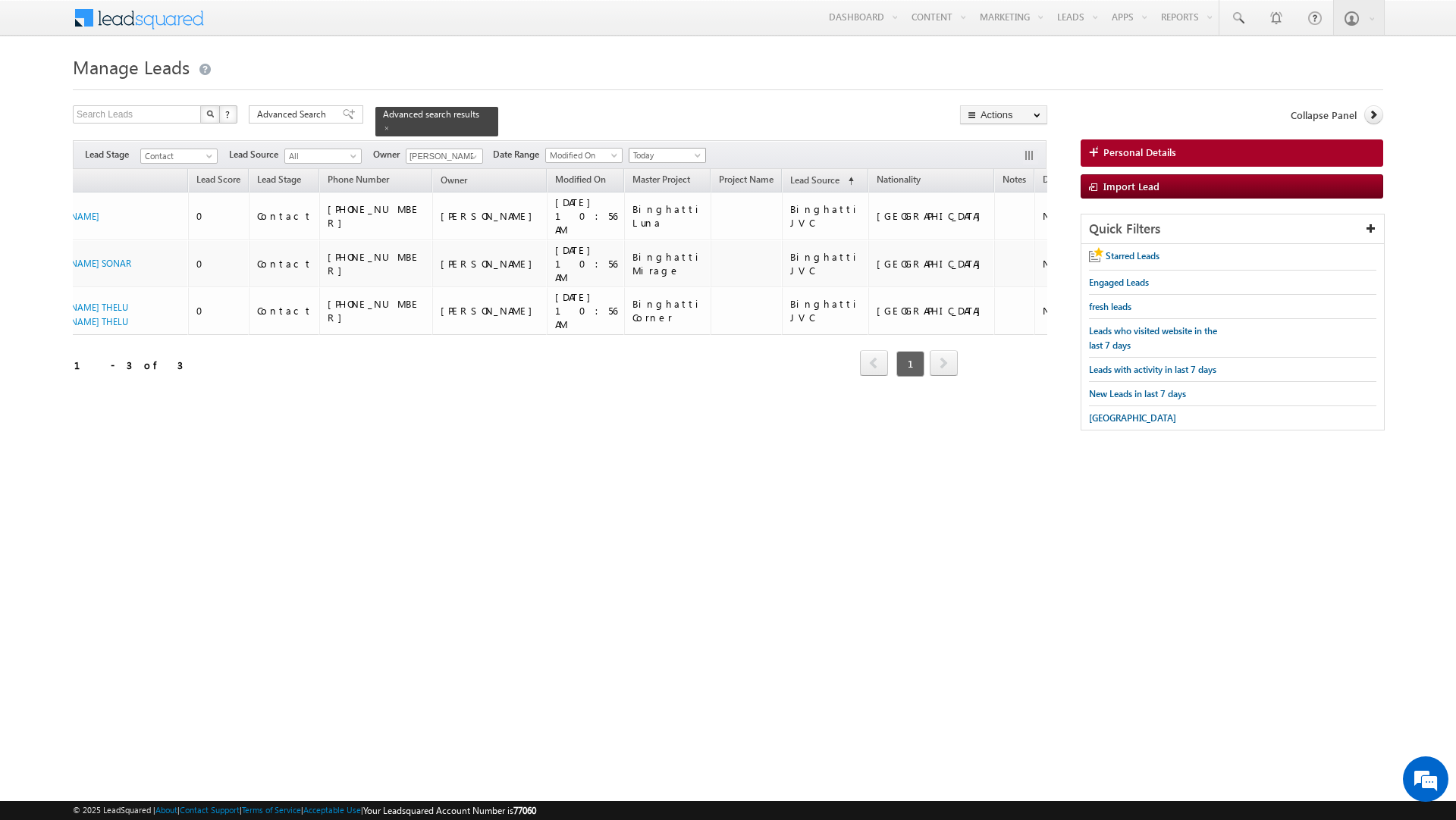
click at [659, 152] on span "Today" at bounding box center [666, 155] width 72 height 13
click at [653, 169] on link "All Time" at bounding box center [671, 165] width 76 height 13
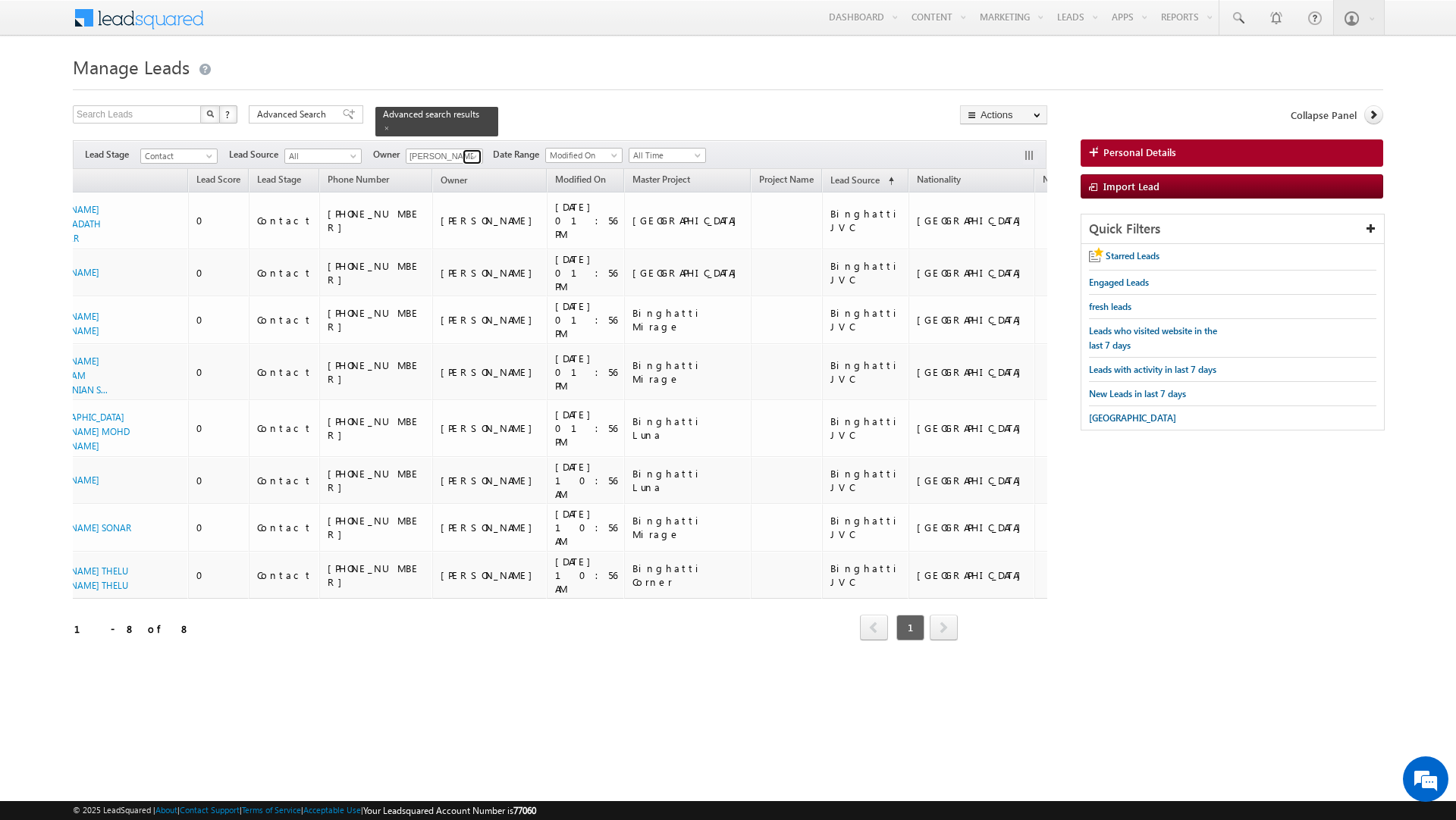
click at [469, 151] on span at bounding box center [474, 157] width 12 height 12
click at [432, 164] on link "Any" at bounding box center [481, 173] width 152 height 18
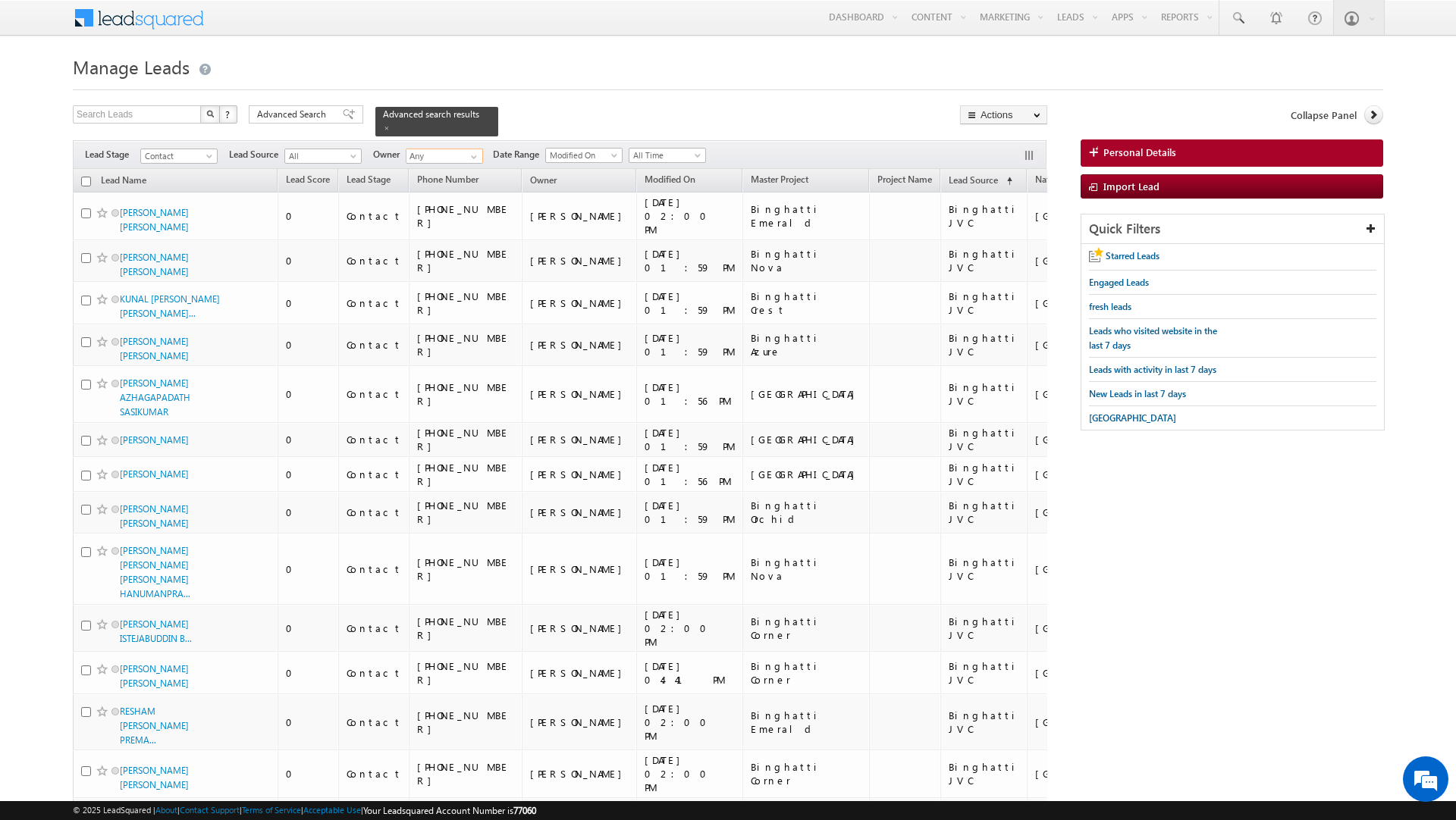
click at [84, 177] on input "checkbox" at bounding box center [86, 182] width 10 height 10
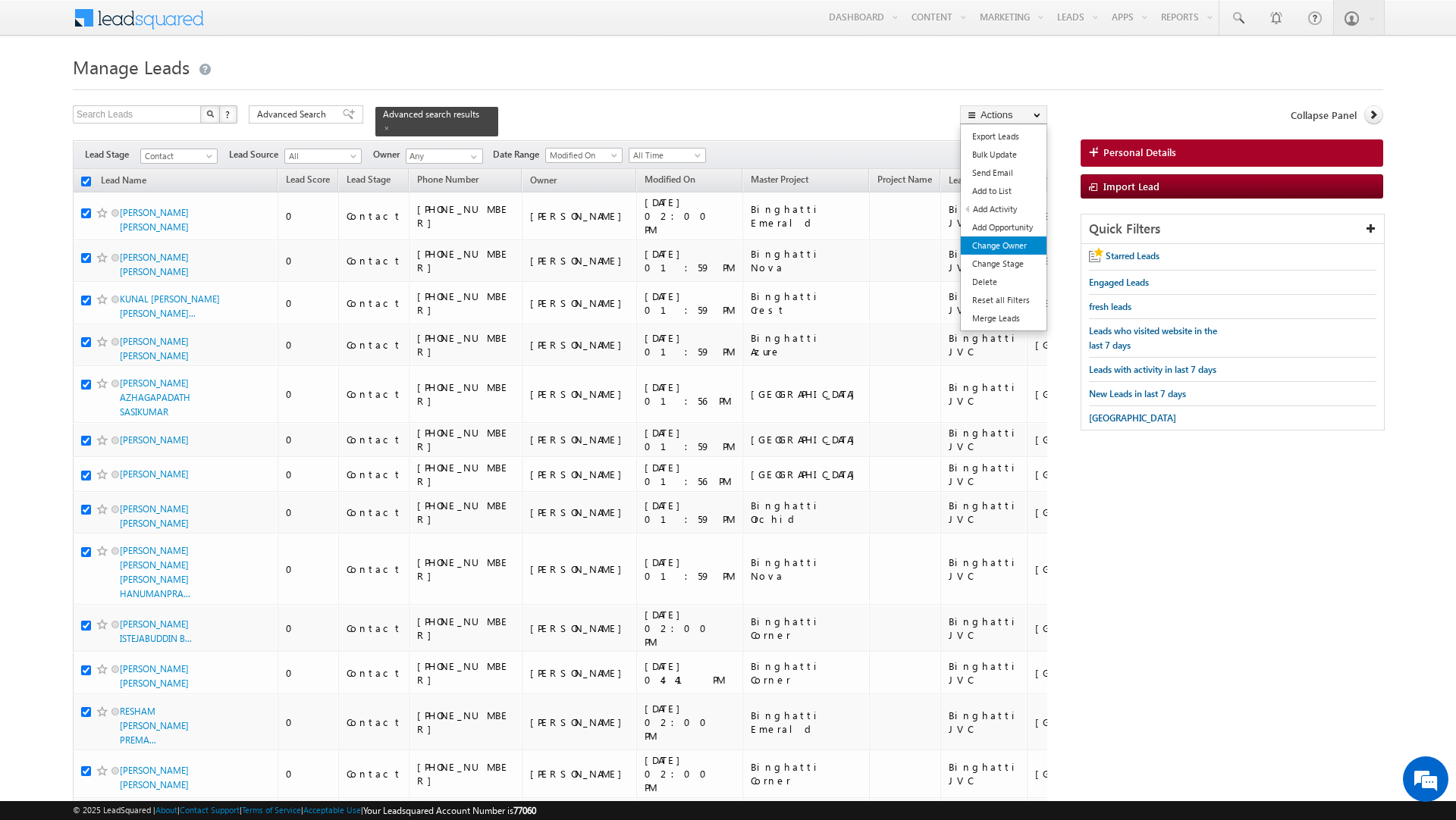
click at [988, 248] on link "Change Owner" at bounding box center [1004, 246] width 86 height 18
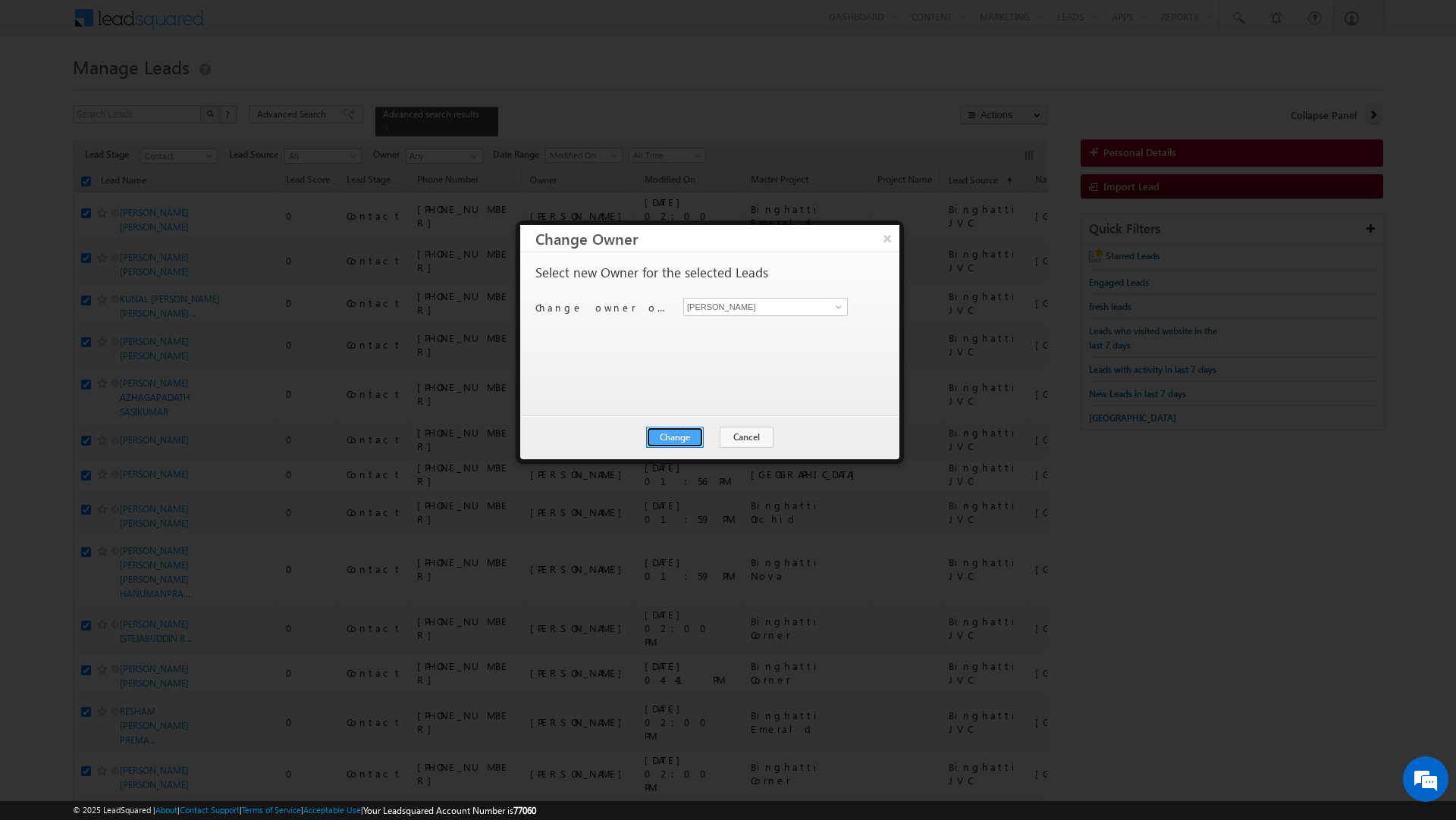
click at [670, 431] on button "Change" at bounding box center [674, 437] width 58 height 21
click at [739, 431] on div "Change Cancel Close" at bounding box center [710, 438] width 379 height 44
click at [711, 438] on button "Close" at bounding box center [712, 437] width 49 height 21
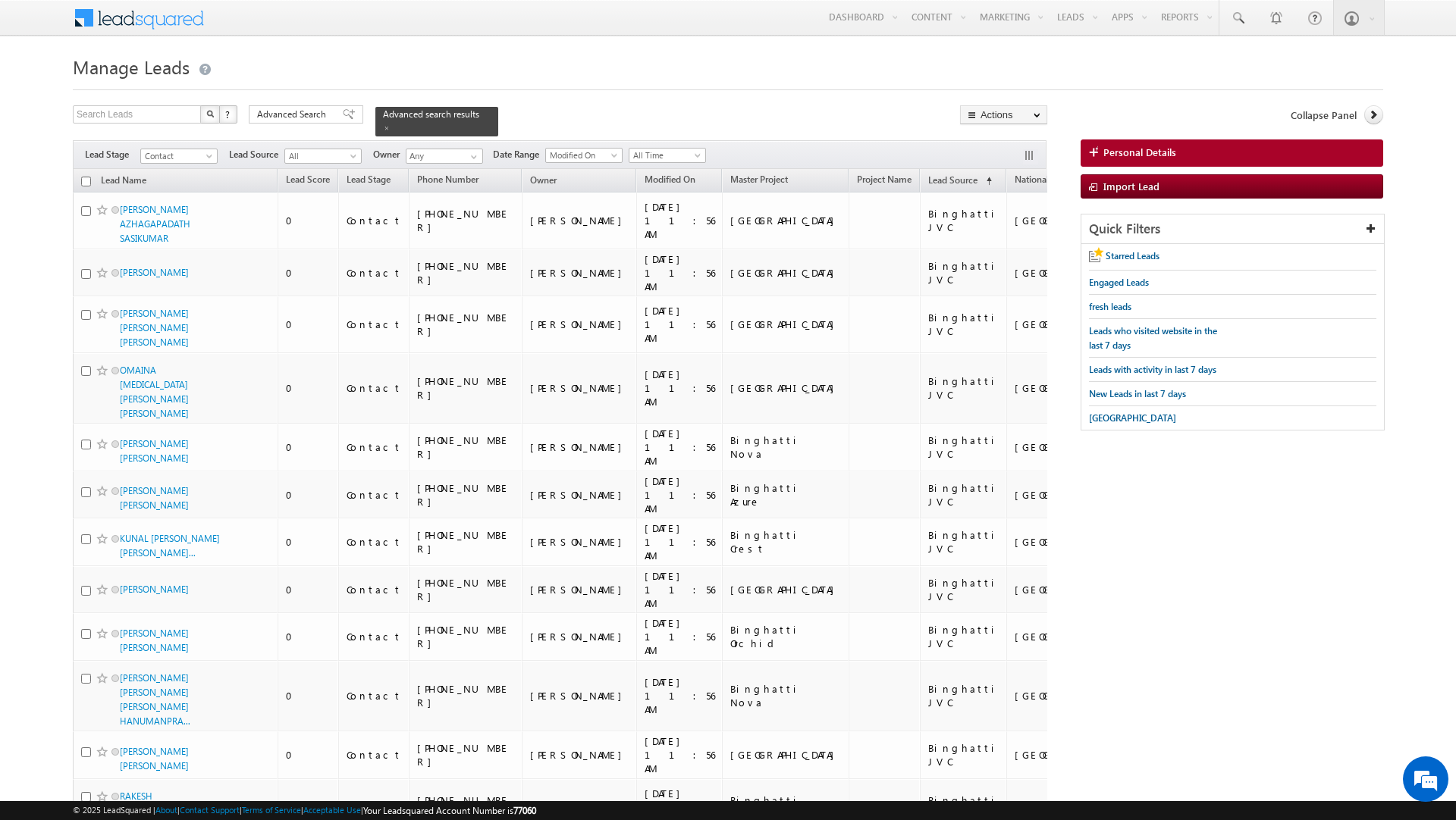
click at [86, 177] on input "checkbox" at bounding box center [86, 182] width 10 height 10
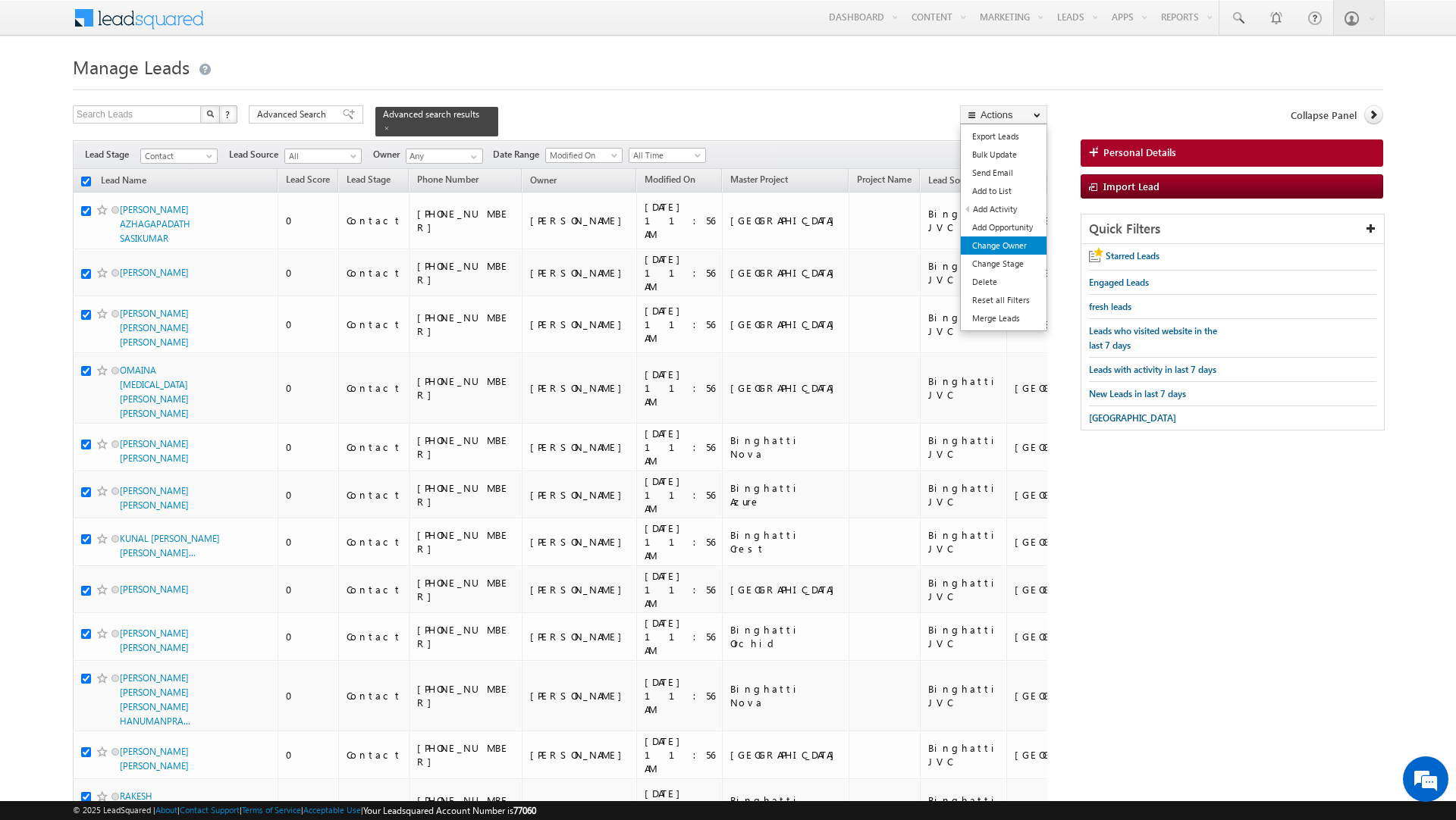
click at [1002, 244] on link "Change Owner" at bounding box center [1004, 246] width 86 height 18
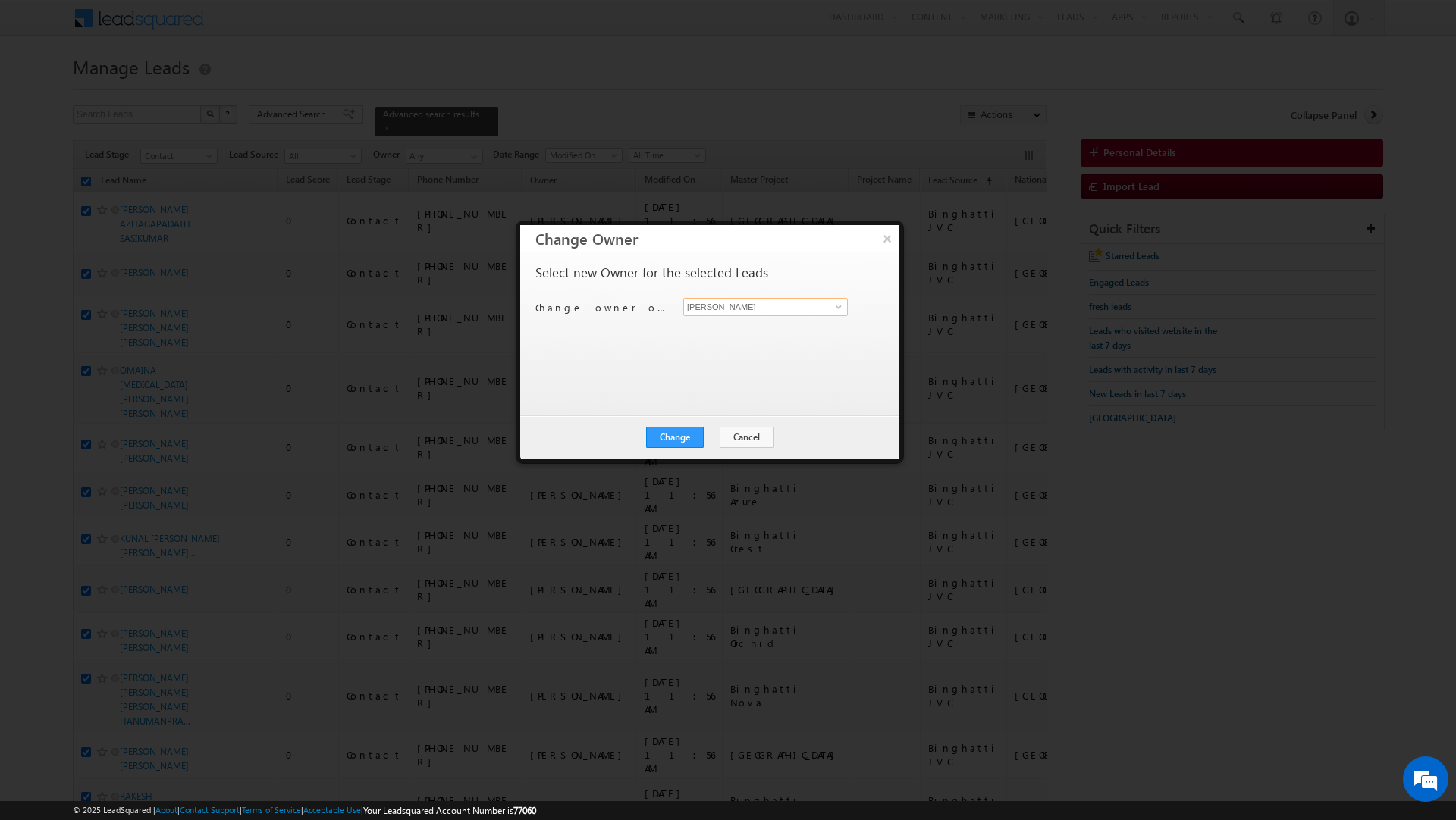
click at [798, 306] on input "[PERSON_NAME]" at bounding box center [766, 307] width 164 height 18
click at [764, 335] on span "murari.sharma@indglobal.ae" at bounding box center [757, 338] width 137 height 12
click at [668, 431] on button "Change" at bounding box center [674, 437] width 58 height 21
click at [731, 439] on button "Close" at bounding box center [712, 437] width 49 height 21
